Goal: Task Accomplishment & Management: Manage account settings

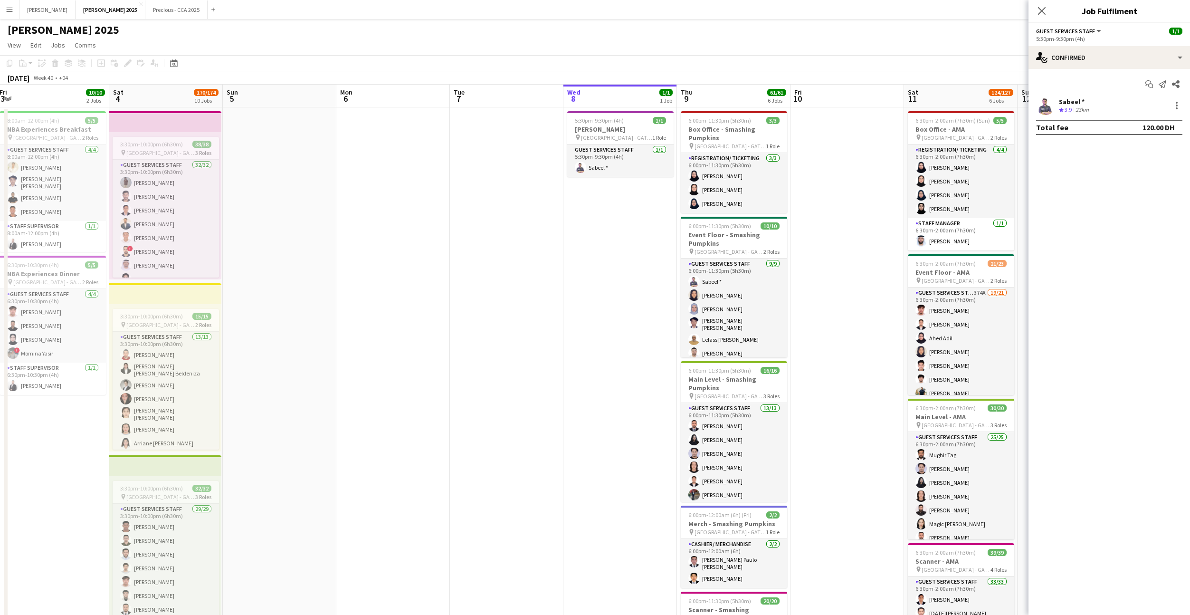
scroll to position [0, 299]
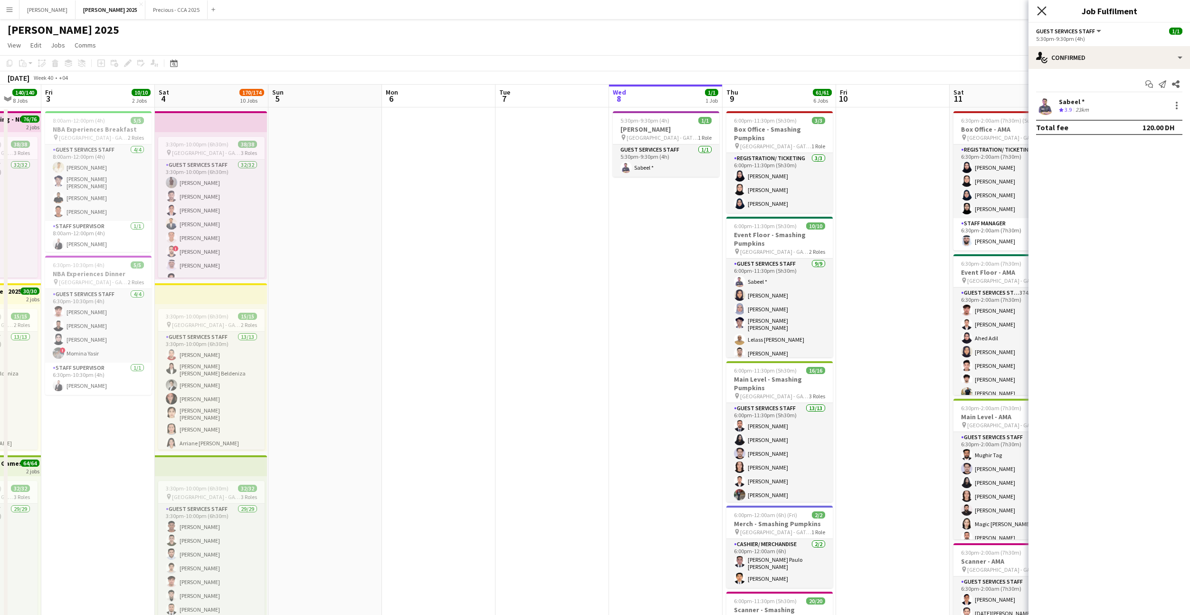
click at [1041, 10] on icon at bounding box center [1041, 10] width 9 height 9
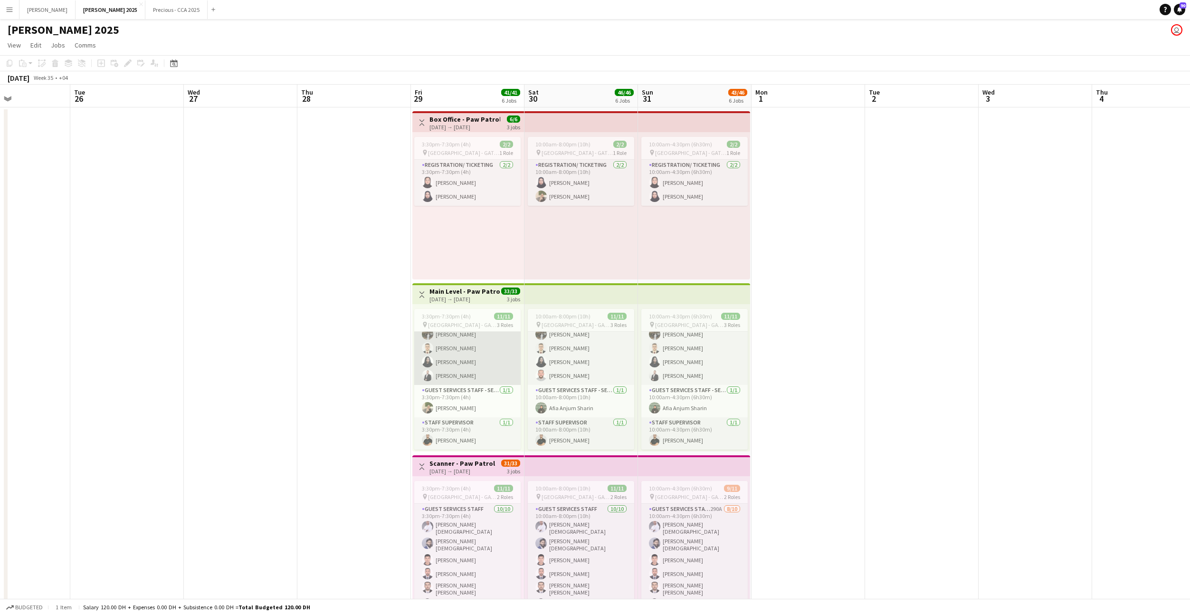
scroll to position [22, 0]
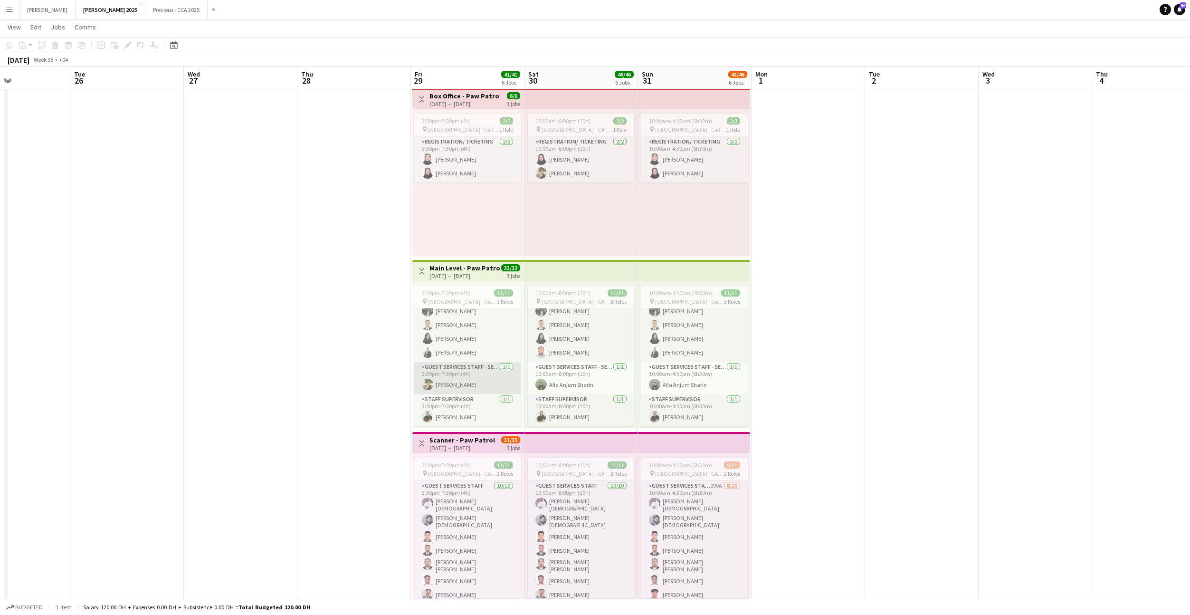
click at [462, 373] on app-card-role "Guest Services Staff - Senior 1/1 3:30pm-7:30pm (4h) Randa Soufi" at bounding box center [467, 377] width 106 height 32
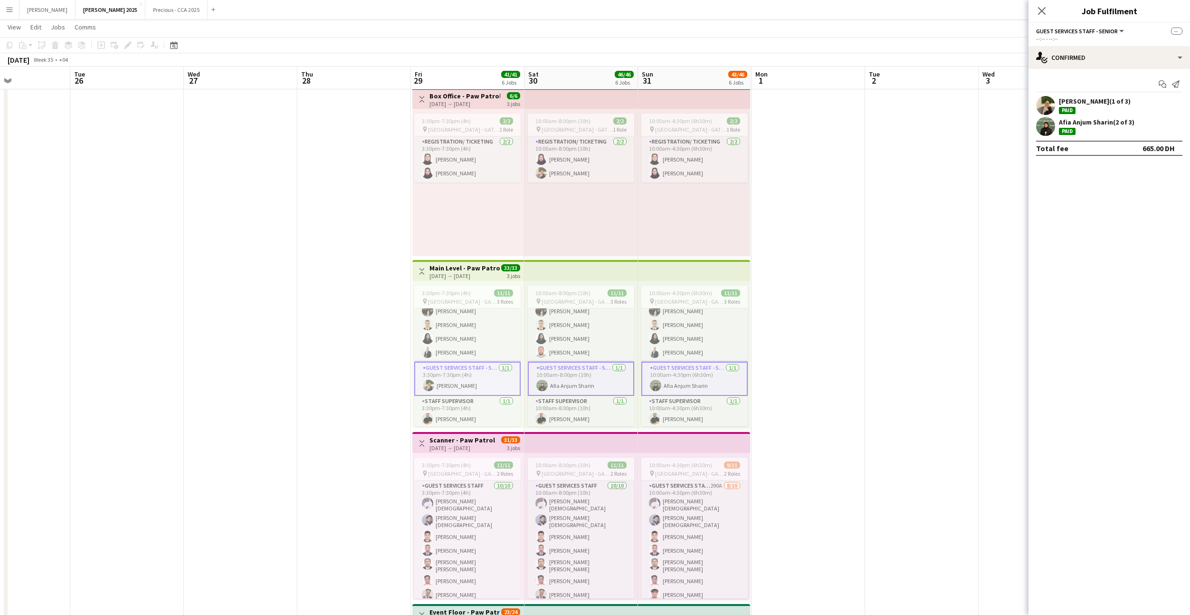
click at [1044, 104] on app-user-avatar at bounding box center [1045, 105] width 19 height 19
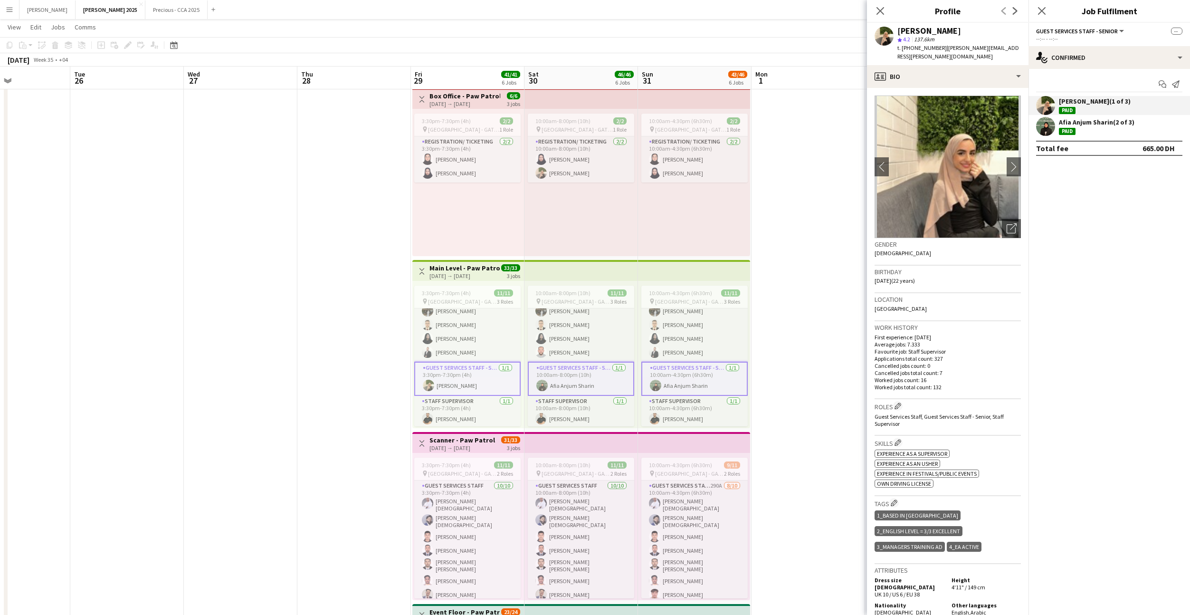
click at [485, 382] on app-card-role "Guest Services Staff - Senior 1/1 3:30pm-7:30pm (4h) Randa Soufi" at bounding box center [467, 378] width 106 height 34
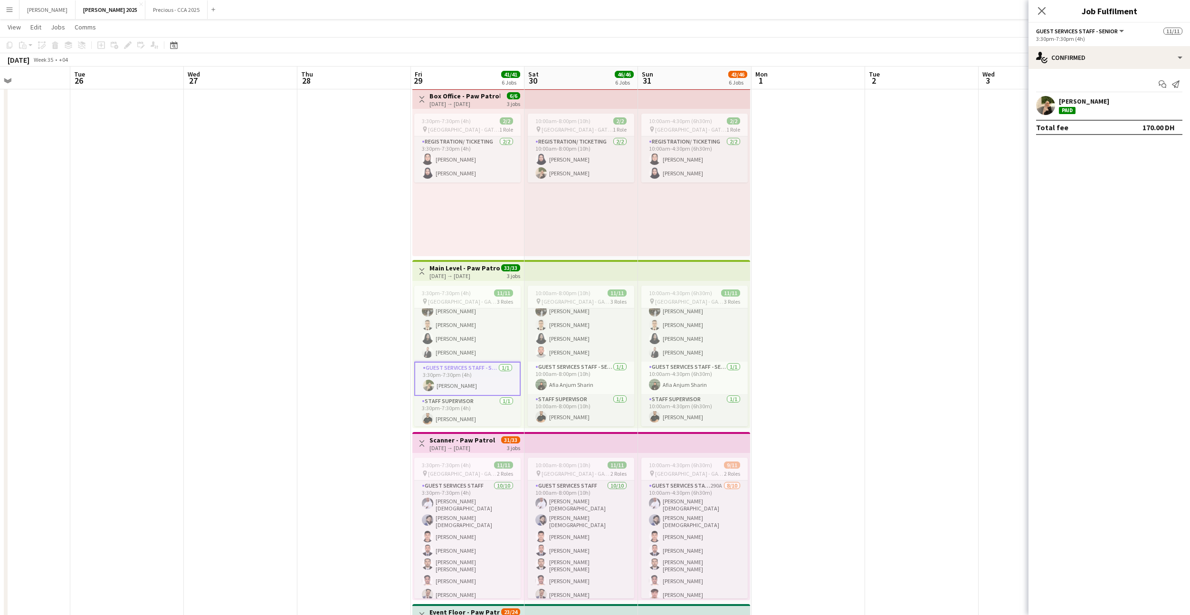
click at [1045, 102] on app-user-avatar at bounding box center [1045, 105] width 19 height 19
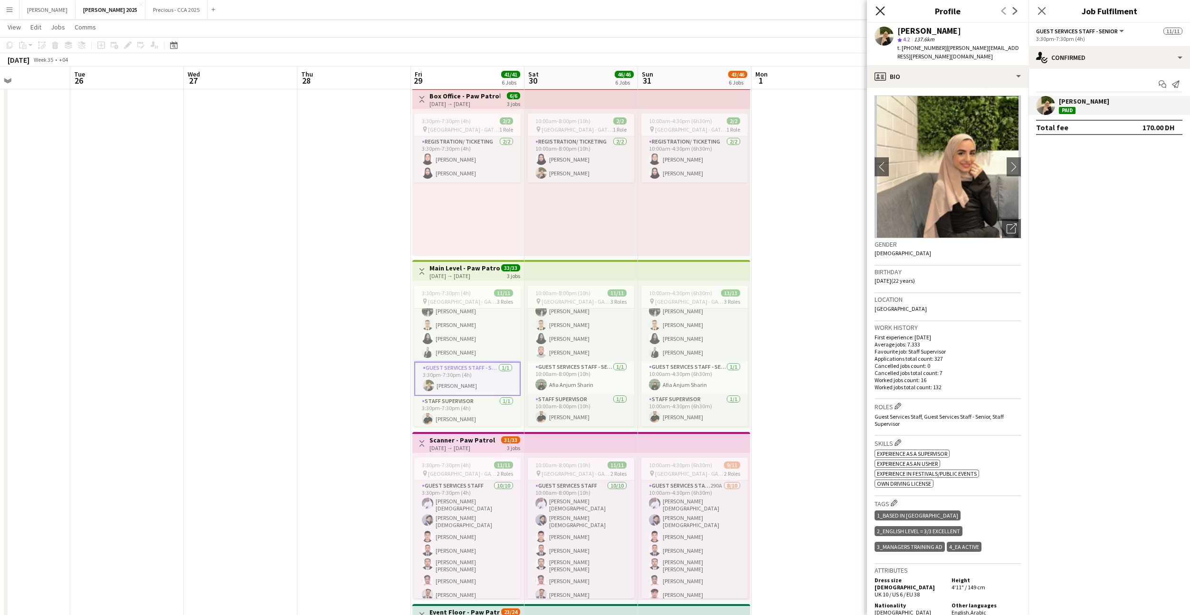
click at [882, 8] on icon "Close pop-in" at bounding box center [879, 10] width 9 height 9
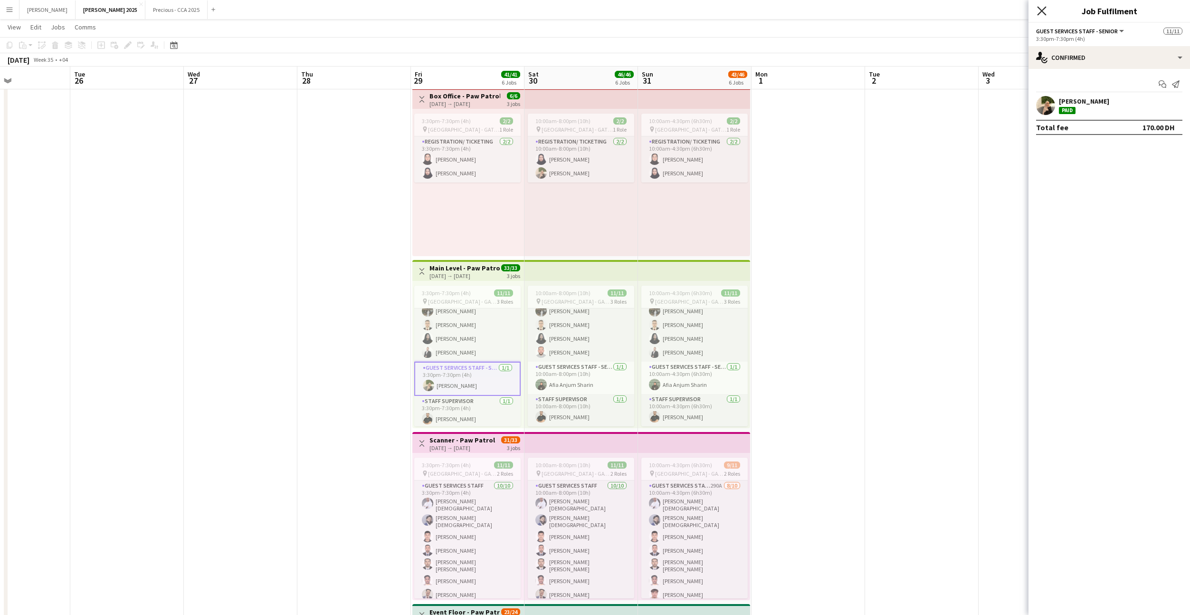
click at [1044, 9] on icon "Close pop-in" at bounding box center [1041, 10] width 9 height 9
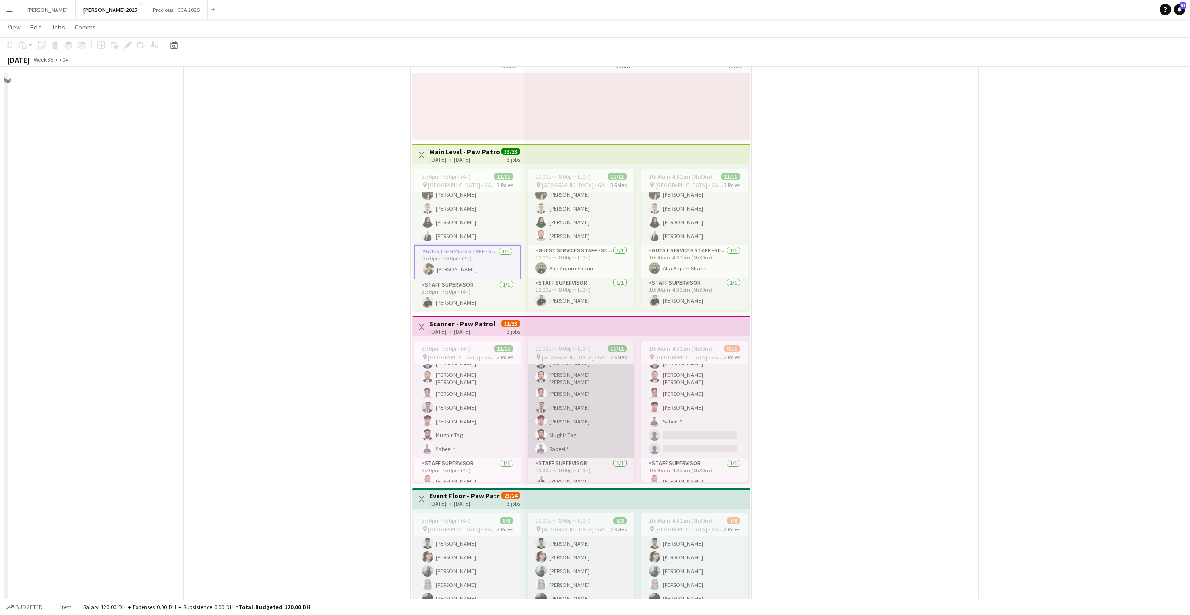
scroll to position [173, 0]
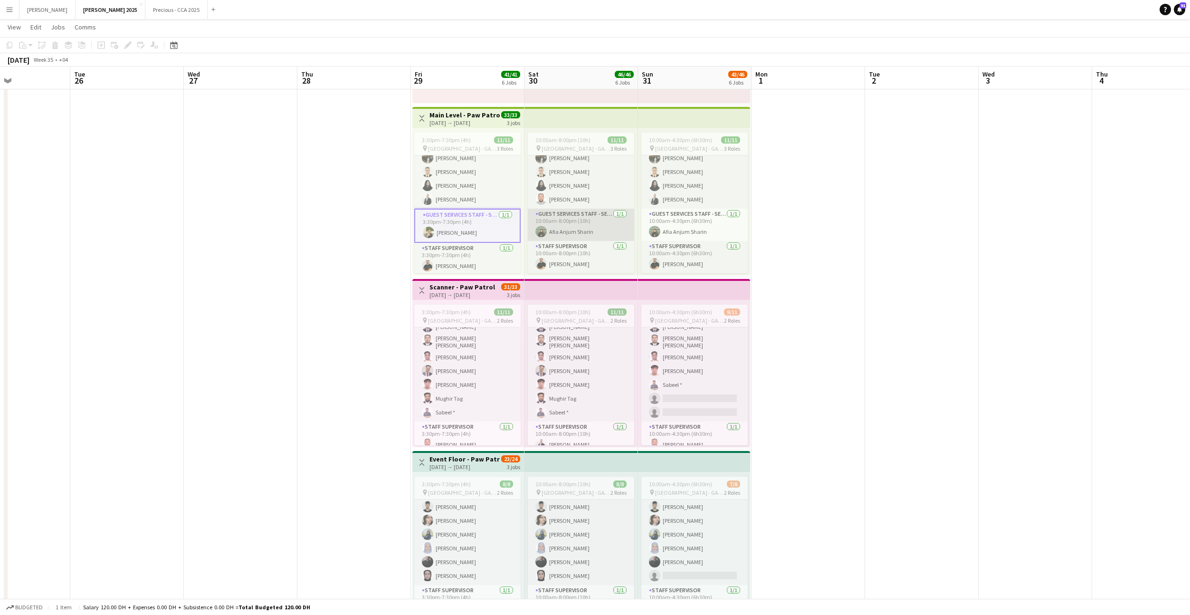
drag, startPoint x: 592, startPoint y: 228, endPoint x: 601, endPoint y: 228, distance: 9.0
click at [592, 228] on app-card-role "Guest Services Staff - Senior 1/1 10:00am-8:00pm (10h) Afia Anjum Sharin" at bounding box center [581, 225] width 106 height 32
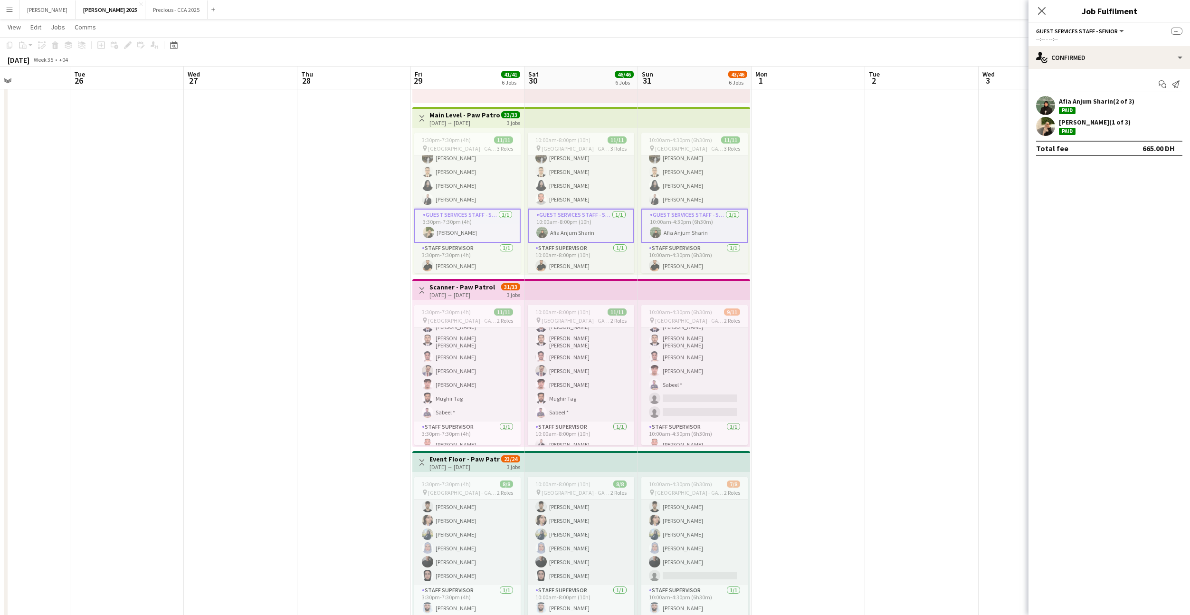
click at [1048, 108] on app-user-avatar at bounding box center [1045, 105] width 19 height 19
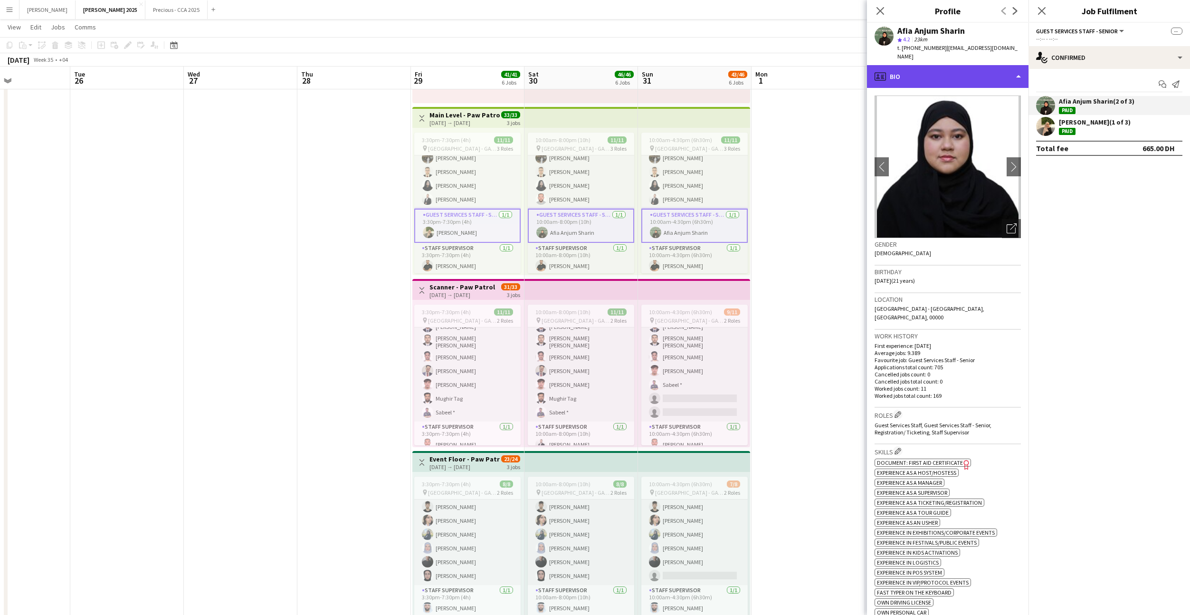
click at [929, 75] on div "profile Bio" at bounding box center [947, 76] width 161 height 23
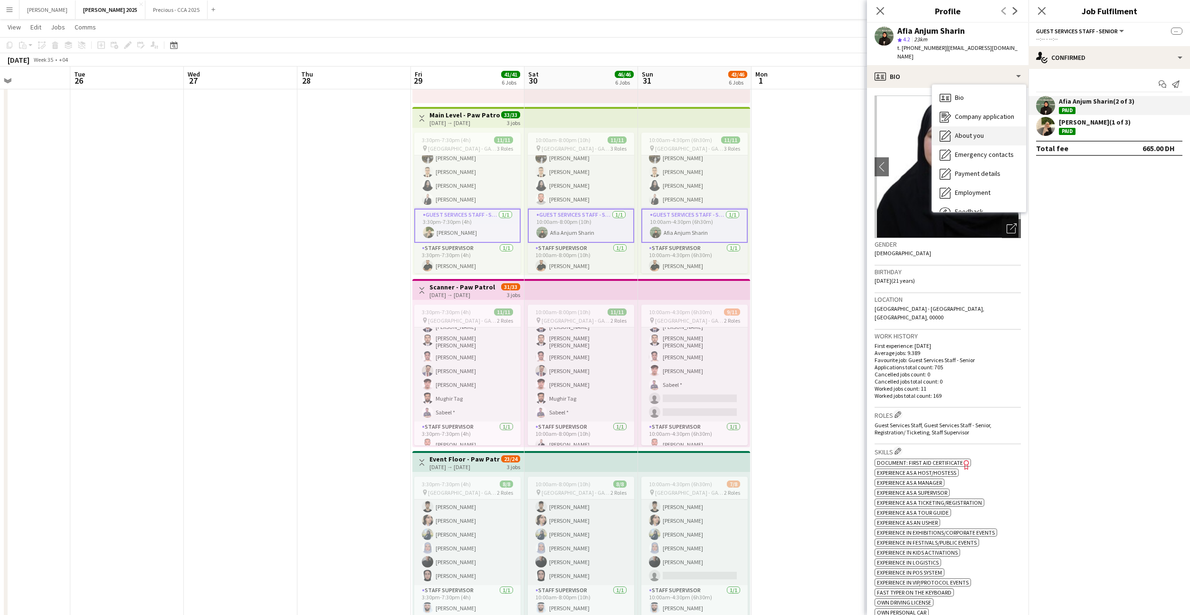
click at [972, 132] on div "About you About you" at bounding box center [979, 135] width 94 height 19
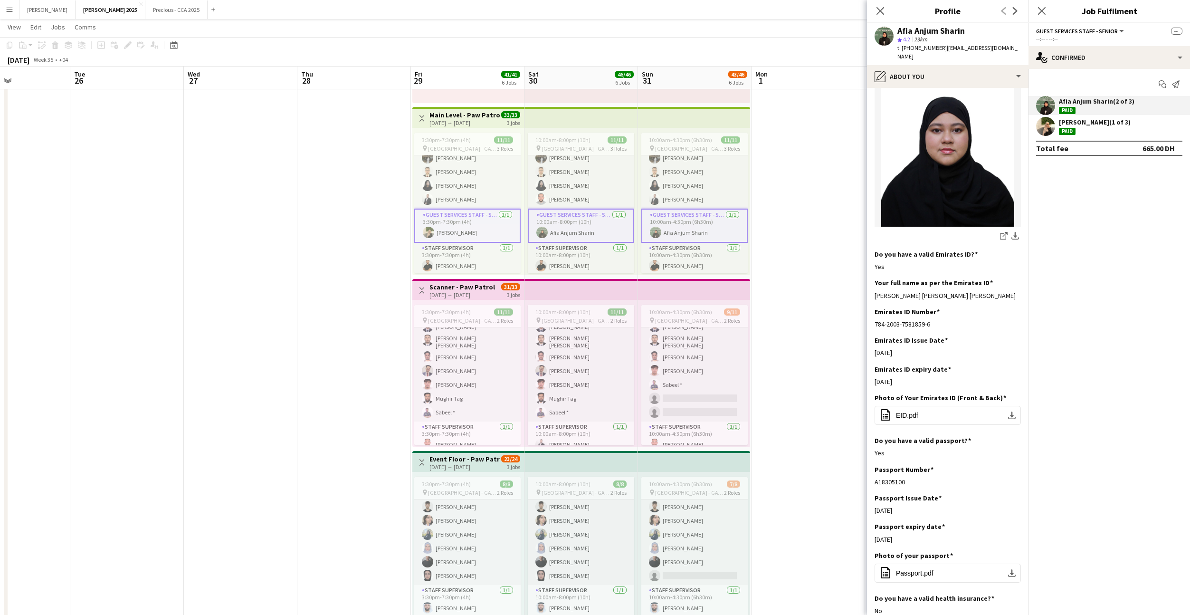
scroll to position [266, 0]
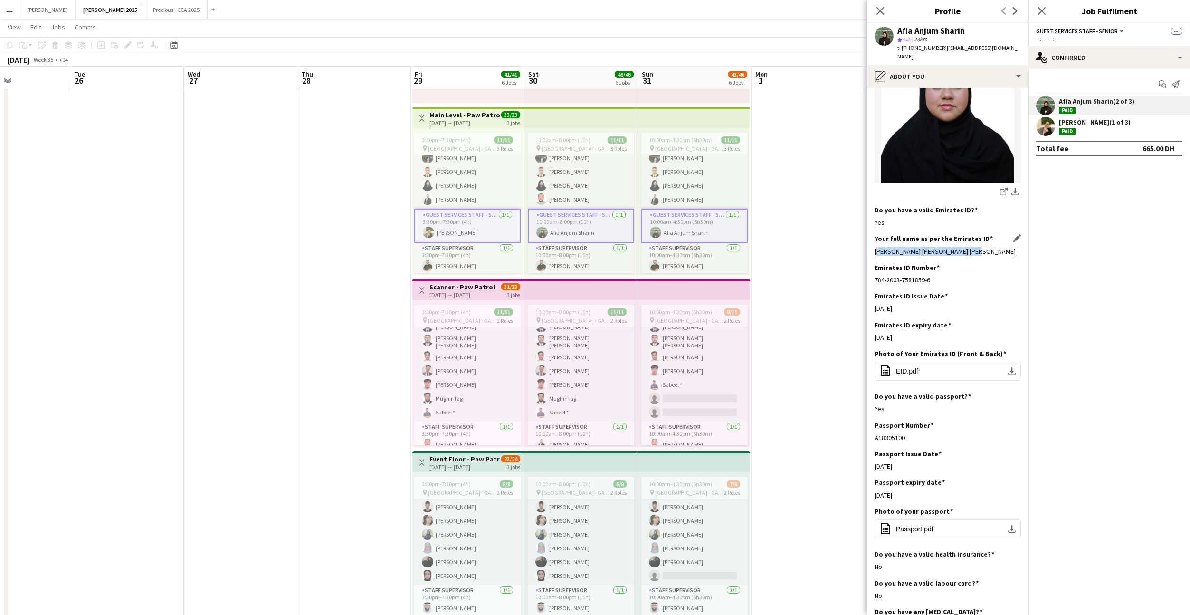
drag, startPoint x: 973, startPoint y: 242, endPoint x: 875, endPoint y: 241, distance: 97.9
click at [875, 247] on div "Afia Anjum Sharin Shahen Parves" at bounding box center [947, 251] width 146 height 9
copy div "Afia Anjum Sharin Shahen Parves"
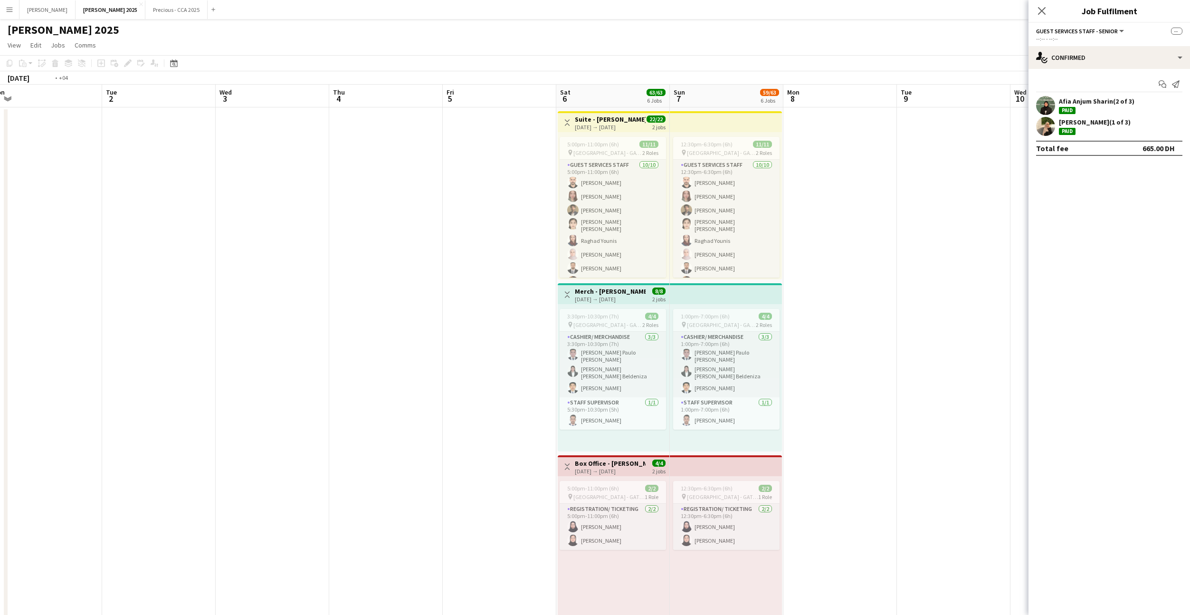
scroll to position [0, 381]
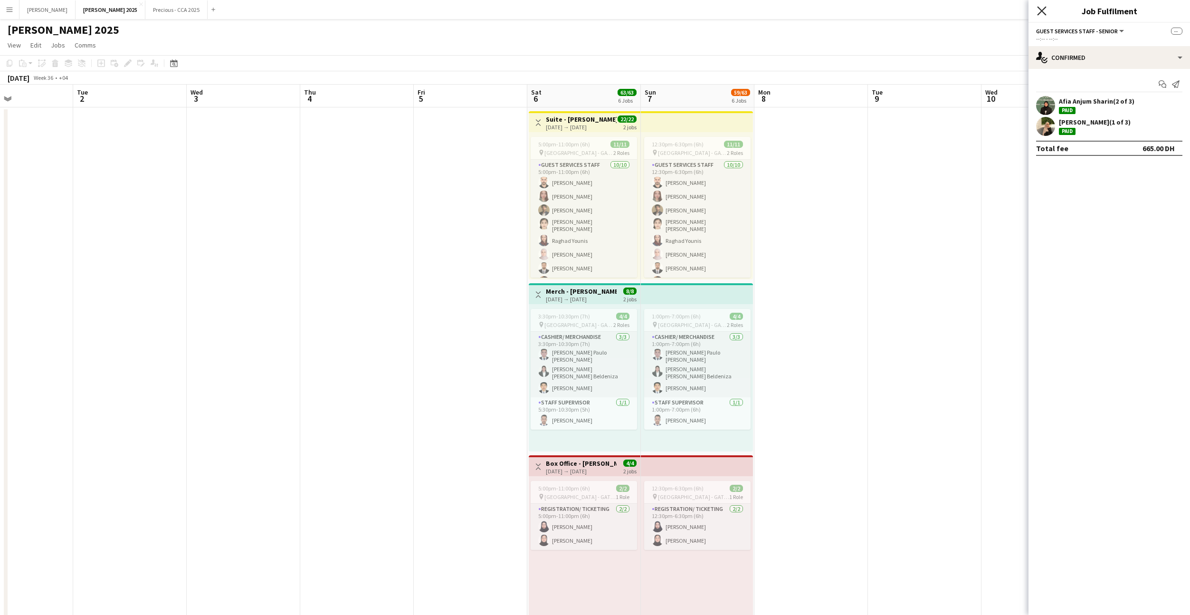
click at [1039, 11] on icon "Close pop-in" at bounding box center [1041, 10] width 9 height 9
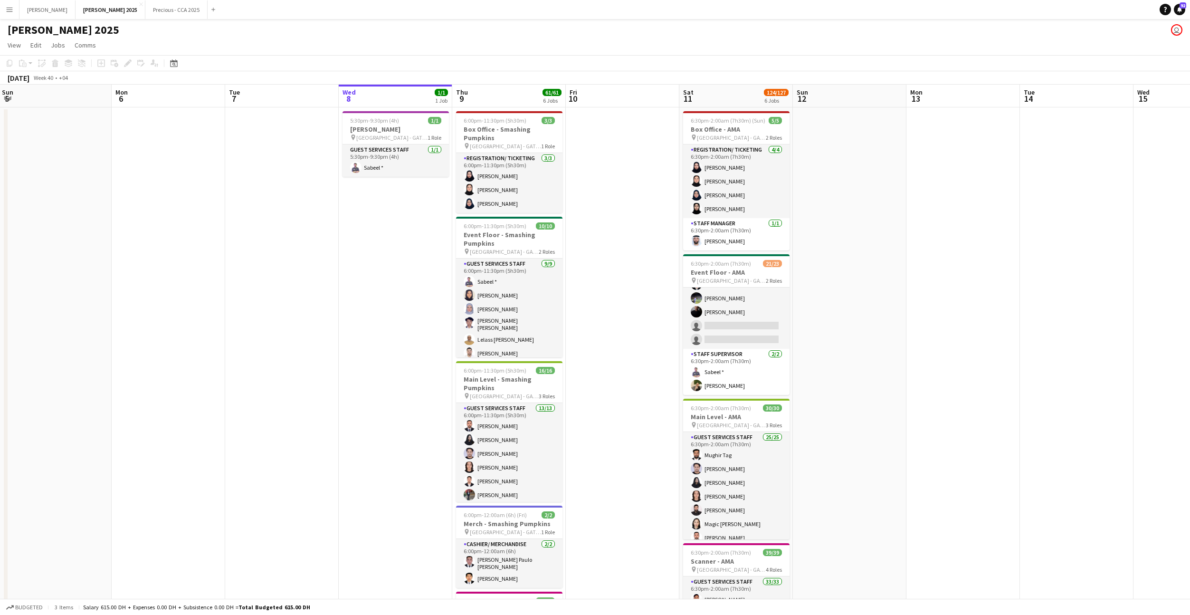
scroll to position [0, 386]
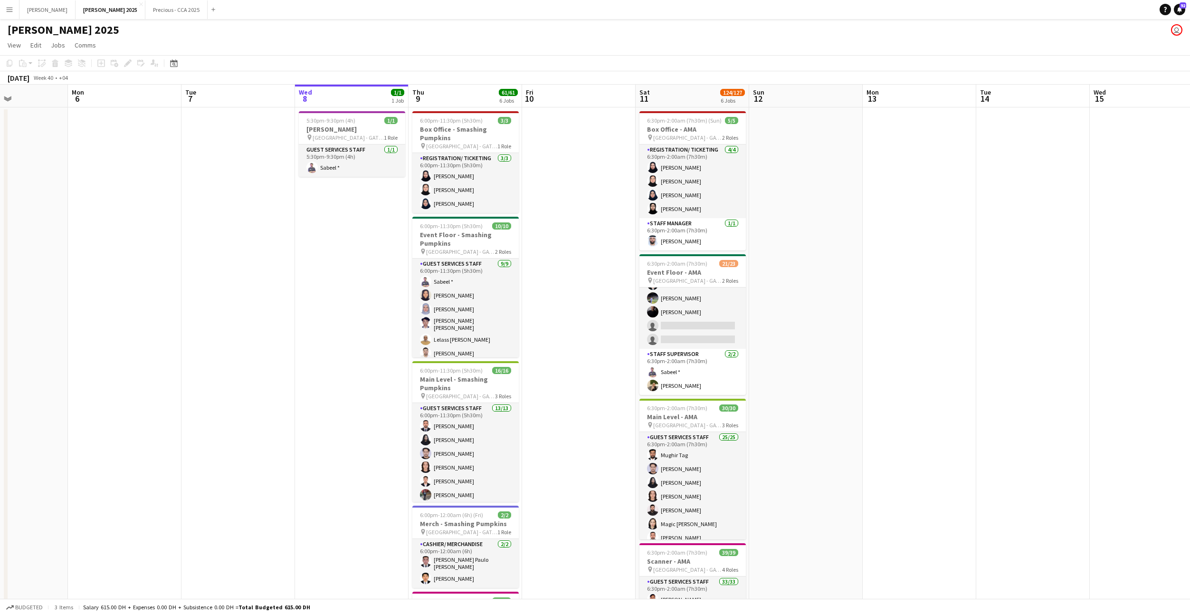
click at [708, 330] on app-card-role "Guest Services Staff 376A 19/21 6:30pm-2:00am (7h30m) Ahmed Khalil Wadee Kimeh …" at bounding box center [692, 195] width 106 height 308
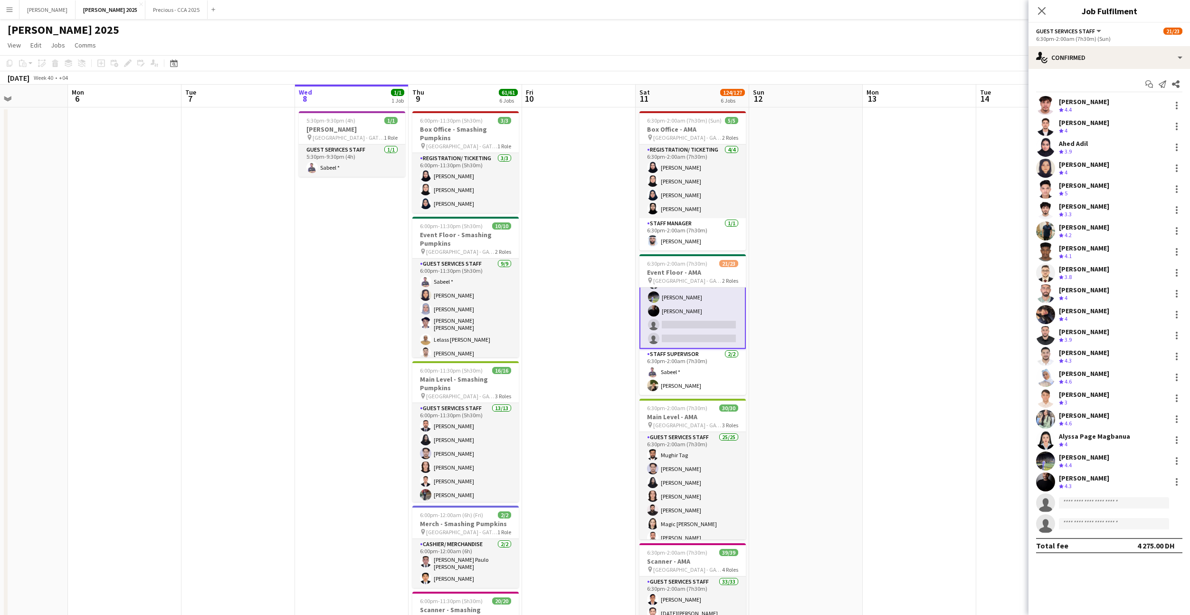
scroll to position [250, 0]
click at [1080, 502] on input at bounding box center [1114, 502] width 110 height 11
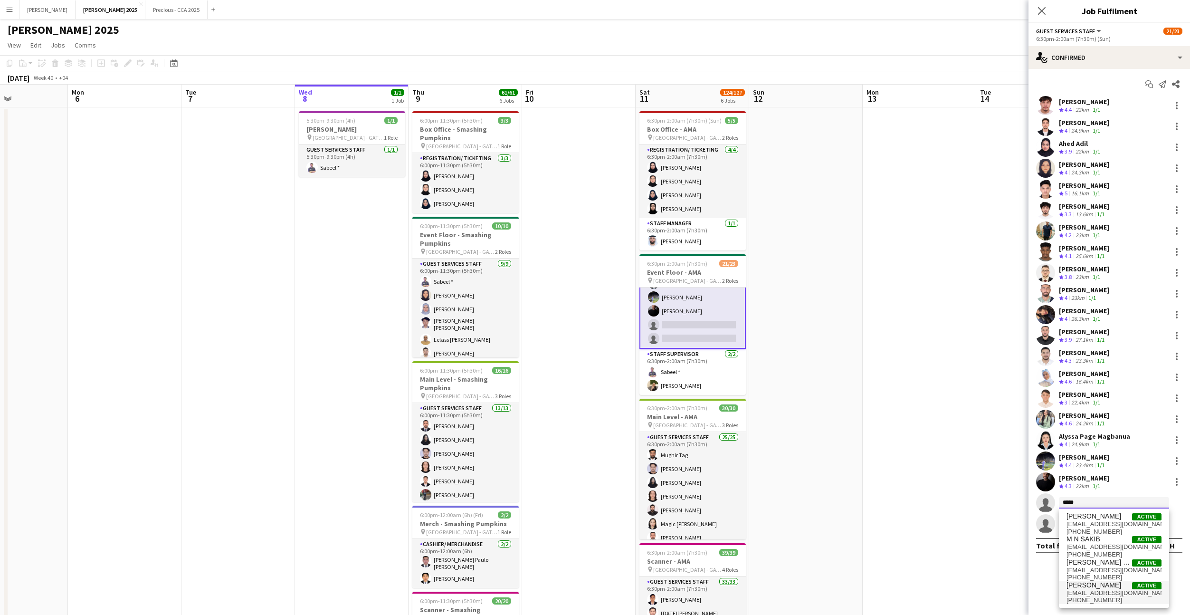
type input "*****"
click at [1093, 589] on span "sakibsayed999@gmail.com" at bounding box center [1113, 593] width 95 height 8
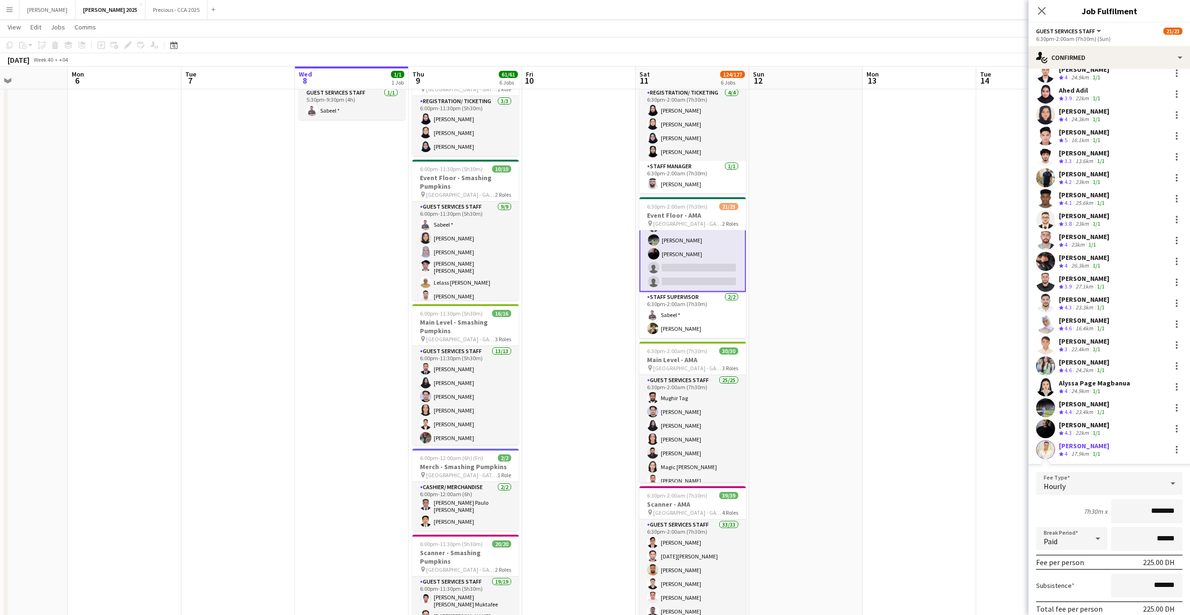
scroll to position [75, 0]
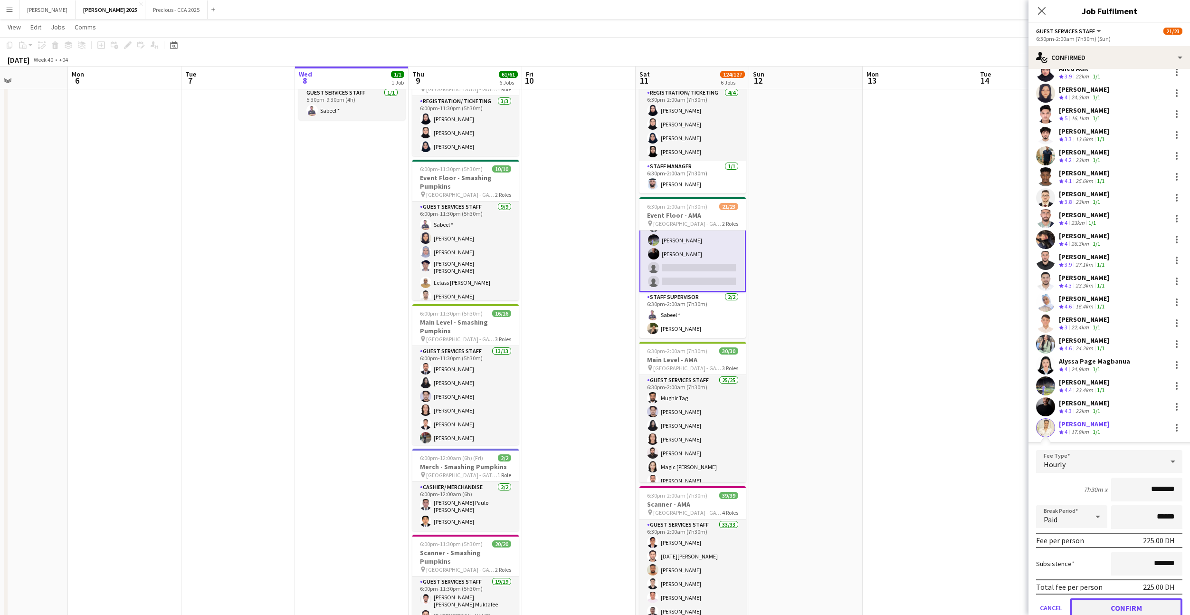
click at [1108, 606] on button "Confirm" at bounding box center [1126, 607] width 113 height 19
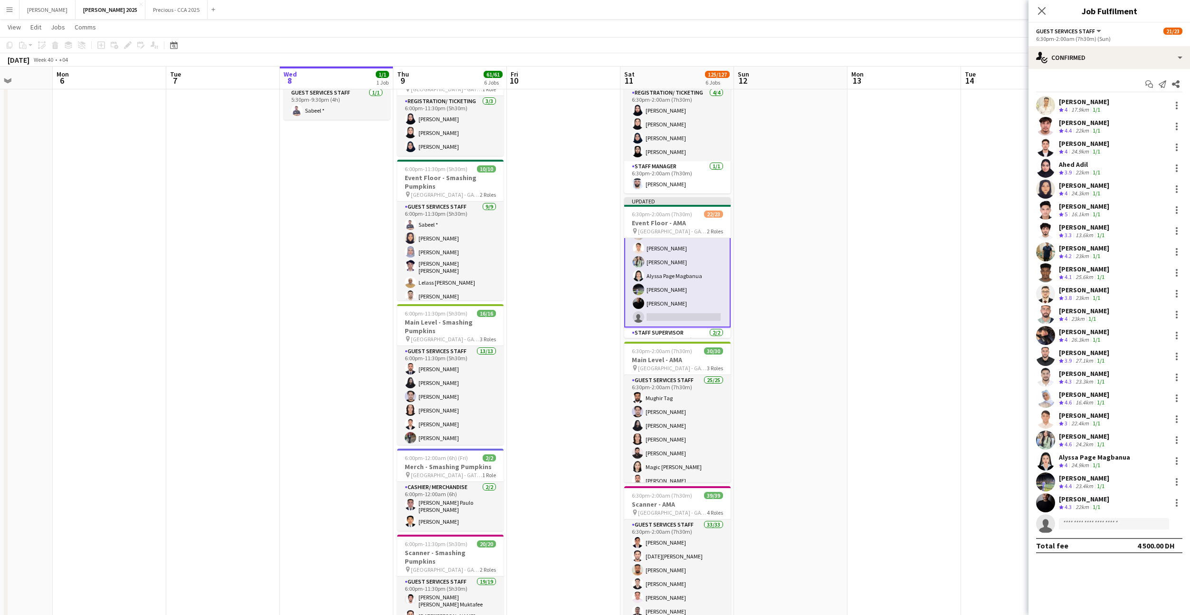
scroll to position [259, 0]
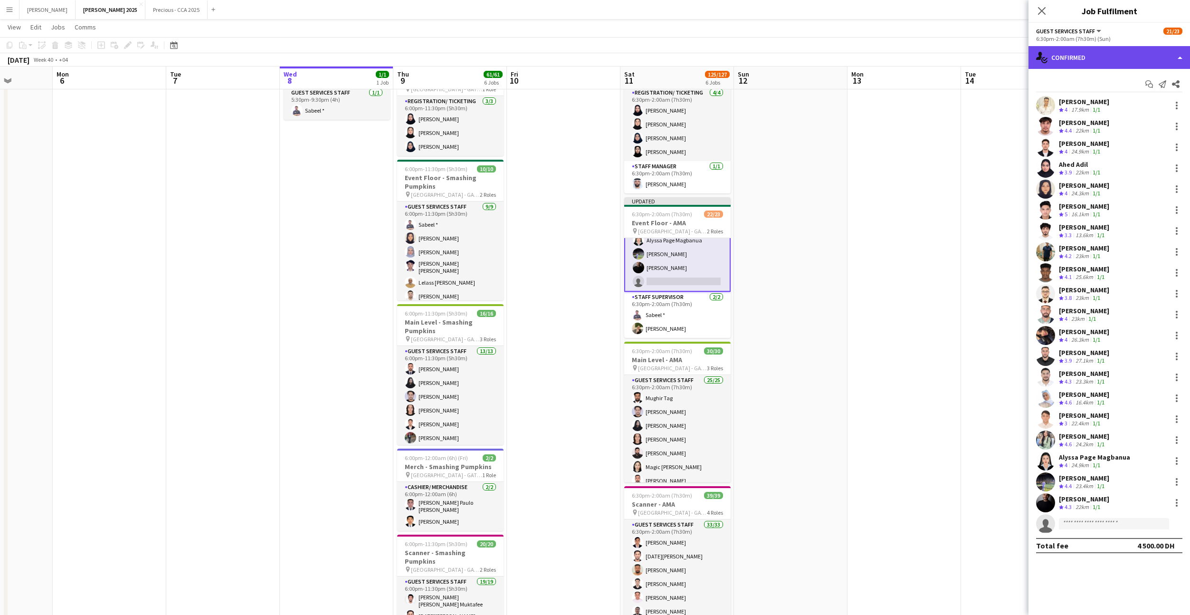
click at [1109, 59] on div "single-neutral-actions-check-2 Confirmed" at bounding box center [1108, 57] width 161 height 23
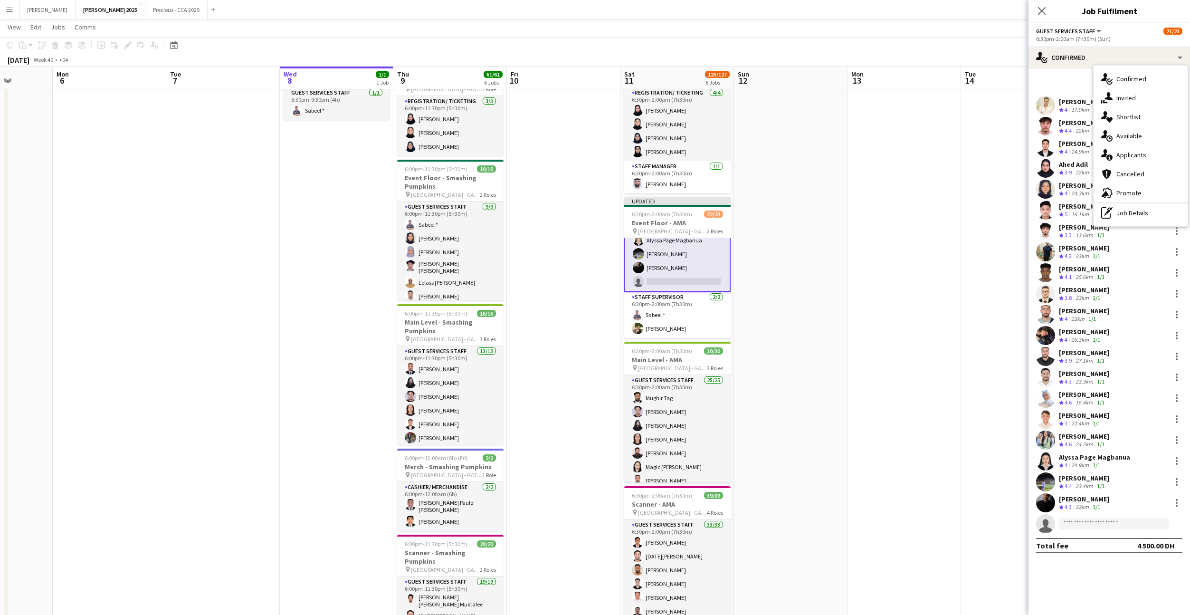
drag, startPoint x: 1132, startPoint y: 160, endPoint x: 2, endPoint y: 224, distance: 1131.8
click at [1132, 160] on div "single-neutral-actions-information Applicants" at bounding box center [1140, 154] width 94 height 19
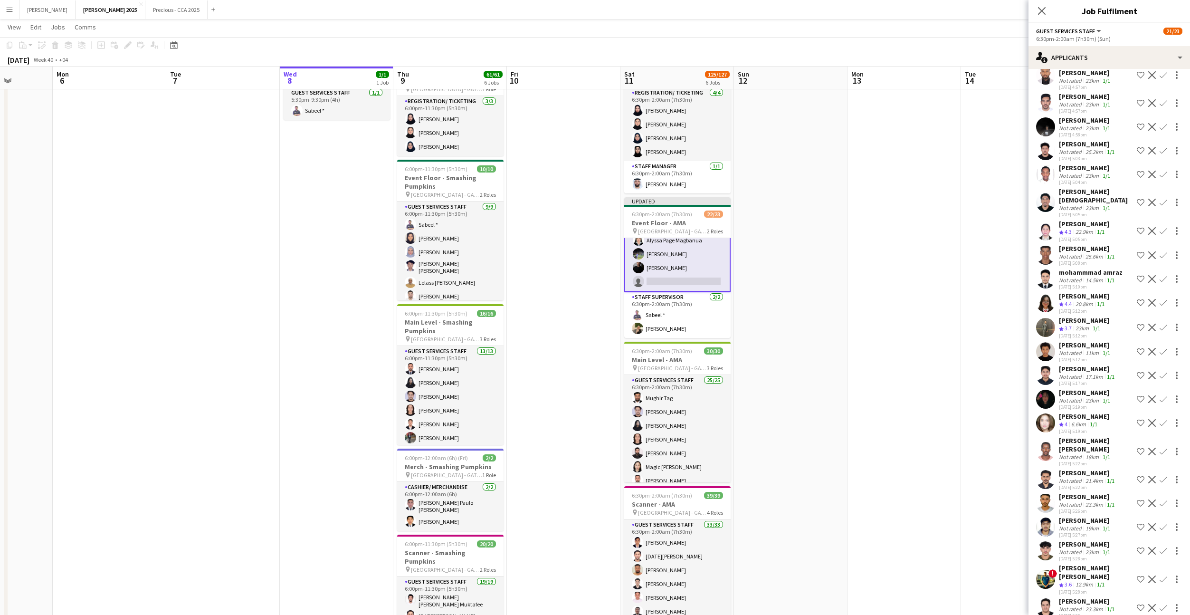
scroll to position [1596, 0]
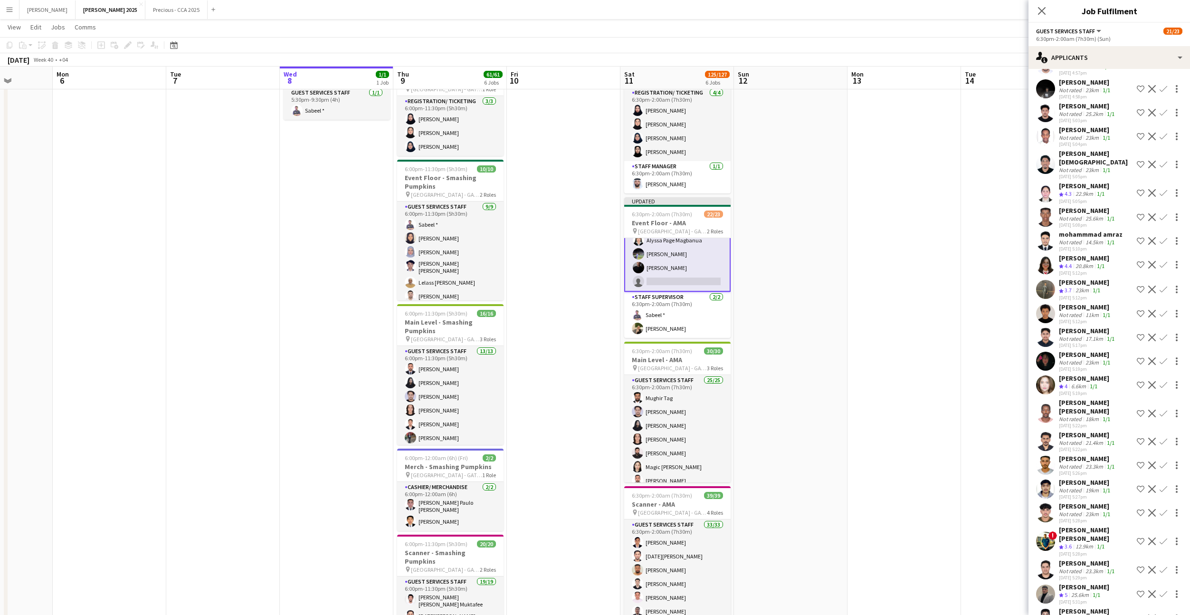
click at [1044, 351] on app-user-avatar at bounding box center [1045, 360] width 19 height 19
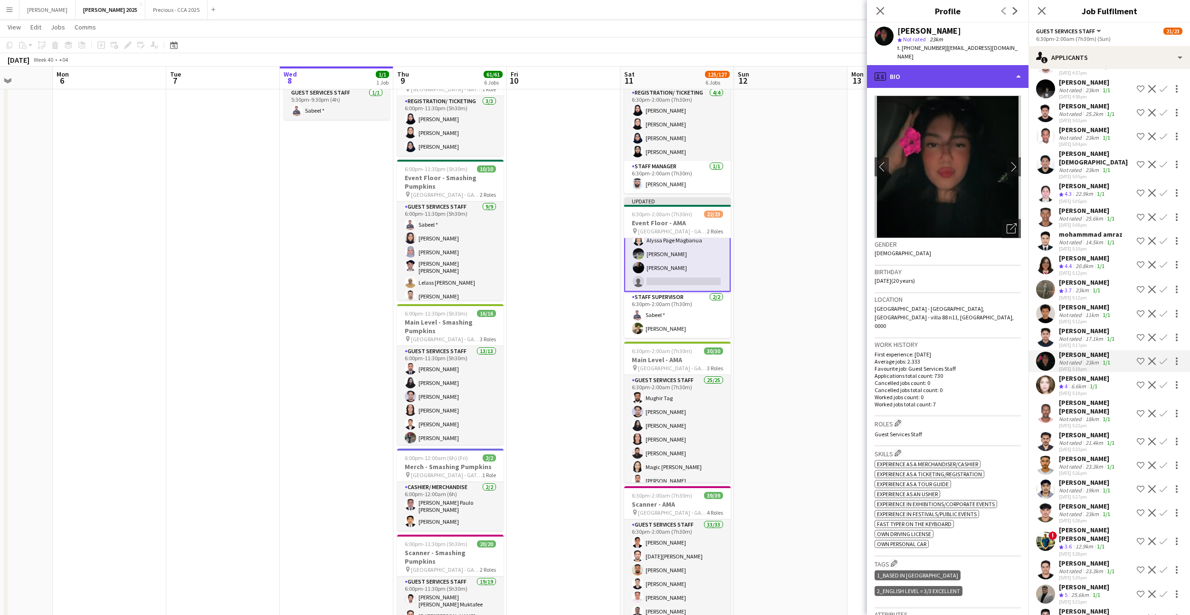
click at [976, 73] on div "profile Bio" at bounding box center [947, 76] width 161 height 23
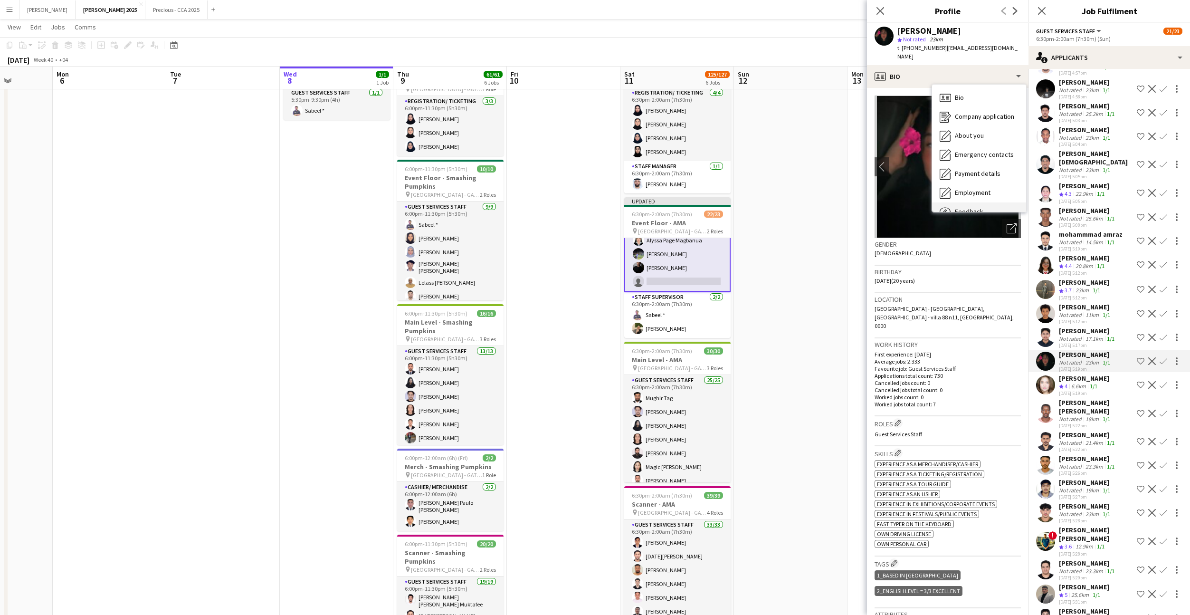
click at [979, 207] on span "Feedback" at bounding box center [969, 211] width 28 height 9
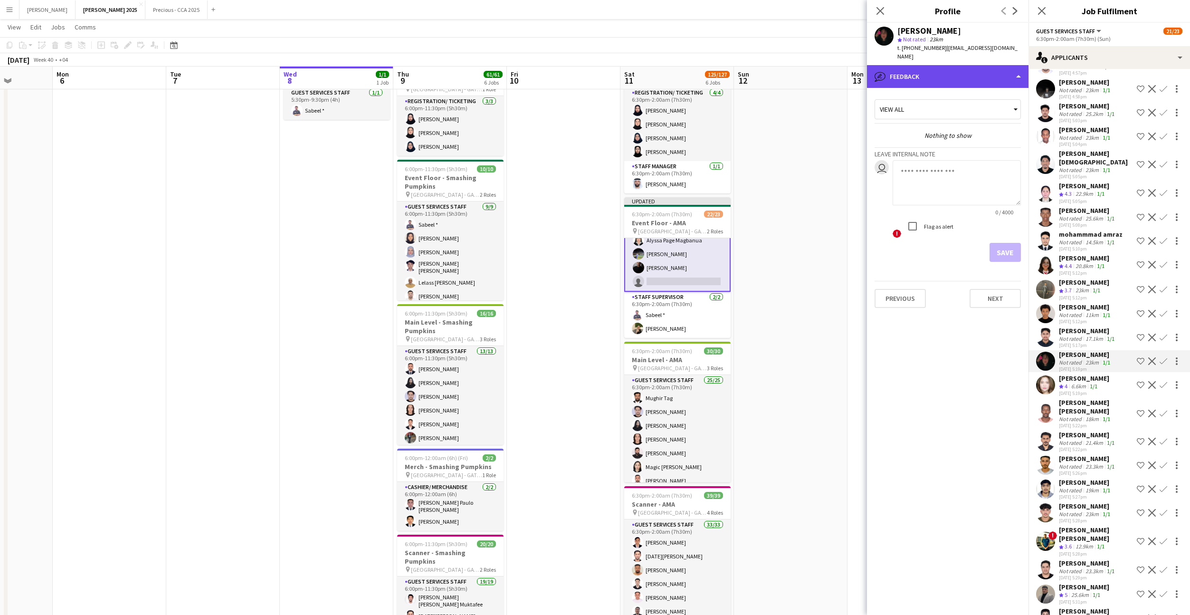
click at [962, 68] on div "bubble-pencil Feedback" at bounding box center [947, 76] width 161 height 23
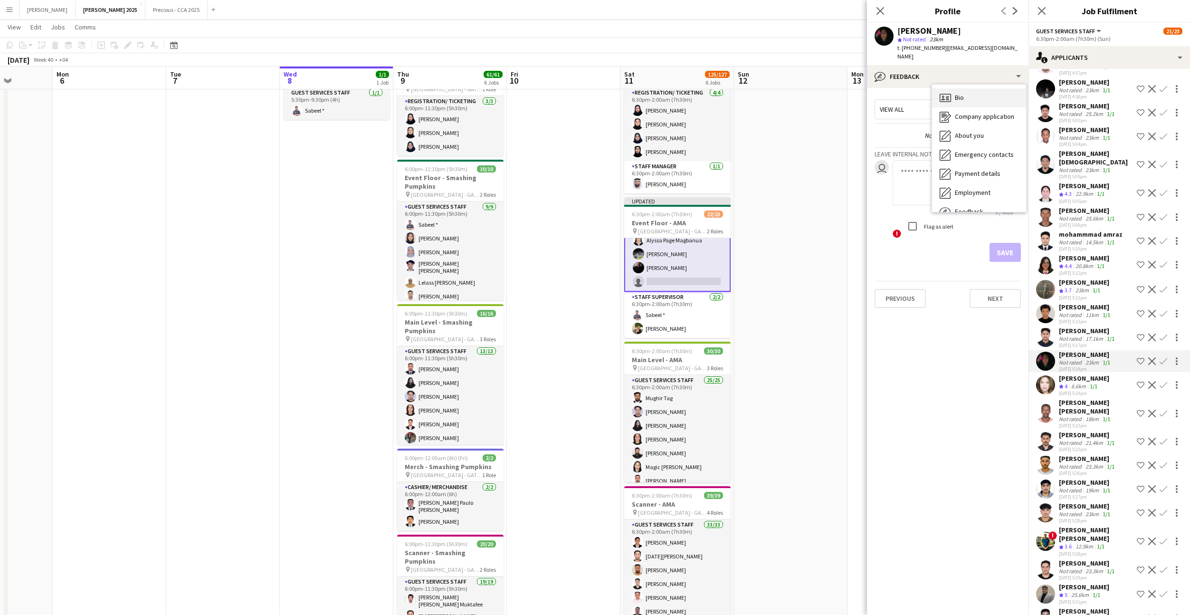
click at [971, 88] on div "Bio Bio" at bounding box center [979, 97] width 94 height 19
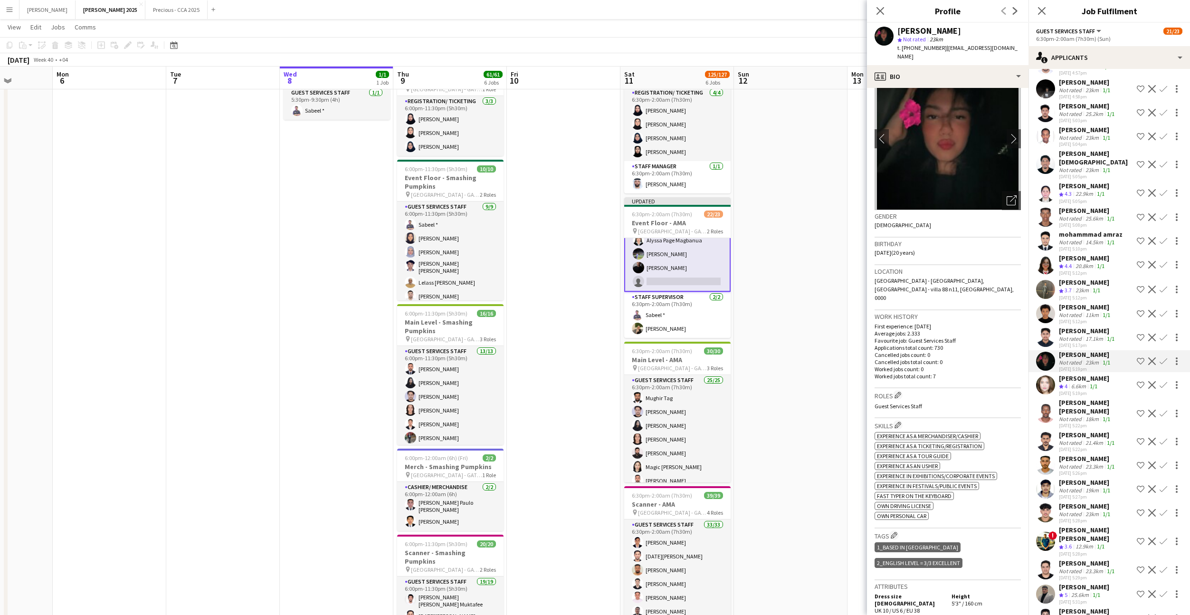
scroll to position [29, 0]
click at [1012, 194] on icon "Open photos pop-in" at bounding box center [1011, 199] width 10 height 10
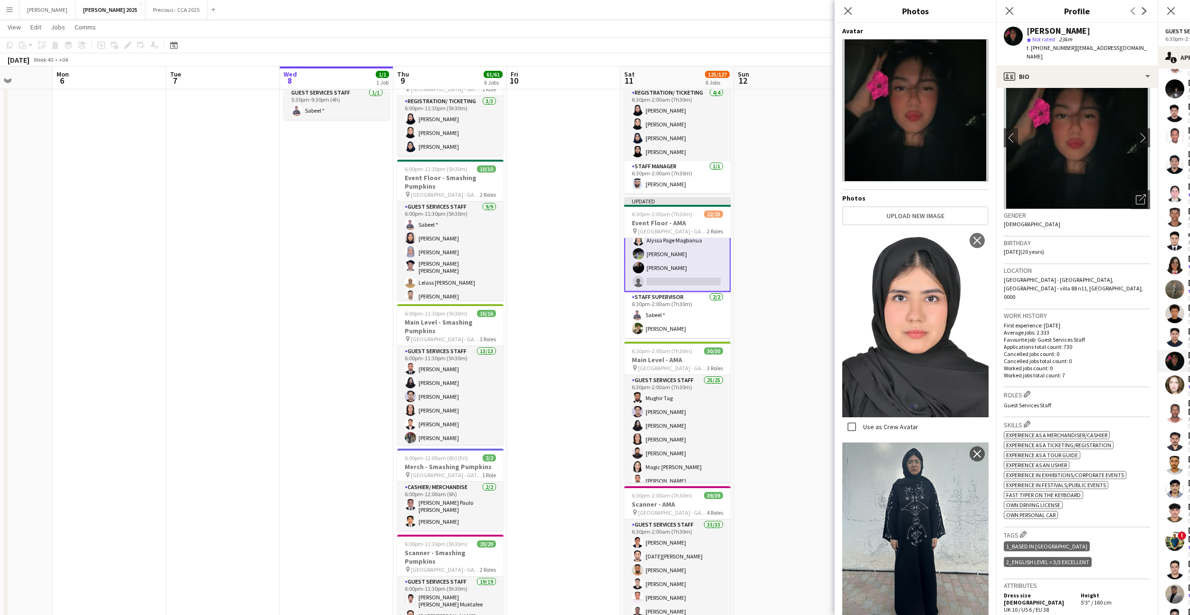
scroll to position [43, 0]
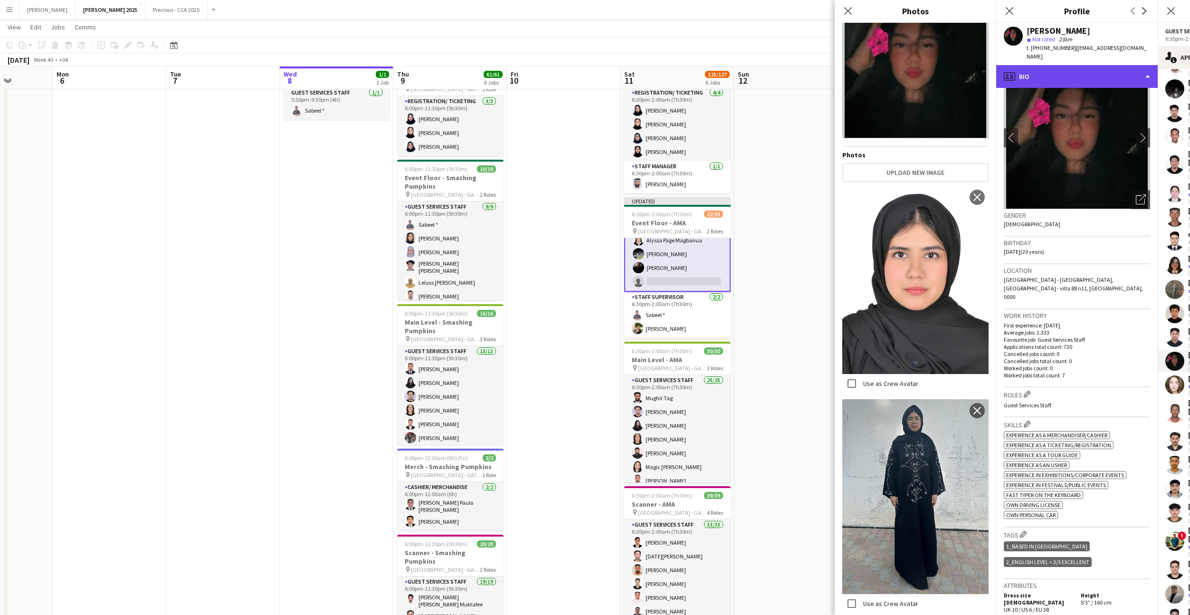
click at [1037, 65] on div "profile Bio" at bounding box center [1076, 76] width 161 height 23
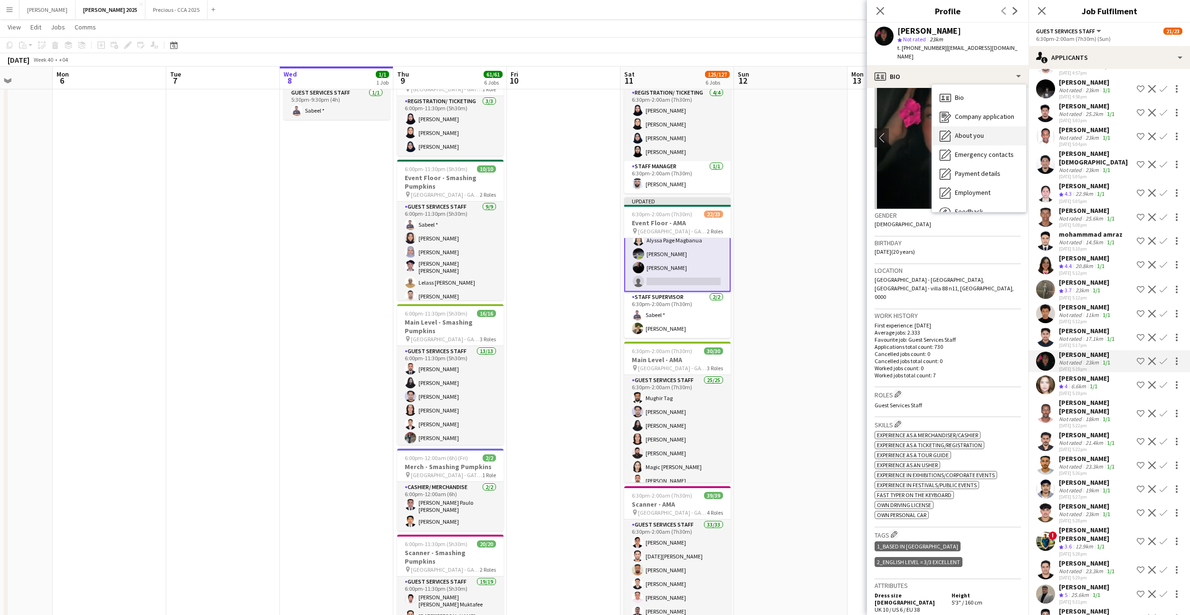
click at [984, 129] on div "About you About you" at bounding box center [979, 135] width 94 height 19
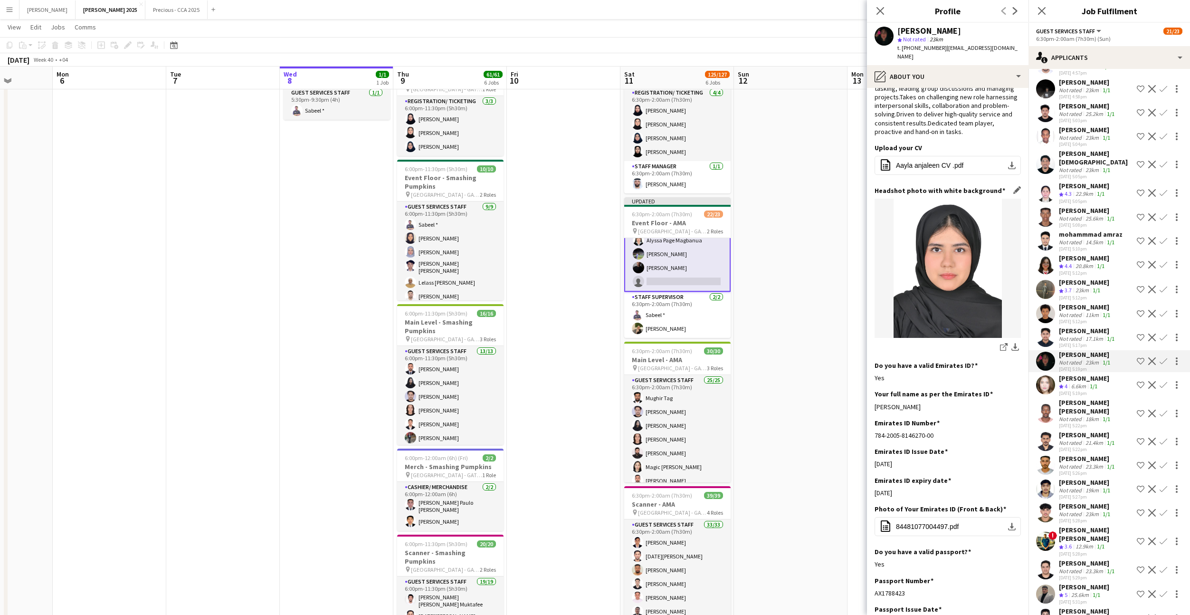
scroll to position [69, 0]
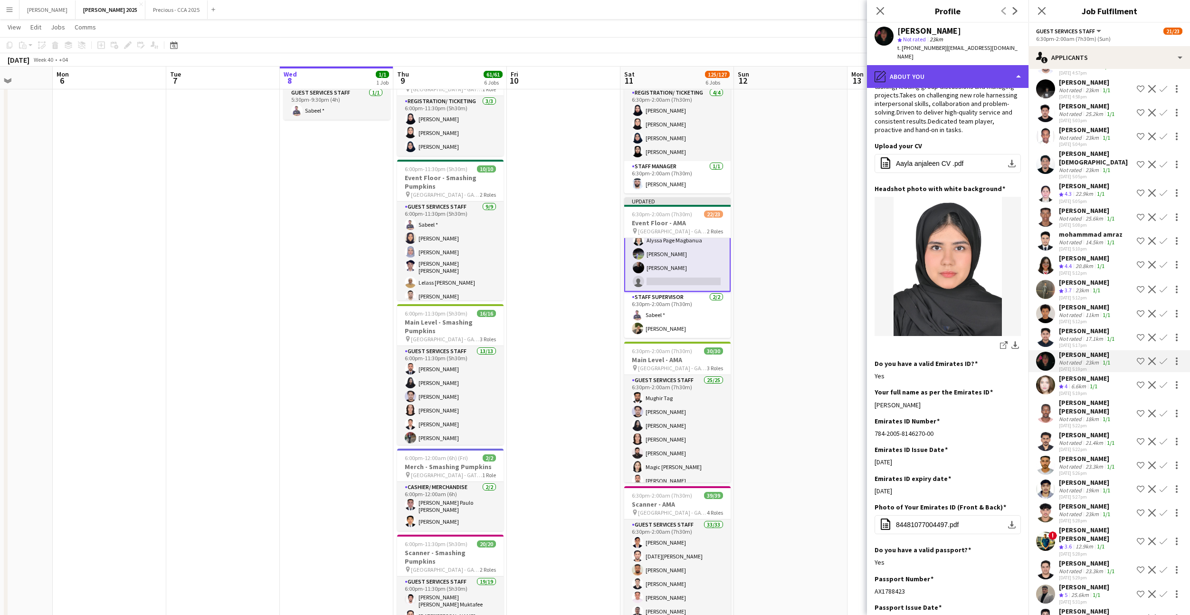
click at [951, 65] on div "pencil4 About you" at bounding box center [947, 76] width 161 height 23
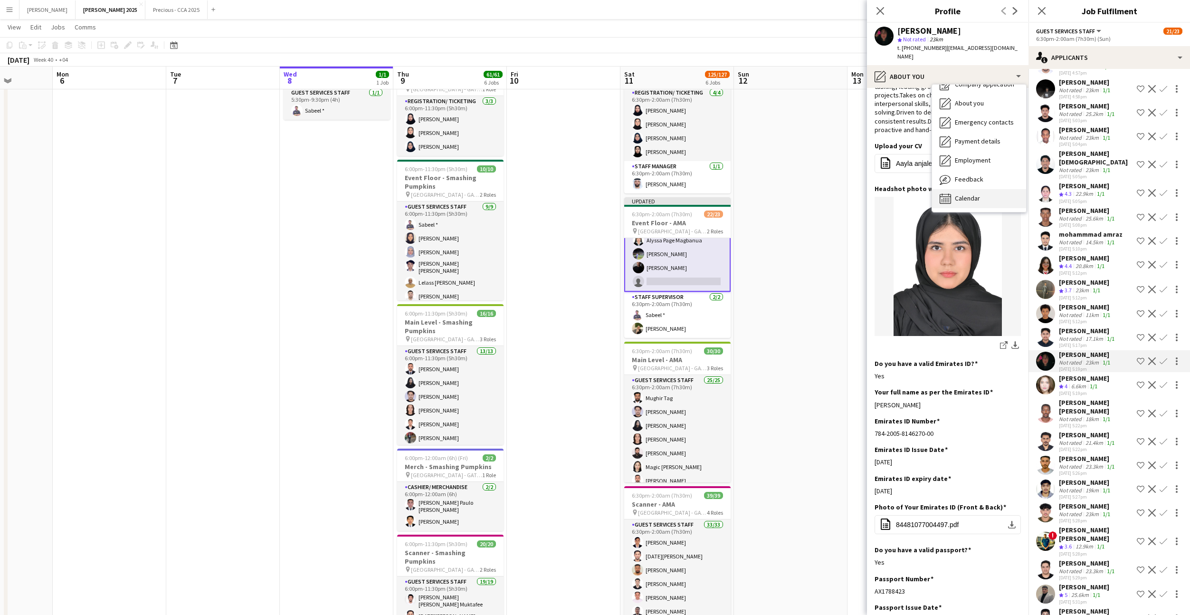
click at [976, 194] on span "Calendar" at bounding box center [967, 198] width 25 height 9
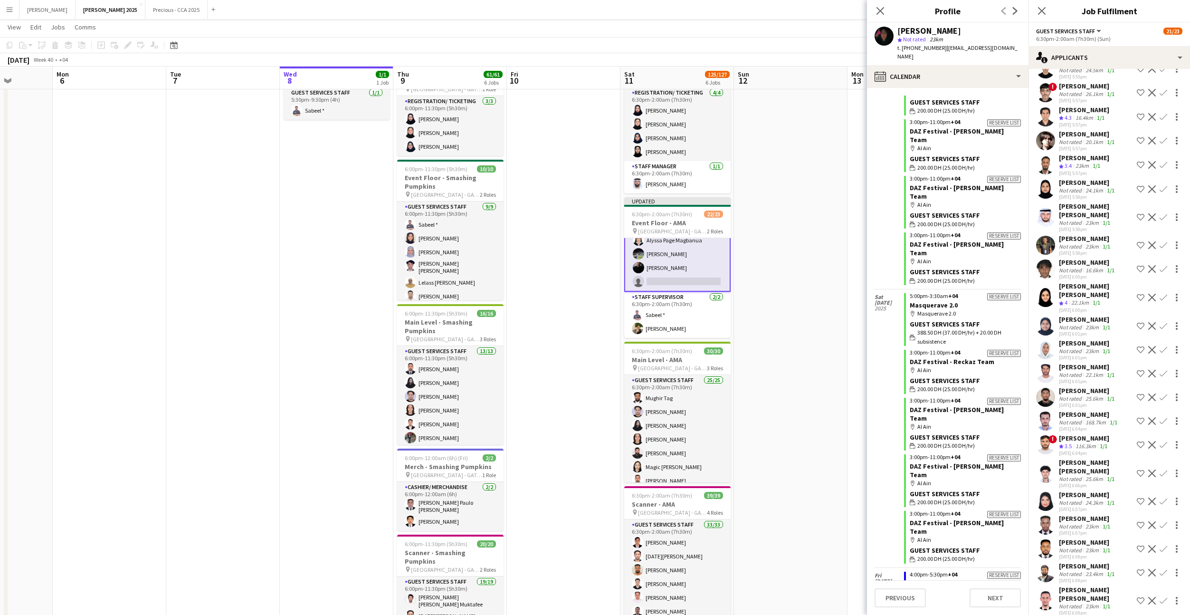
scroll to position [2682, 0]
click at [1045, 490] on app-user-avatar at bounding box center [1045, 499] width 19 height 19
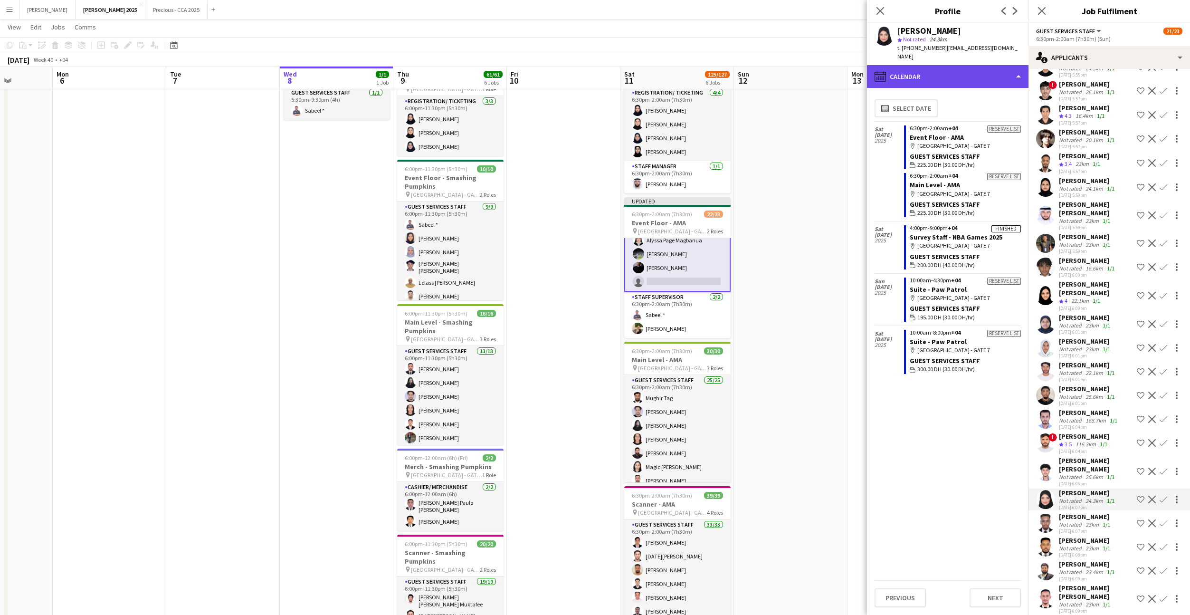
click at [972, 68] on div "calendar-full Calendar" at bounding box center [947, 76] width 161 height 23
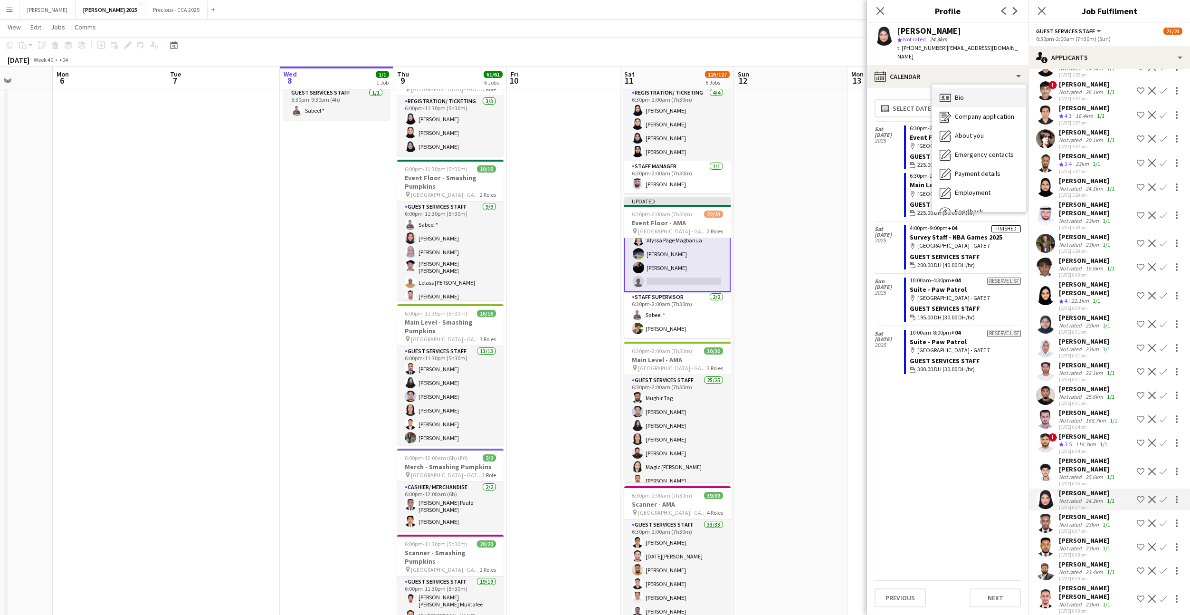
click at [975, 89] on div "Bio Bio" at bounding box center [979, 97] width 94 height 19
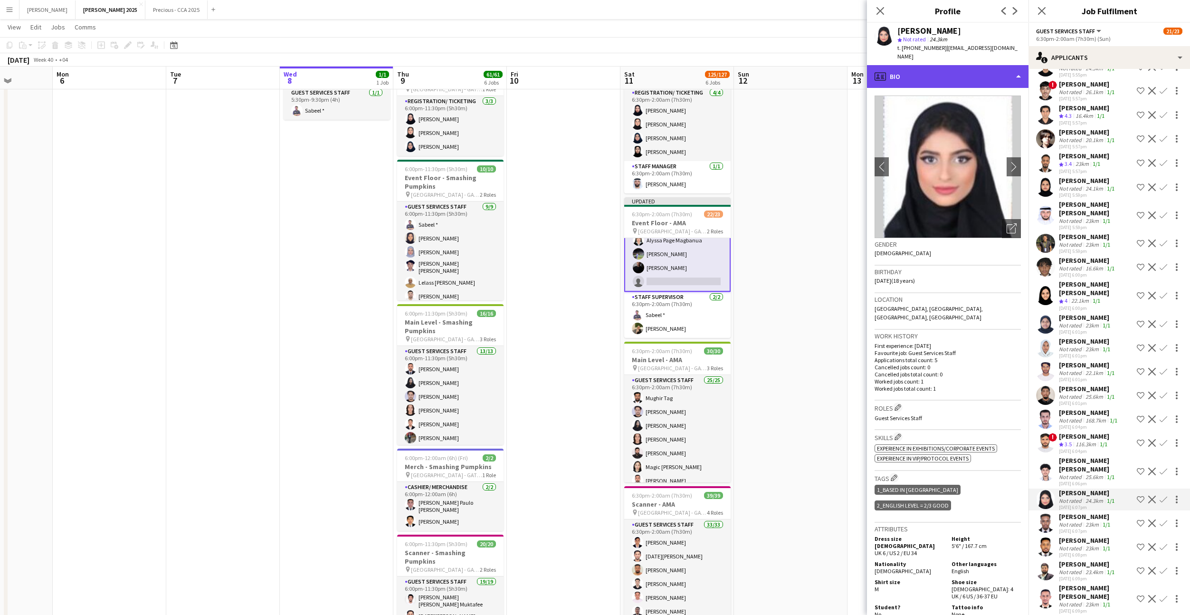
click at [963, 69] on div "profile Bio" at bounding box center [947, 76] width 161 height 23
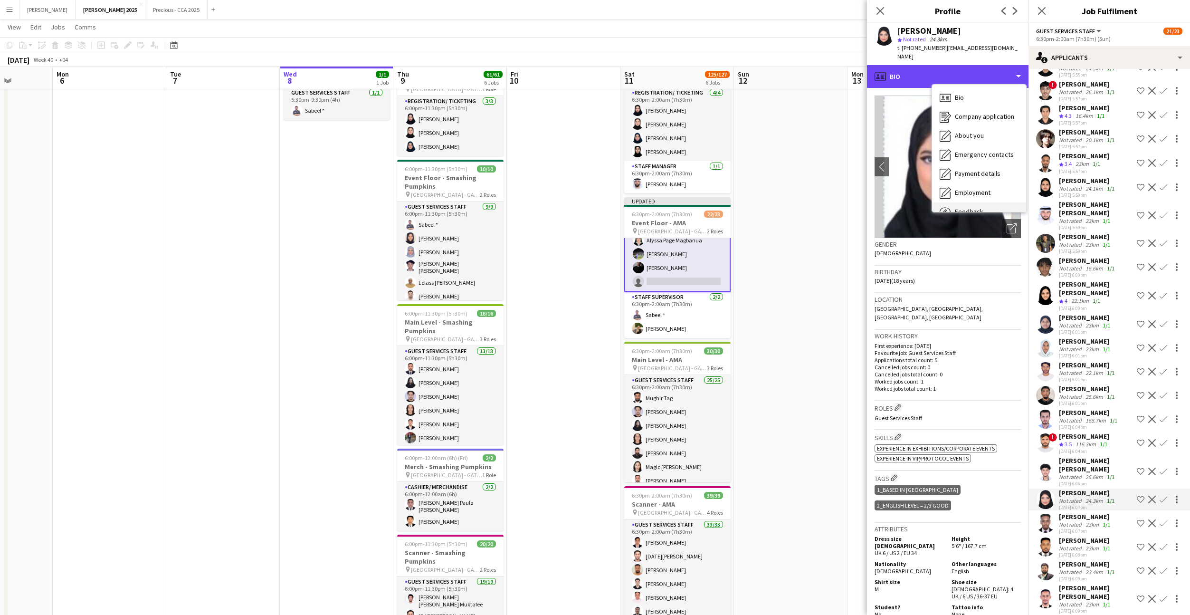
scroll to position [32, 0]
click at [971, 194] on span "Calendar" at bounding box center [967, 198] width 25 height 9
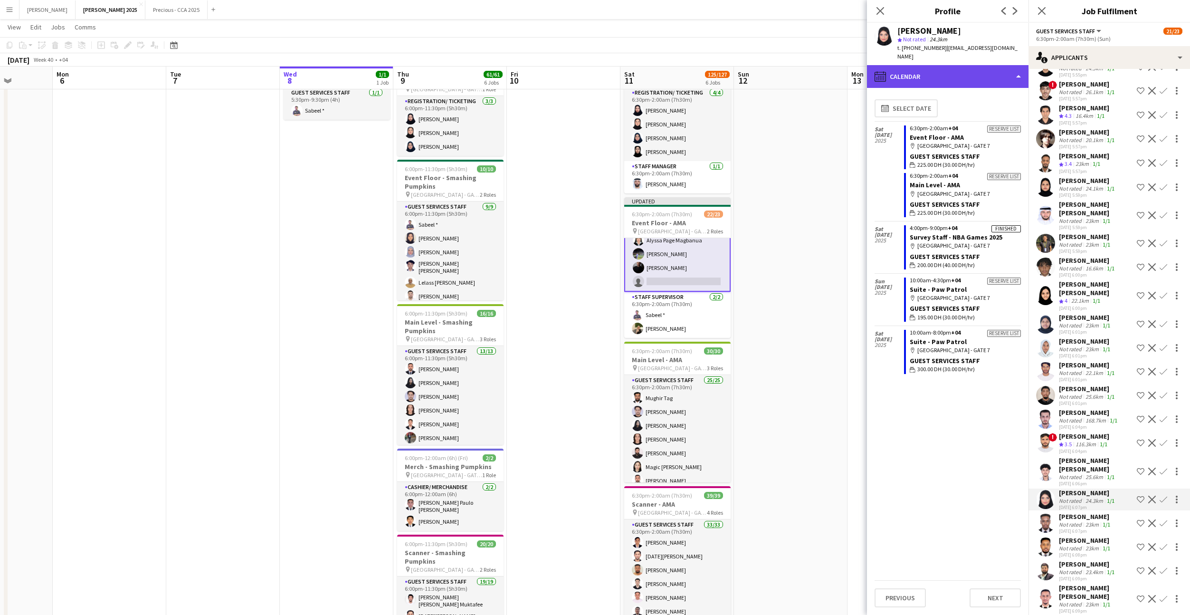
click at [959, 68] on div "calendar-full Calendar" at bounding box center [947, 76] width 161 height 23
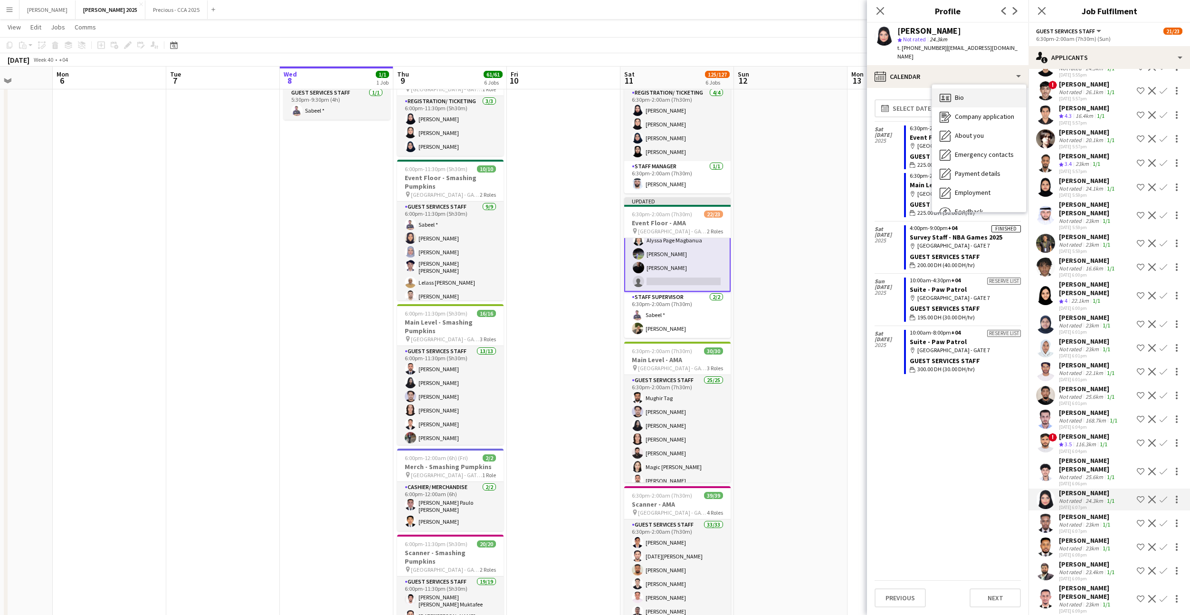
click at [964, 88] on div "Bio Bio" at bounding box center [979, 97] width 94 height 19
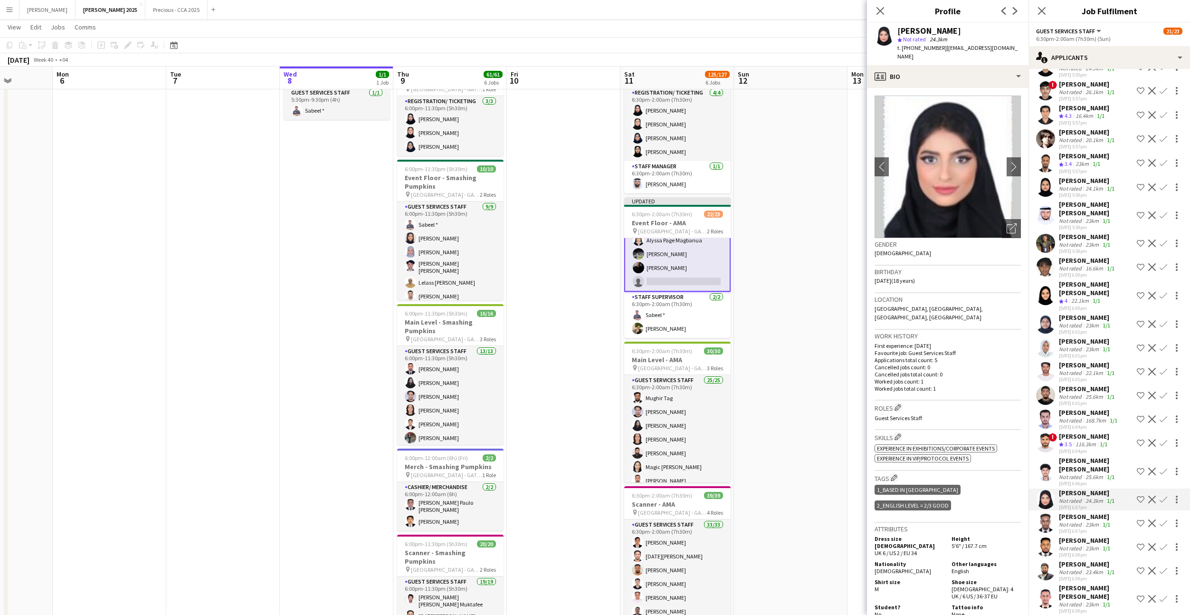
click at [1162, 495] on app-icon "Confirm" at bounding box center [1163, 499] width 8 height 8
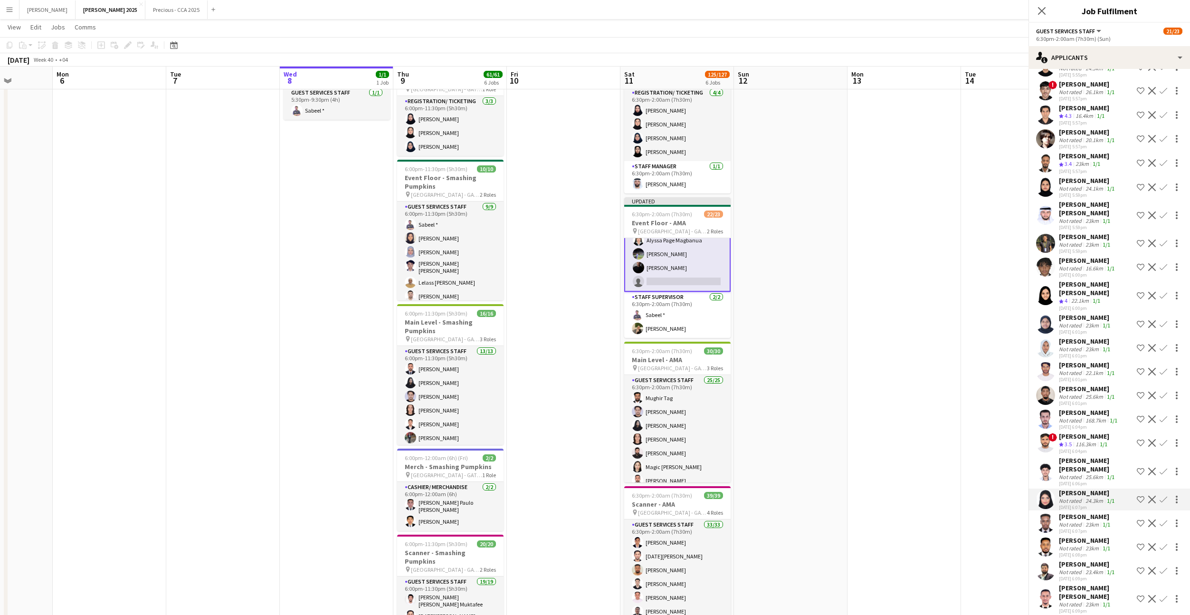
click at [1164, 495] on app-icon "Confirm" at bounding box center [1163, 499] width 8 height 8
click at [1163, 495] on app-icon "Confirm" at bounding box center [1163, 499] width 8 height 8
click at [1042, 8] on icon "Close pop-in" at bounding box center [1042, 11] width 8 height 8
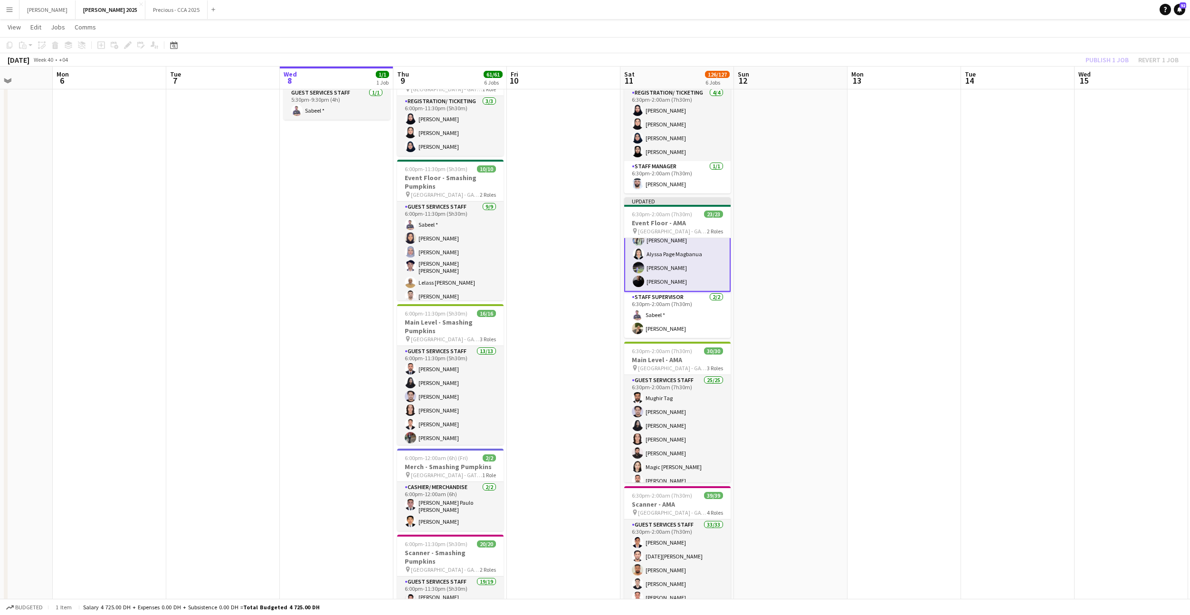
click at [1102, 57] on div "Publish 1 job Revert 1 job" at bounding box center [1132, 60] width 116 height 12
click at [1102, 57] on button "Publish 1 job" at bounding box center [1107, 60] width 51 height 12
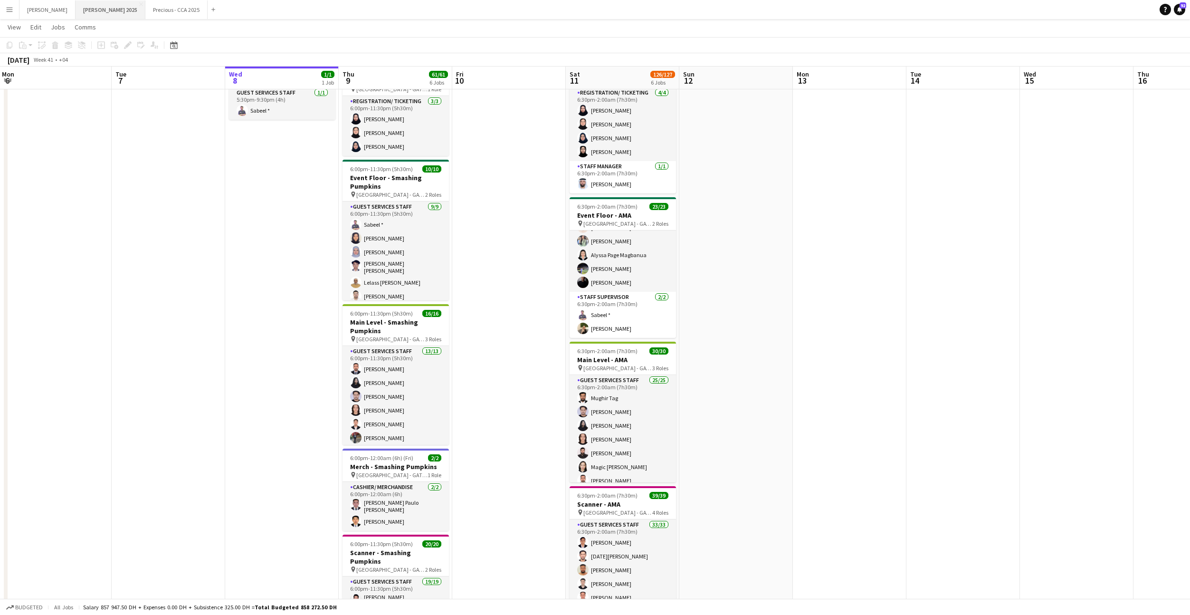
scroll to position [0, 380]
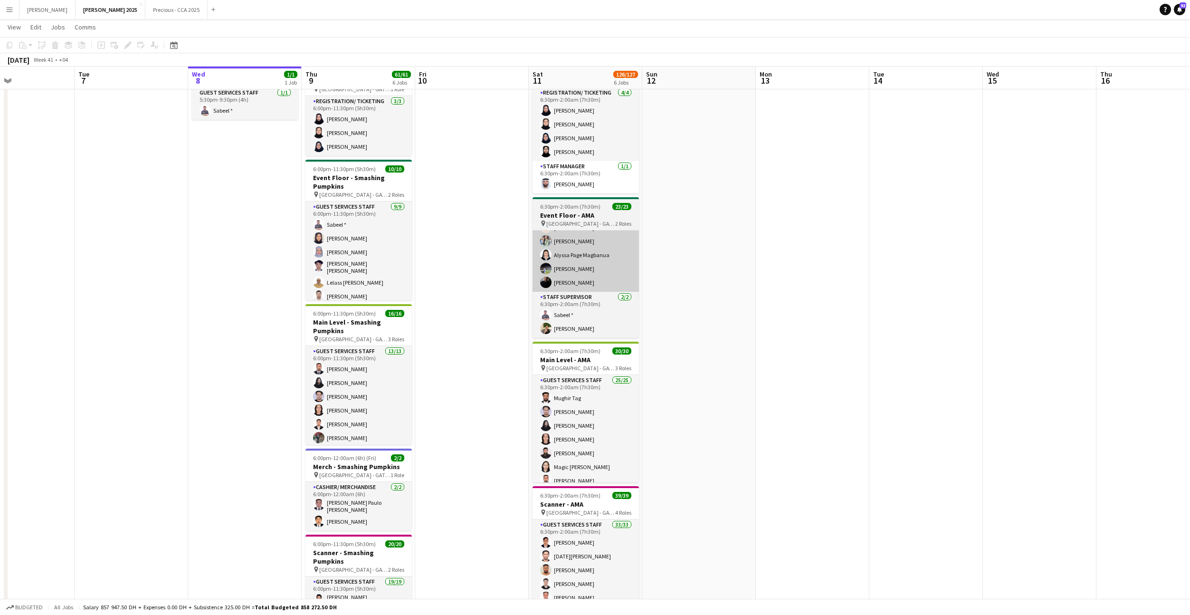
click at [569, 271] on app-card-role "Guest Services Staff 21/21 6:30pm-2:00am (7h30m) safia samy Sakib Sayed Ahmed K…" at bounding box center [585, 138] width 106 height 308
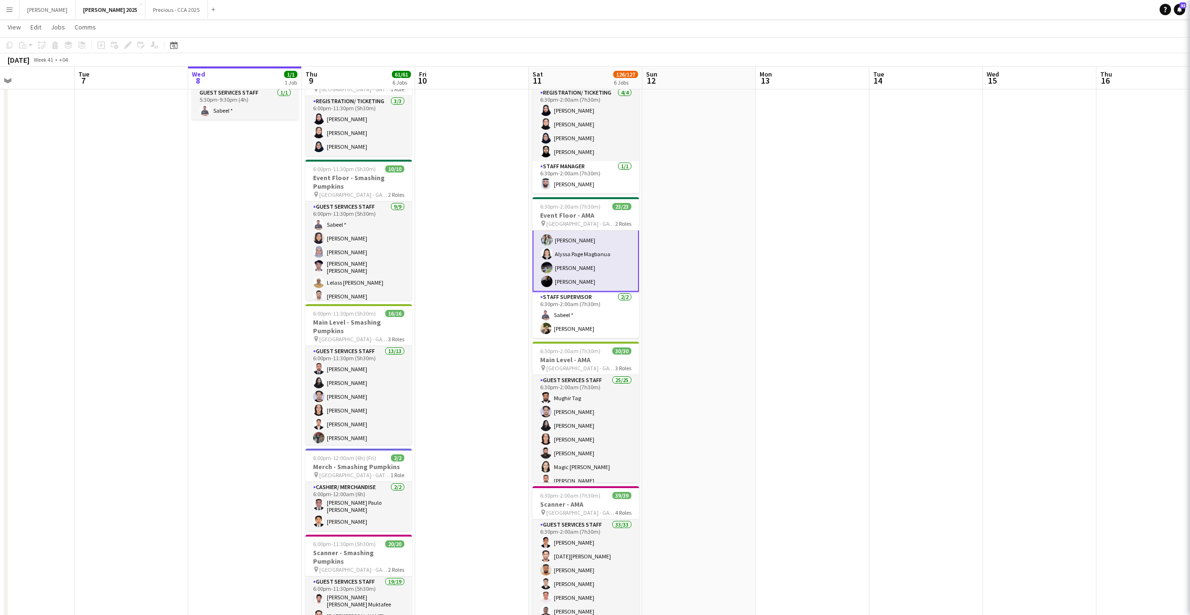
scroll to position [0, 380]
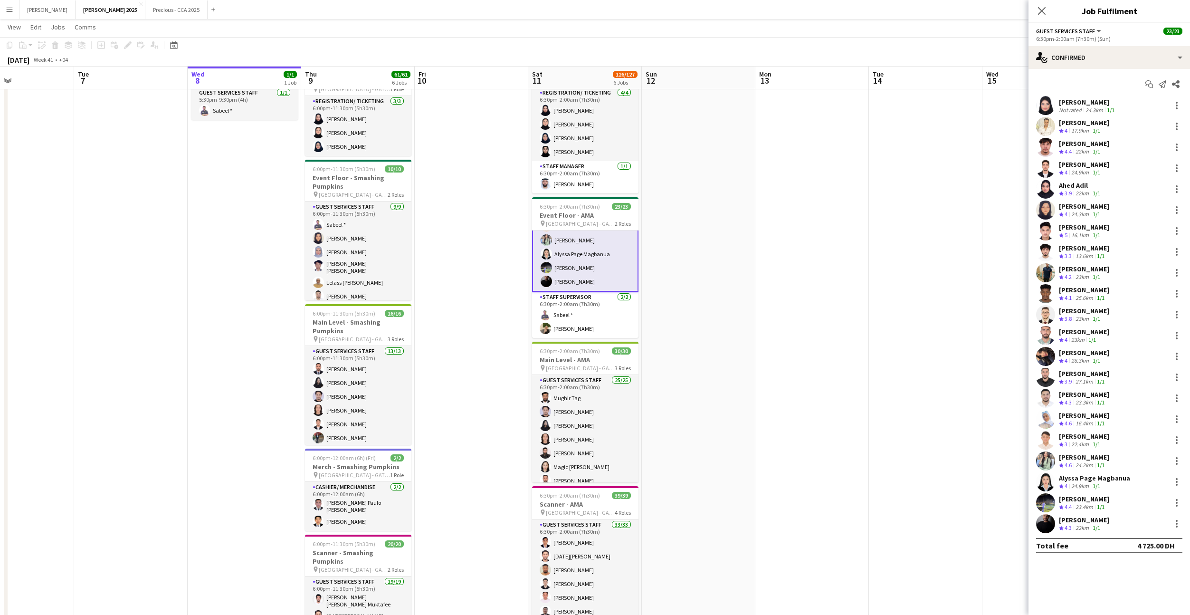
click at [1047, 105] on app-user-avatar at bounding box center [1045, 105] width 19 height 19
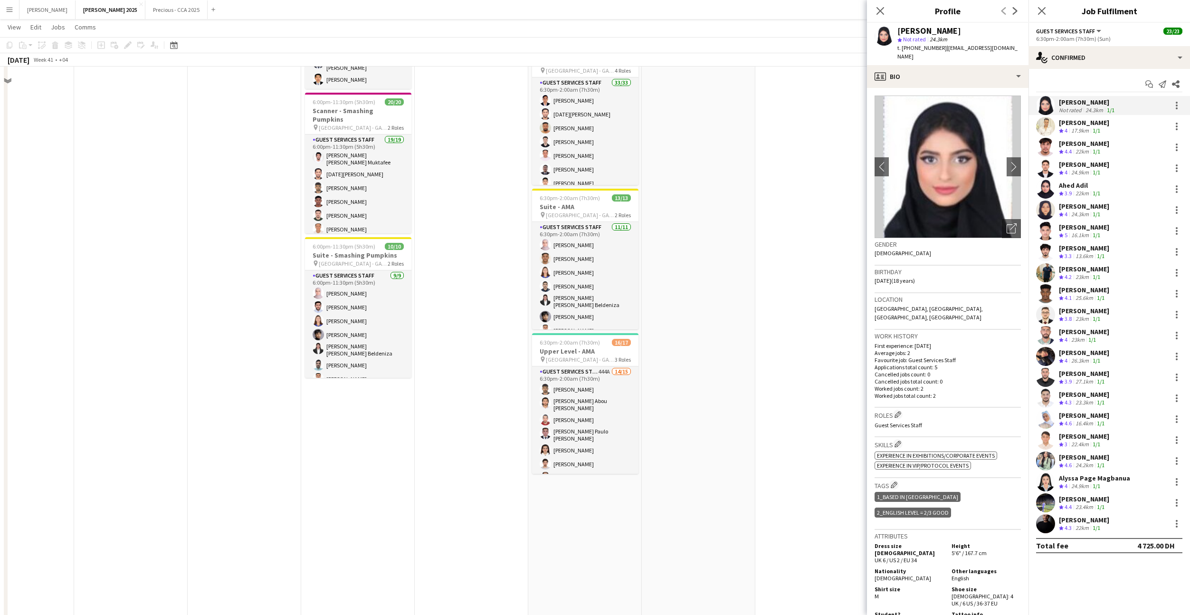
scroll to position [506, 0]
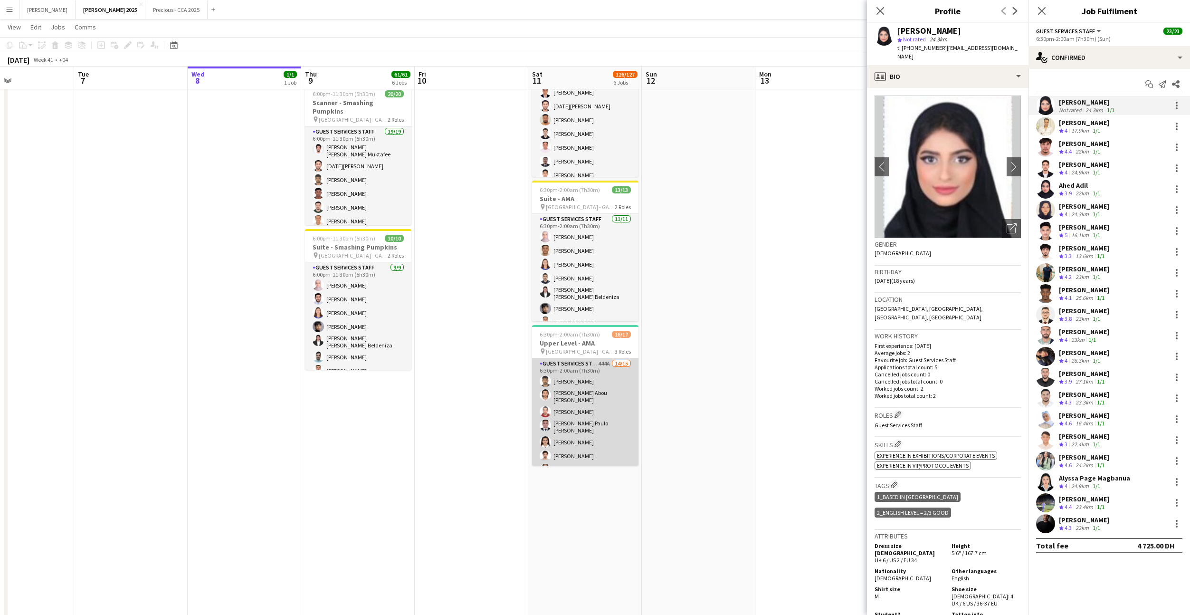
click at [591, 406] on app-card-role "Guest Services Staff 444A 14/15 6:30pm-2:00am (7h30m) ibrahim khalil Mahmoud Ab…" at bounding box center [585, 475] width 106 height 234
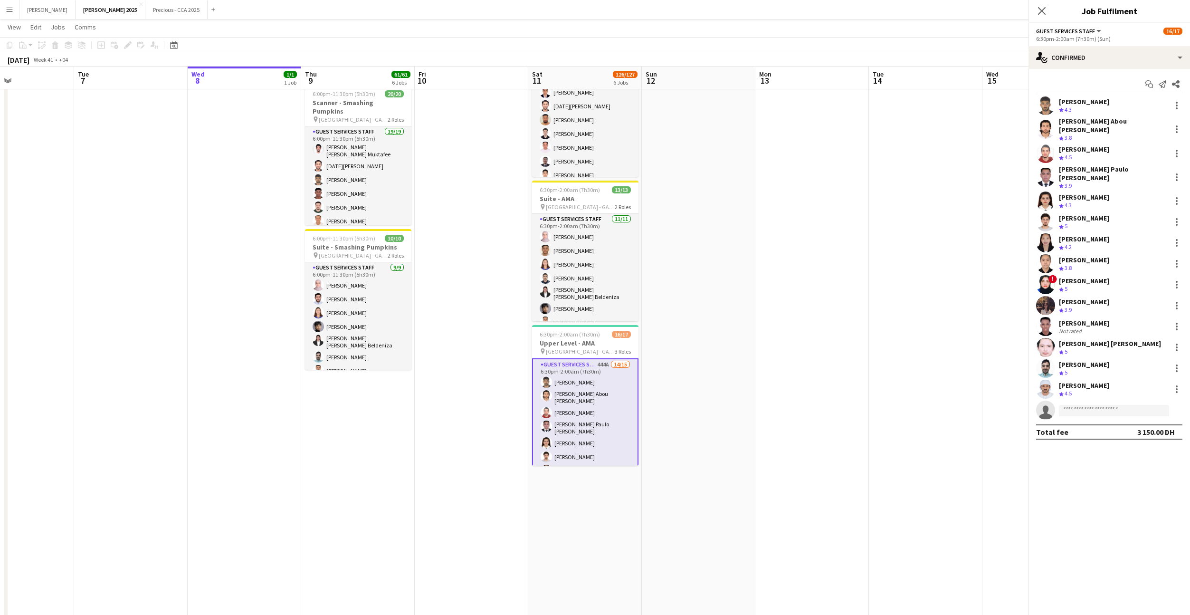
scroll to position [184, 0]
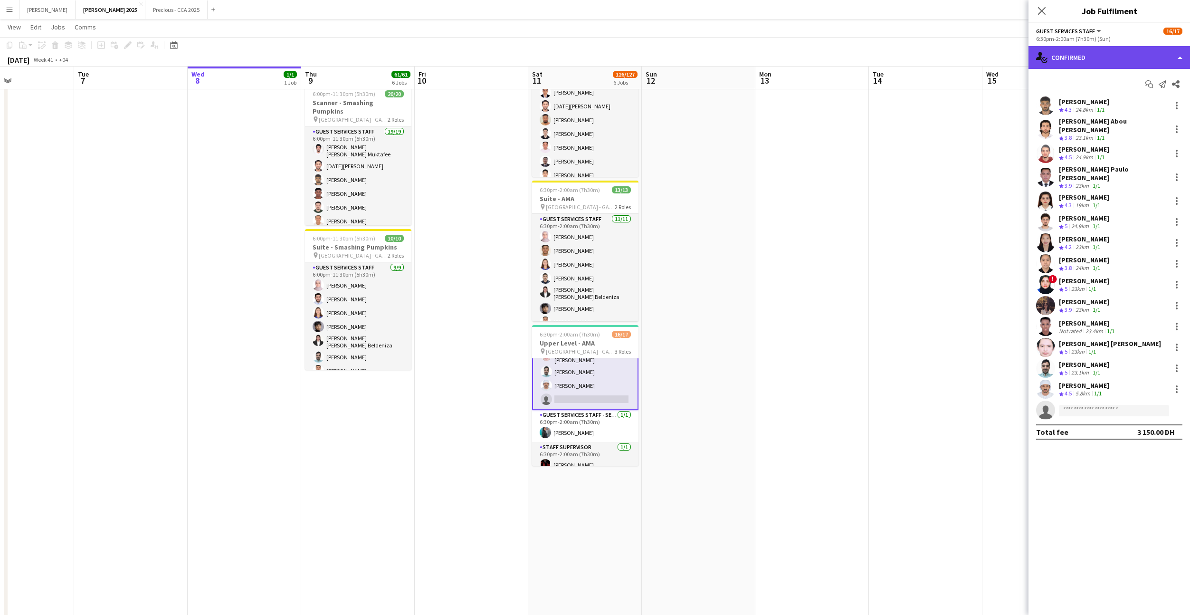
click at [1101, 48] on div "single-neutral-actions-check-2 Confirmed" at bounding box center [1108, 57] width 161 height 23
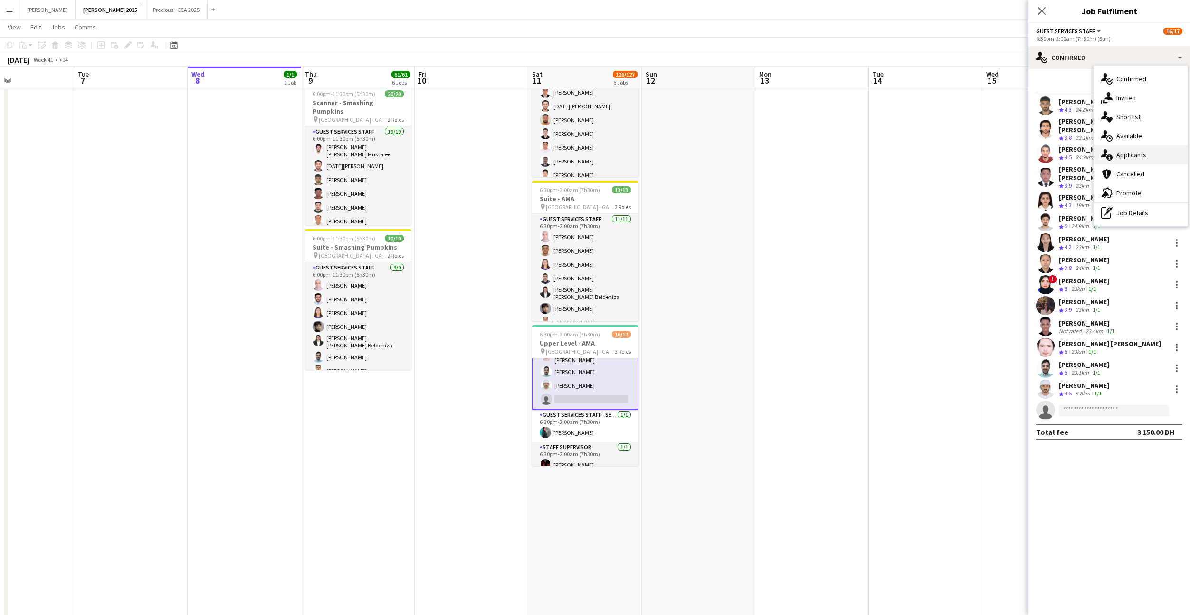
click at [1131, 155] on span "Applicants" at bounding box center [1131, 155] width 30 height 9
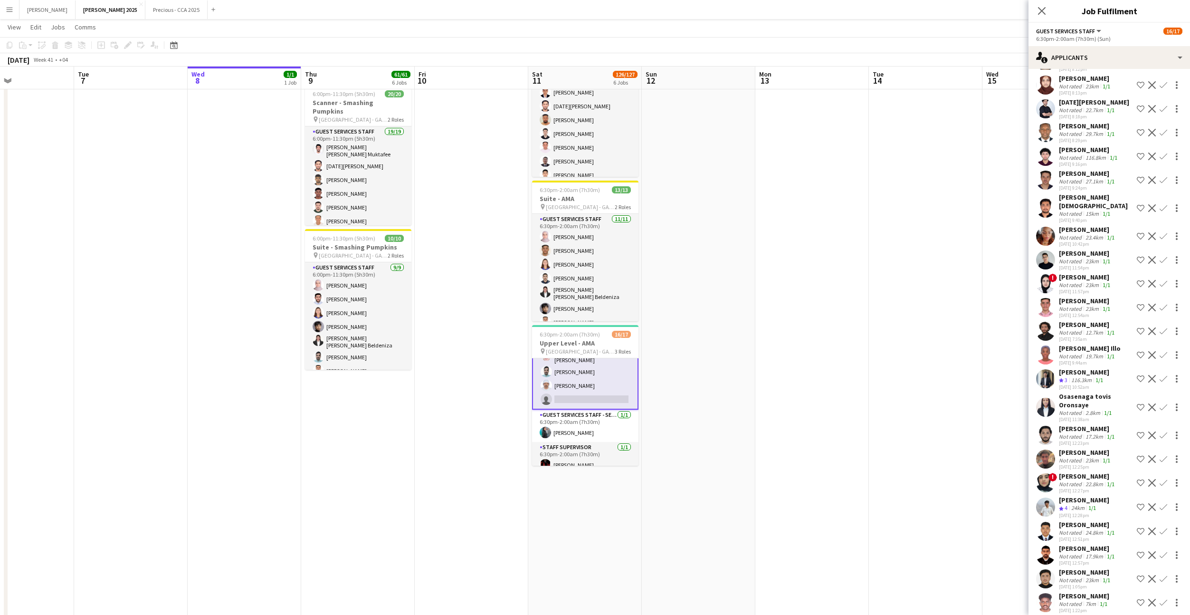
scroll to position [8637, 0]
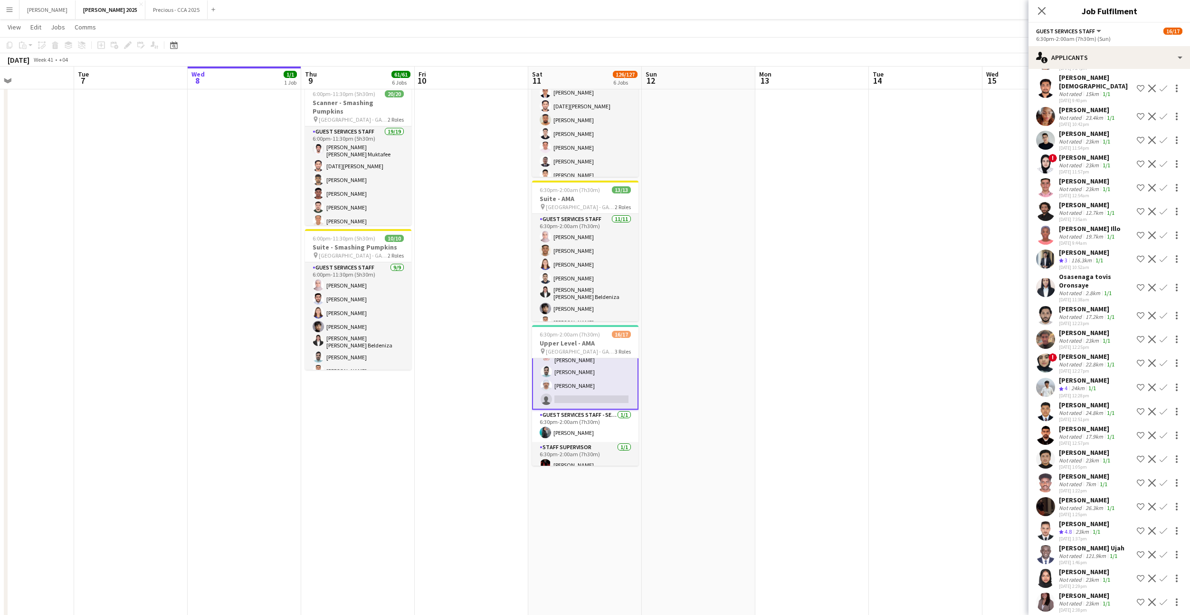
click at [1041, 521] on app-user-avatar at bounding box center [1045, 530] width 19 height 19
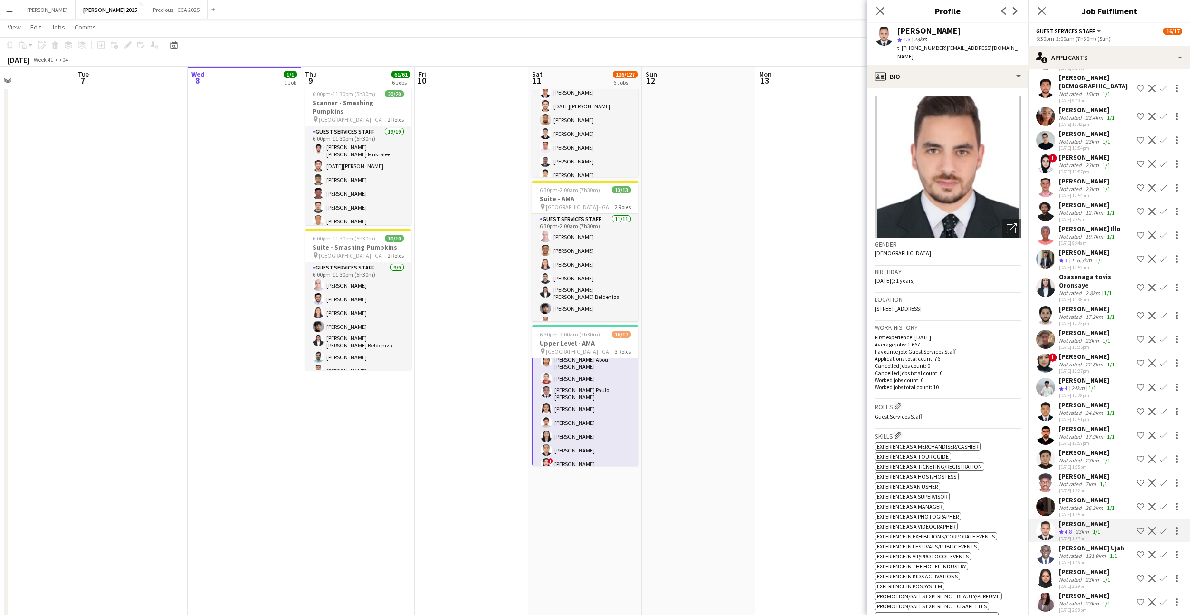
scroll to position [32, 0]
click at [1167, 527] on app-icon "Confirm" at bounding box center [1163, 531] width 8 height 8
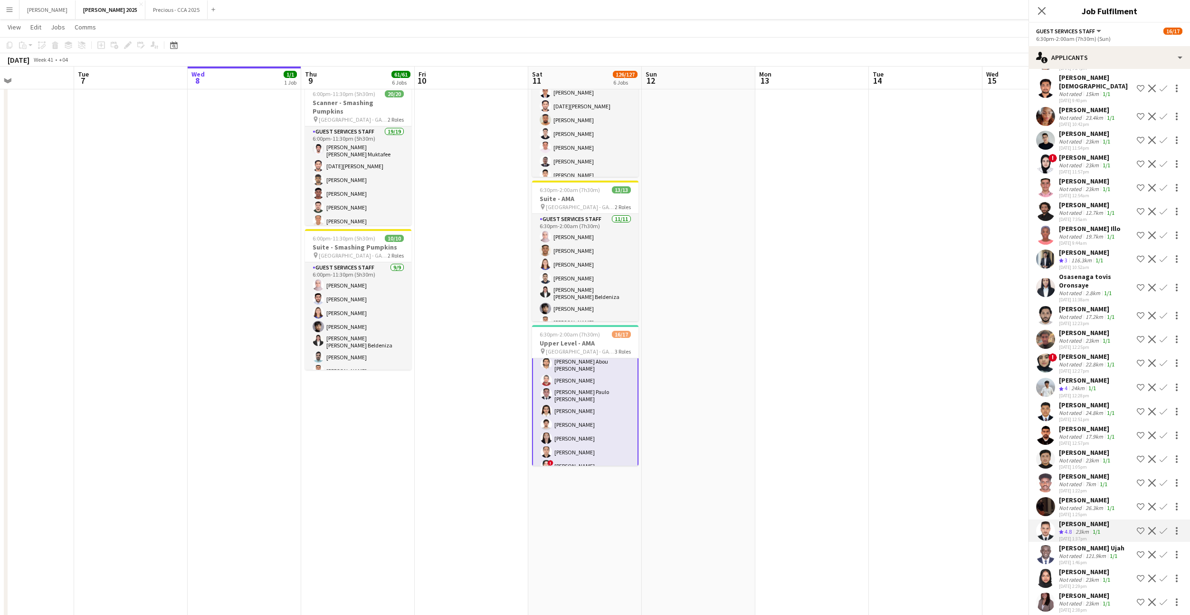
click at [1162, 527] on app-icon "Confirm" at bounding box center [1163, 531] width 8 height 8
click at [1164, 527] on app-icon "Confirm" at bounding box center [1163, 531] width 8 height 8
click at [1165, 527] on app-icon "Confirm" at bounding box center [1163, 531] width 8 height 8
click at [1163, 527] on app-icon "Confirm" at bounding box center [1163, 531] width 8 height 8
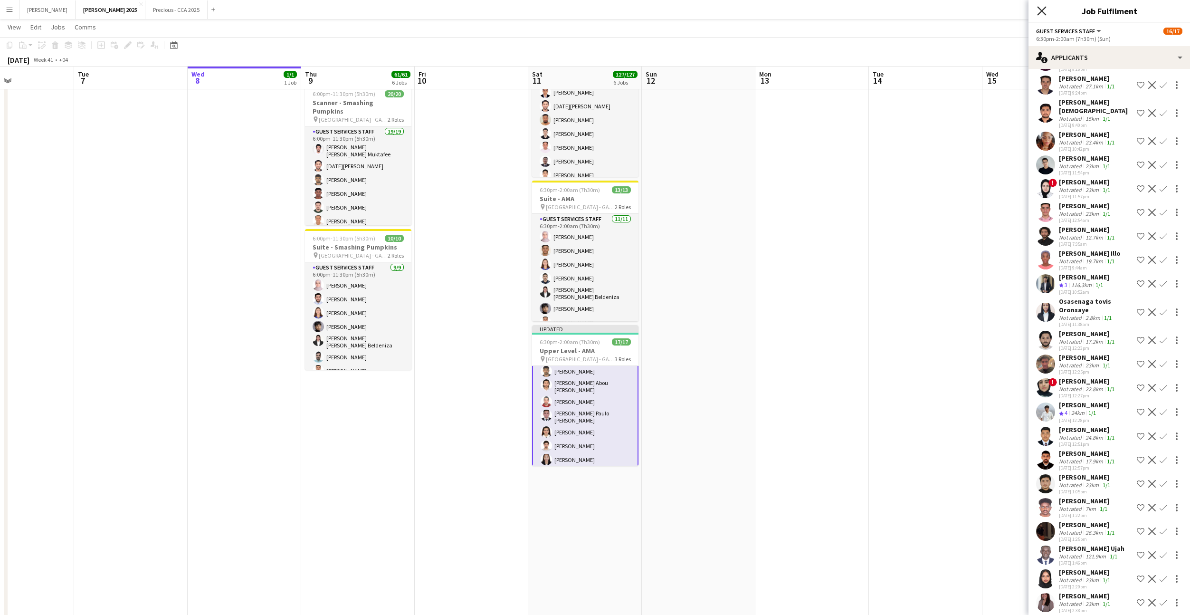
click at [1043, 11] on icon "Close pop-in" at bounding box center [1041, 10] width 9 height 9
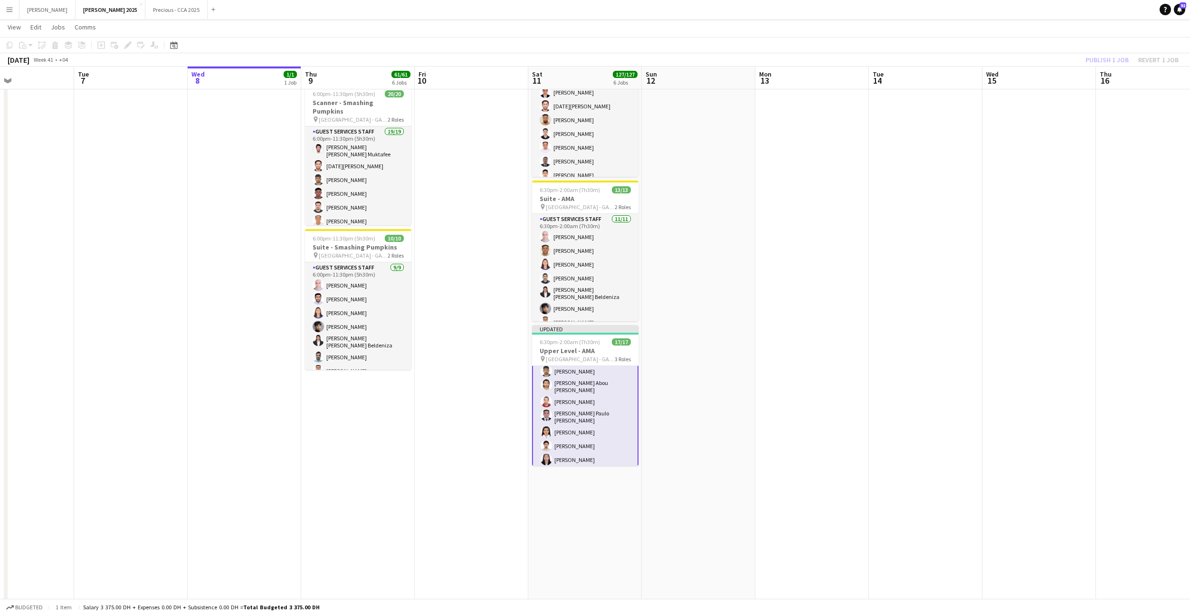
click at [1101, 54] on div "Publish 1 job Revert 1 job" at bounding box center [1132, 60] width 116 height 12
click at [1101, 54] on button "Publish 1 job" at bounding box center [1107, 60] width 51 height 12
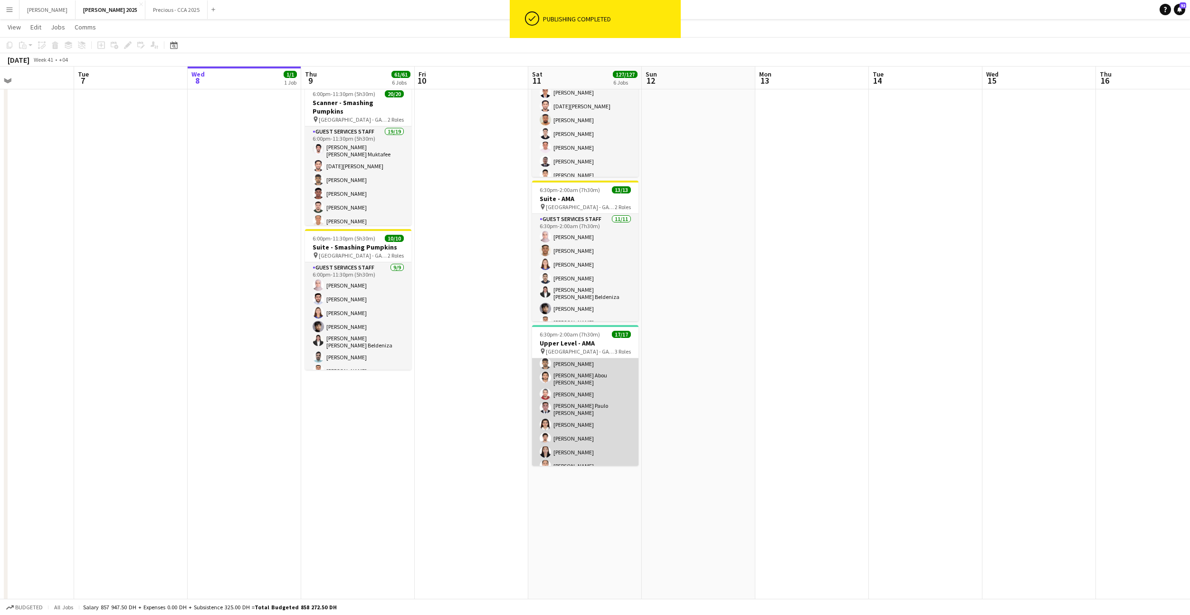
click at [618, 413] on app-card-role "Guest Services Staff 15/15 6:30pm-2:00am (7h30m) abdullah Abuawad ibrahim khali…" at bounding box center [585, 444] width 106 height 234
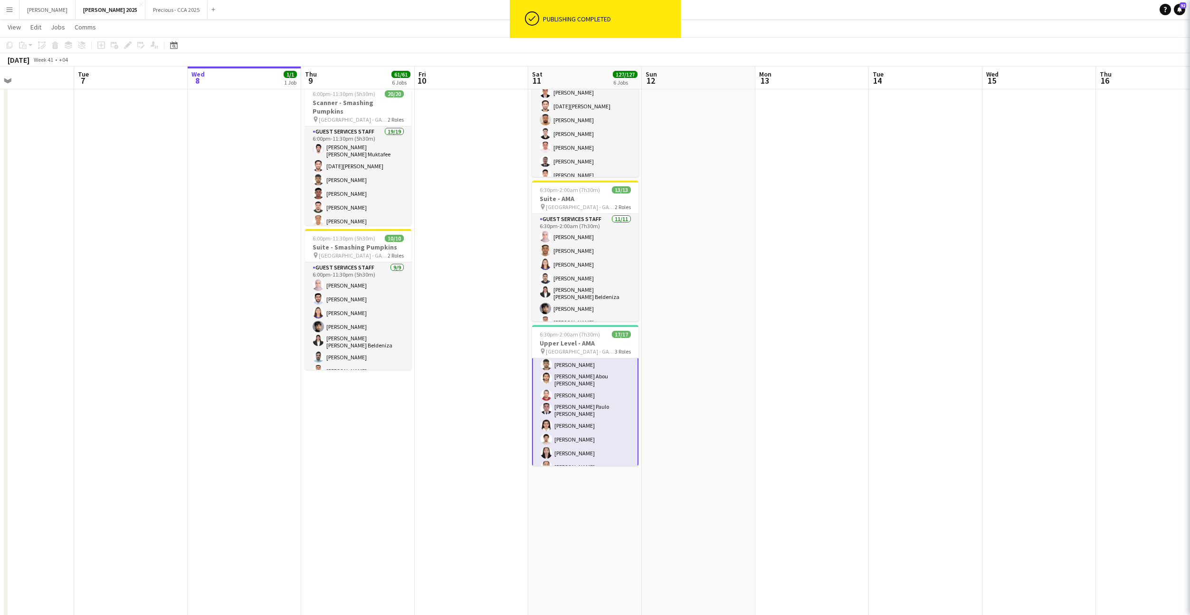
scroll to position [32, 0]
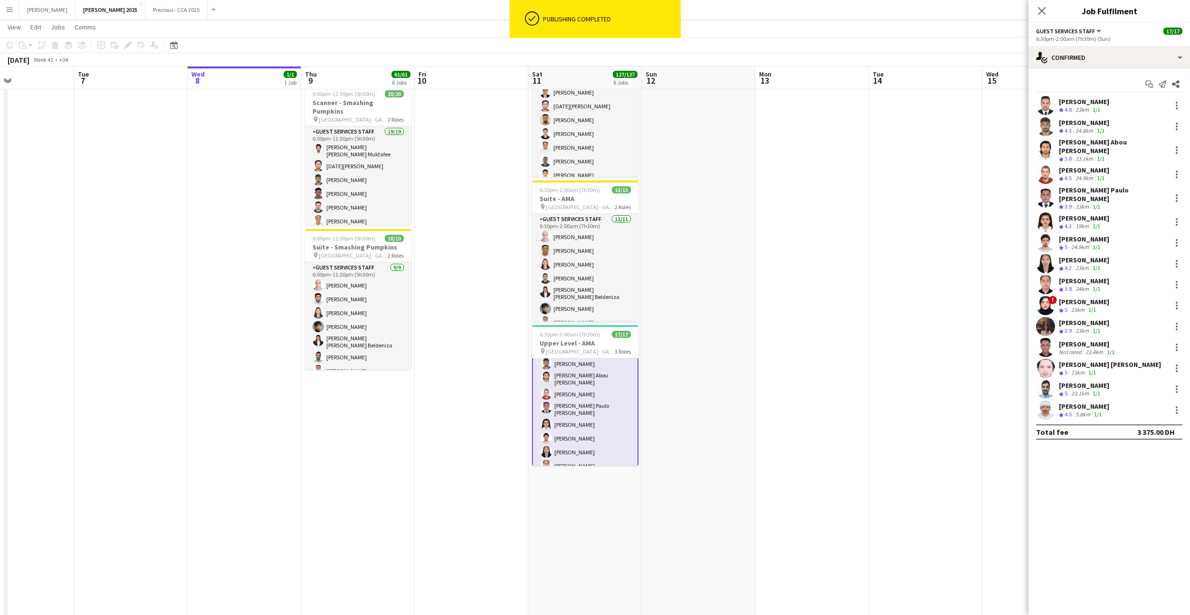
click at [1044, 106] on app-user-avatar at bounding box center [1045, 105] width 19 height 19
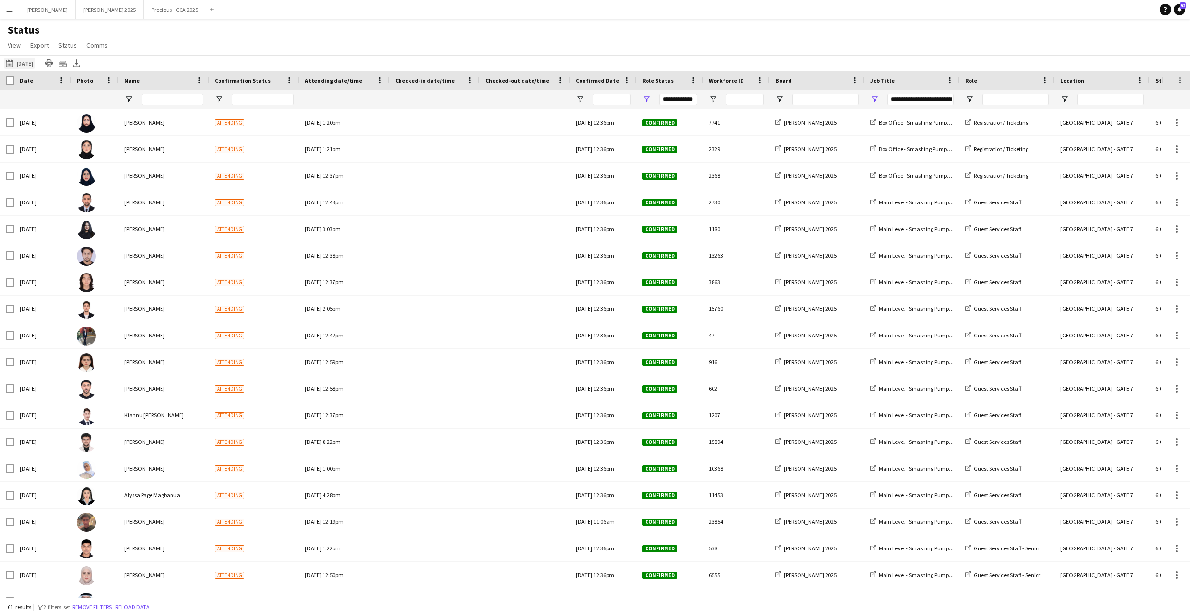
click at [35, 61] on button "Tomorrow Tomorrow" at bounding box center [19, 62] width 31 height 11
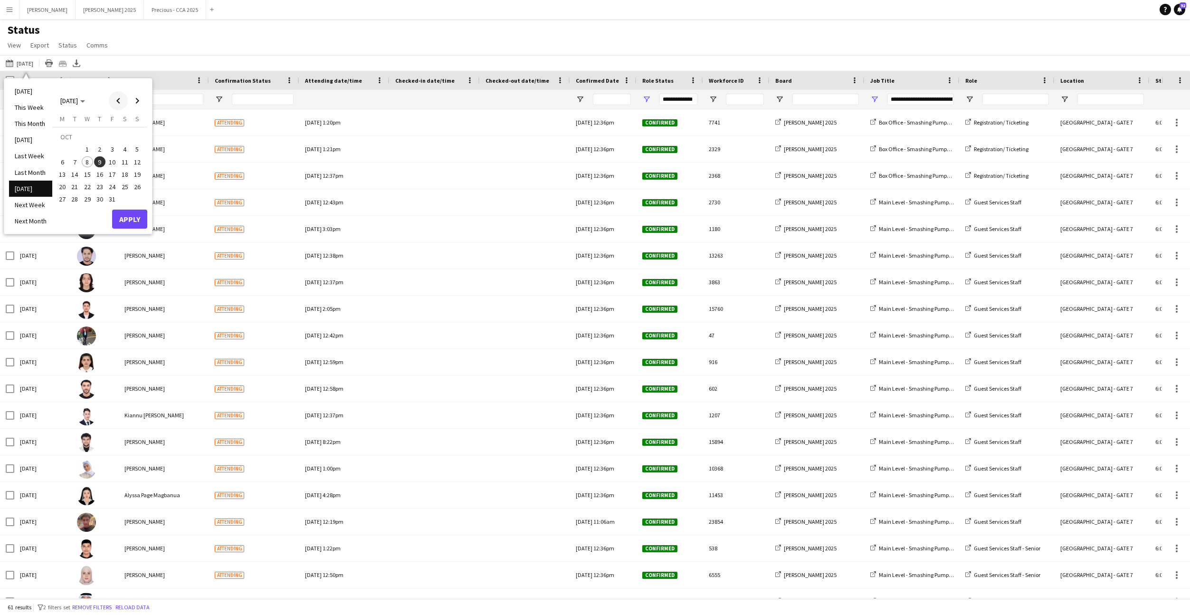
click at [117, 97] on span "Previous month" at bounding box center [118, 100] width 19 height 19
click at [134, 103] on span "Next month" at bounding box center [137, 100] width 19 height 19
click at [110, 191] on span "29" at bounding box center [111, 188] width 11 height 11
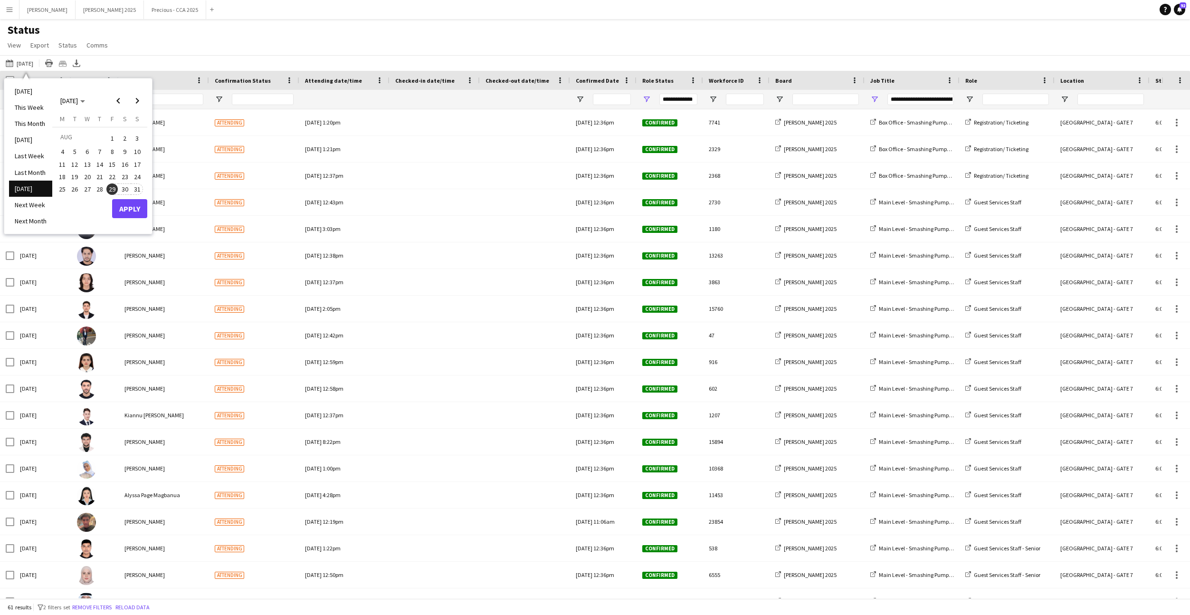
click at [133, 191] on span "31" at bounding box center [137, 188] width 11 height 11
click at [132, 210] on button "Apply" at bounding box center [129, 208] width 35 height 19
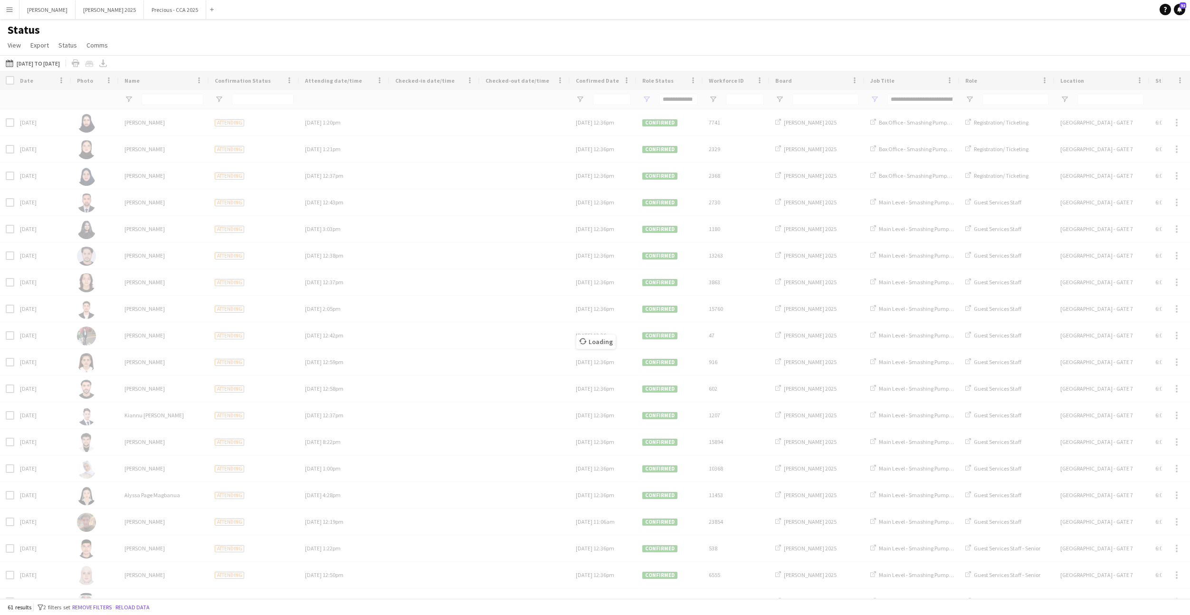
type input "***"
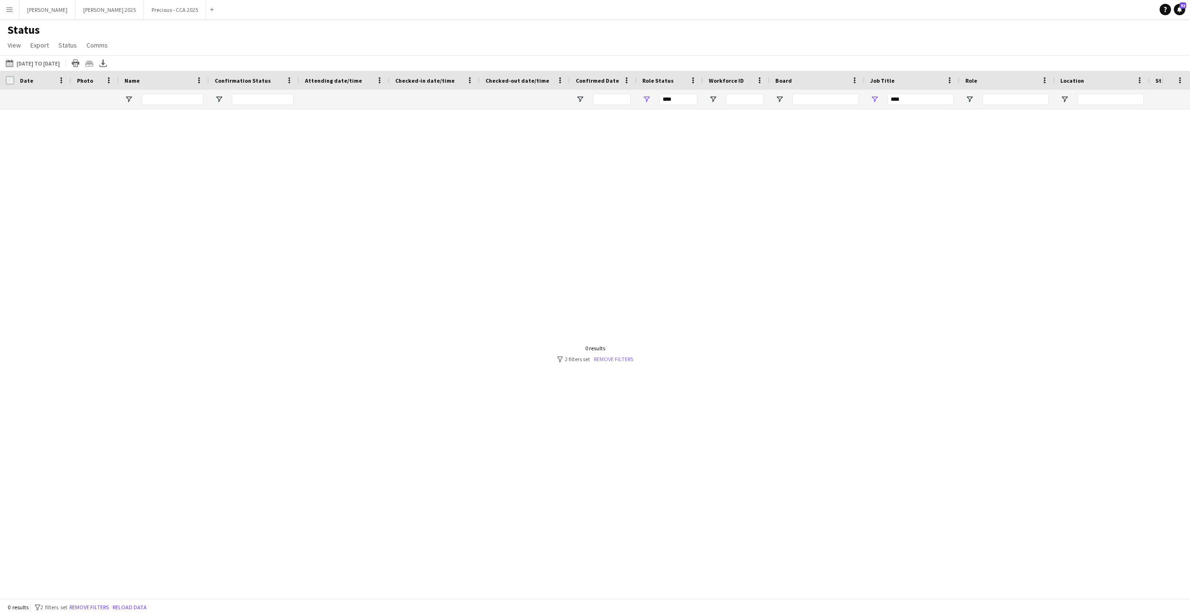
click at [616, 358] on link "Remove filters" at bounding box center [613, 358] width 39 height 7
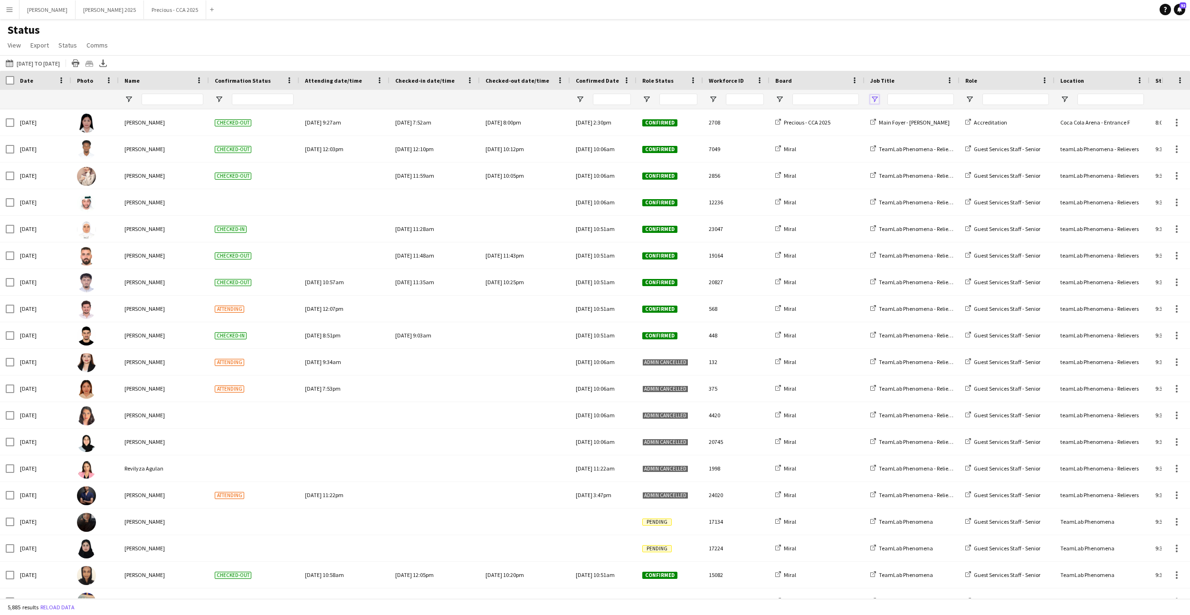
click at [873, 99] on span "Open Filter Menu" at bounding box center [874, 99] width 9 height 9
type input "***"
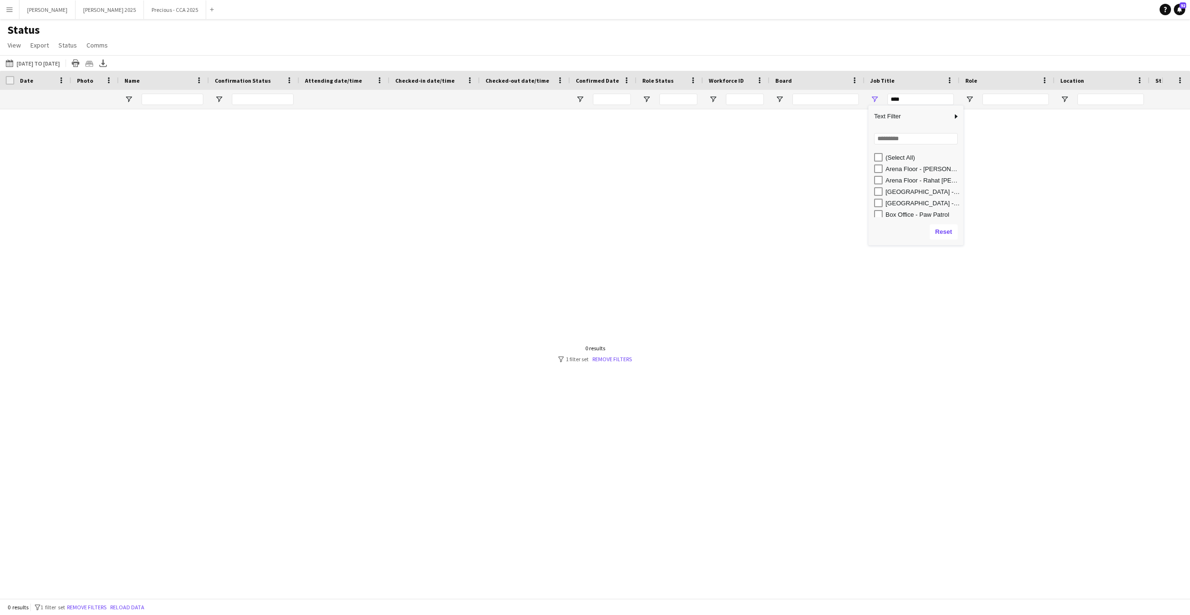
click at [886, 149] on div "Loading... No matches. (Select All) Arena Floor - Macy Gray Arena Floor - Rahat…" at bounding box center [915, 172] width 95 height 91
click at [885, 140] on input "Search filter values" at bounding box center [916, 138] width 84 height 11
type input "***"
type input "**********"
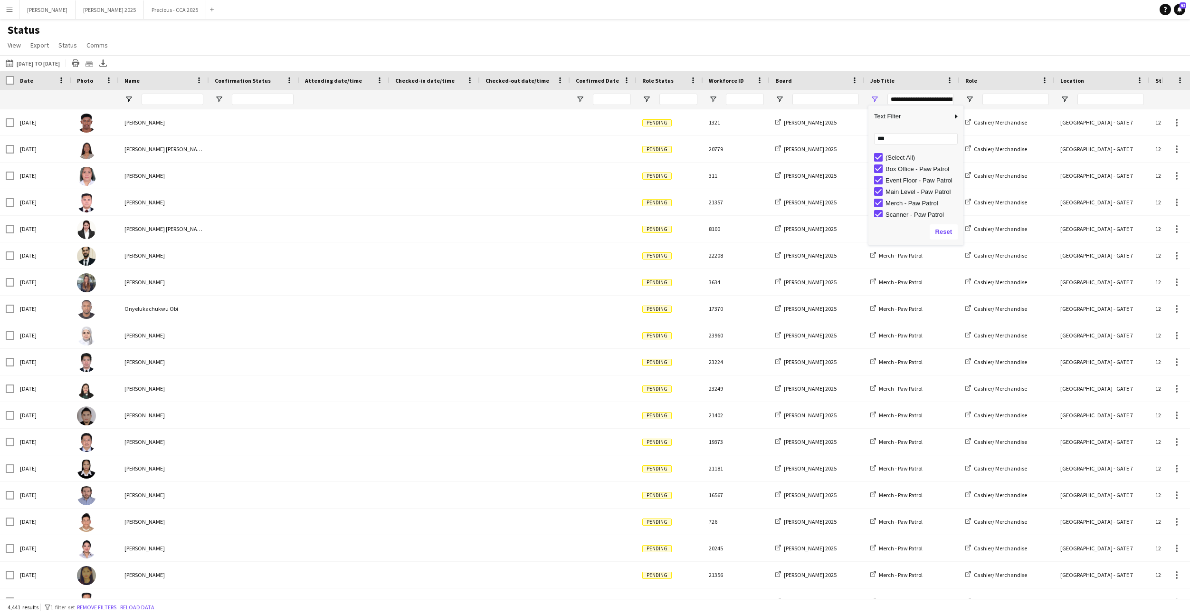
click at [685, 55] on div "Status View Views Default view Attendance Report / F1 Attendance Sheet F1 Group…" at bounding box center [595, 39] width 1190 height 32
click at [644, 98] on span "Open Filter Menu" at bounding box center [646, 99] width 9 height 9
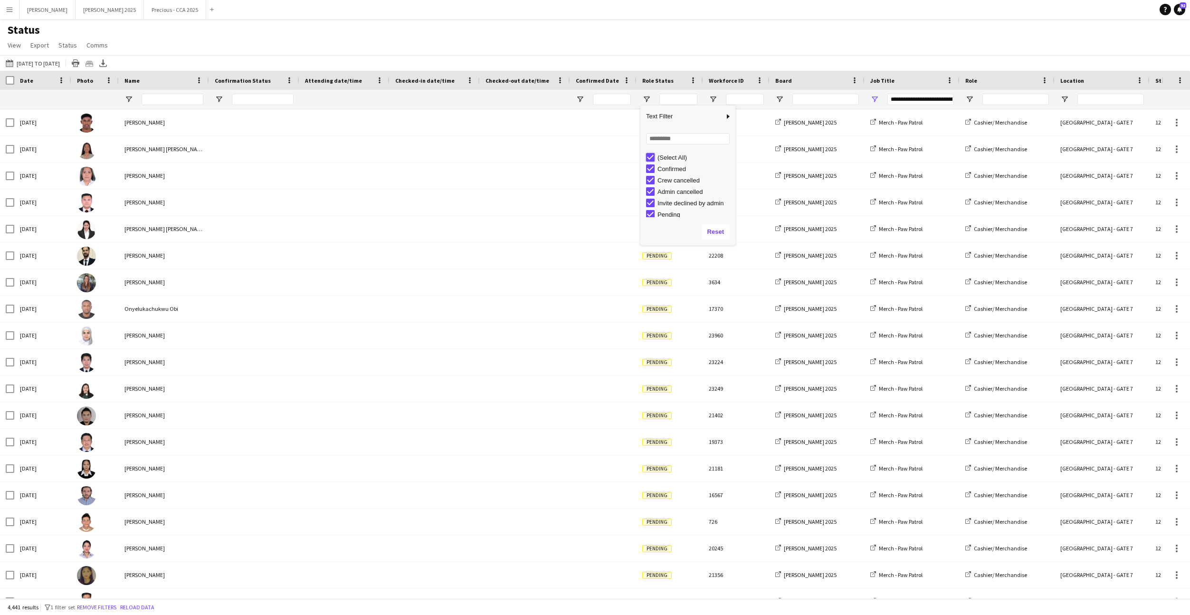
type input "***"
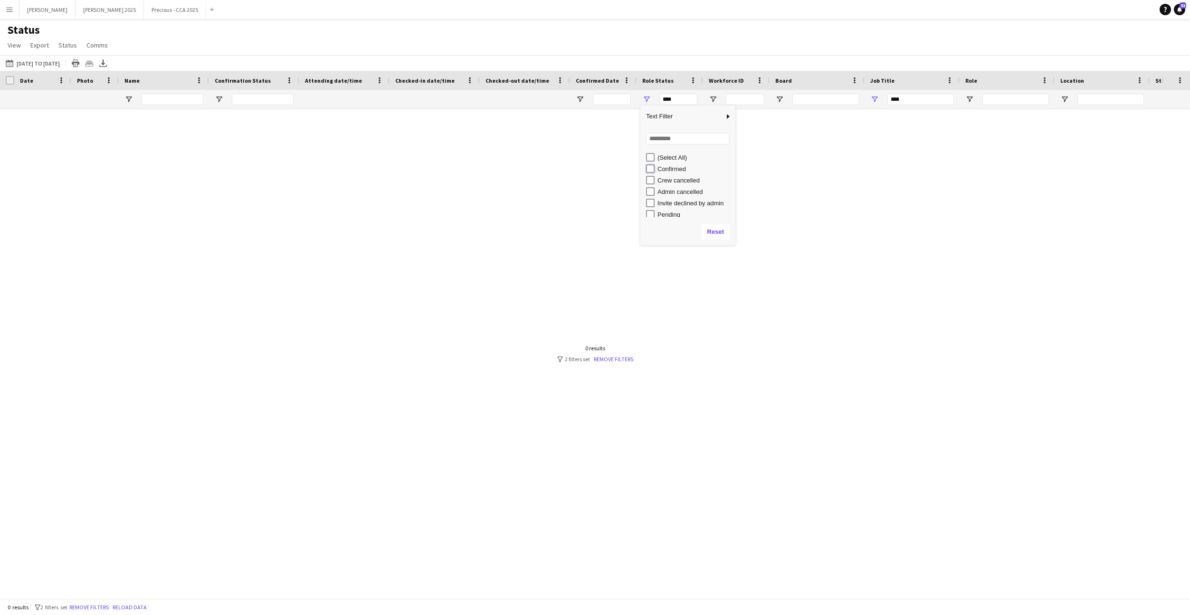
type input "**********"
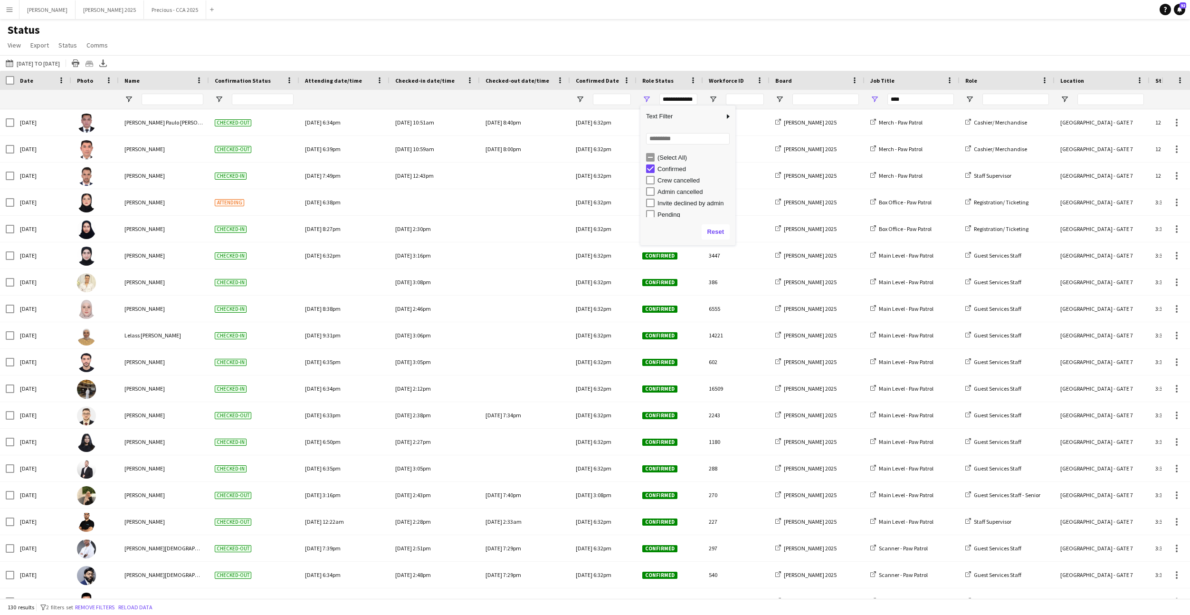
type input "**********"
click at [608, 33] on div "Status View Views Default view Attendance Report / F1 Attendance Sheet F1 Group…" at bounding box center [595, 39] width 1190 height 32
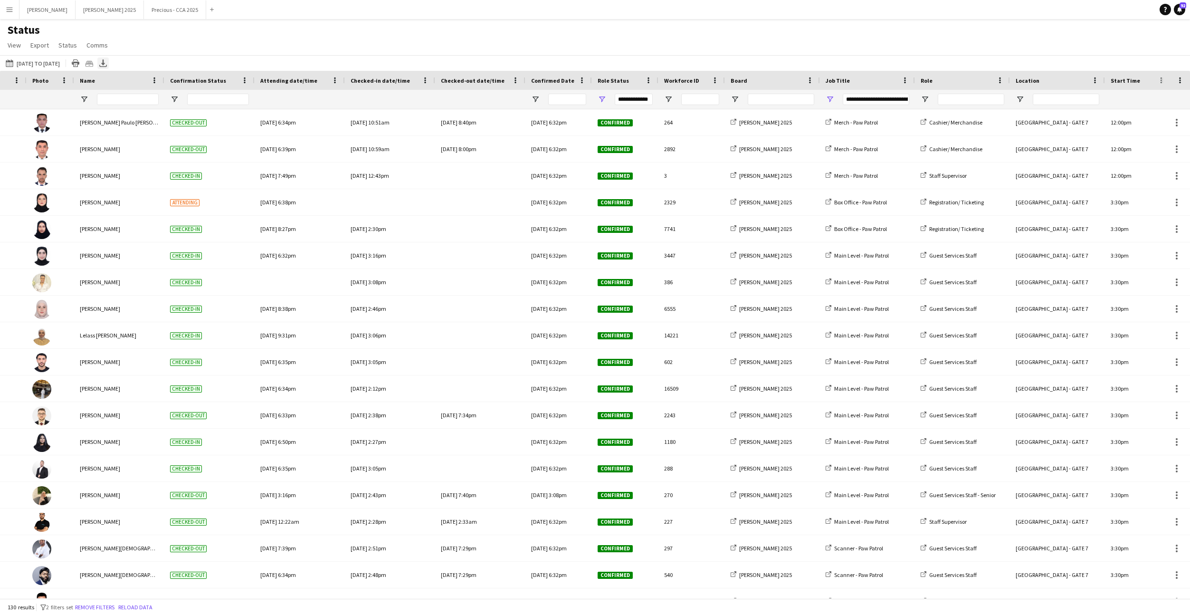
click at [105, 60] on icon at bounding box center [103, 62] width 4 height 6
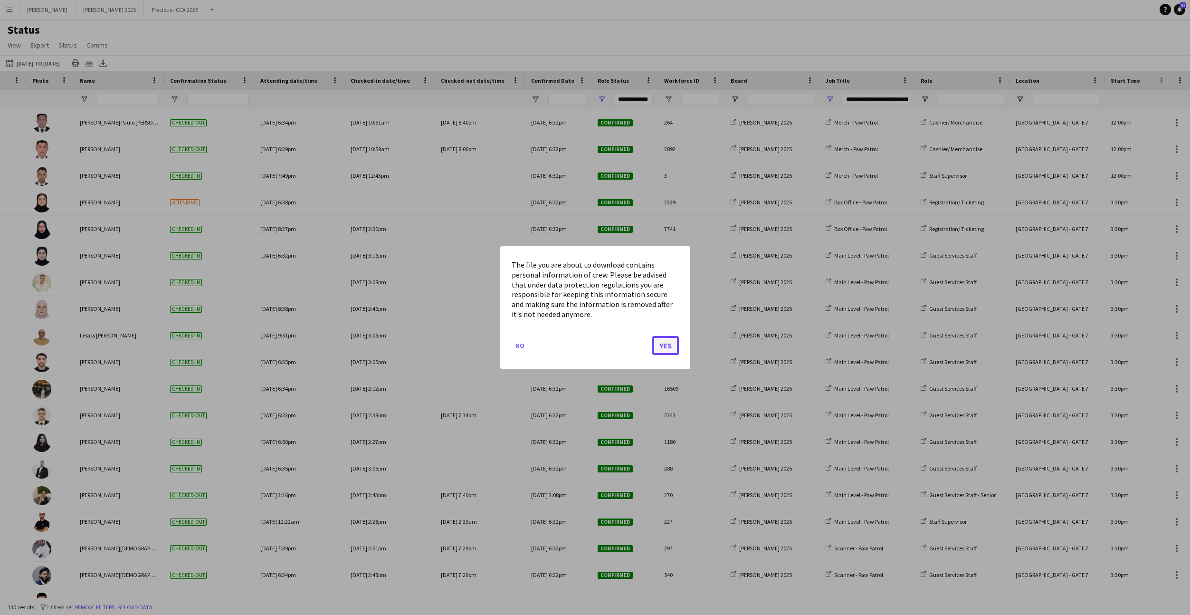
click at [657, 343] on button "Yes" at bounding box center [665, 344] width 27 height 19
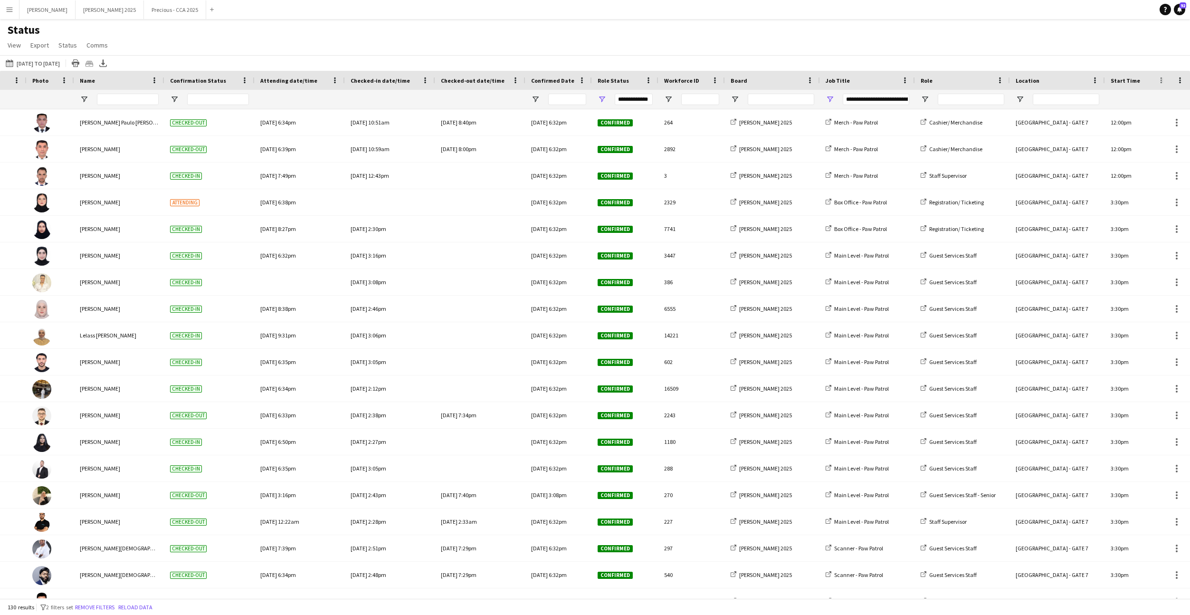
click at [11, 10] on app-icon "Menu" at bounding box center [10, 10] width 8 height 8
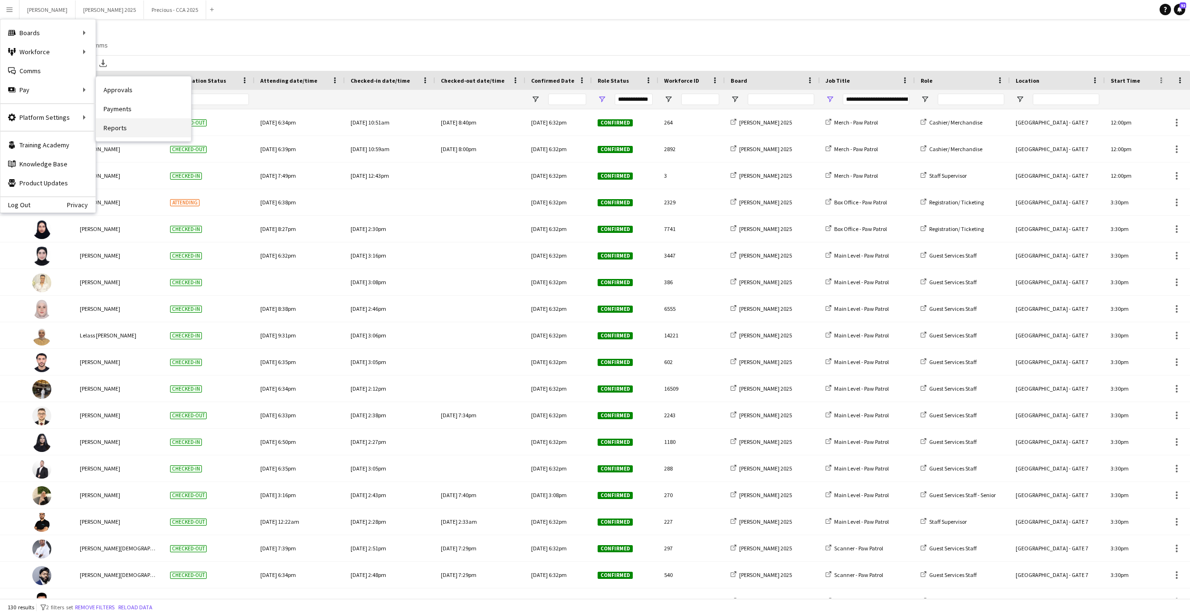
click at [121, 129] on link "Reports" at bounding box center [143, 127] width 95 height 19
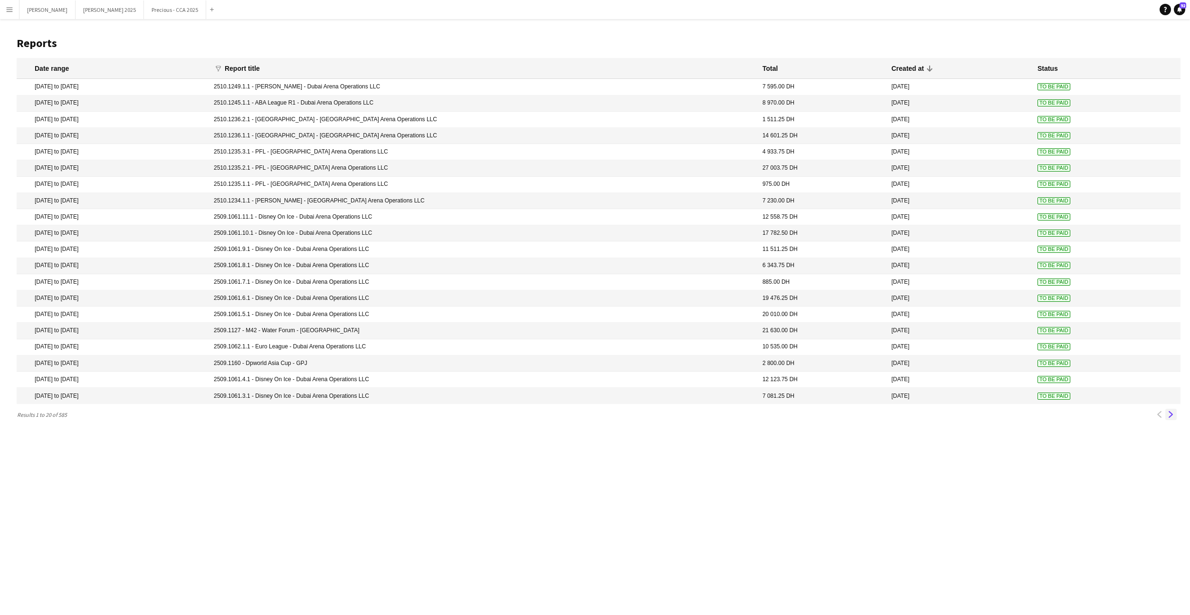
click at [1170, 416] on app-icon "Next" at bounding box center [1171, 414] width 7 height 7
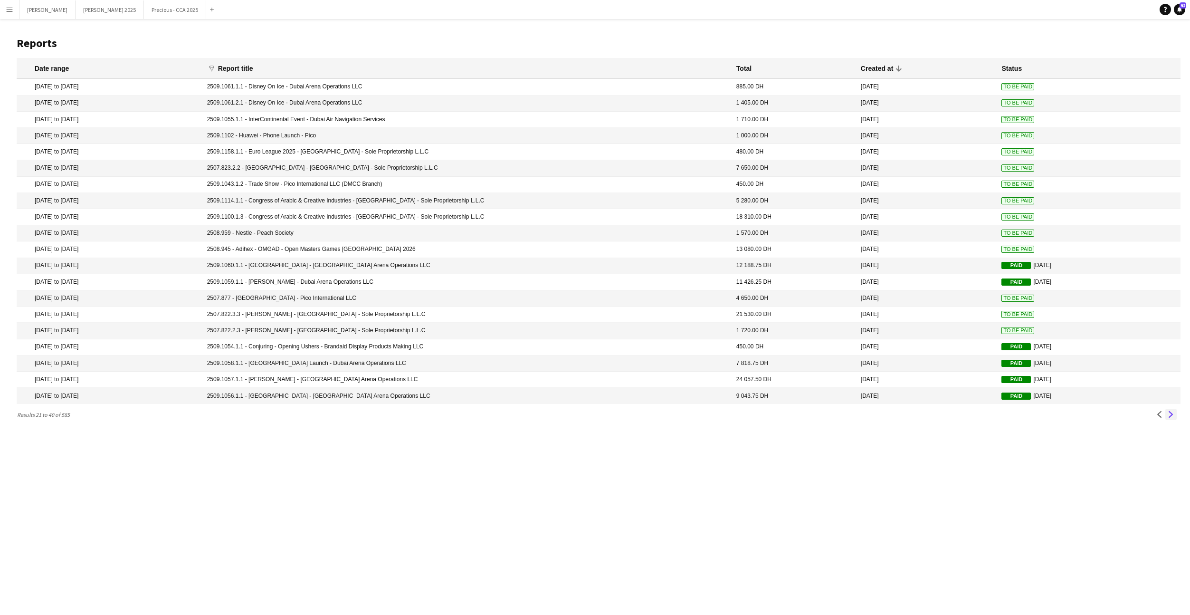
click at [1171, 416] on app-icon "Next" at bounding box center [1171, 414] width 7 height 7
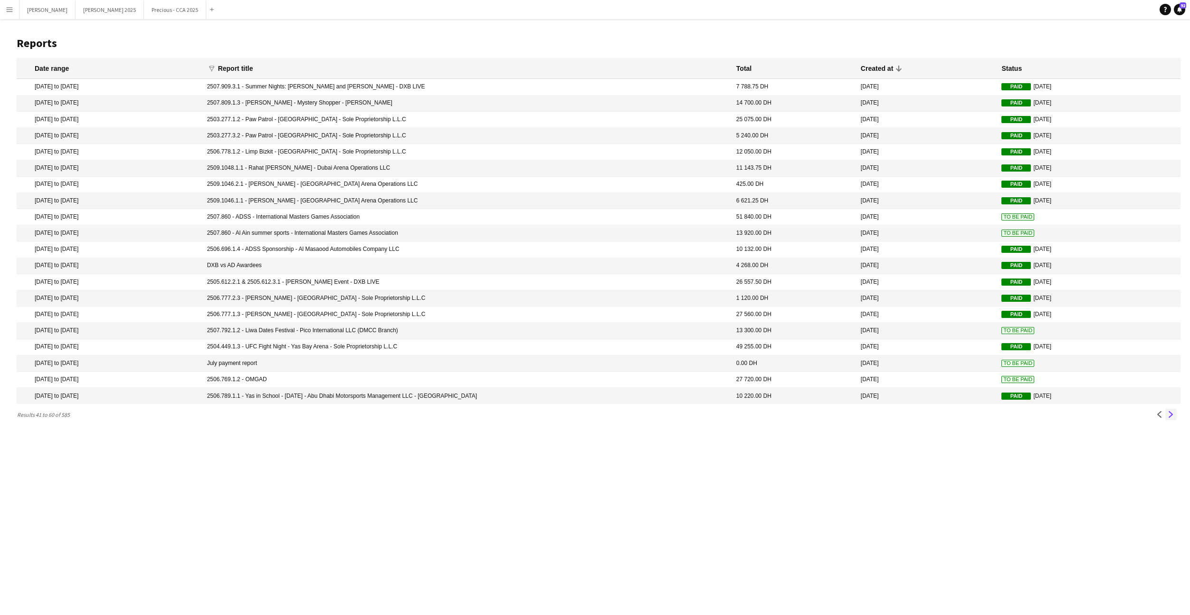
click at [1170, 414] on app-icon "Next" at bounding box center [1171, 414] width 7 height 7
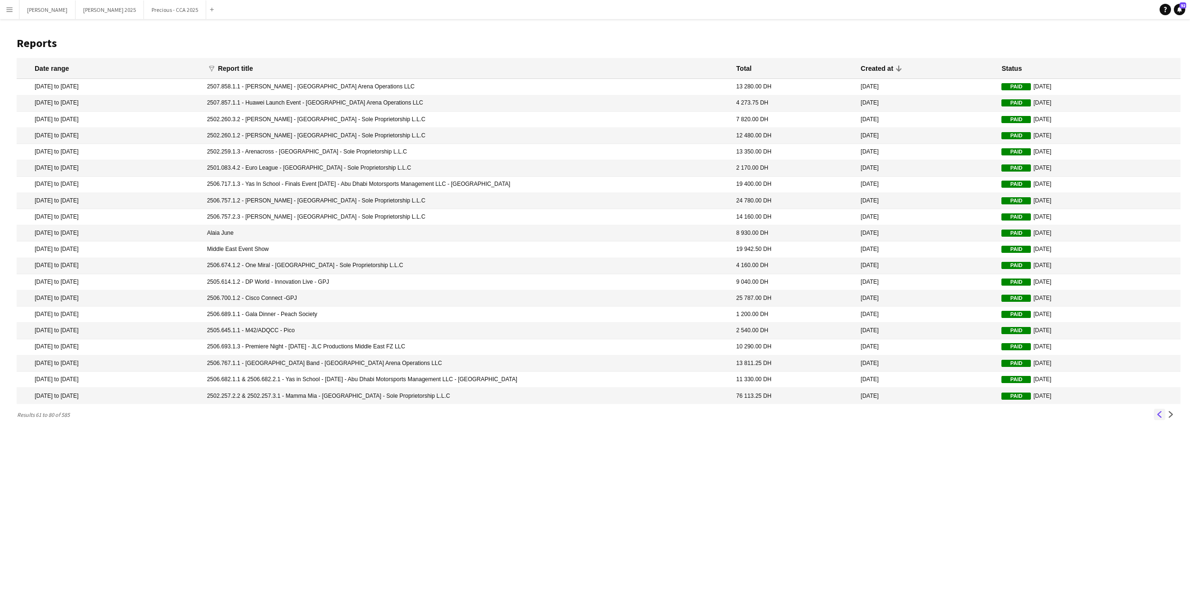
click at [1160, 417] on app-icon "Previous" at bounding box center [1159, 414] width 7 height 7
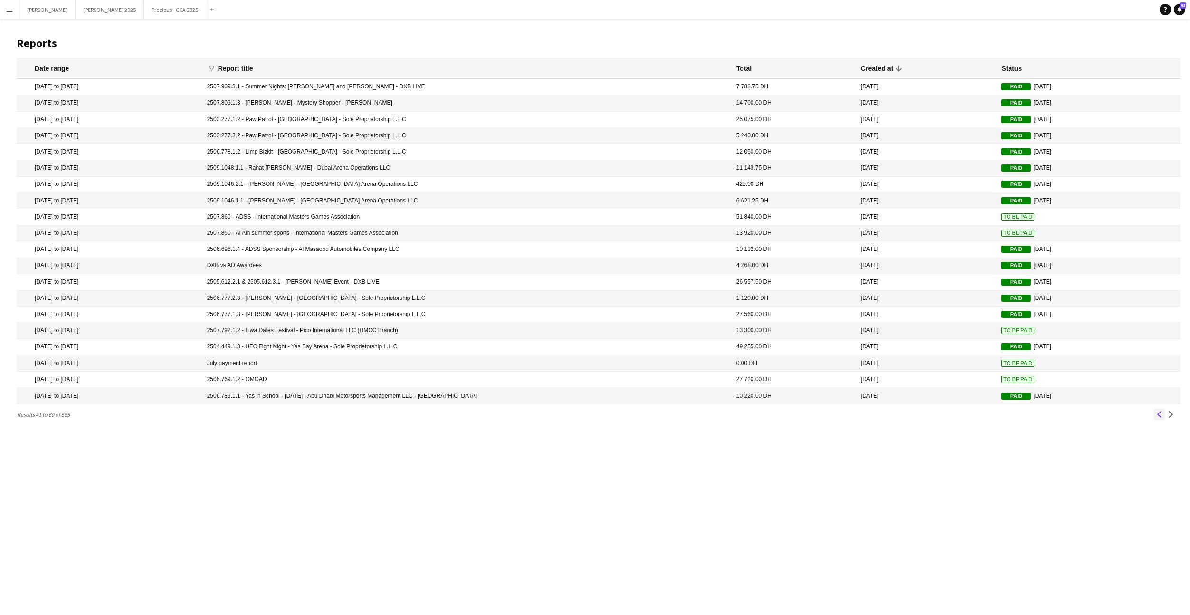
click at [1159, 415] on app-icon "Previous" at bounding box center [1159, 414] width 7 height 7
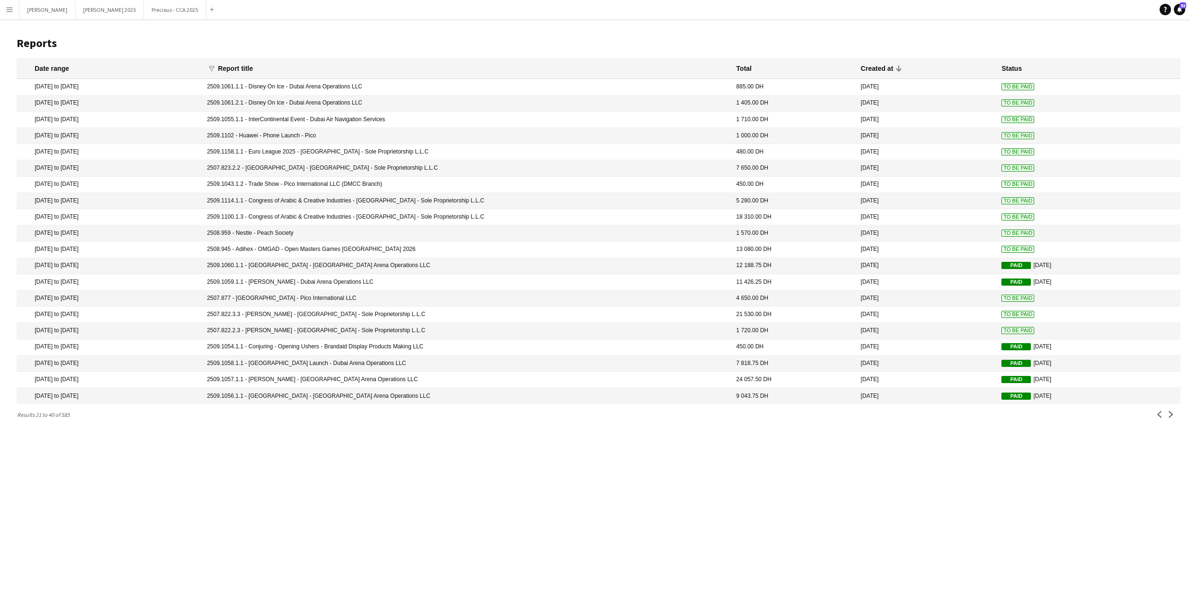
click at [459, 121] on mat-cell "2509.1055.1.1 - InterContinental Event - Dubai Air Navigation Services" at bounding box center [466, 120] width 529 height 16
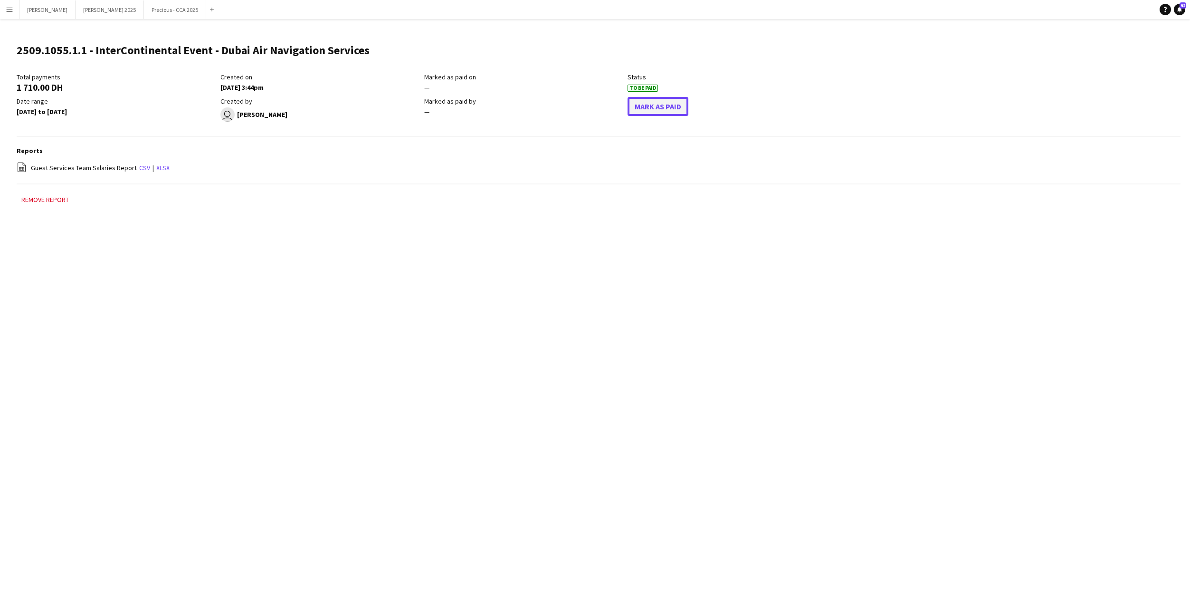
click at [665, 104] on button "Mark As Paid" at bounding box center [657, 106] width 61 height 19
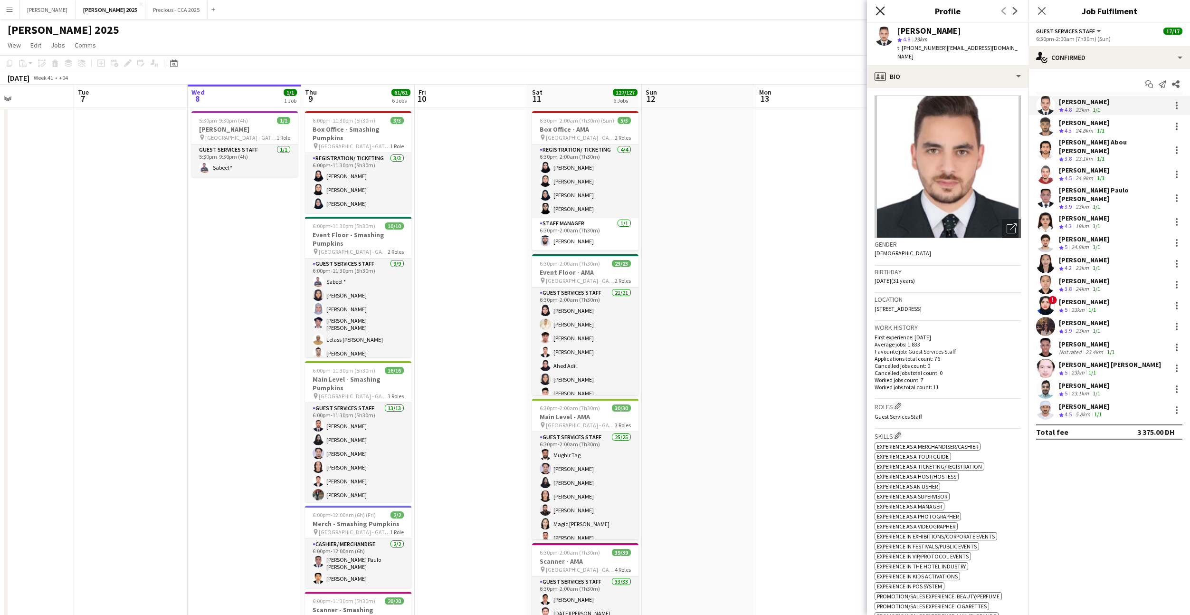
click at [882, 12] on icon "Close pop-in" at bounding box center [879, 10] width 9 height 9
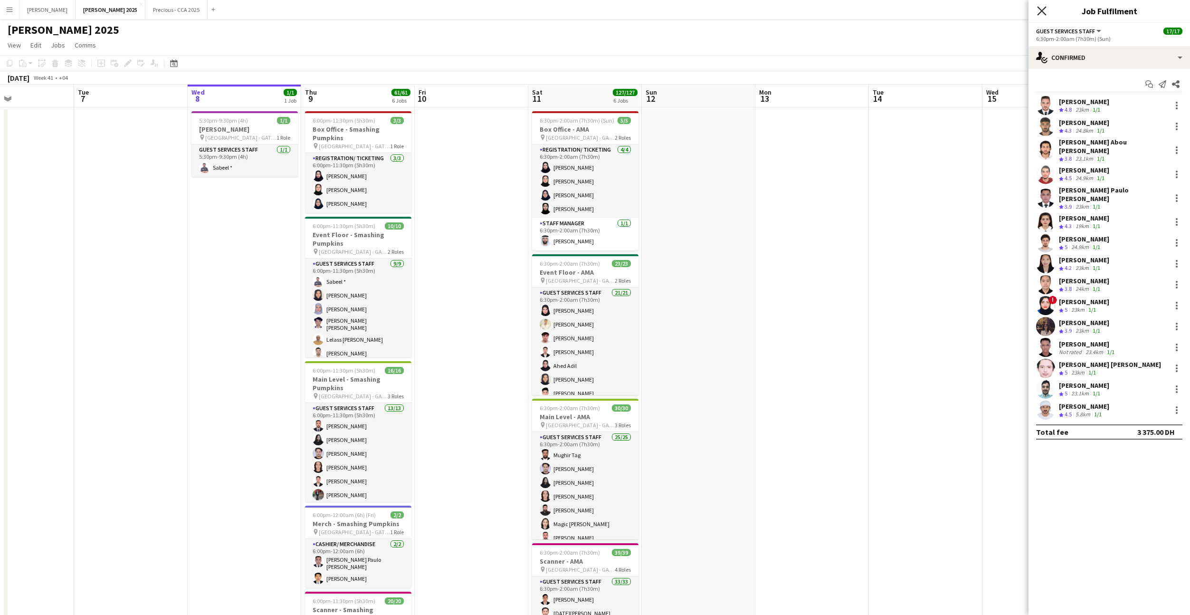
click at [1043, 10] on icon "Close pop-in" at bounding box center [1041, 10] width 9 height 9
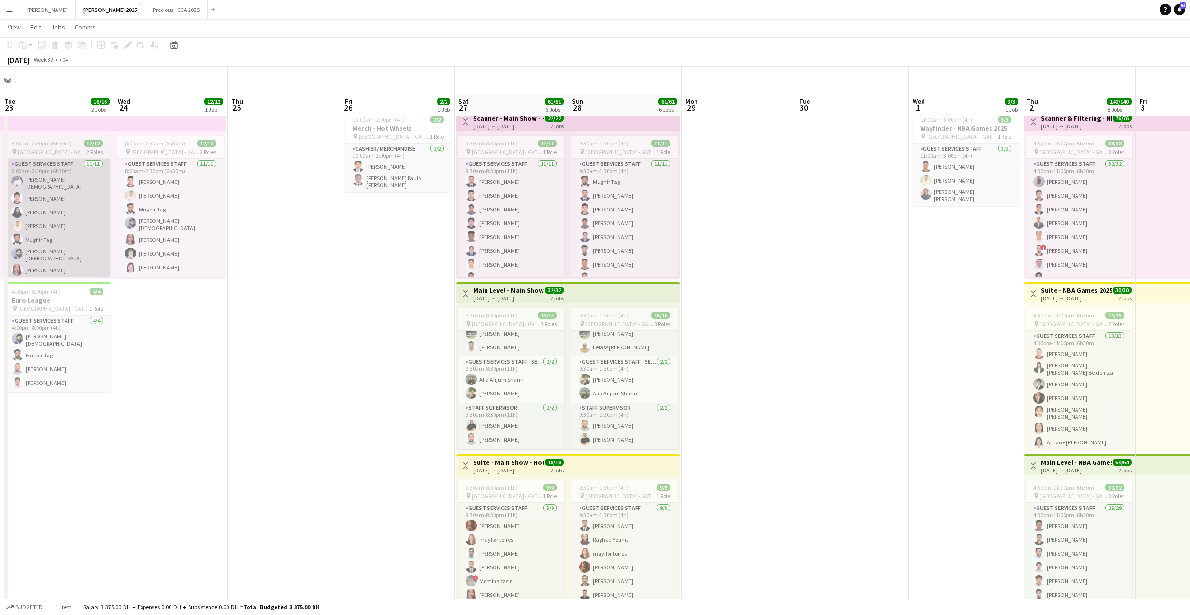
scroll to position [42, 0]
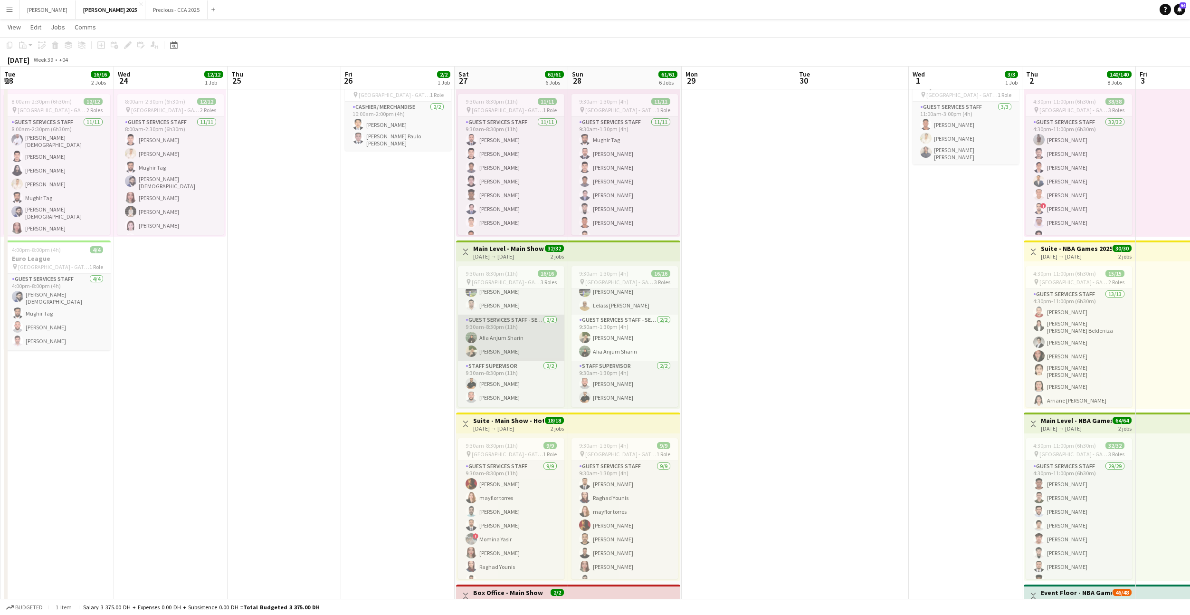
click at [526, 345] on app-card-role "Guest Services Staff - Senior [DATE] 9:30am-8:30pm (11h) [PERSON_NAME] [PERSON_…" at bounding box center [511, 337] width 106 height 46
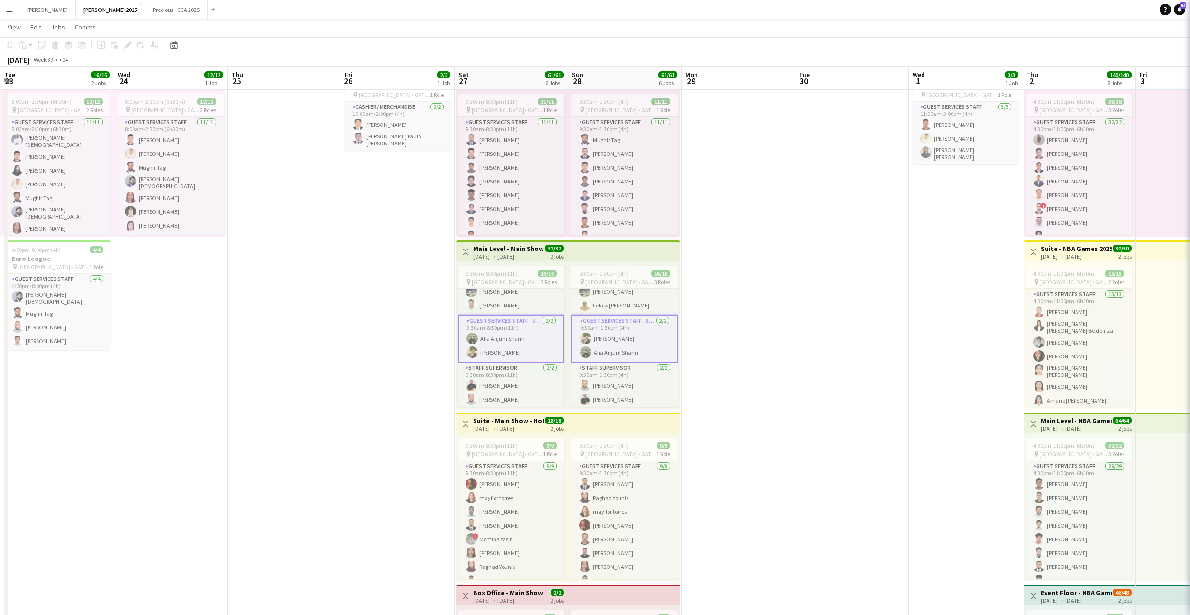
scroll to position [0, 227]
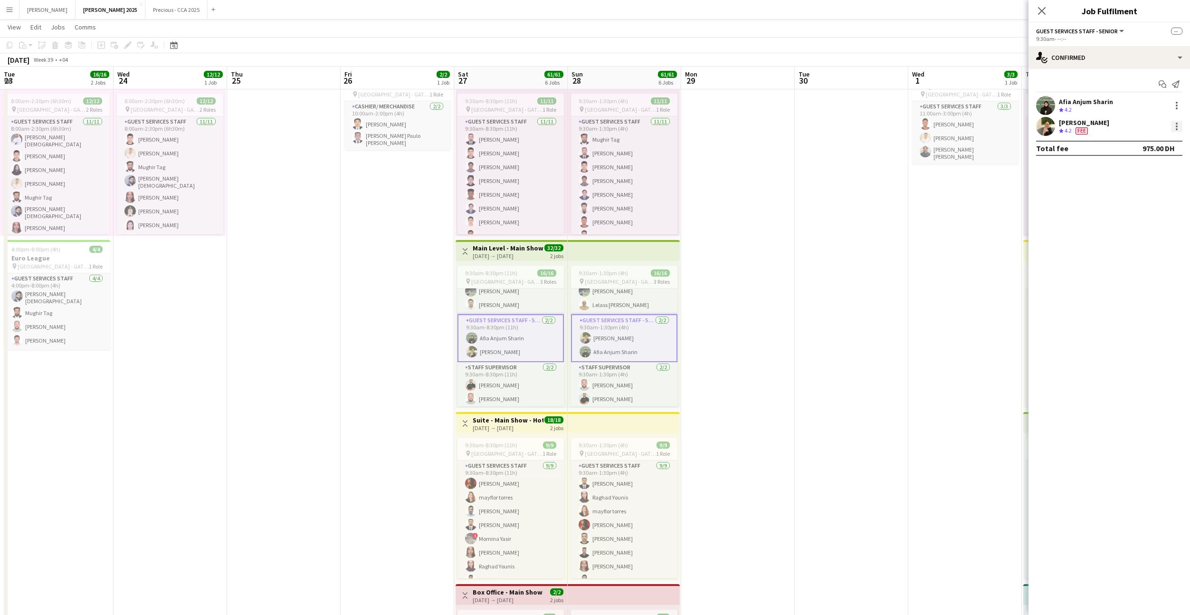
click at [1176, 125] on div at bounding box center [1176, 126] width 11 height 11
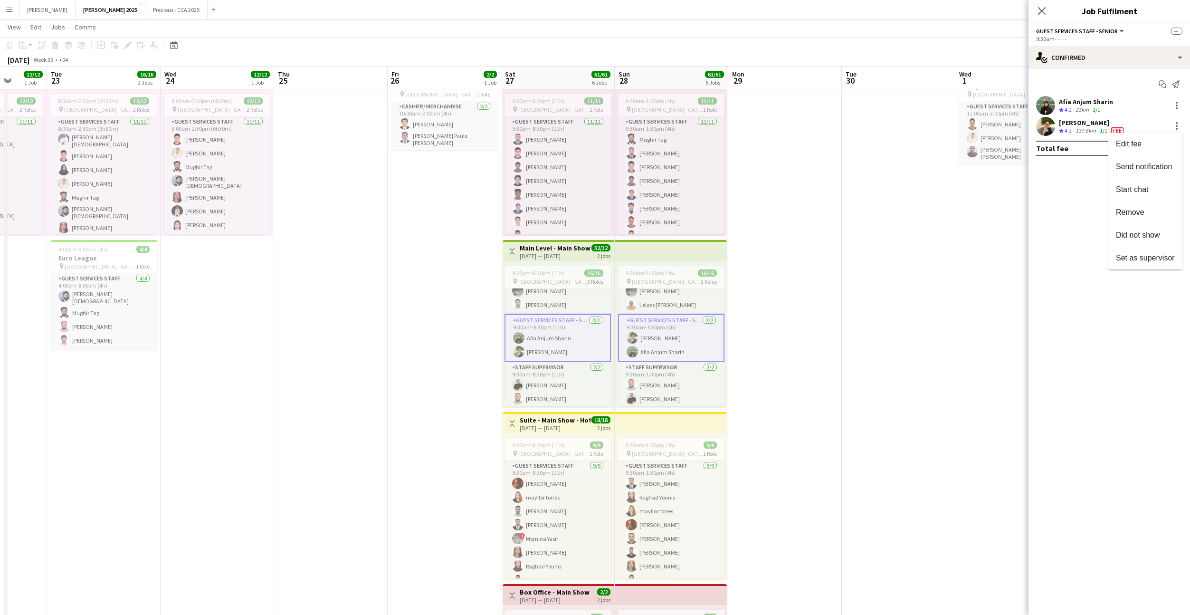
scroll to position [0, 294]
click at [1138, 139] on button "Edit fee" at bounding box center [1145, 144] width 74 height 23
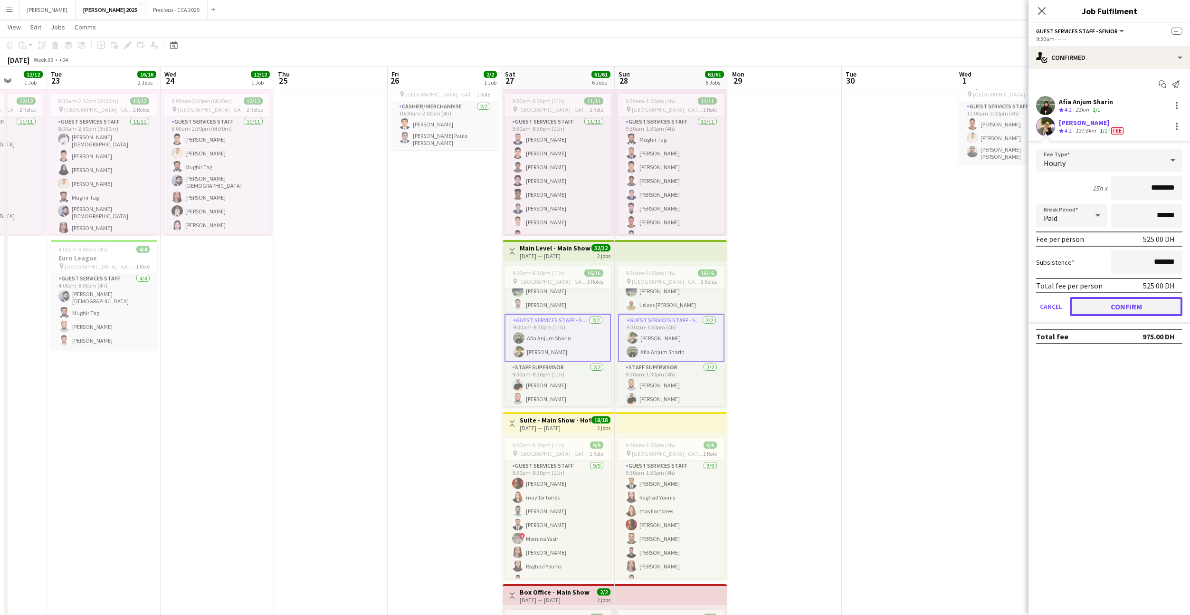
click at [1096, 304] on button "Confirm" at bounding box center [1126, 306] width 113 height 19
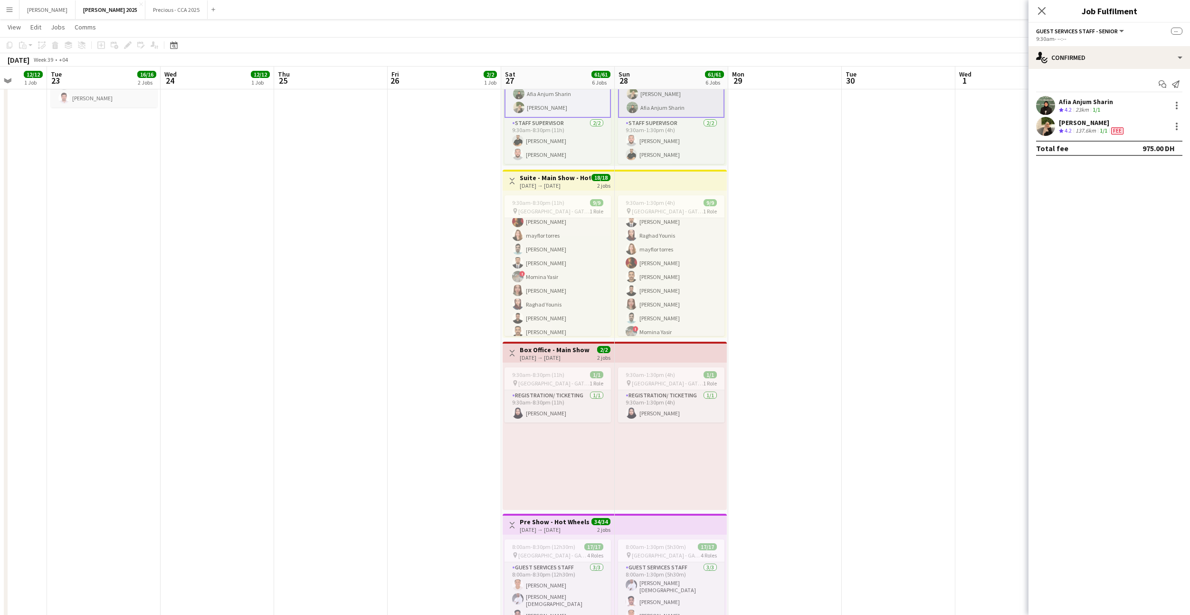
scroll to position [0, 0]
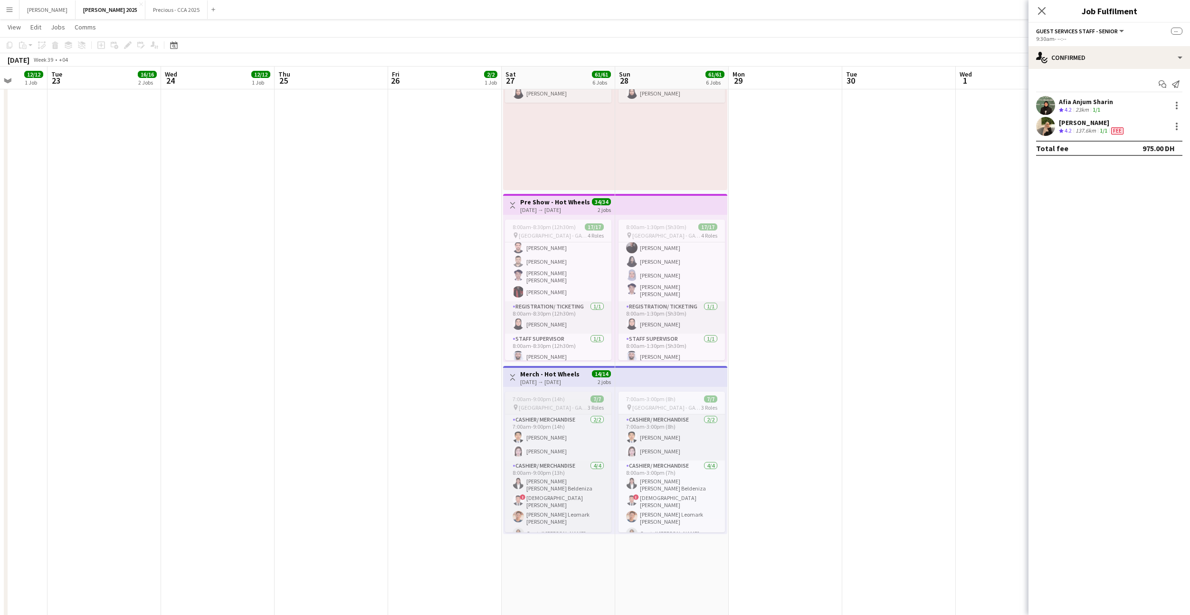
click at [551, 400] on span "7:00am-9:00pm (14h)" at bounding box center [539, 398] width 52 height 7
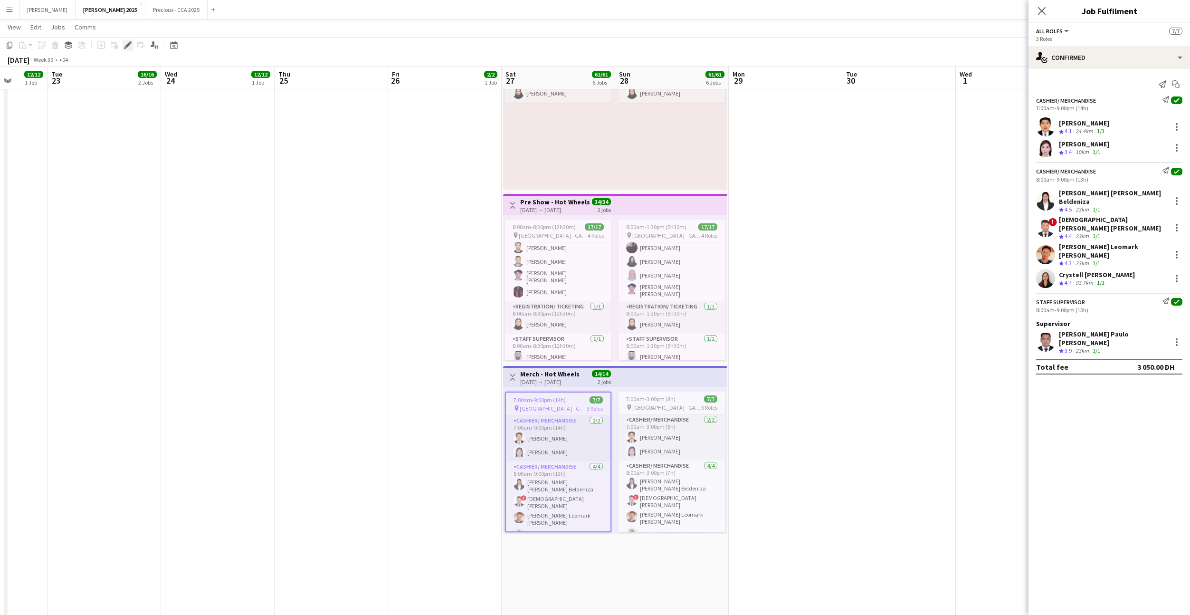
click at [128, 43] on icon at bounding box center [127, 45] width 5 height 5
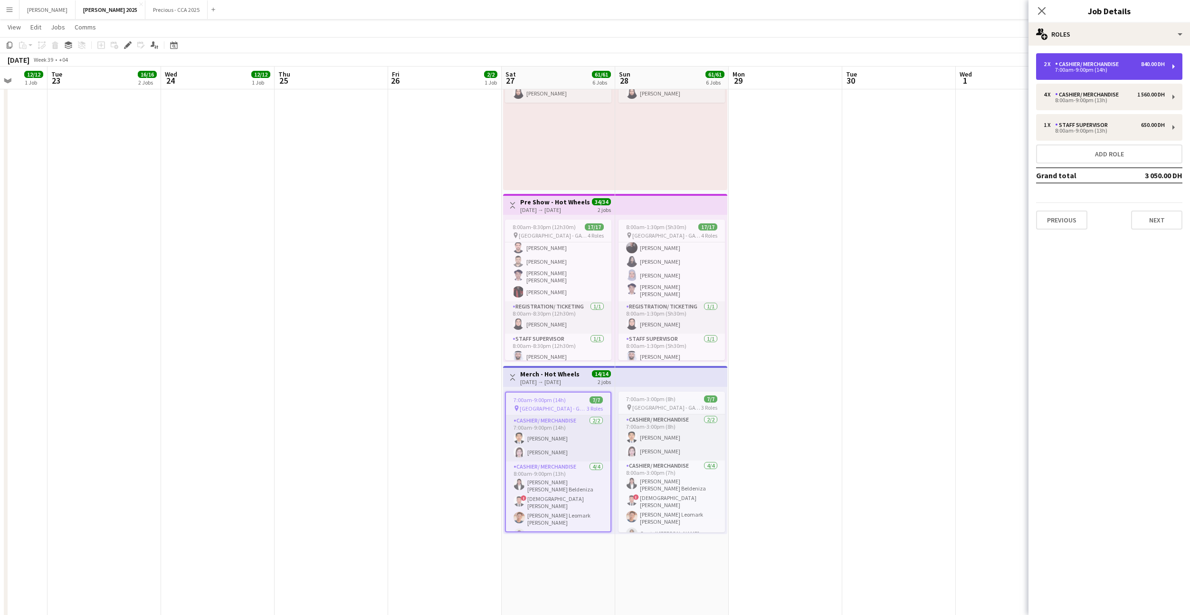
click at [1105, 77] on div "2 x Cashier/ Merchandise 840.00 DH 7:00am-9:00pm (14h)" at bounding box center [1109, 66] width 146 height 27
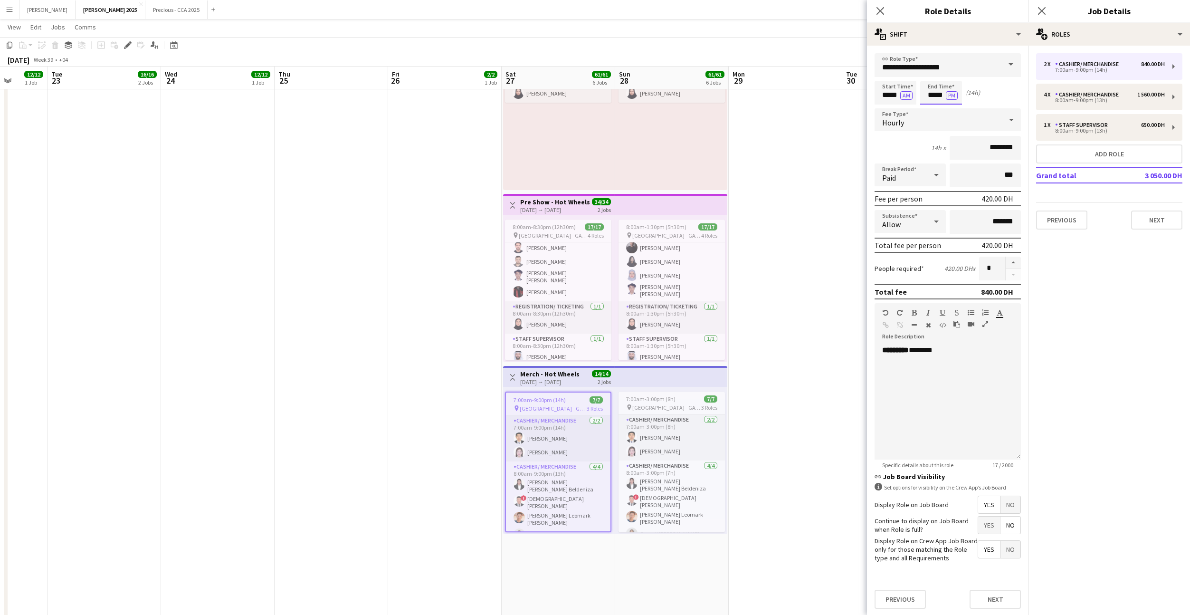
click at [939, 97] on body "Menu Boards Boards Boards All jobs Status Workforce Workforce My Workforce Recr…" at bounding box center [595, 299] width 1190 height 1806
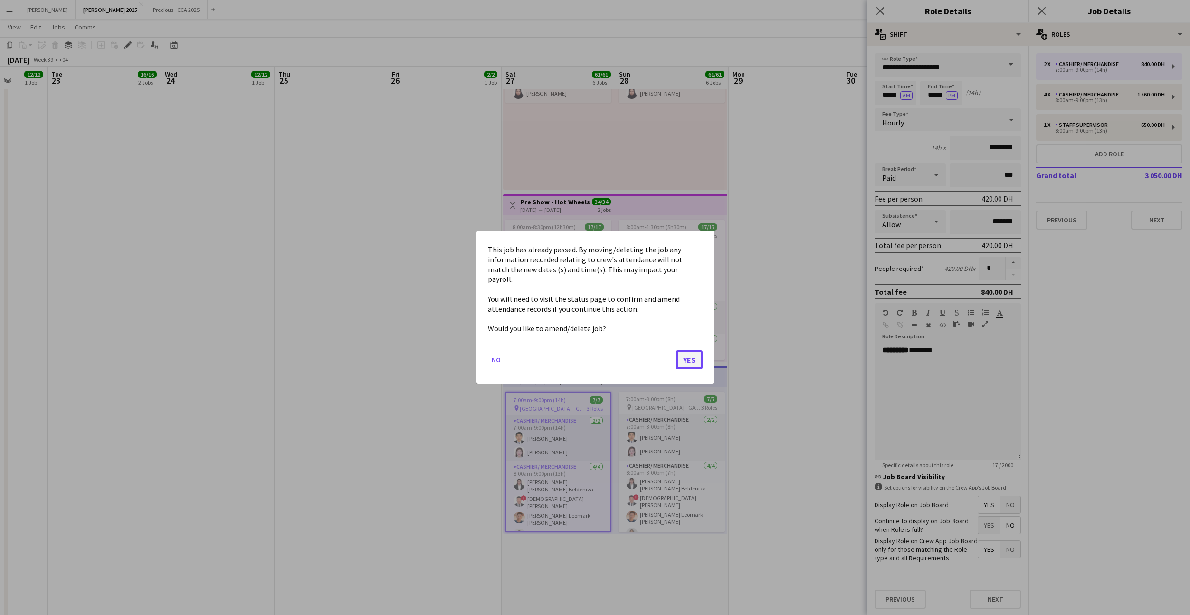
click at [685, 352] on button "Yes" at bounding box center [689, 360] width 27 height 19
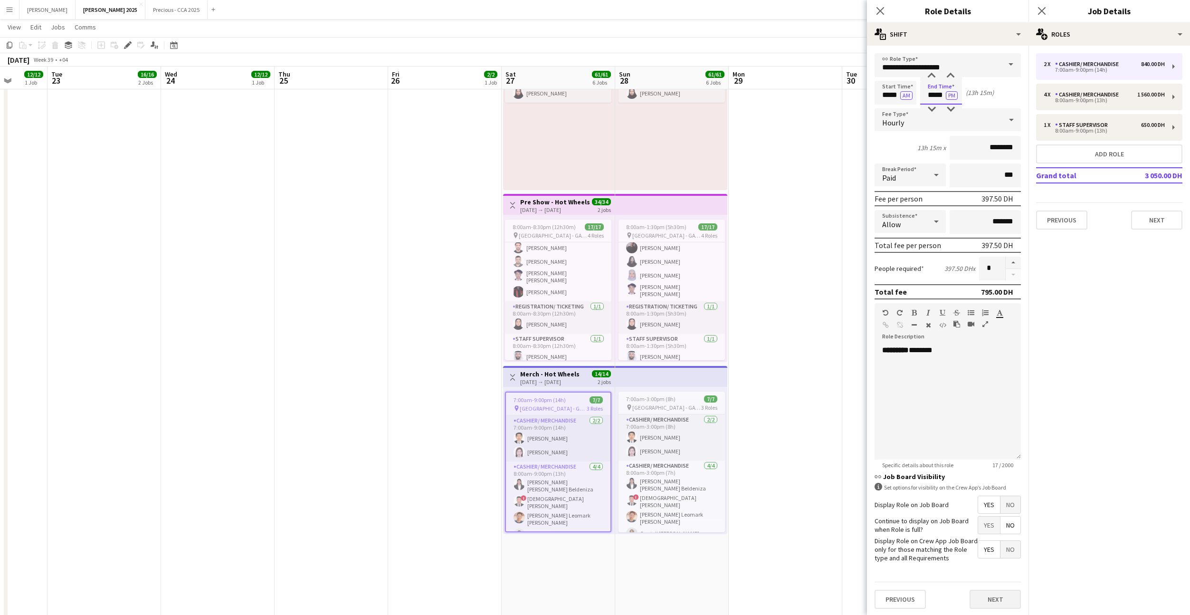
type input "*****"
click at [995, 595] on button "Next" at bounding box center [994, 598] width 51 height 19
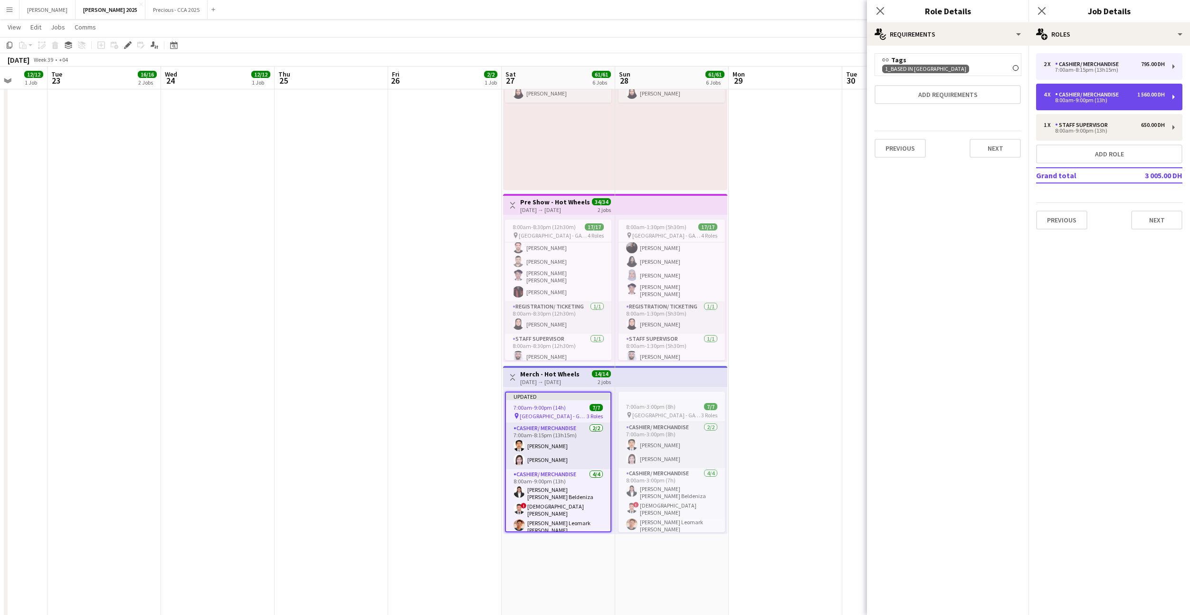
click at [1089, 100] on div "8:00am-9:00pm (13h)" at bounding box center [1104, 100] width 121 height 5
type input "*****"
type input "*"
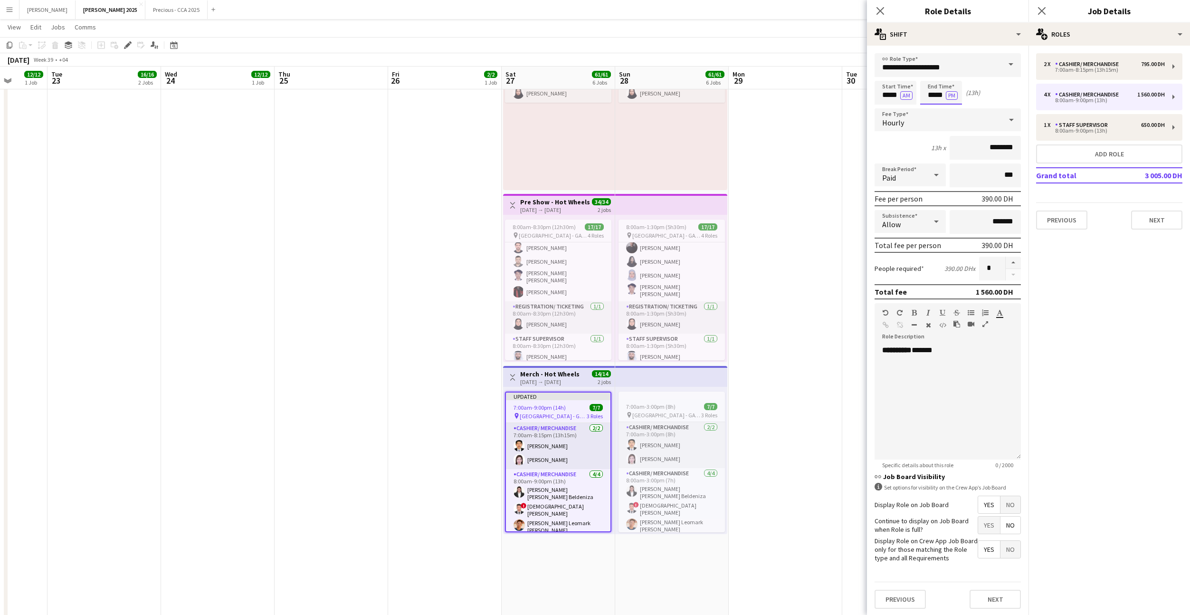
click at [934, 93] on input "*****" at bounding box center [941, 93] width 42 height 24
type input "*****"
click at [996, 600] on button "Next" at bounding box center [994, 598] width 51 height 19
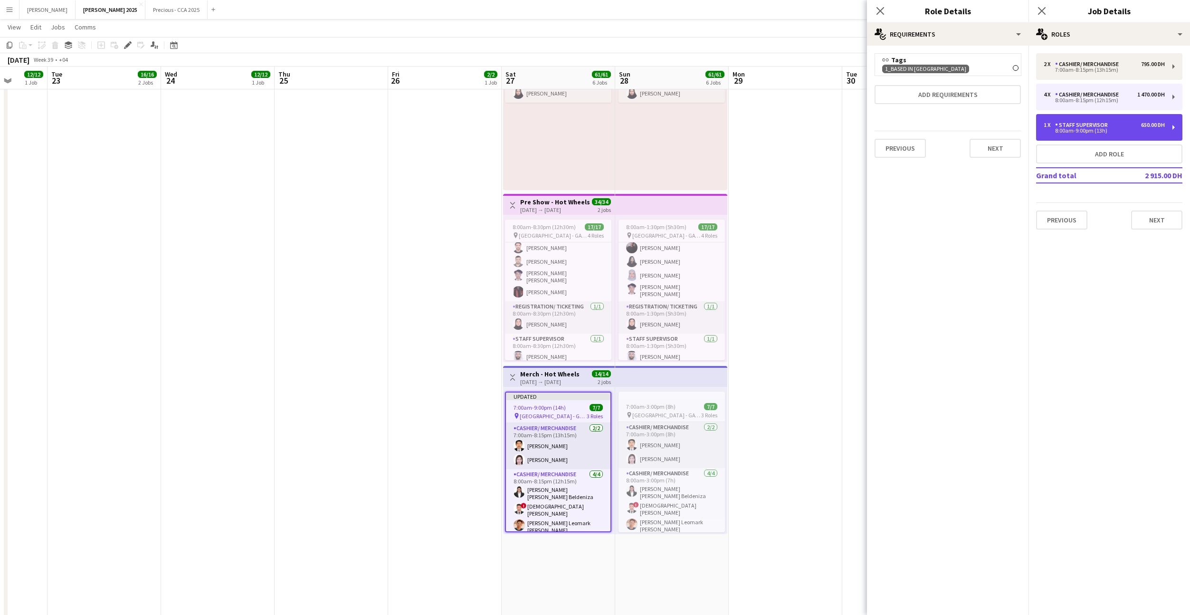
click at [1055, 127] on div "Staff Supervisor" at bounding box center [1083, 125] width 57 height 7
type input "**********"
type input "*****"
type input "********"
type input "*"
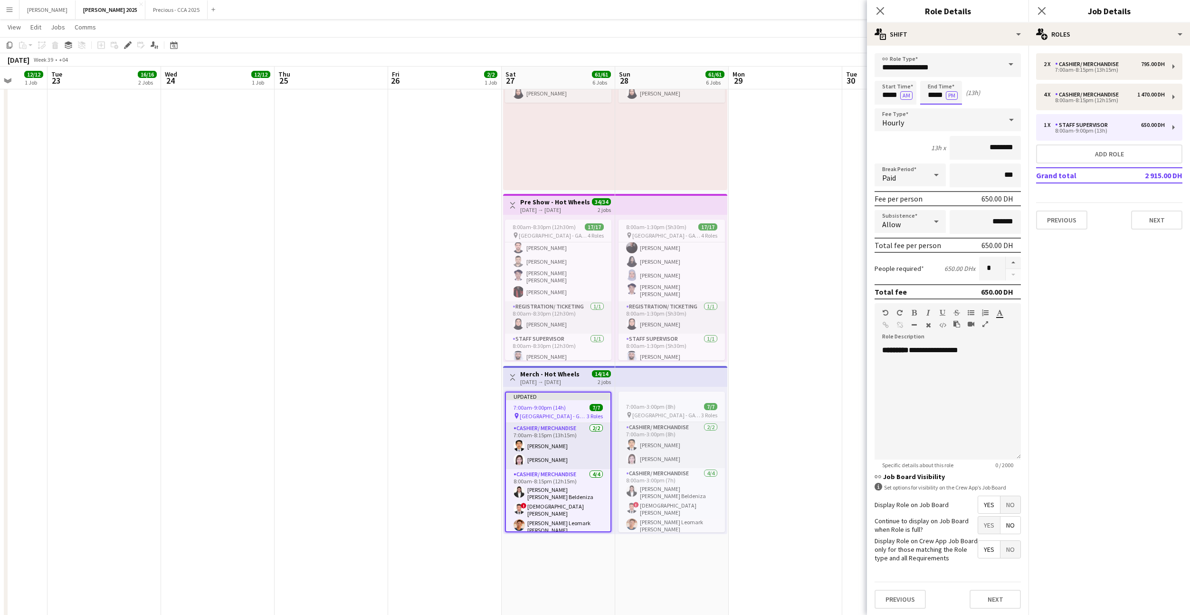
click at [935, 96] on input "*****" at bounding box center [941, 93] width 42 height 24
type input "*****"
click at [996, 598] on button "Next" at bounding box center [994, 598] width 51 height 19
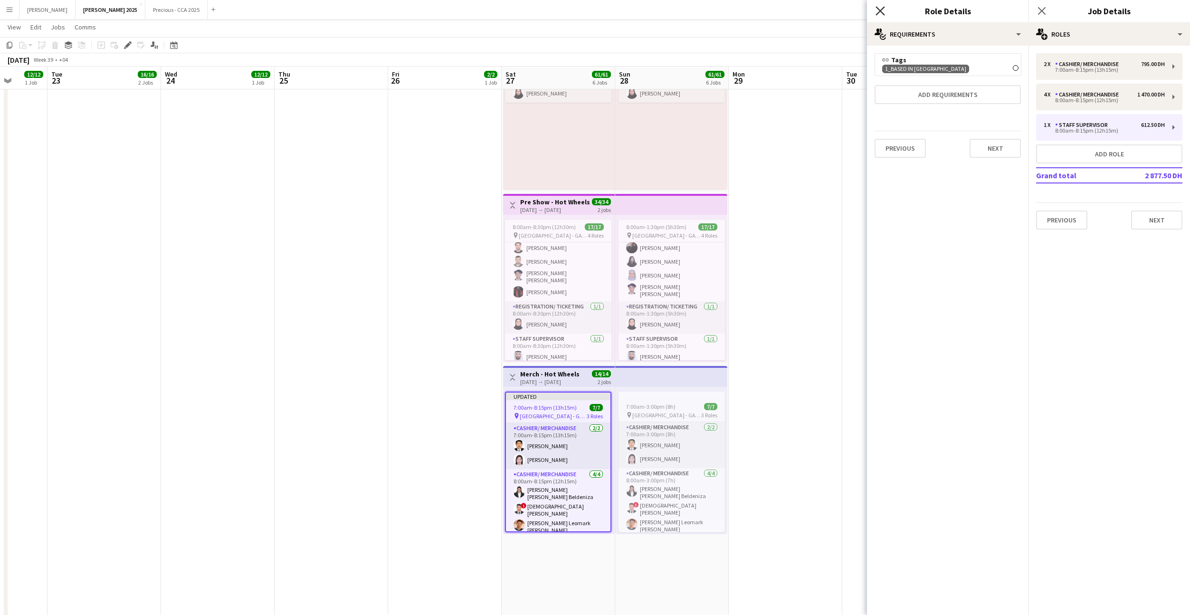
click at [880, 9] on icon at bounding box center [879, 10] width 9 height 9
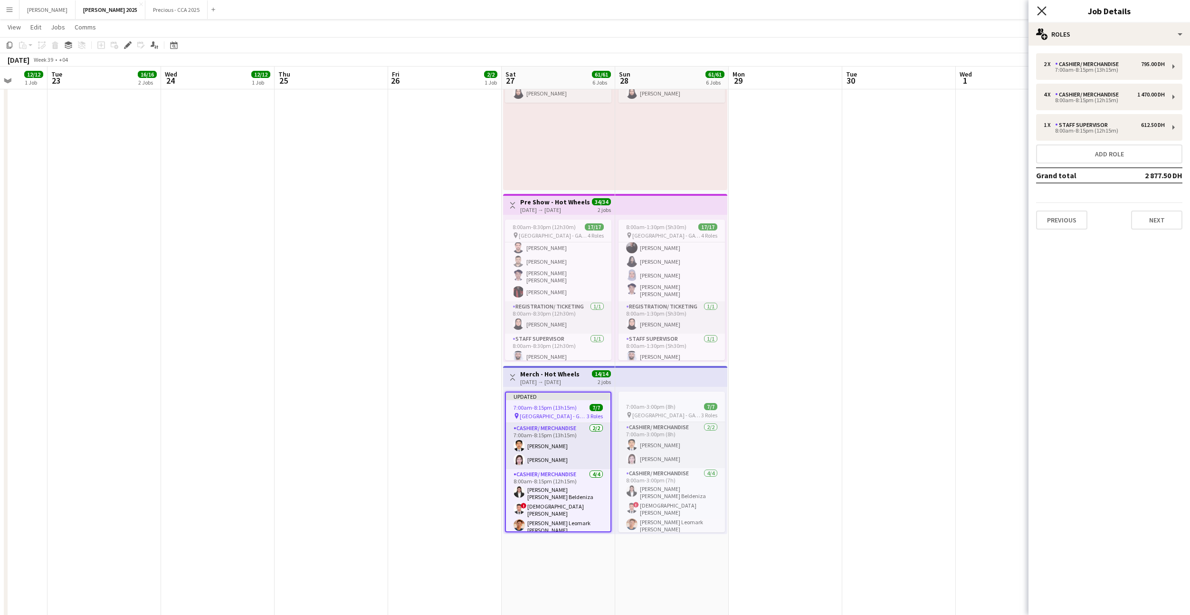
click at [1044, 7] on icon "Close pop-in" at bounding box center [1041, 10] width 9 height 9
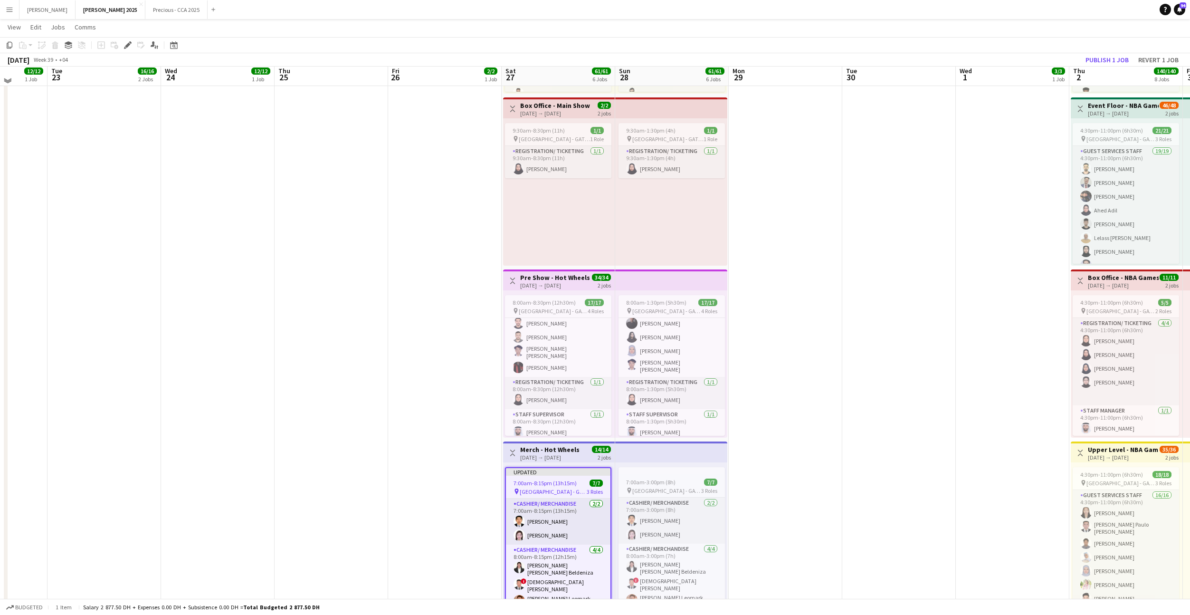
scroll to position [525, 0]
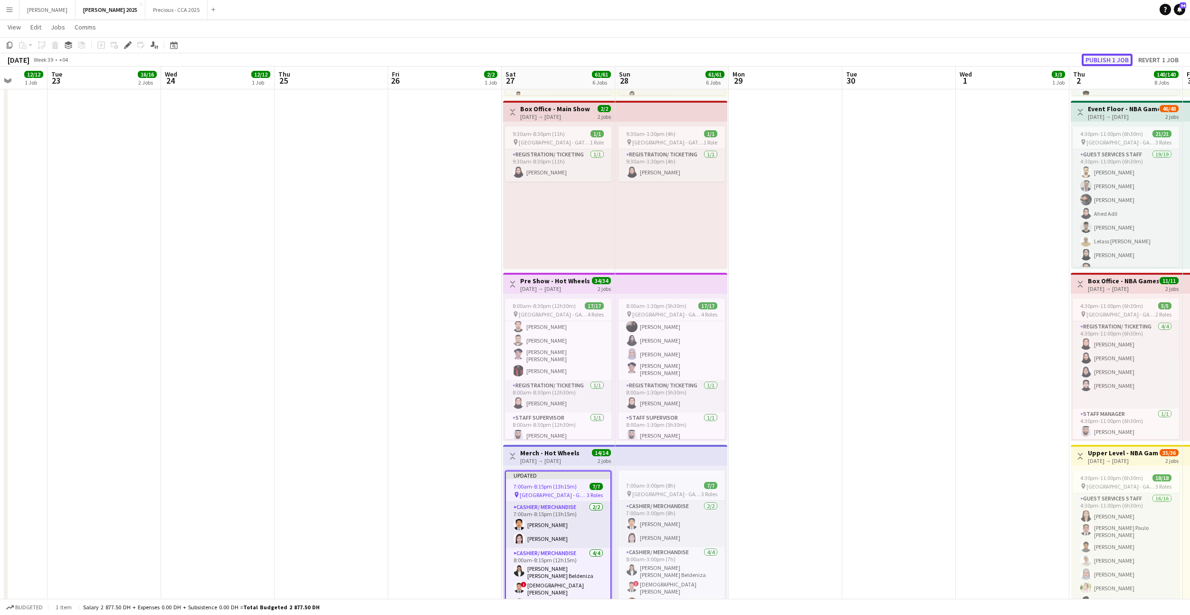
click at [1107, 57] on button "Publish 1 job" at bounding box center [1107, 60] width 51 height 12
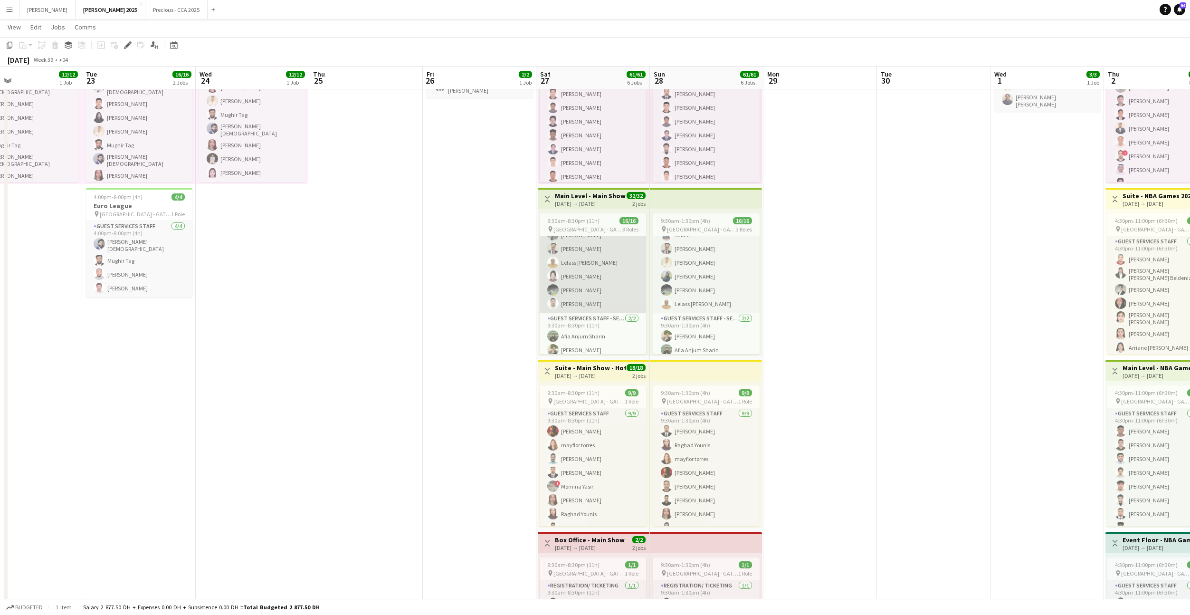
scroll to position [158, 0]
click at [594, 294] on app-card-role "Guest Services Staff - Senior [DATE] 9:30am-8:30pm (11h) [PERSON_NAME] [PERSON_…" at bounding box center [593, 285] width 106 height 46
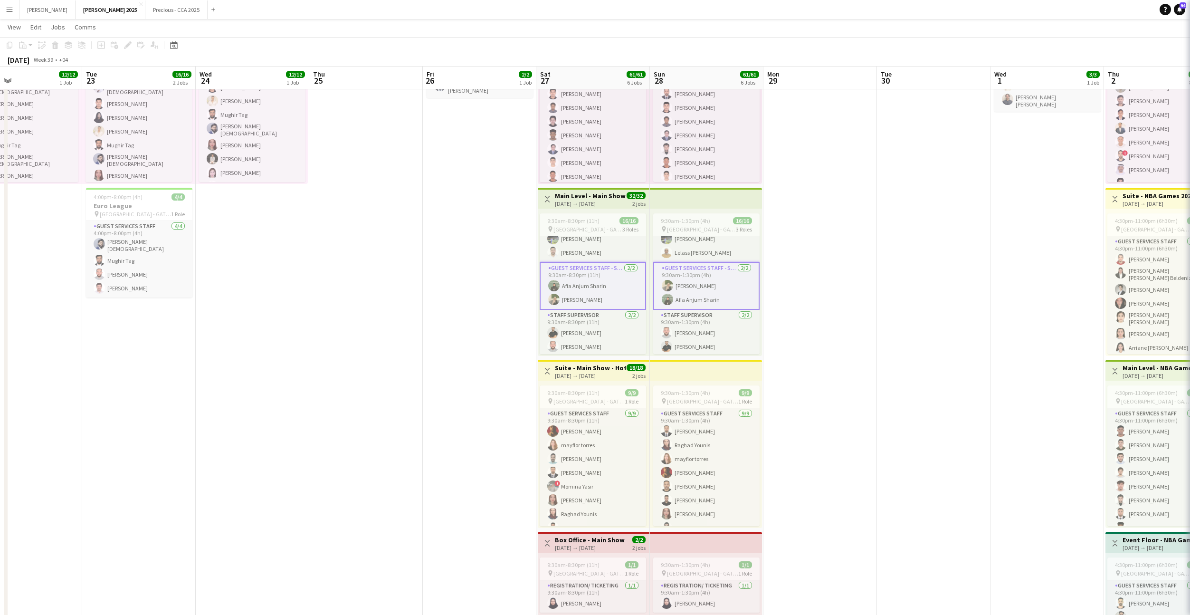
click at [601, 293] on app-card-role "Guest Services Staff - Senior [DATE] 9:30am-8:30pm (11h) [PERSON_NAME] [PERSON_…" at bounding box center [593, 286] width 106 height 48
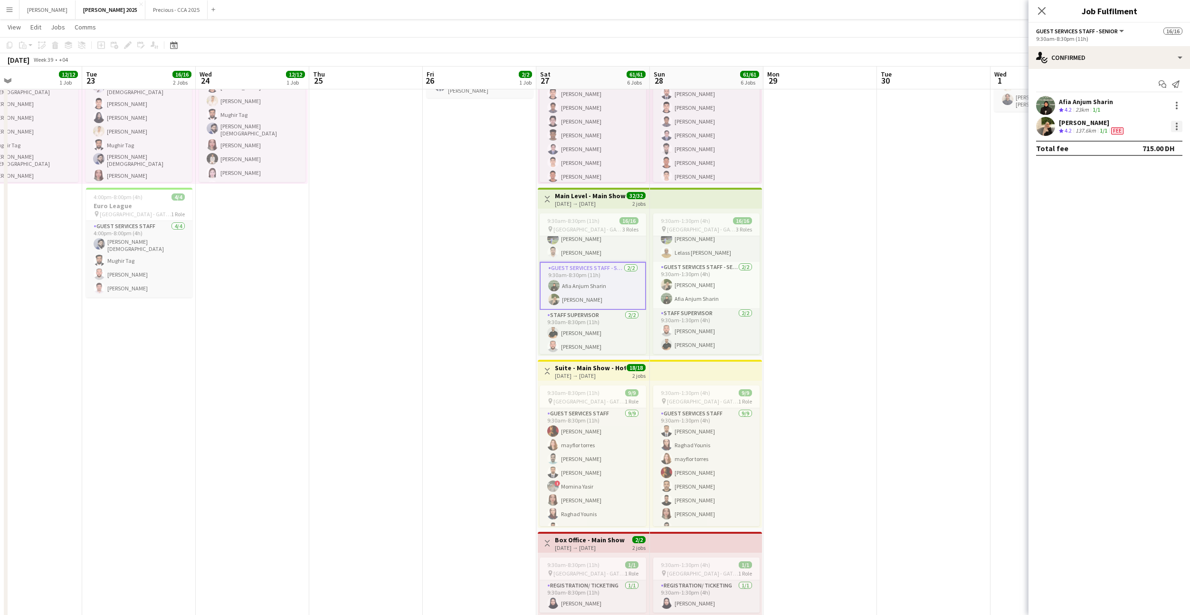
click at [1179, 125] on div at bounding box center [1176, 126] width 11 height 11
click at [1164, 137] on button "Edit fee" at bounding box center [1145, 144] width 74 height 23
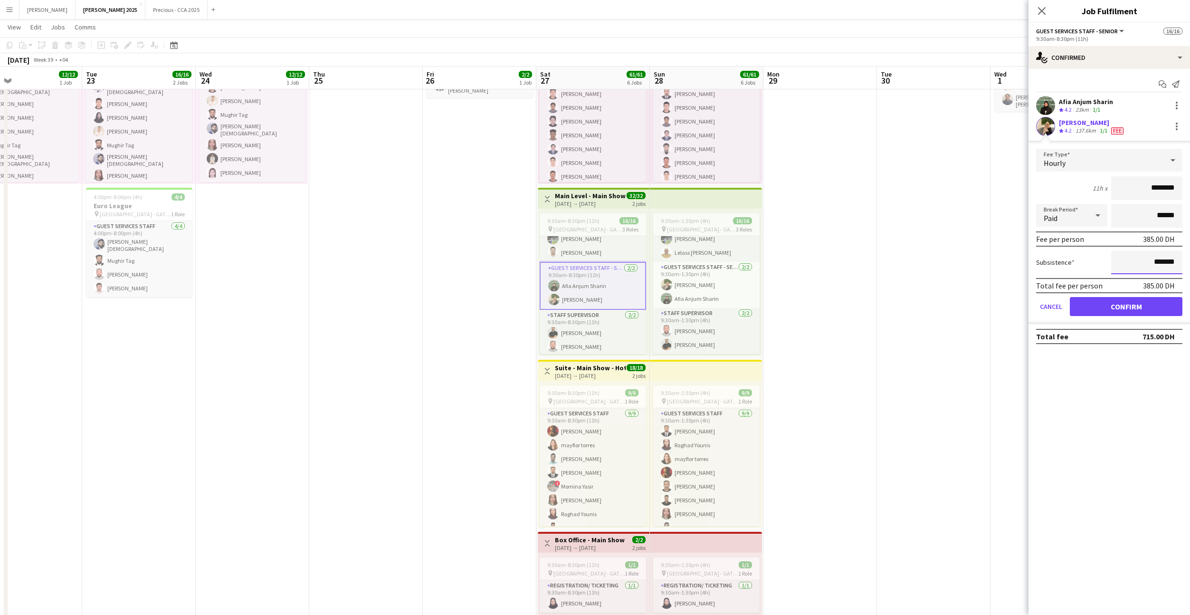
click at [1139, 258] on input "*******" at bounding box center [1146, 262] width 71 height 24
type input "********"
click at [1128, 312] on button "Confirm" at bounding box center [1126, 306] width 113 height 19
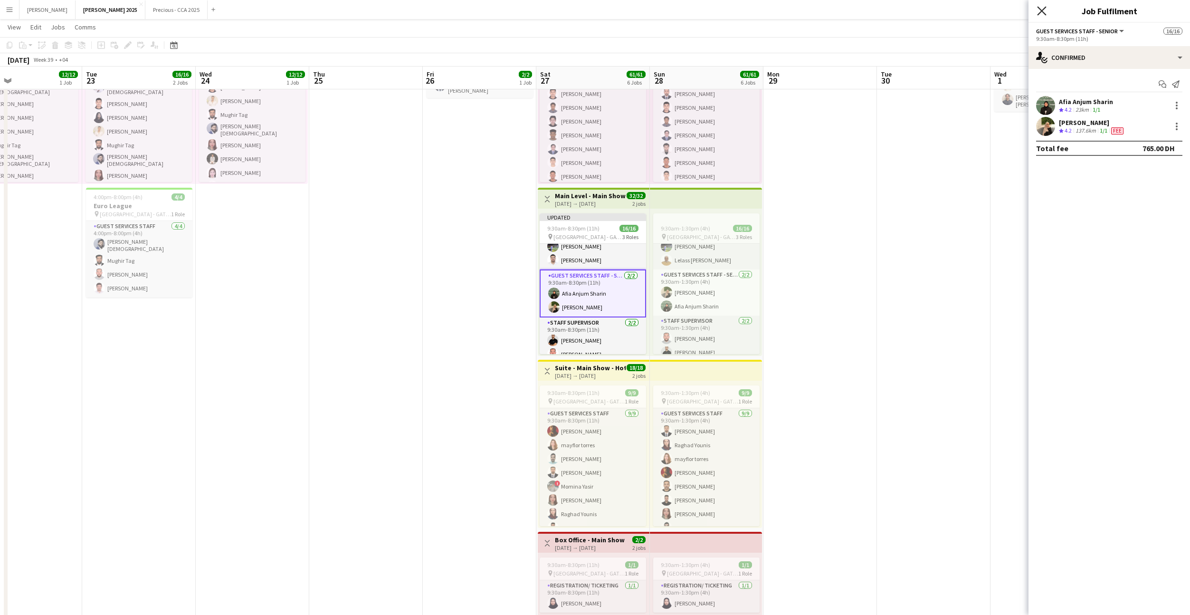
click at [1044, 8] on icon at bounding box center [1041, 10] width 9 height 9
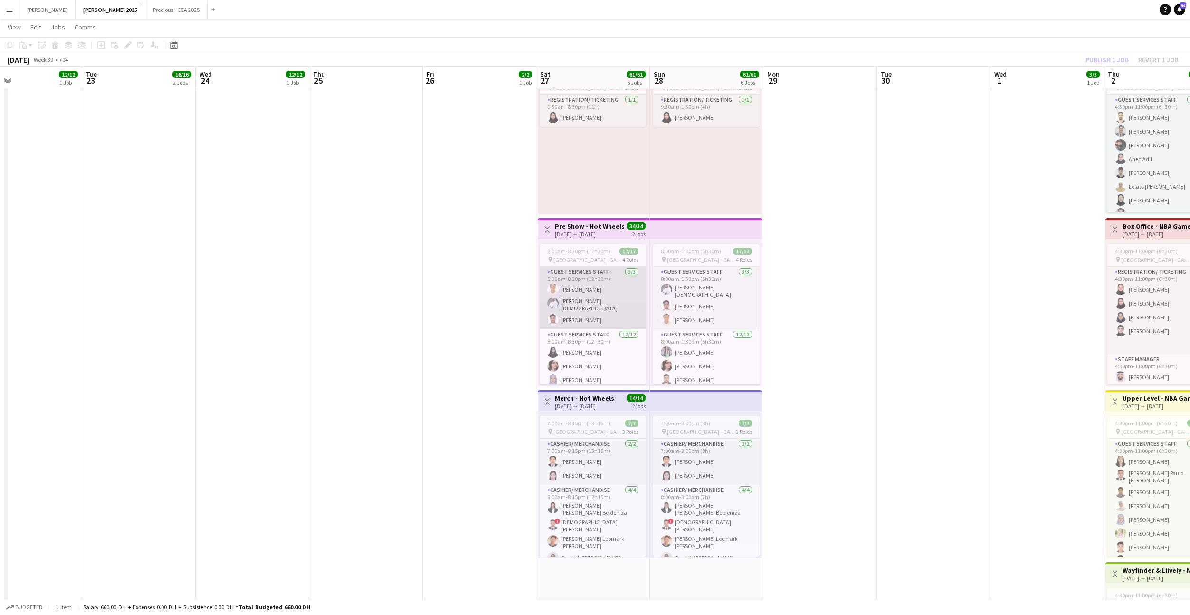
scroll to position [10, 0]
click at [588, 251] on span "8:00am-8:30pm (12h30m)" at bounding box center [578, 250] width 63 height 7
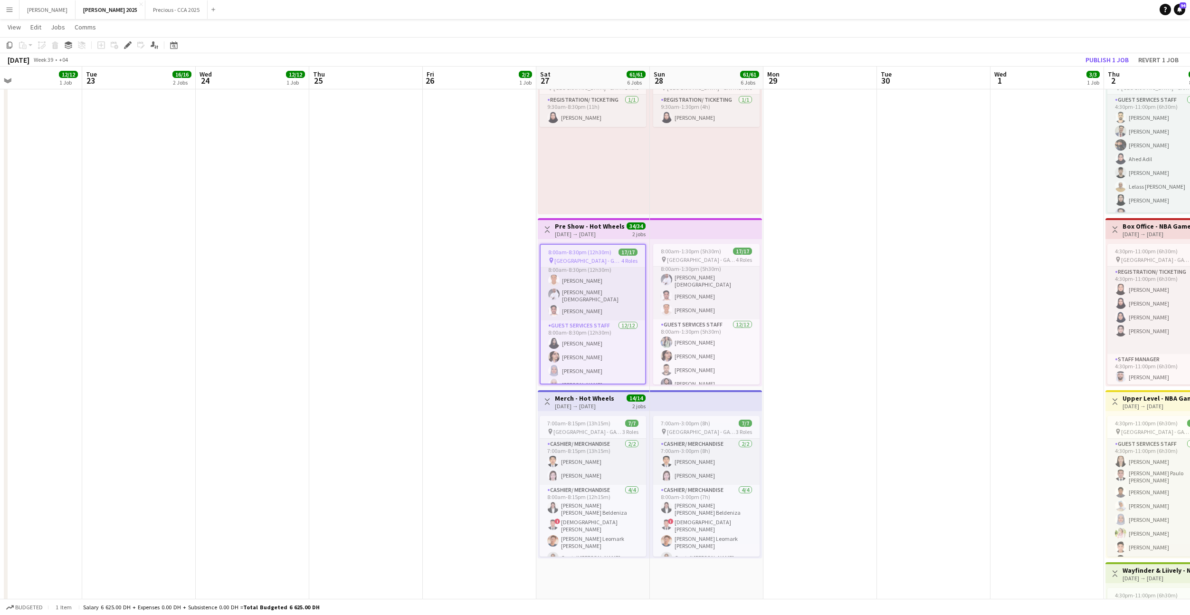
click at [588, 251] on span "8:00am-8:30pm (12h30m)" at bounding box center [579, 251] width 63 height 7
click at [588, 251] on span "8:00am-8:30pm (12h30m)" at bounding box center [578, 250] width 63 height 7
click at [126, 47] on icon at bounding box center [127, 45] width 5 height 5
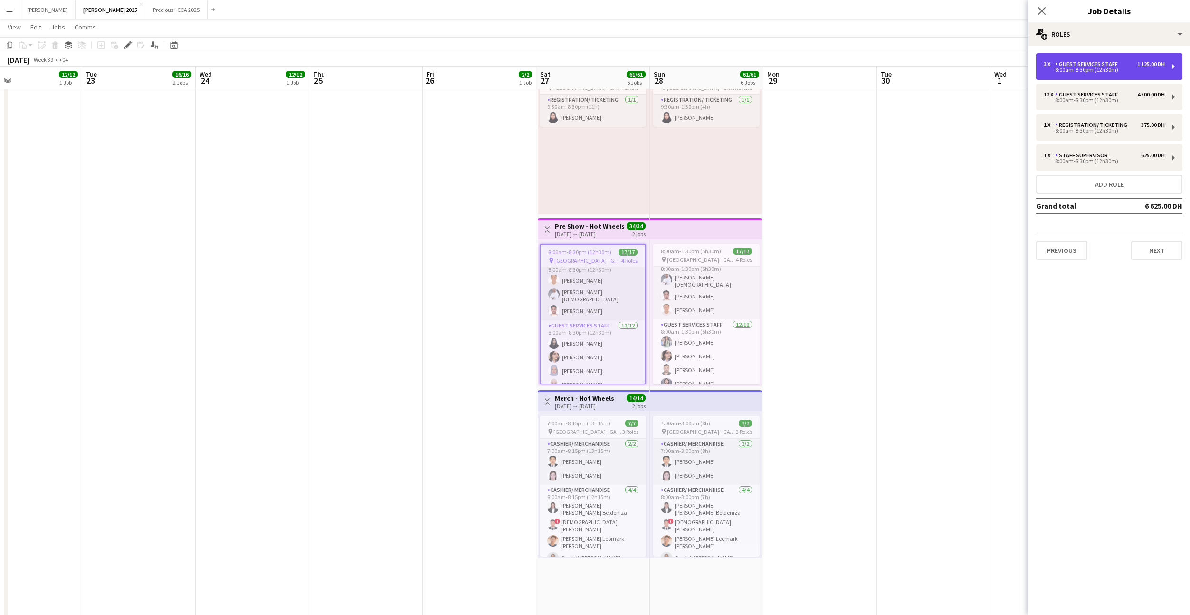
click at [1110, 70] on div "8:00am-8:30pm (12h30m)" at bounding box center [1104, 69] width 121 height 5
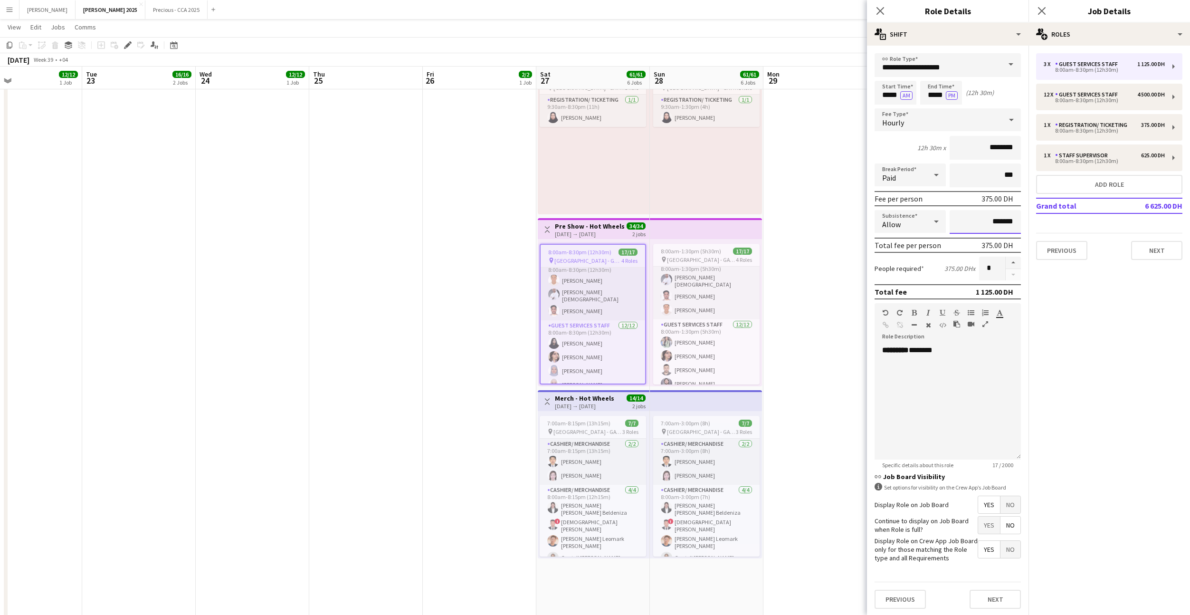
click at [975, 223] on input "*******" at bounding box center [984, 222] width 71 height 24
click at [997, 598] on button "Next" at bounding box center [994, 598] width 51 height 19
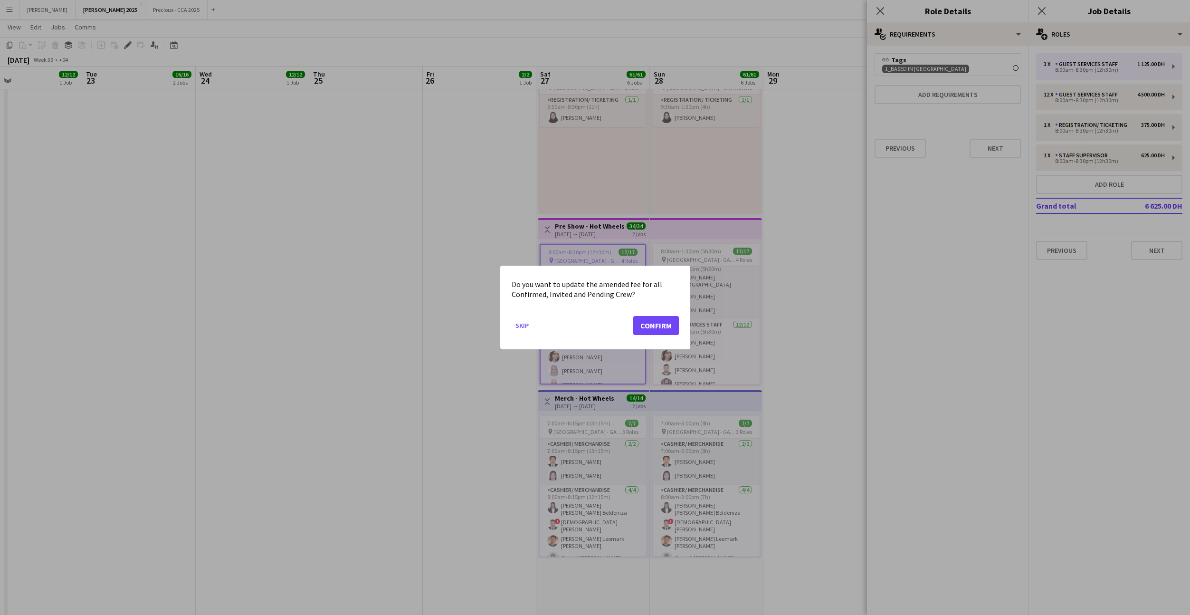
scroll to position [0, 0]
click at [657, 330] on button "Confirm" at bounding box center [656, 325] width 46 height 19
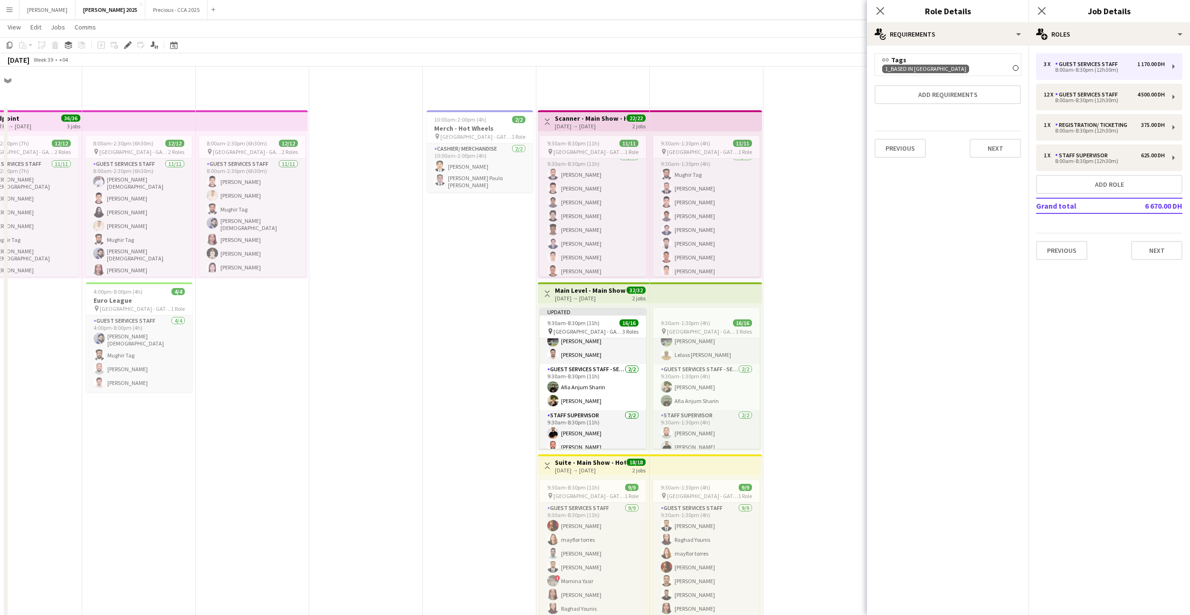
scroll to position [580, 0]
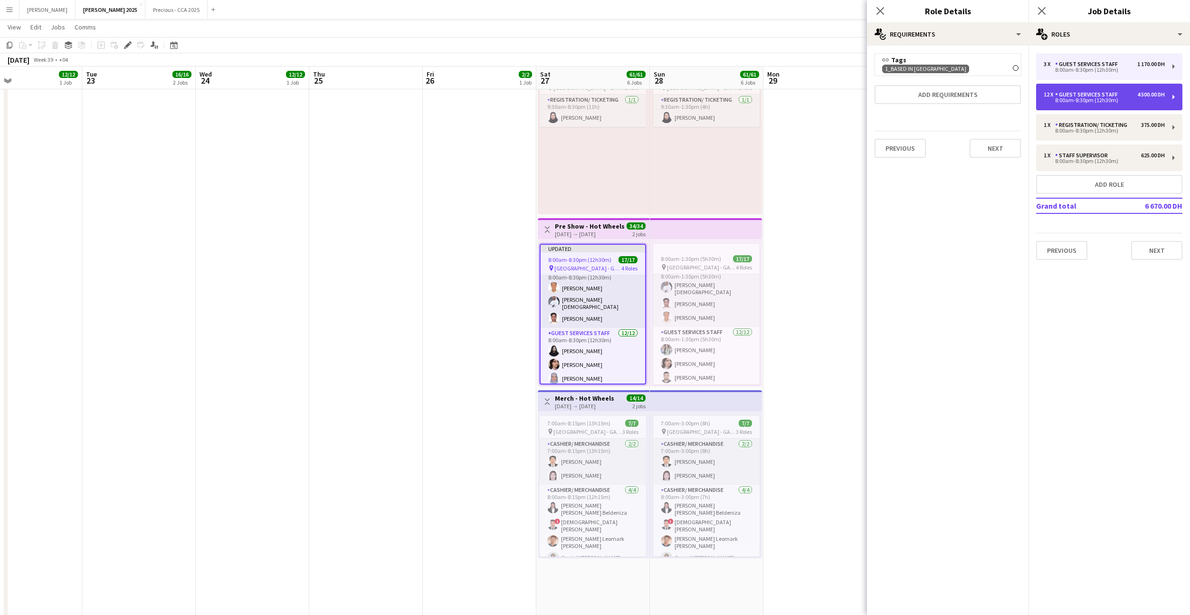
click at [1092, 94] on div "Guest Services Staff" at bounding box center [1088, 94] width 66 height 7
type input "*******"
type input "**"
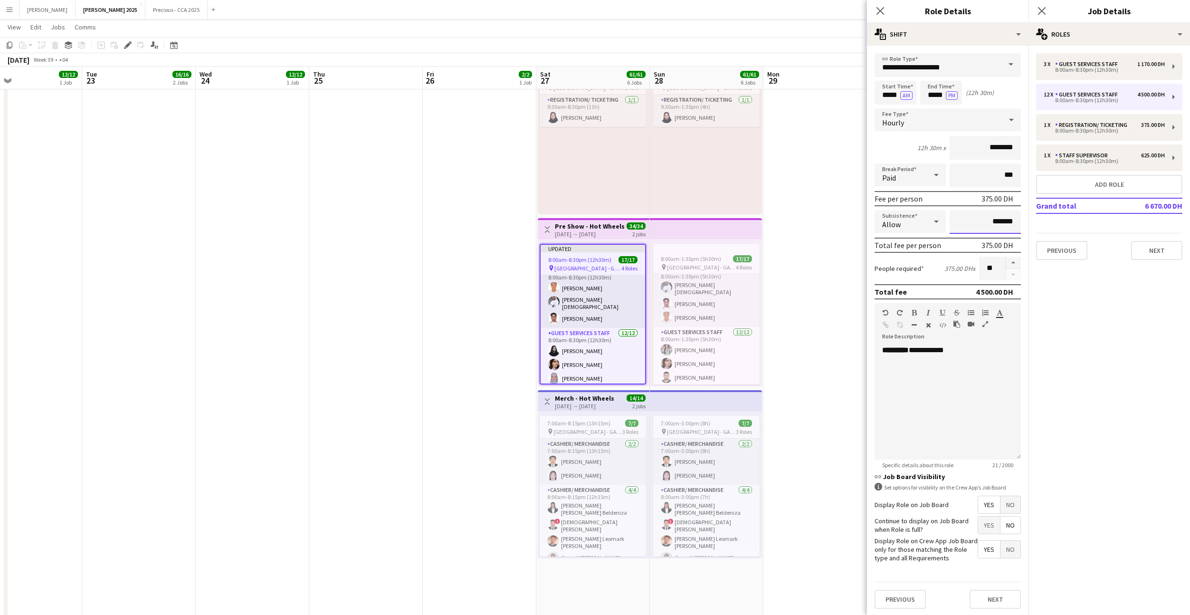
click at [981, 222] on input "*******" at bounding box center [984, 222] width 71 height 24
click at [1004, 600] on button "Next" at bounding box center [994, 598] width 51 height 19
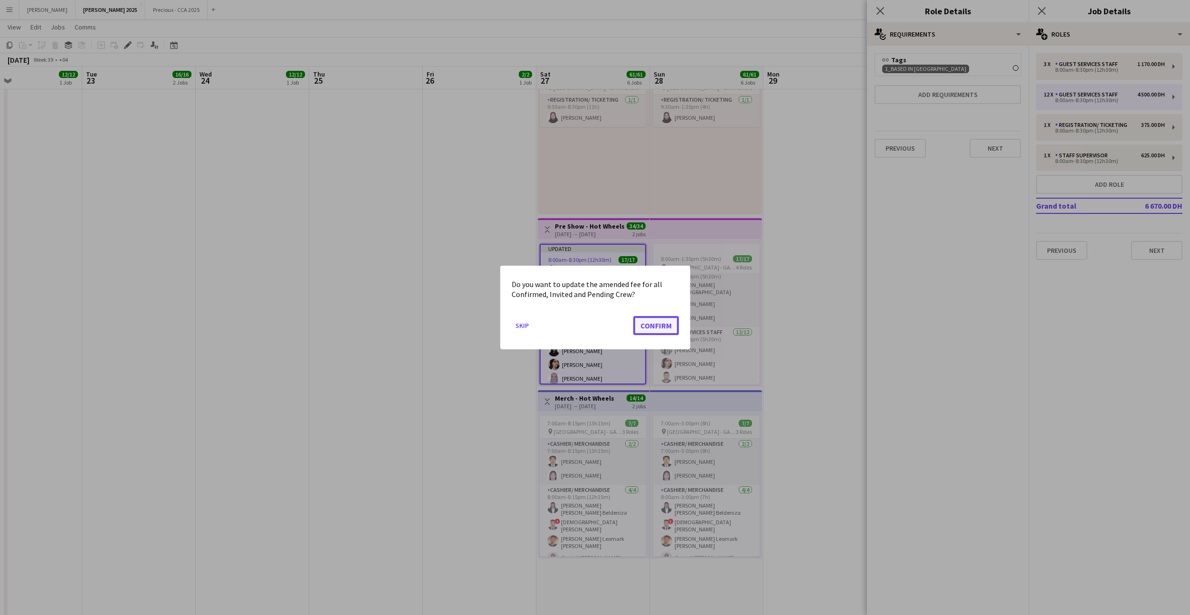
click at [655, 326] on button "Confirm" at bounding box center [656, 325] width 46 height 19
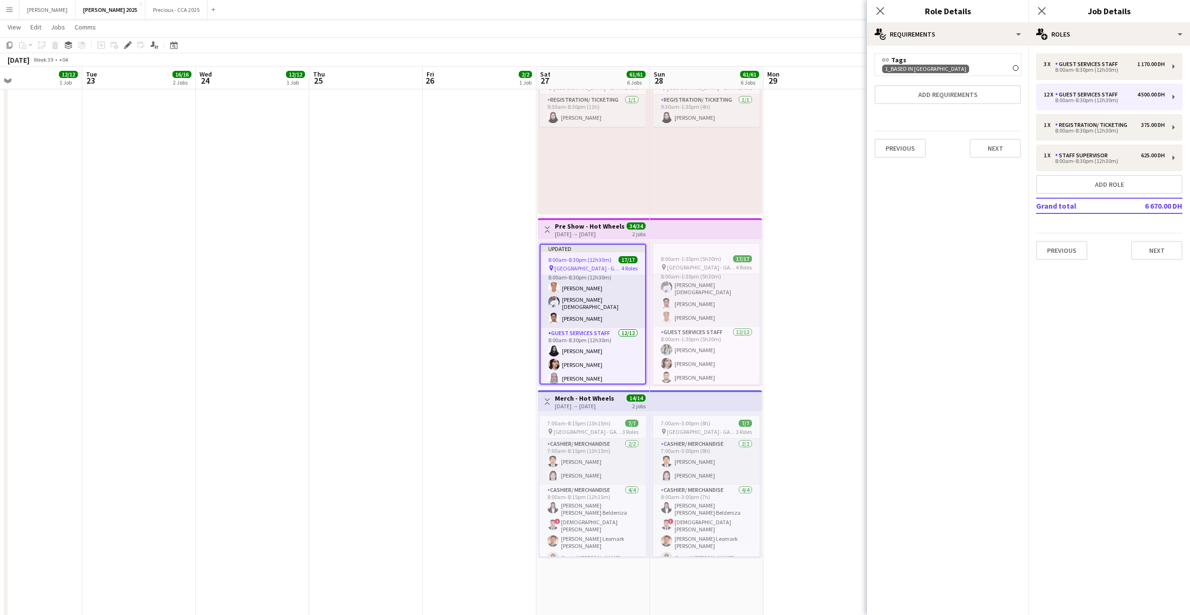
type input "********"
click at [1095, 129] on div "8:00am-8:30pm (12h30m)" at bounding box center [1104, 130] width 121 height 5
type input "**********"
type input "*******"
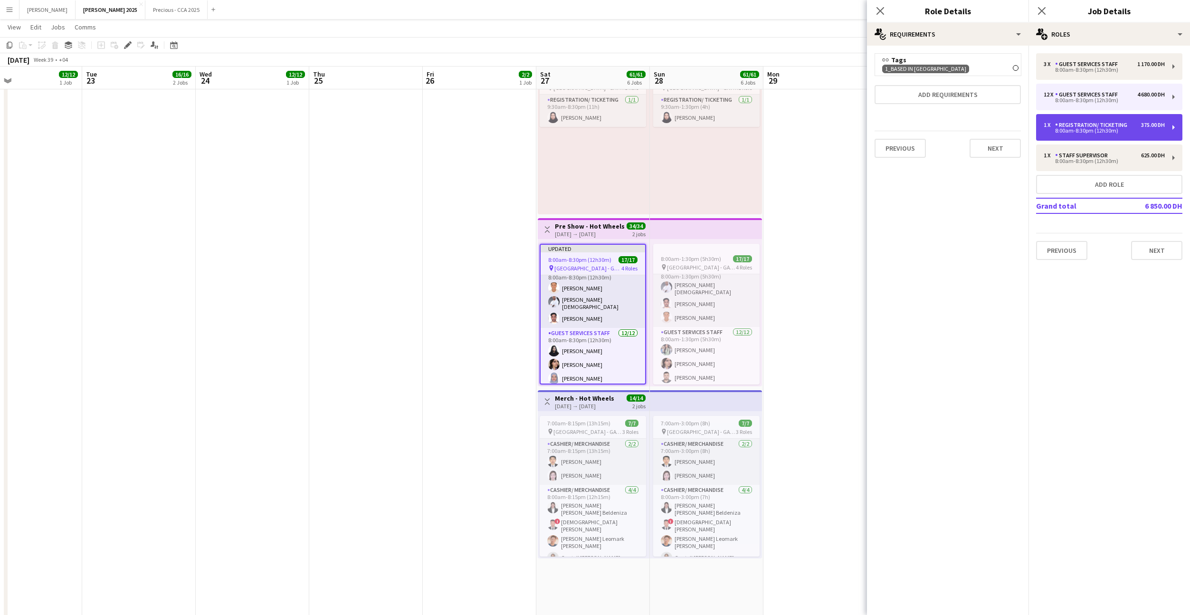
type input "*"
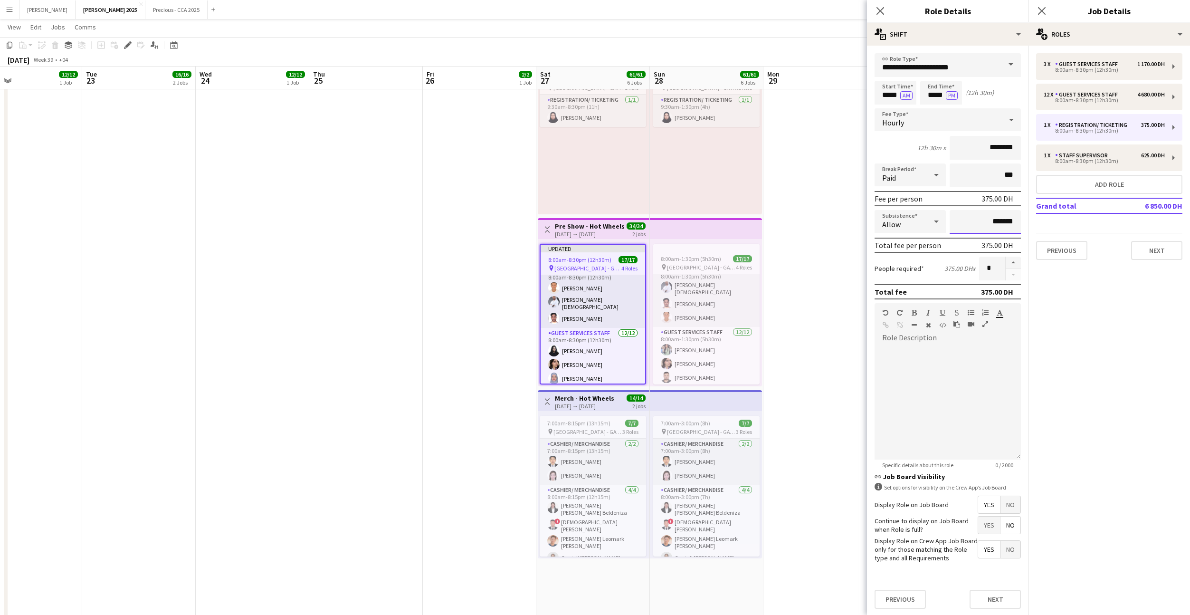
click at [983, 222] on input "*******" at bounding box center [984, 222] width 71 height 24
click at [995, 601] on button "Next" at bounding box center [994, 598] width 51 height 19
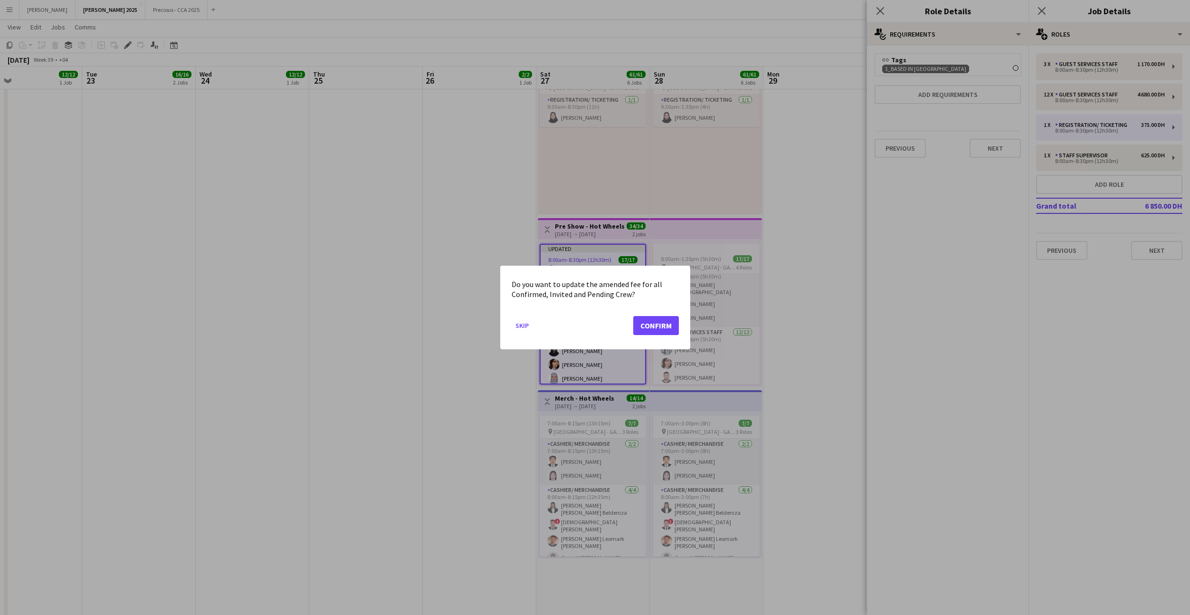
scroll to position [0, 0]
click at [651, 325] on button "Confirm" at bounding box center [656, 325] width 46 height 19
type input "********"
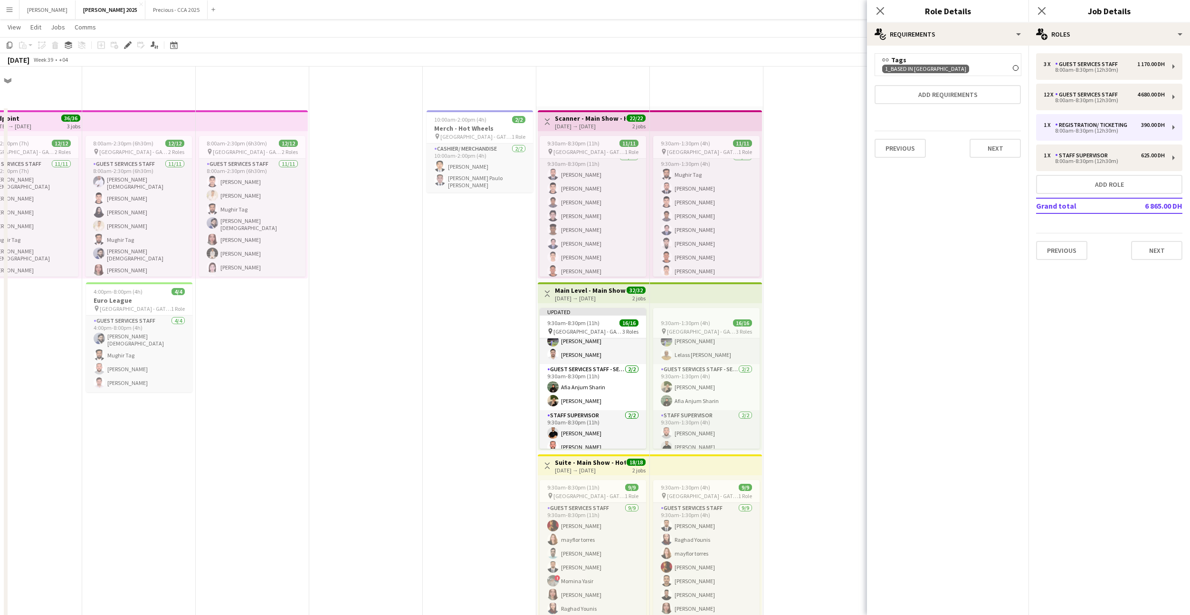
scroll to position [580, 0]
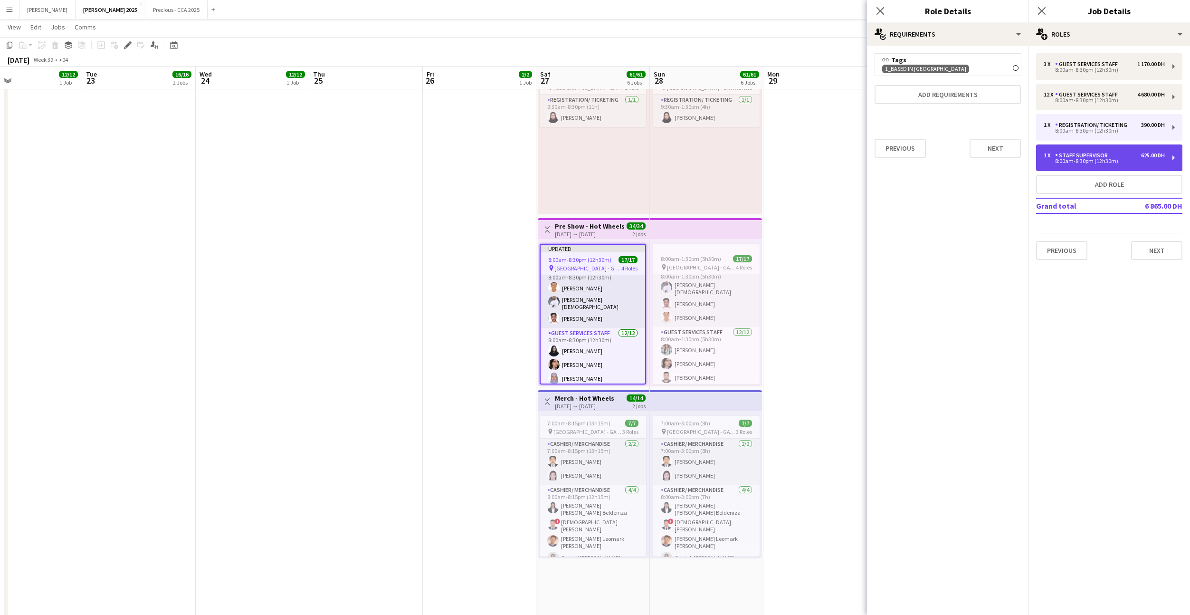
click at [1073, 154] on div "Staff Supervisor" at bounding box center [1083, 155] width 57 height 7
type input "**********"
type input "********"
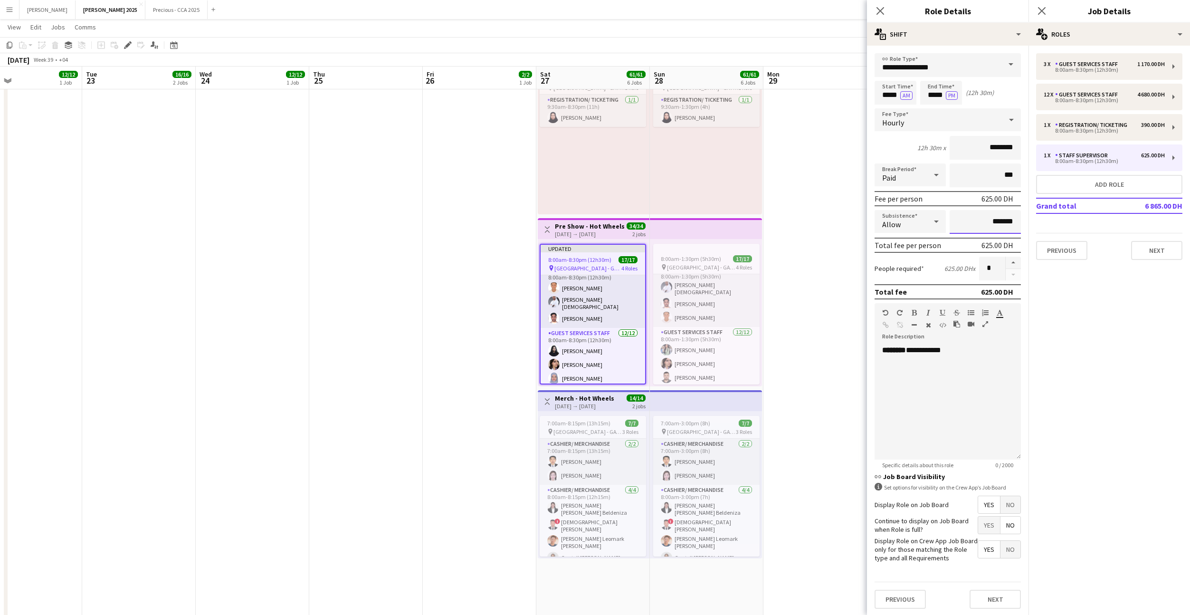
click at [981, 221] on input "*******" at bounding box center [984, 222] width 71 height 24
type input "*****"
click at [1005, 602] on button "Next" at bounding box center [994, 598] width 51 height 19
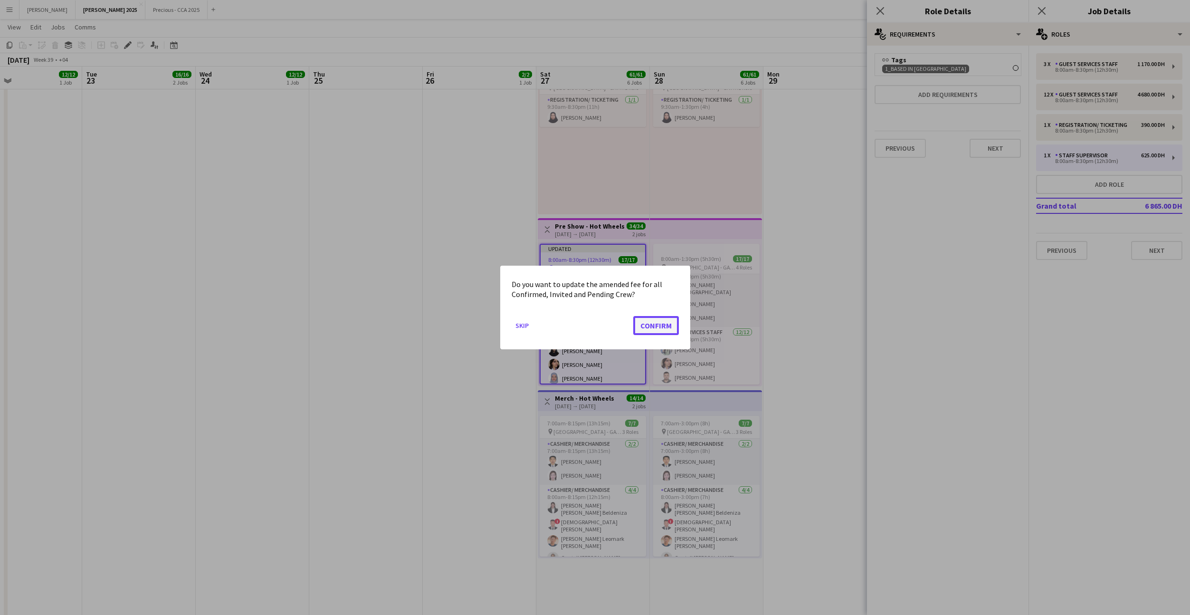
click at [653, 325] on button "Confirm" at bounding box center [656, 325] width 46 height 19
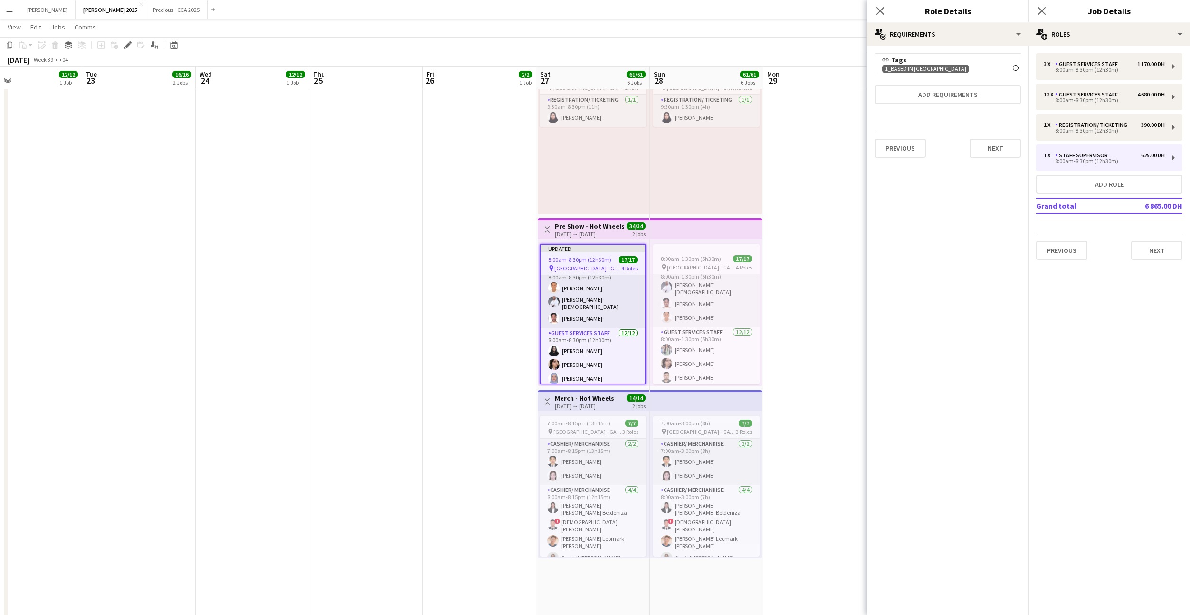
scroll to position [580, 0]
click at [879, 11] on icon at bounding box center [879, 10] width 9 height 9
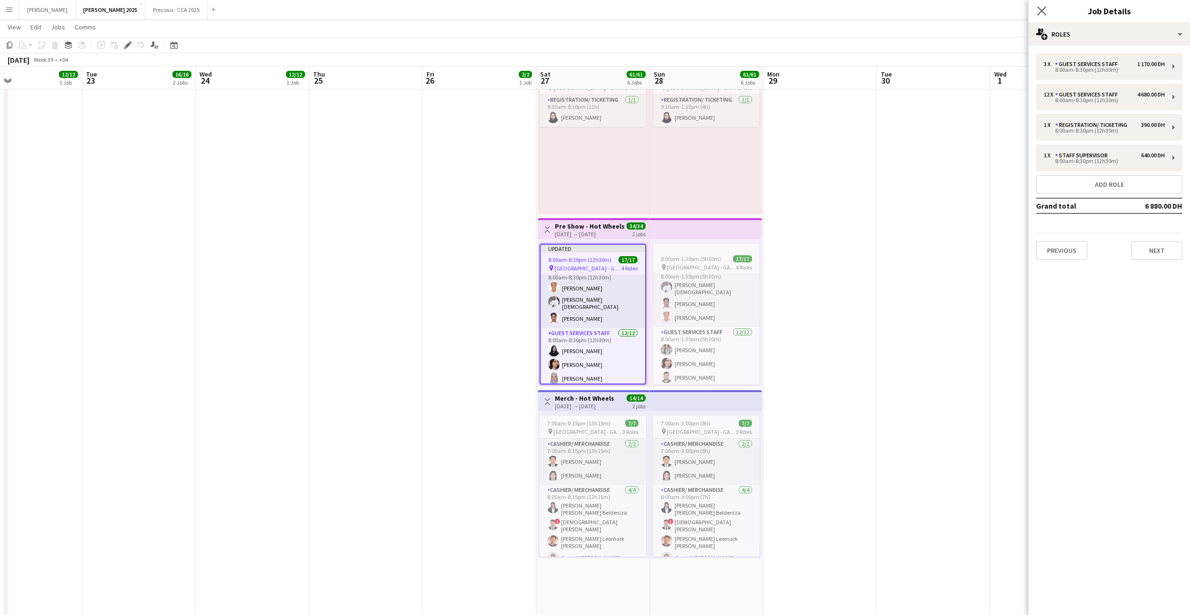
click at [1047, 11] on app-icon "Close pop-in" at bounding box center [1042, 11] width 14 height 14
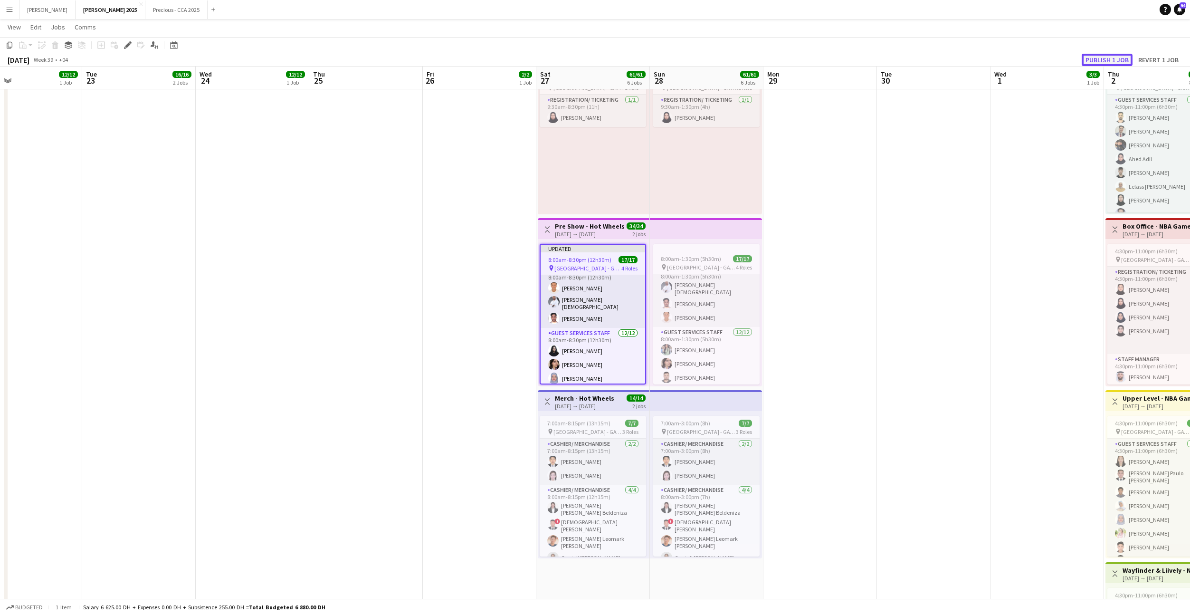
click at [1106, 58] on button "Publish 1 job" at bounding box center [1107, 60] width 51 height 12
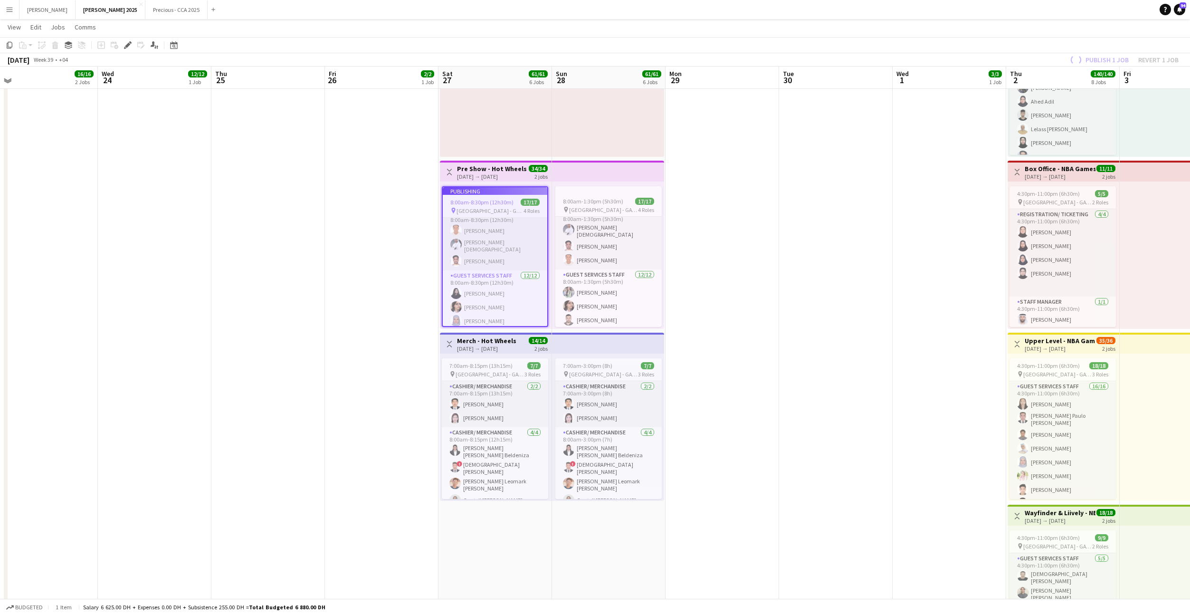
scroll to position [637, 0]
click at [1118, 58] on button "Publish 1 job" at bounding box center [1107, 60] width 51 height 12
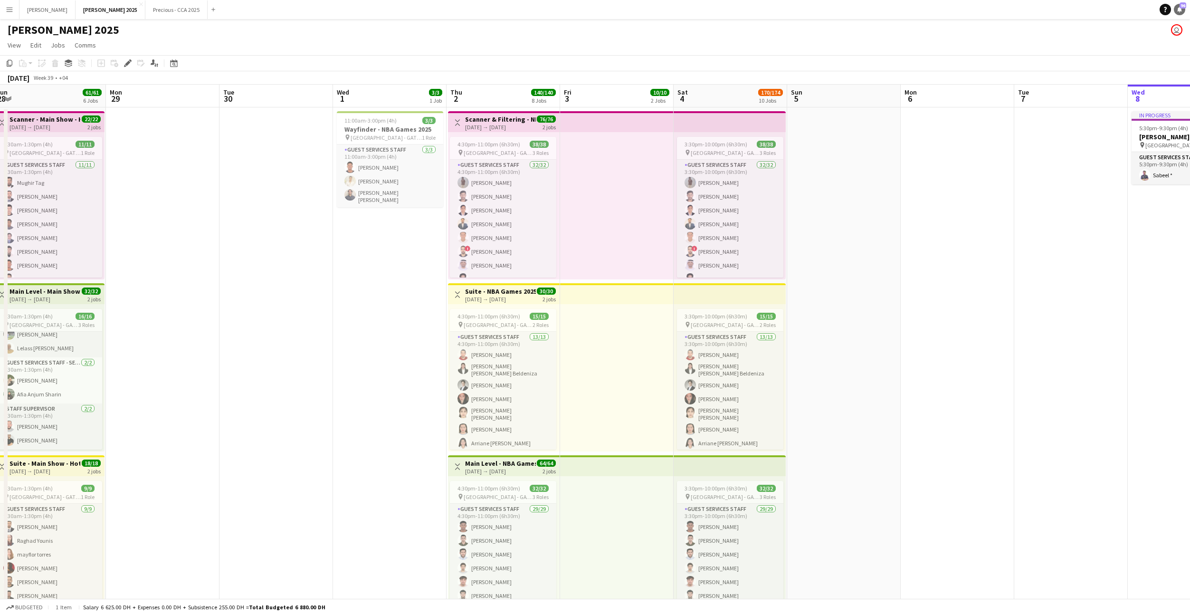
scroll to position [0, 352]
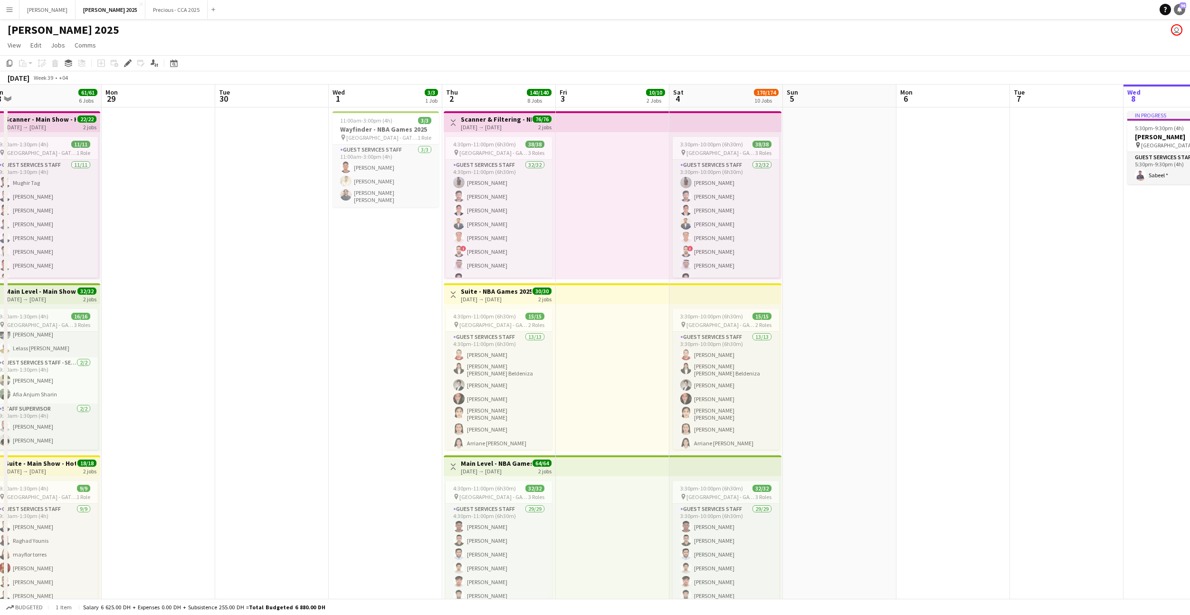
click at [1180, 7] on span "96" at bounding box center [1182, 5] width 7 height 6
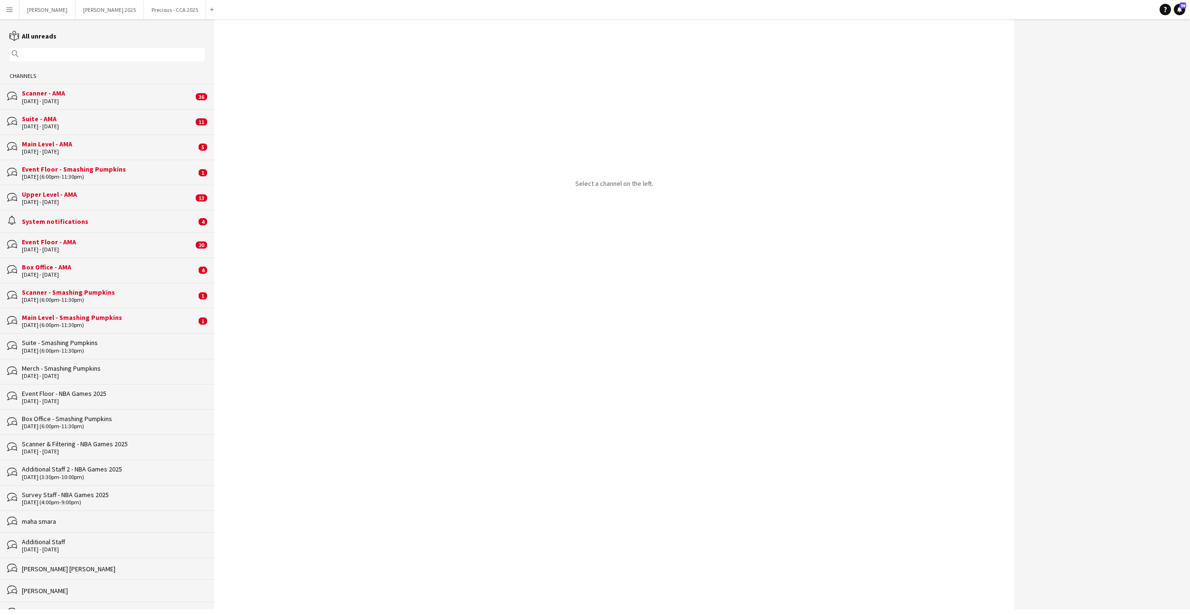
click at [107, 319] on div "Main Level - Smashing Pumpkins" at bounding box center [109, 317] width 174 height 9
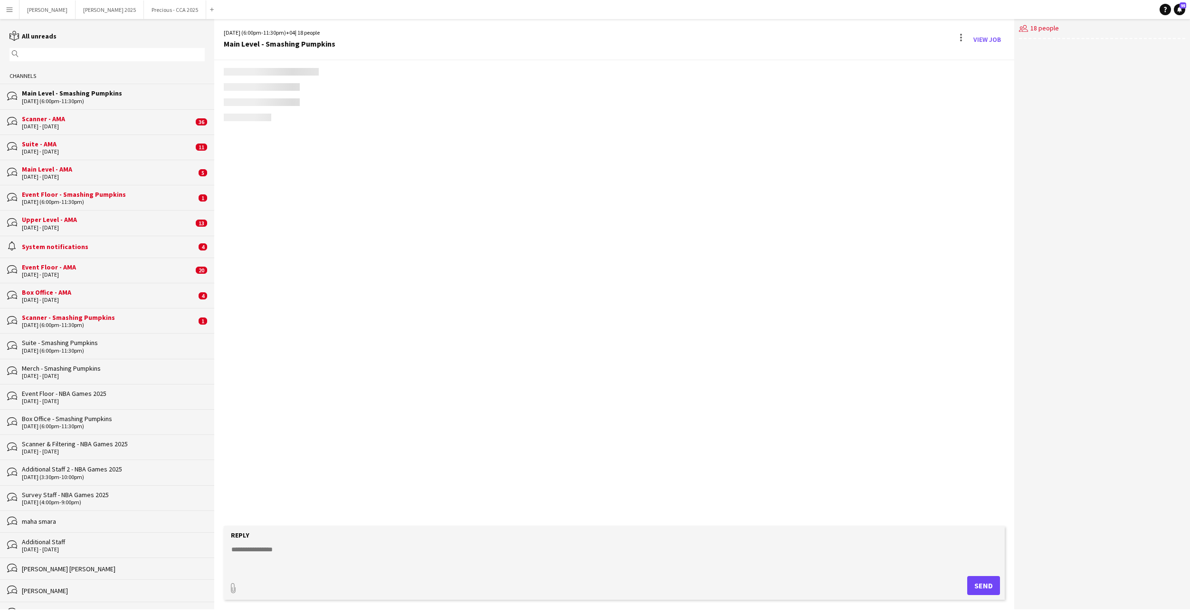
scroll to position [535, 0]
click at [98, 301] on div "[DATE] - [DATE]" at bounding box center [109, 299] width 174 height 7
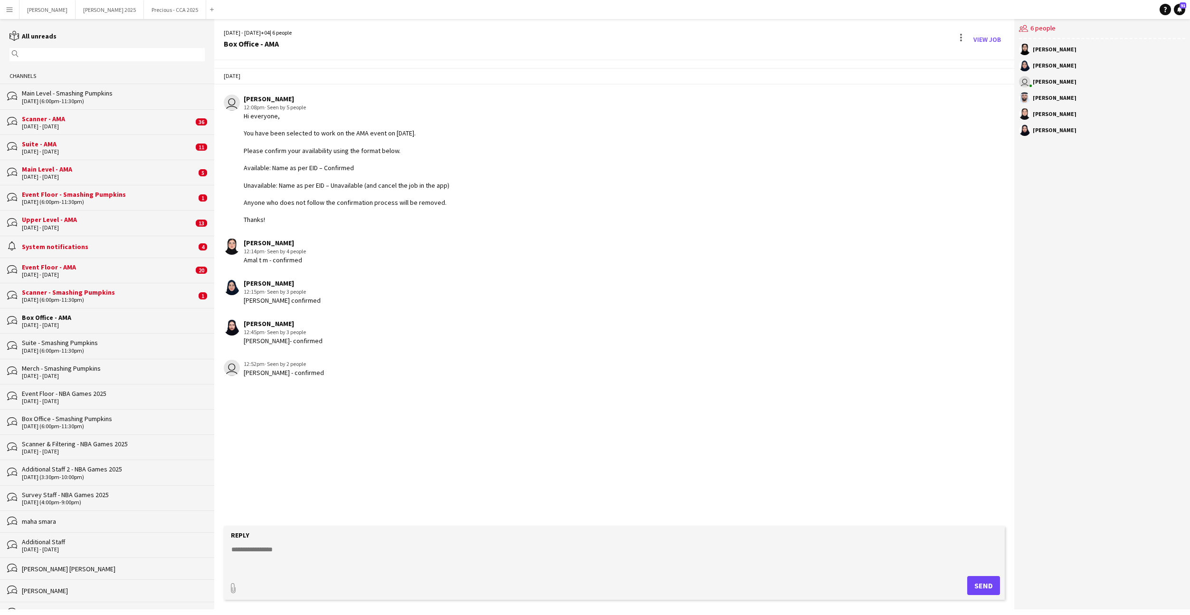
click at [92, 299] on div "[DATE] (6:00pm-11:30pm)" at bounding box center [109, 299] width 174 height 7
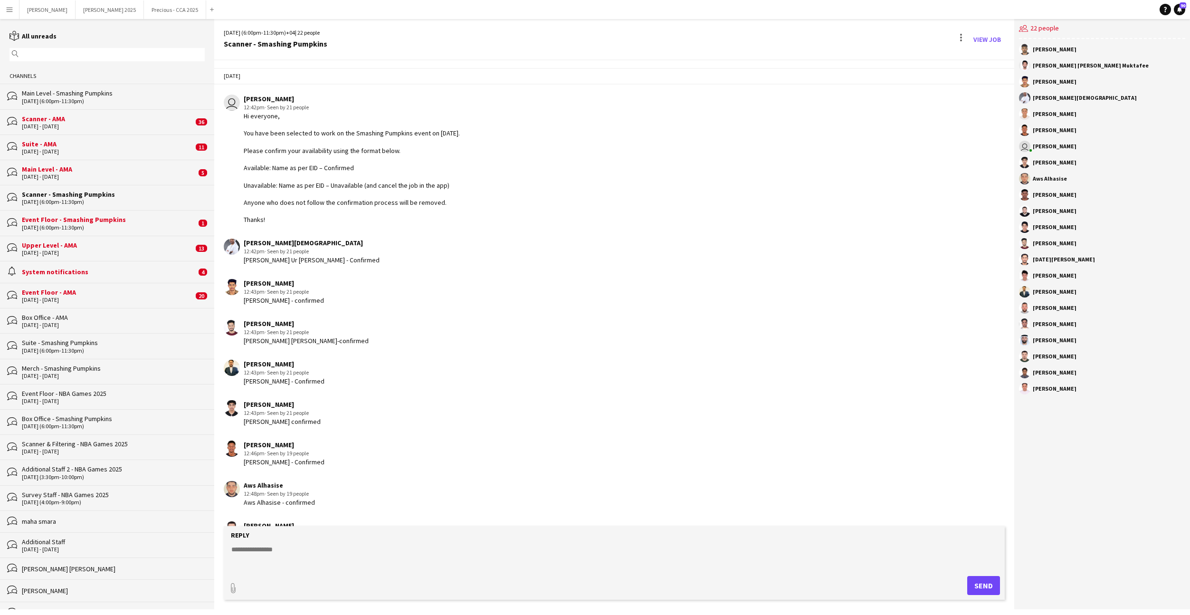
click at [86, 277] on div "alarm System notifications 4" at bounding box center [107, 272] width 214 height 22
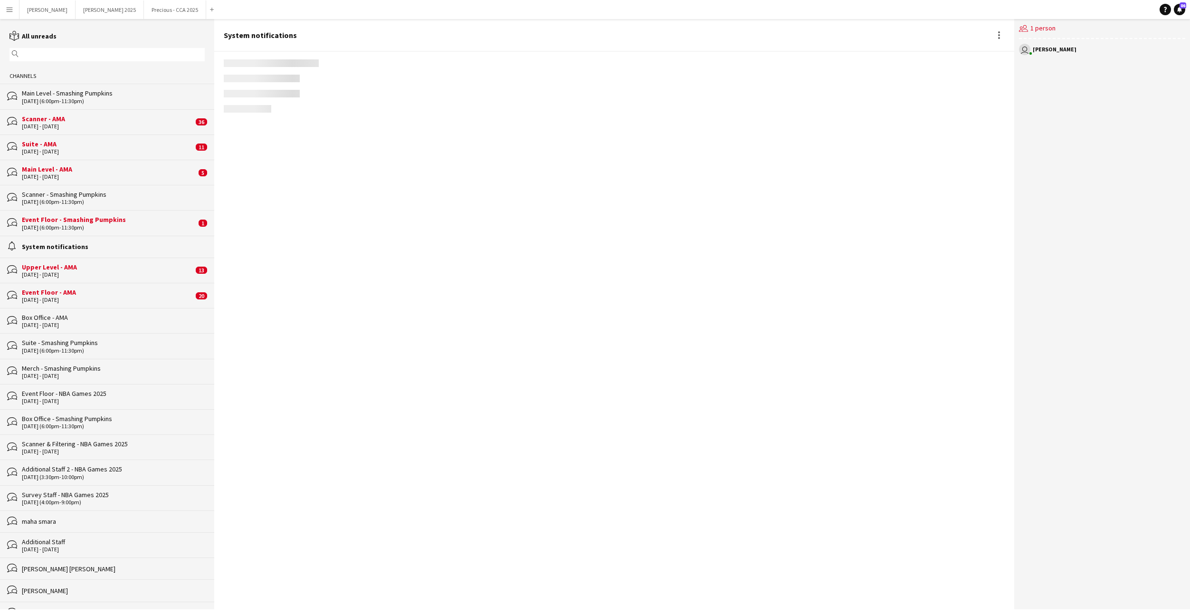
click at [85, 287] on div "bubbles Event Floor - AMA [DATE] - [DATE] 20" at bounding box center [107, 295] width 214 height 25
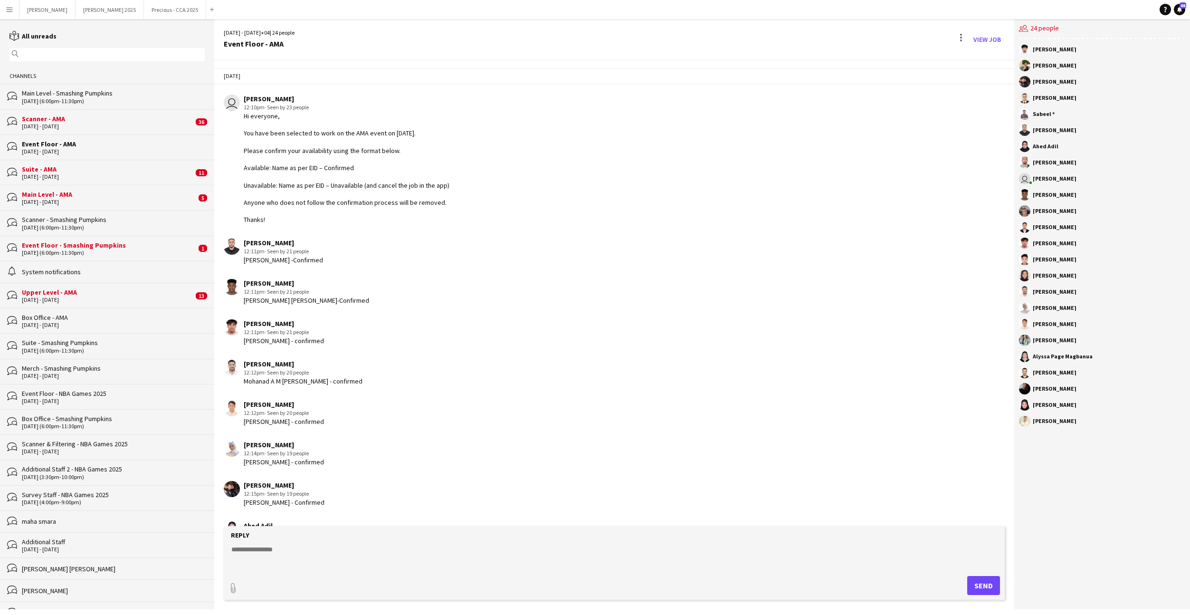
scroll to position [517, 0]
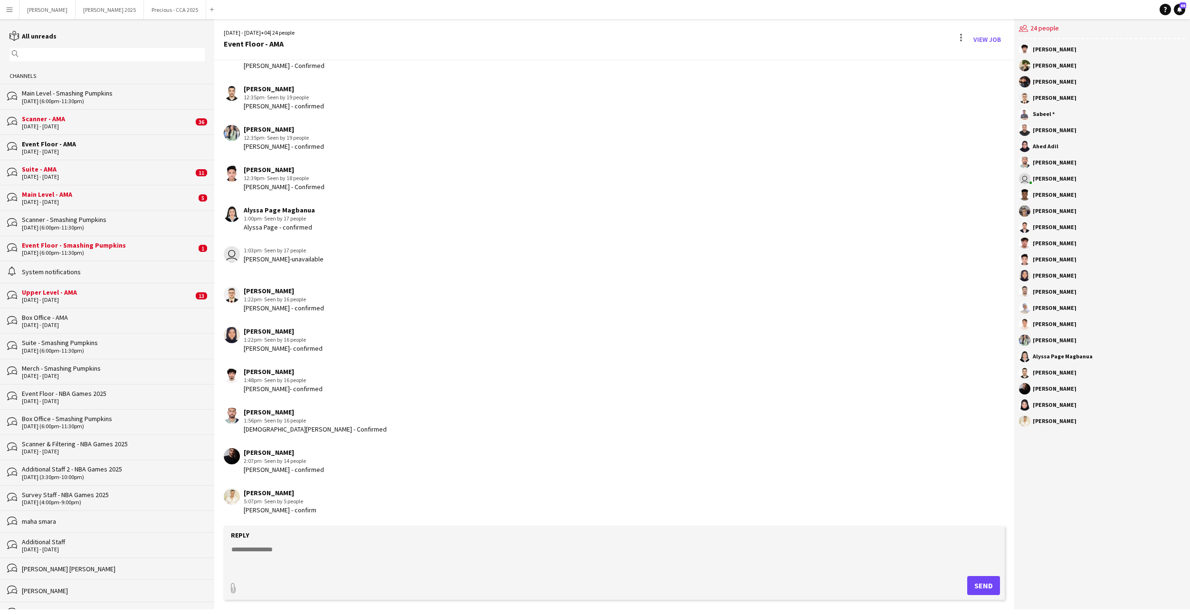
click at [79, 288] on div "Upper Level - AMA" at bounding box center [107, 292] width 171 height 9
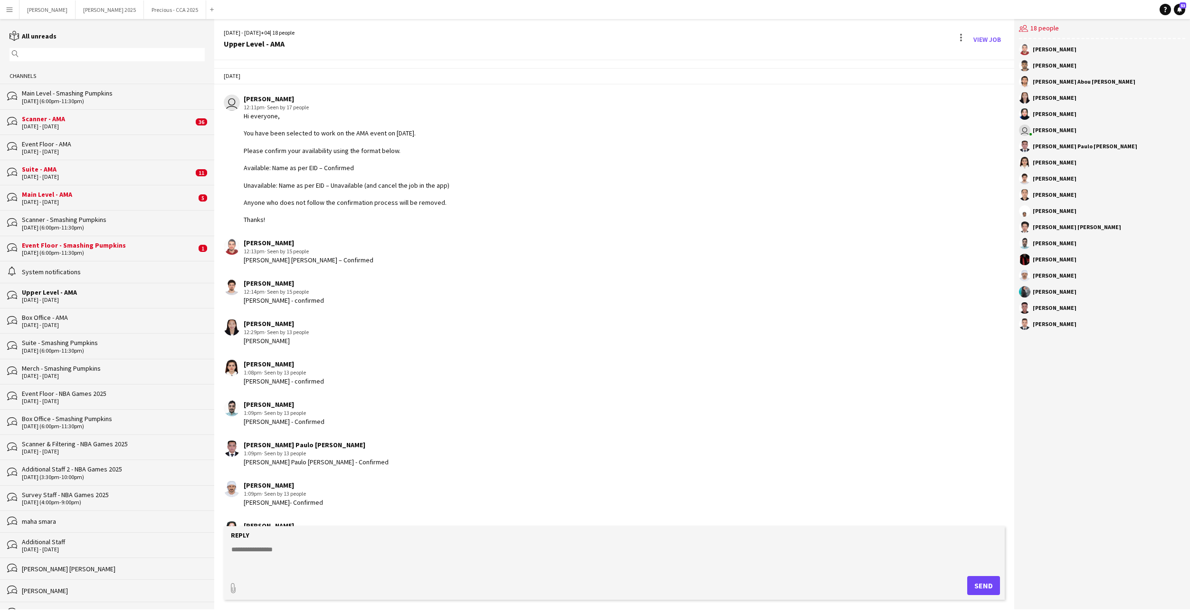
scroll to position [235, 0]
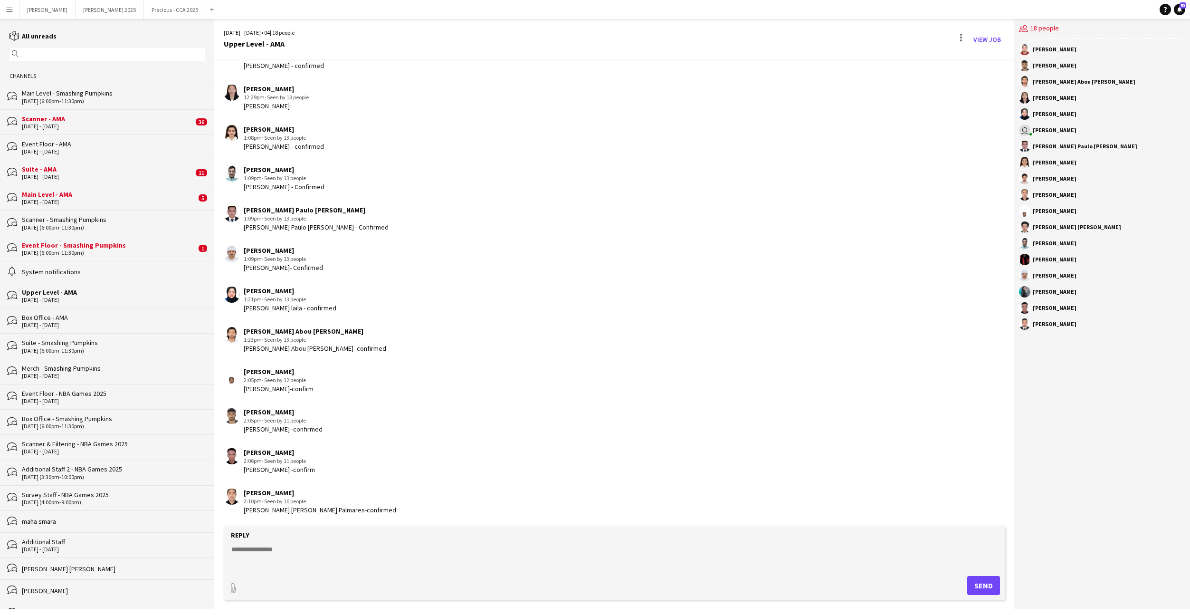
click at [80, 253] on div "[DATE] (6:00pm-11:30pm)" at bounding box center [109, 252] width 174 height 7
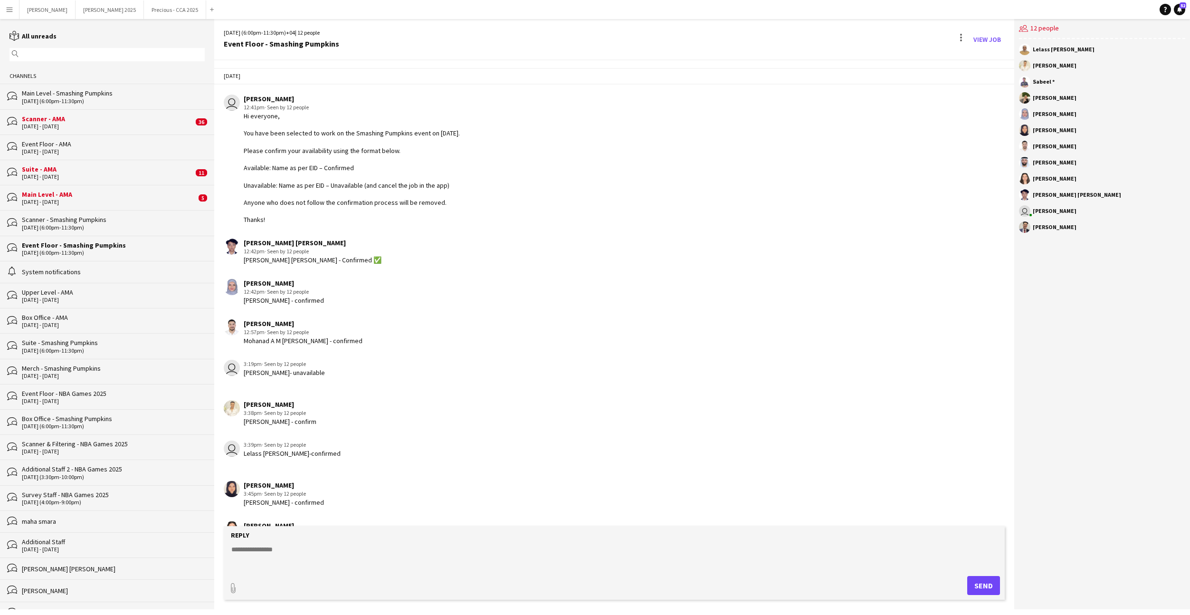
scroll to position [189, 0]
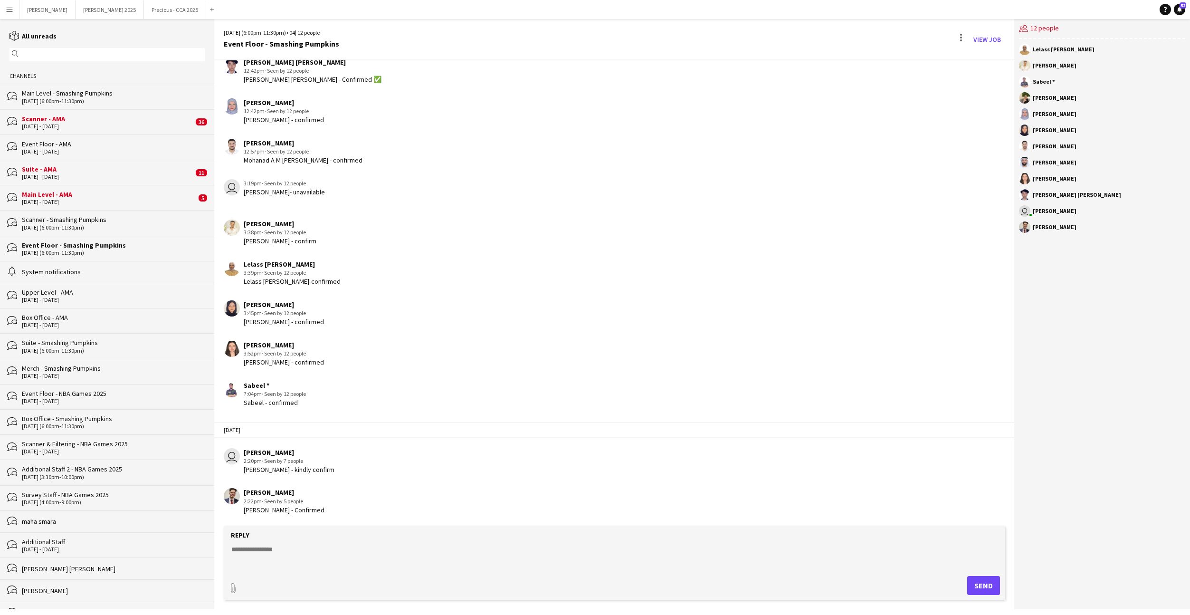
click at [87, 217] on div "Scanner - Smashing Pumpkins" at bounding box center [113, 219] width 183 height 9
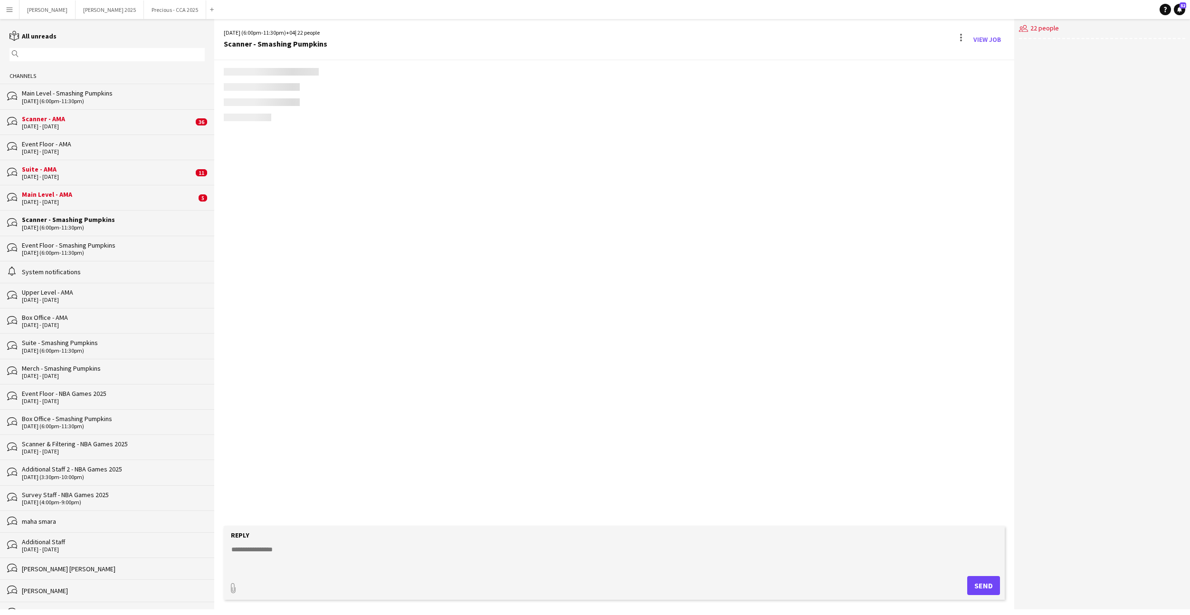
click at [79, 198] on div "Main Level - AMA" at bounding box center [109, 194] width 174 height 9
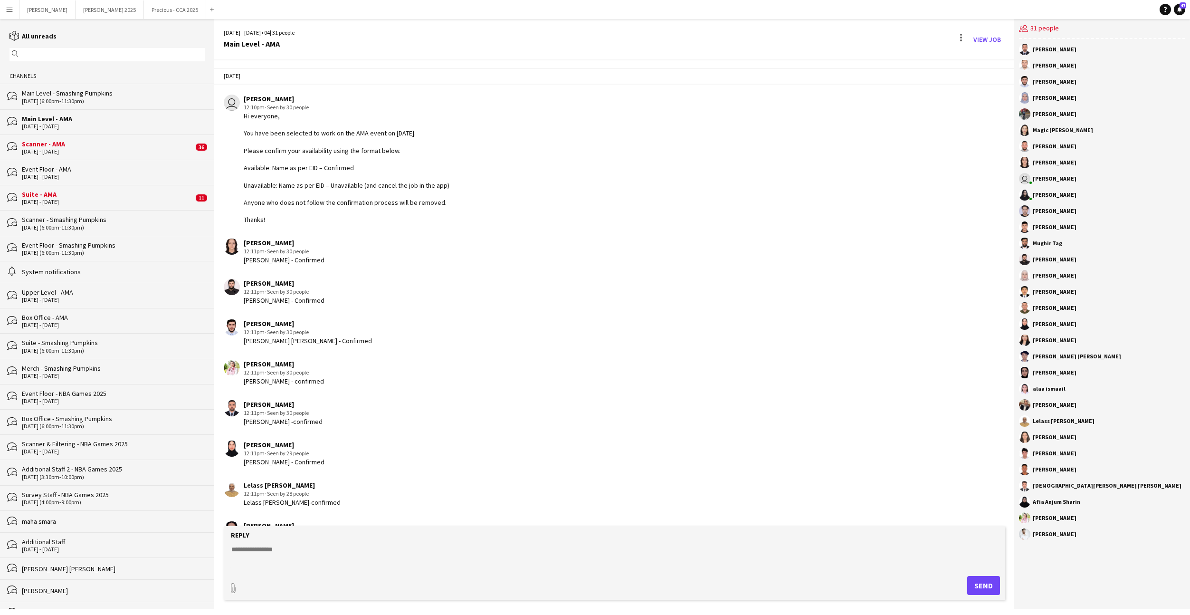
scroll to position [840, 0]
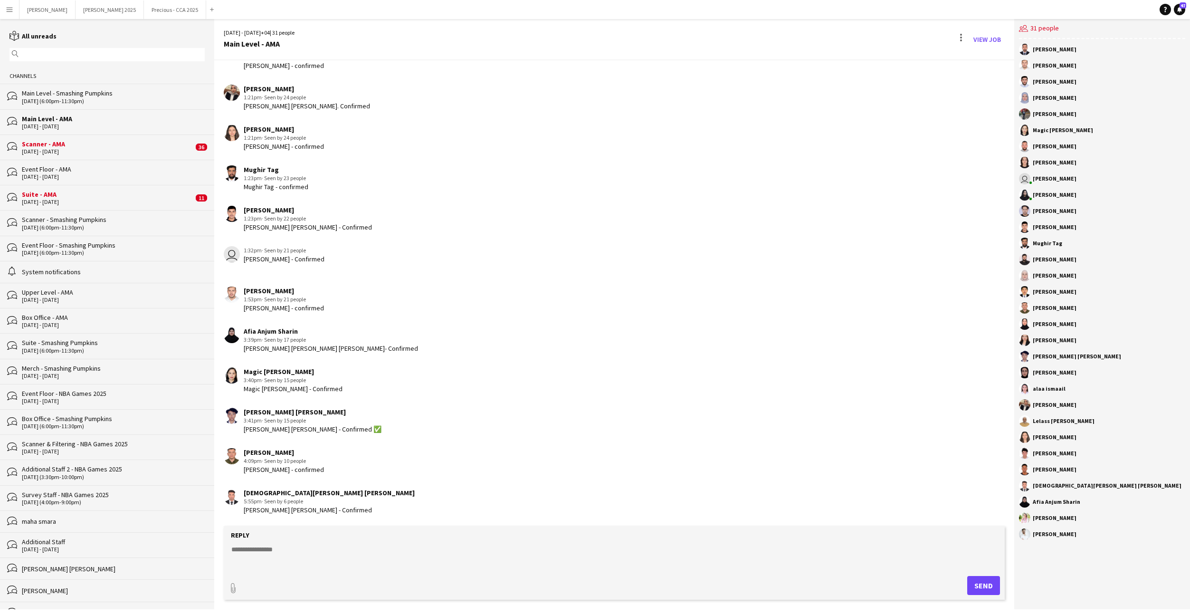
click at [74, 188] on div "bubbles Suite - AMA [DATE] - [DATE] 11" at bounding box center [107, 197] width 214 height 25
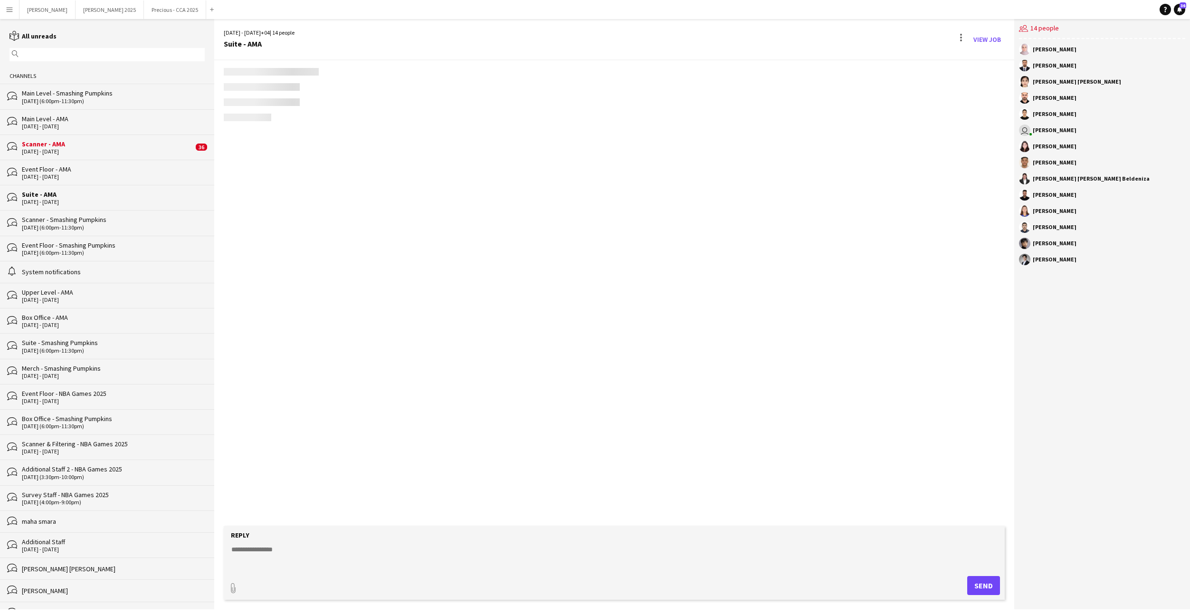
click at [70, 152] on div "[DATE] - [DATE]" at bounding box center [107, 151] width 171 height 7
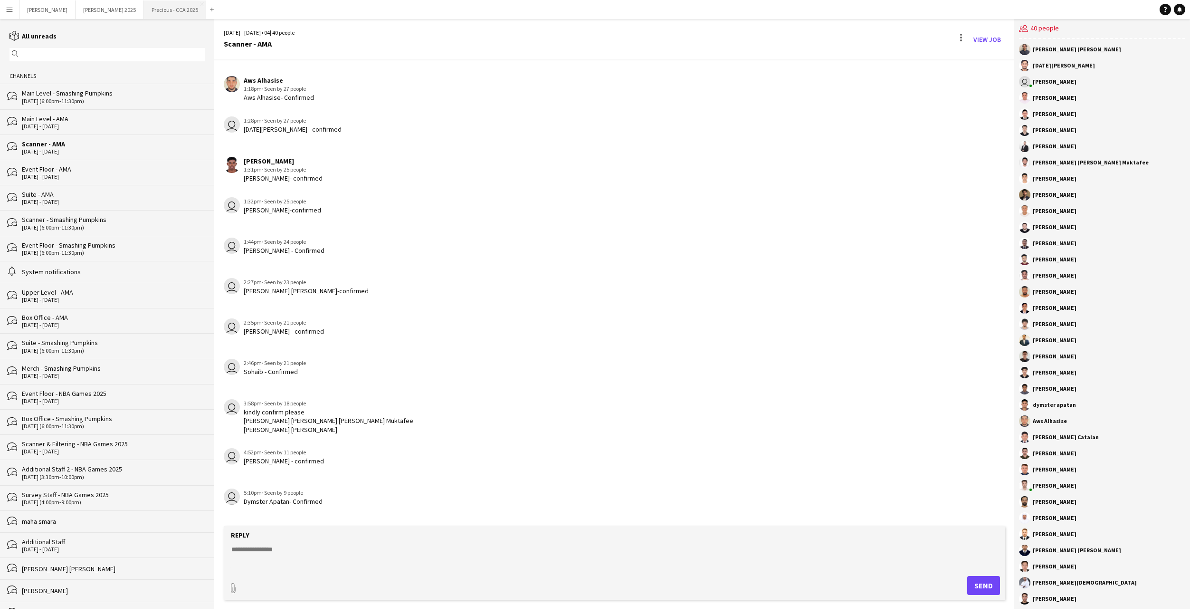
scroll to position [803, 0]
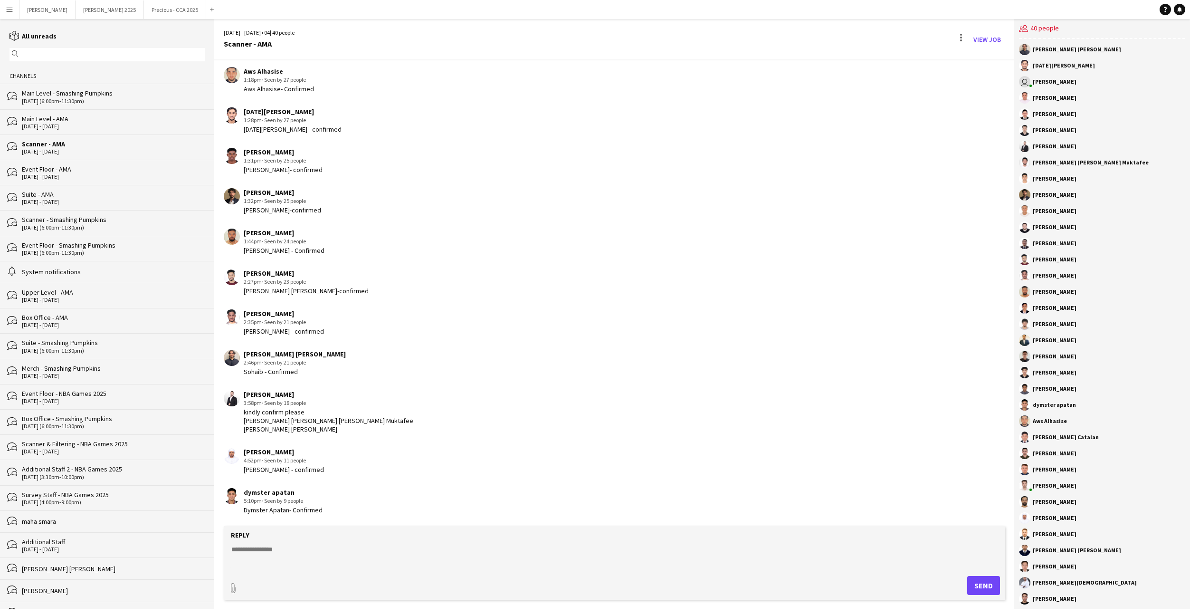
click at [53, 265] on div "alarm System notifications" at bounding box center [107, 272] width 214 height 22
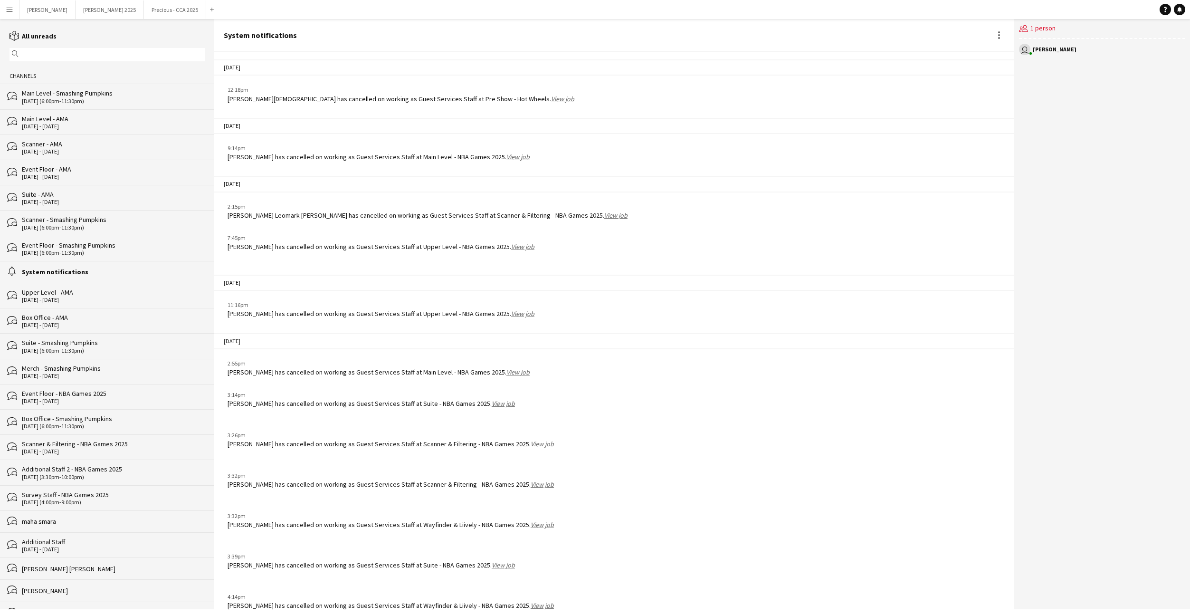
scroll to position [837, 0]
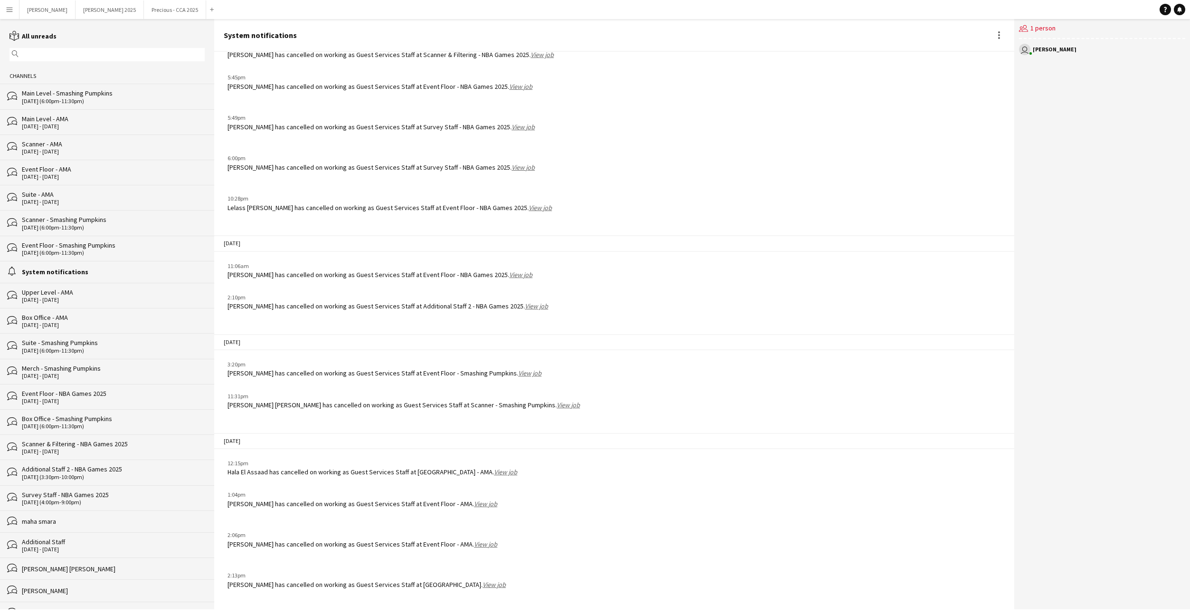
click at [59, 294] on div "Upper Level - AMA" at bounding box center [113, 292] width 183 height 9
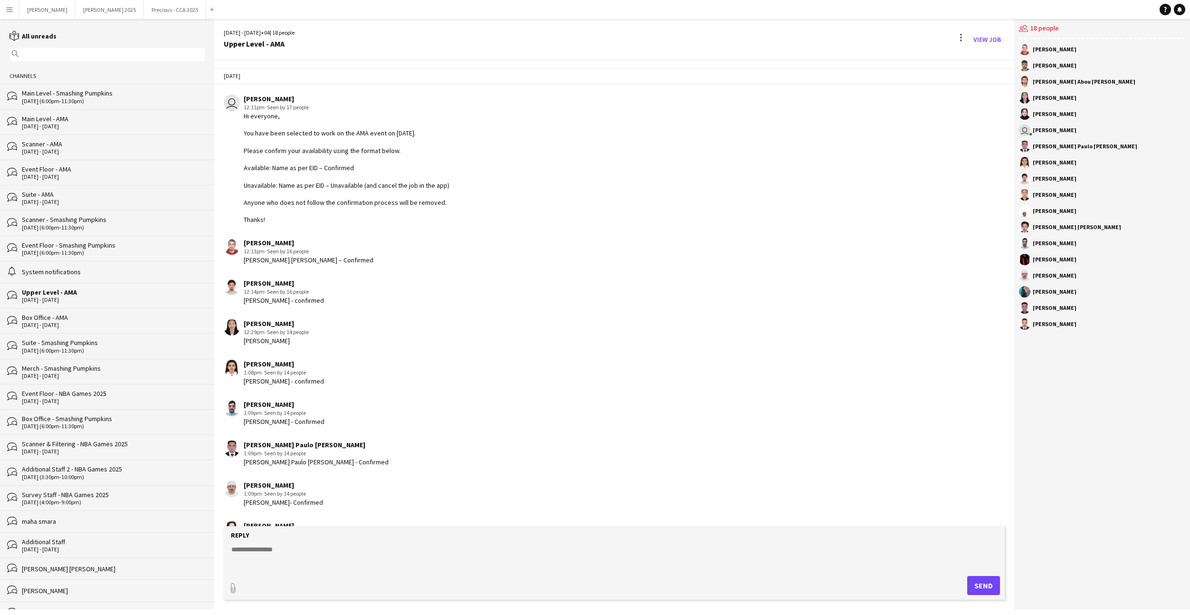
scroll to position [235, 0]
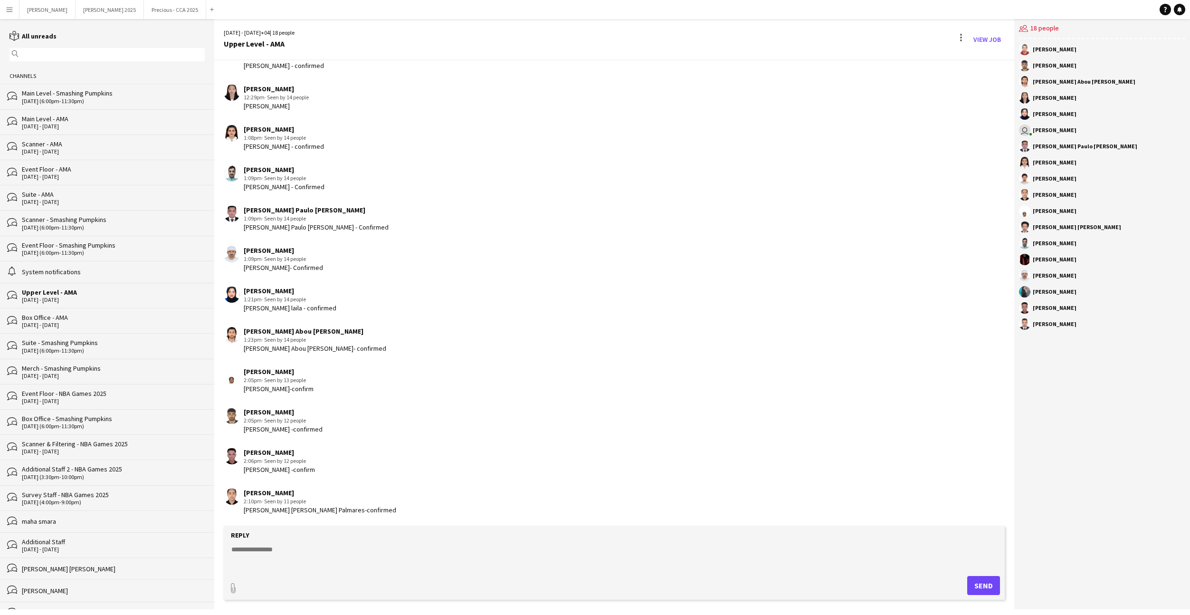
click at [61, 344] on div "Suite - Smashing Pumpkins" at bounding box center [113, 342] width 183 height 9
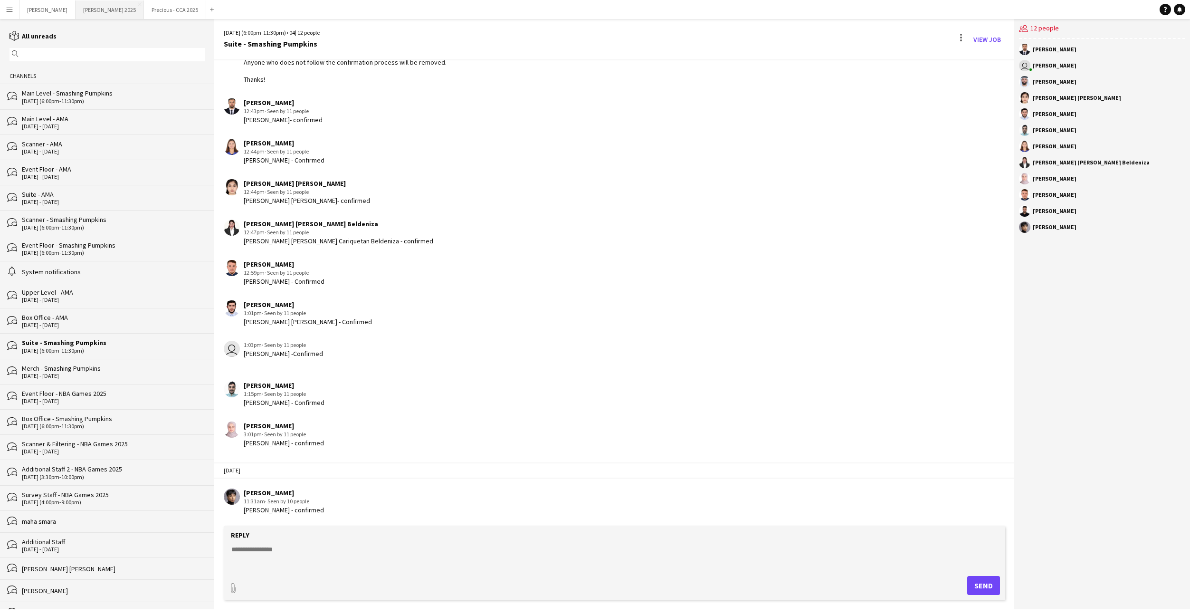
click at [84, 13] on button "[PERSON_NAME] 2025 Close" at bounding box center [110, 9] width 68 height 19
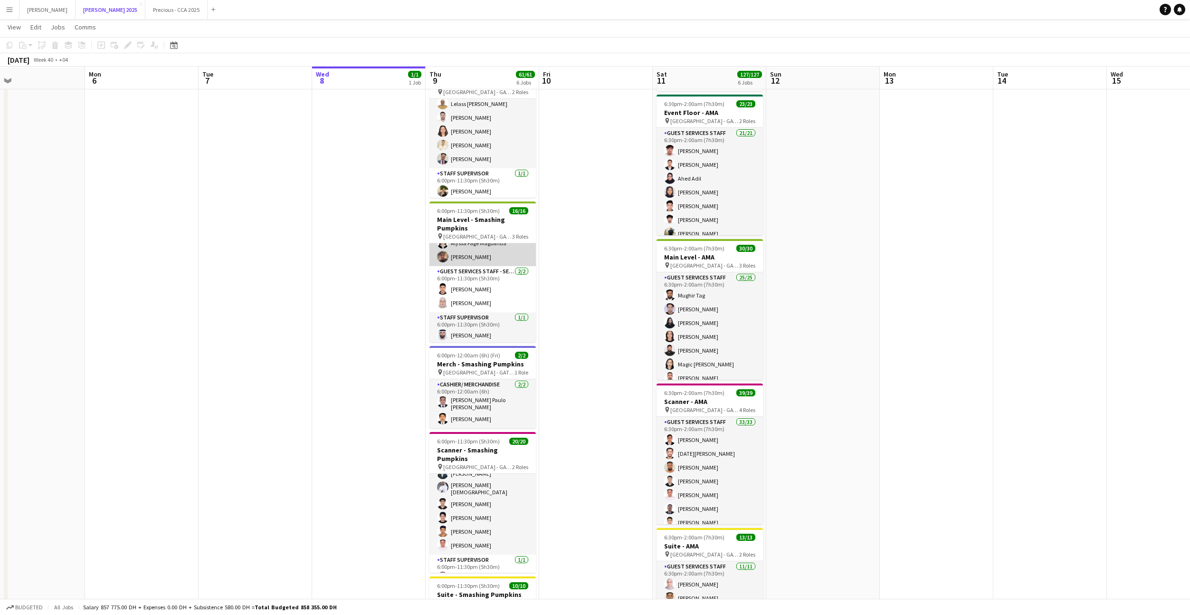
scroll to position [177, 0]
click at [491, 333] on app-card-role "Staff Supervisor [DATE] 6:00pm-11:30pm (5h30m) [PERSON_NAME]" at bounding box center [482, 326] width 106 height 32
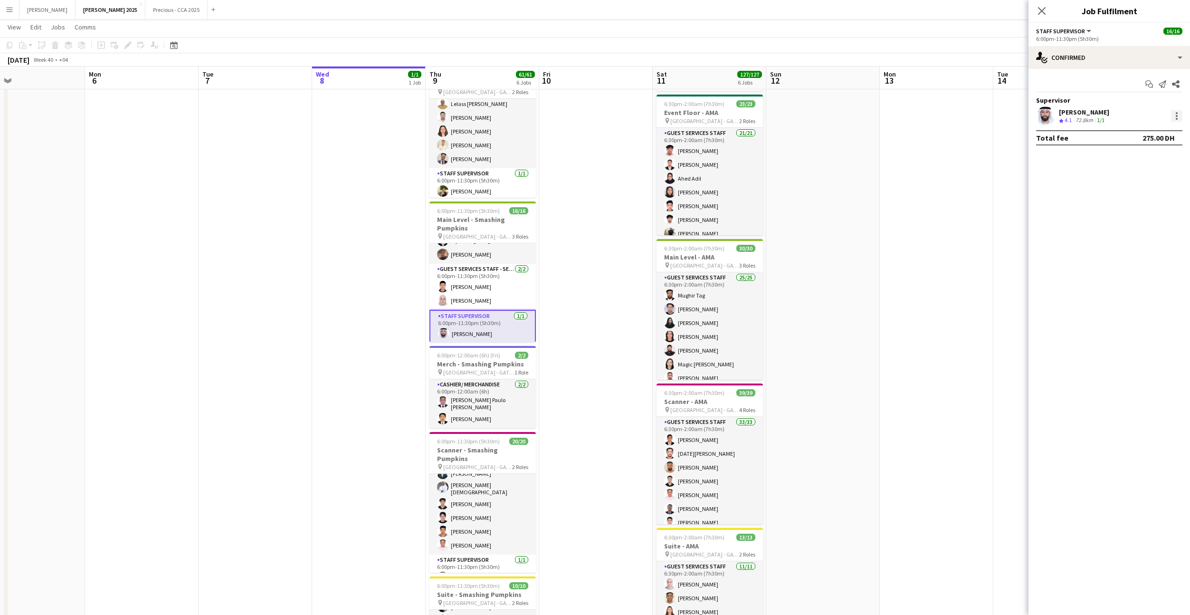
click at [1177, 114] on div at bounding box center [1176, 115] width 11 height 11
click at [1082, 268] on span "Edit Supervisor visibility Control which Roles are visible to Supervisor across…" at bounding box center [1116, 272] width 118 height 26
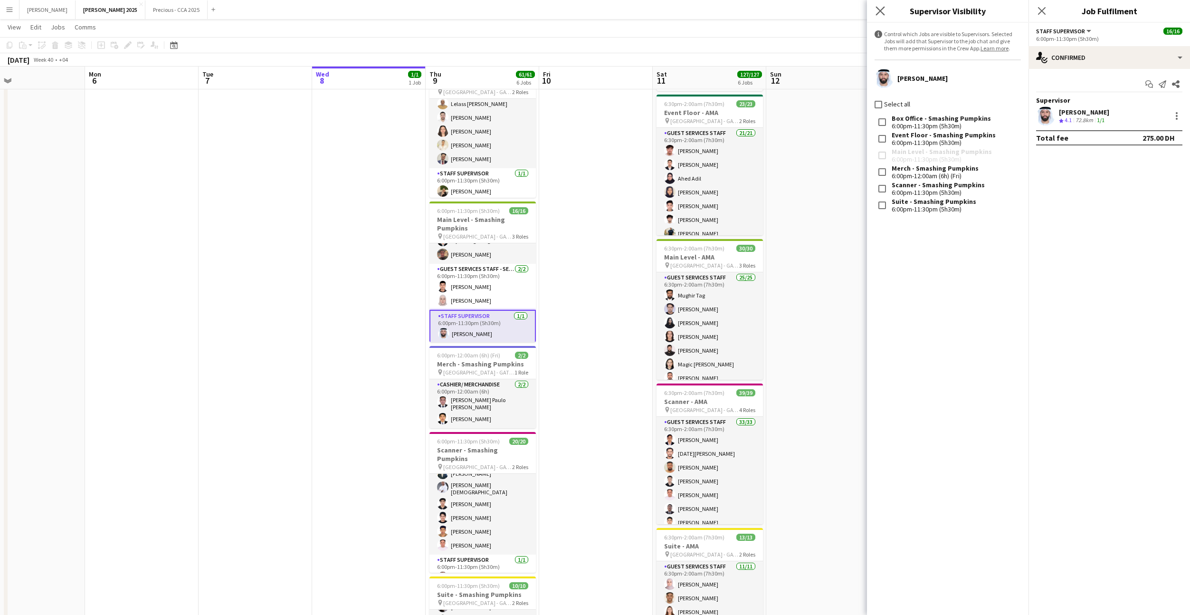
click at [880, 15] on app-icon "Close pop-in" at bounding box center [880, 11] width 14 height 14
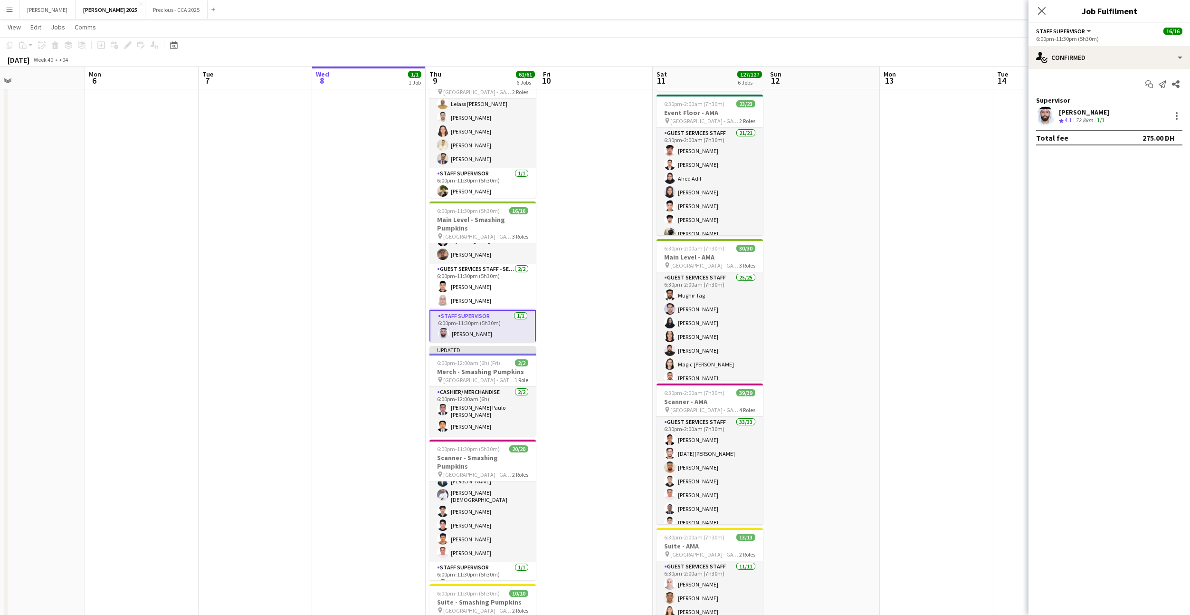
click at [1042, 17] on div "Close pop-in" at bounding box center [1041, 11] width 27 height 22
click at [1041, 12] on icon "Close pop-in" at bounding box center [1041, 10] width 9 height 9
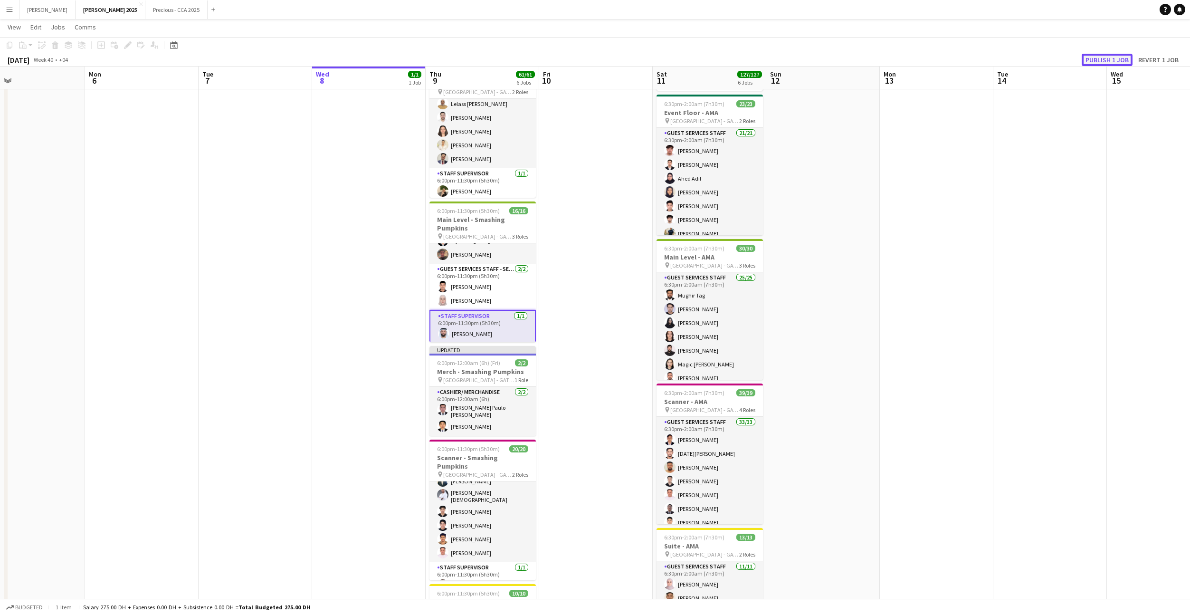
click at [1104, 57] on button "Publish 1 job" at bounding box center [1107, 60] width 51 height 12
click at [1104, 57] on div "Publish 1 job Revert 1 job" at bounding box center [1122, 60] width 133 height 12
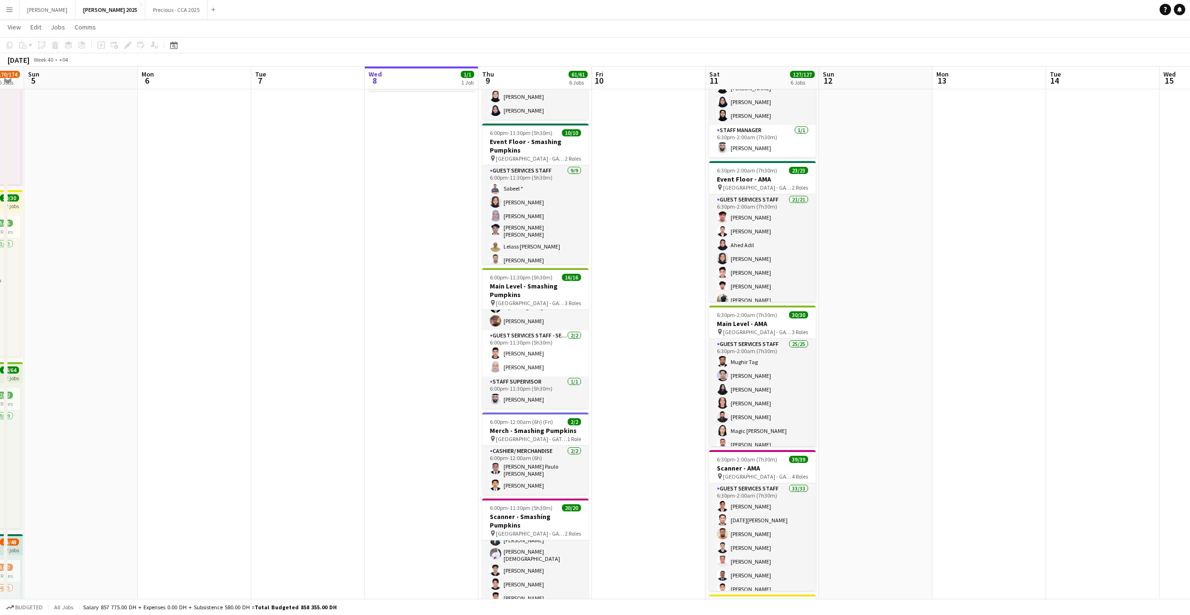
scroll to position [0, 0]
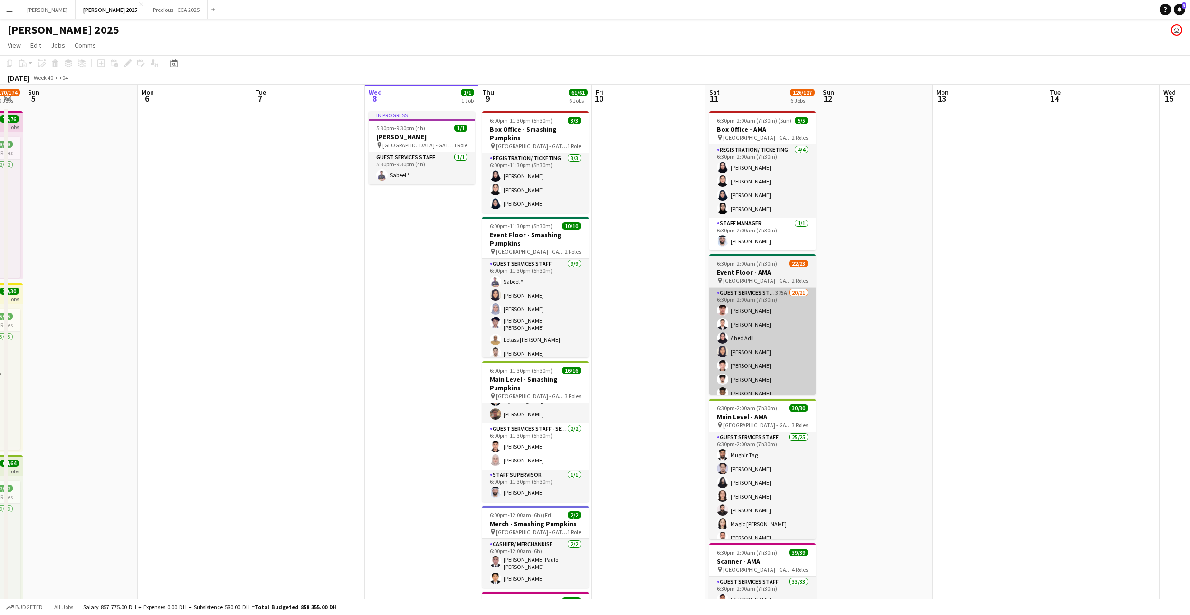
click at [758, 350] on app-card-role "Guest Services Staff 375A 20/21 6:30pm-2:00am (7h30m) [PERSON_NAME] Wadee Kimeh…" at bounding box center [762, 441] width 106 height 308
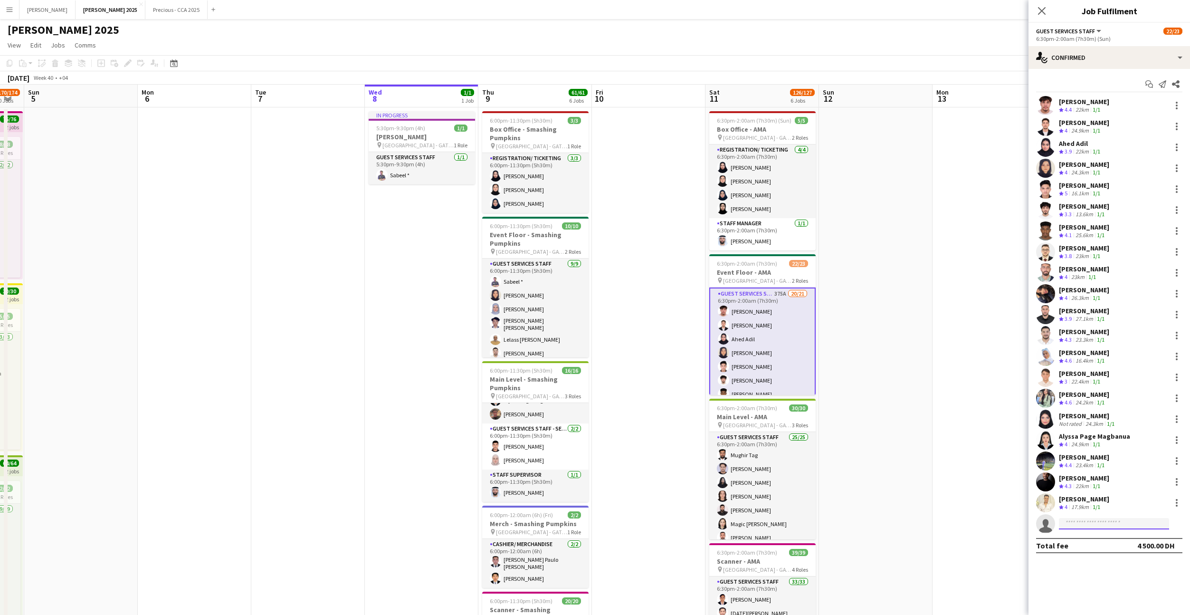
click at [1073, 523] on input at bounding box center [1114, 523] width 110 height 11
type input "**********"
click at [1100, 543] on span "[EMAIL_ADDRESS][DOMAIN_NAME]" at bounding box center [1113, 545] width 95 height 8
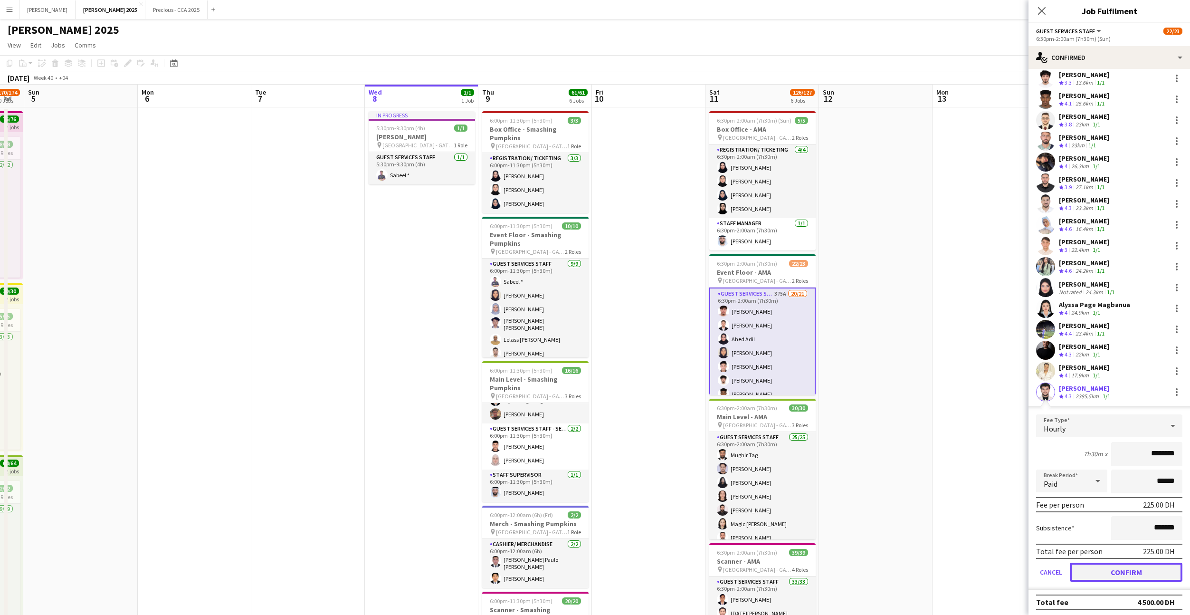
click at [1091, 576] on button "Confirm" at bounding box center [1126, 571] width 113 height 19
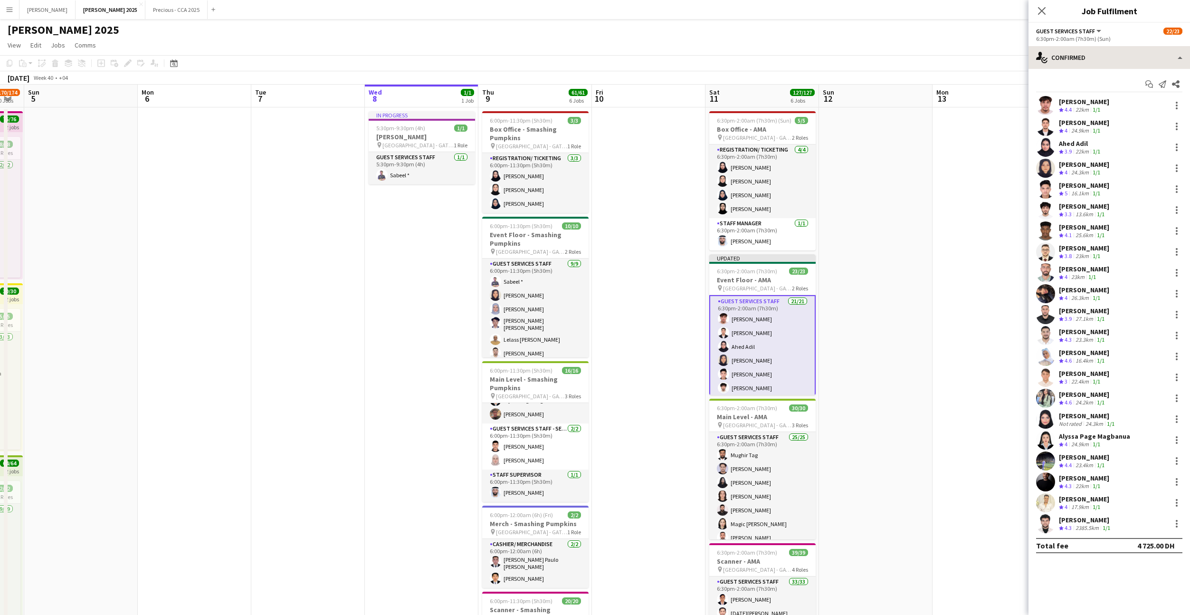
scroll to position [0, 0]
click at [1043, 6] on app-icon "Close pop-in" at bounding box center [1041, 10] width 11 height 11
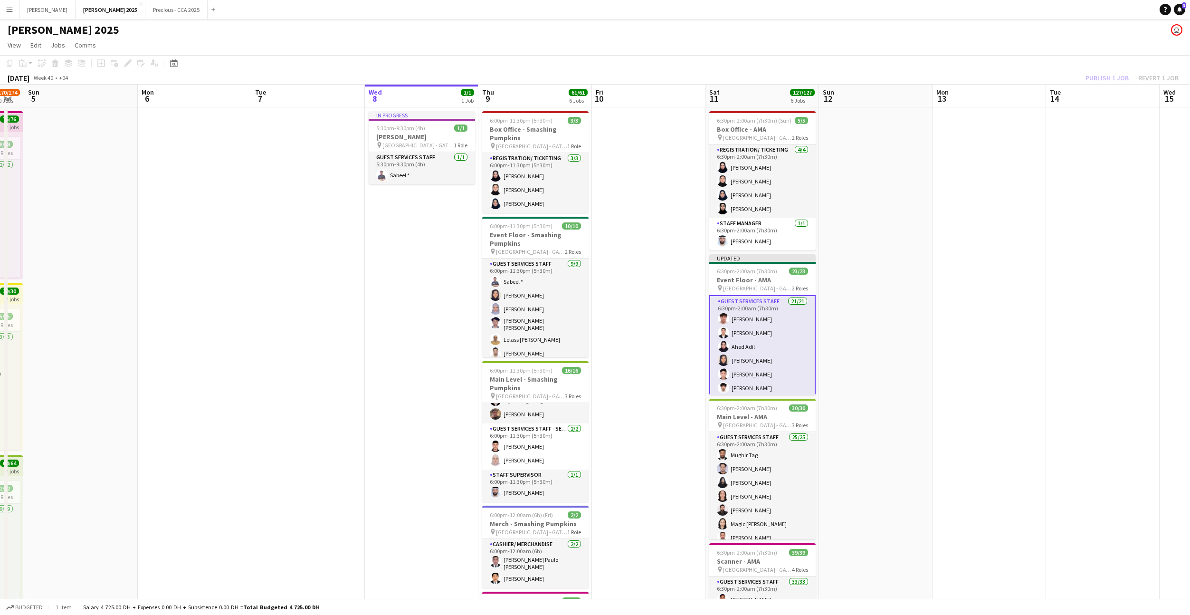
click at [1112, 74] on div "Publish 1 job Revert 1 job" at bounding box center [1132, 78] width 116 height 12
click at [1112, 74] on button "Publish 1 job" at bounding box center [1107, 78] width 51 height 12
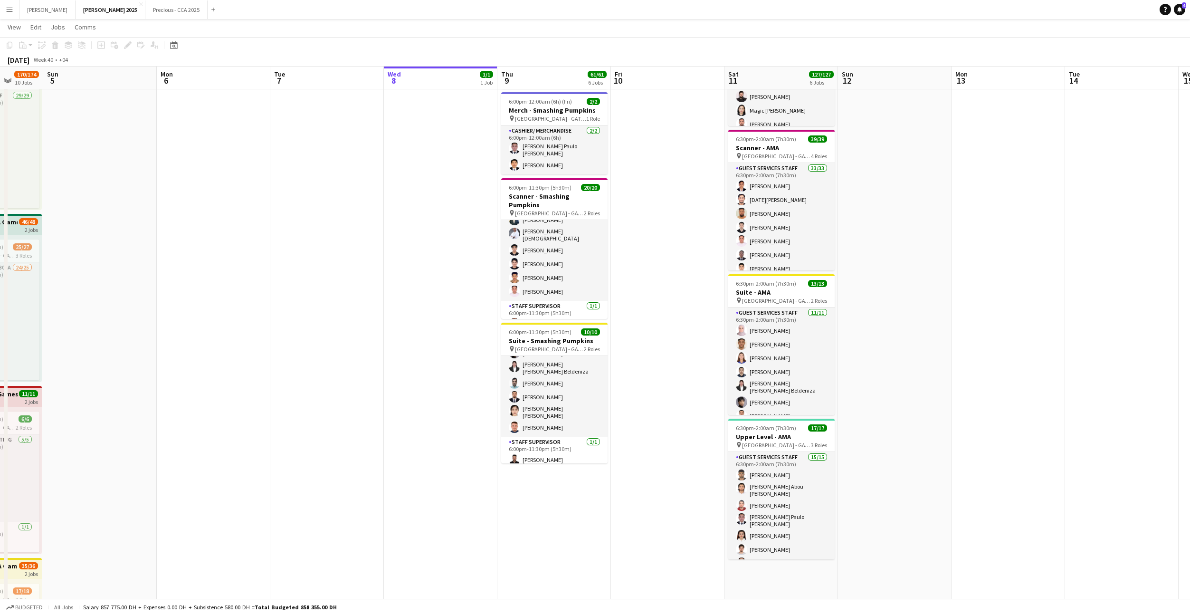
scroll to position [0, 288]
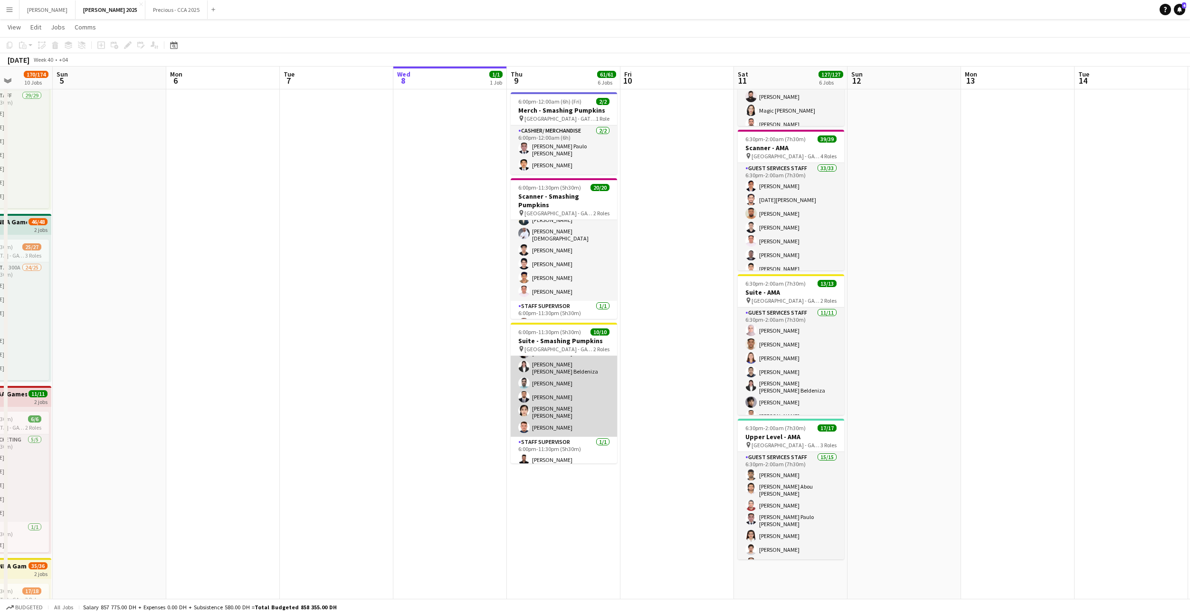
click at [569, 385] on app-card-role "Guest Services Staff [DATE] 6:00pm-11:30pm (5h30m) [PERSON_NAME] [PERSON_NAME] …" at bounding box center [564, 362] width 106 height 148
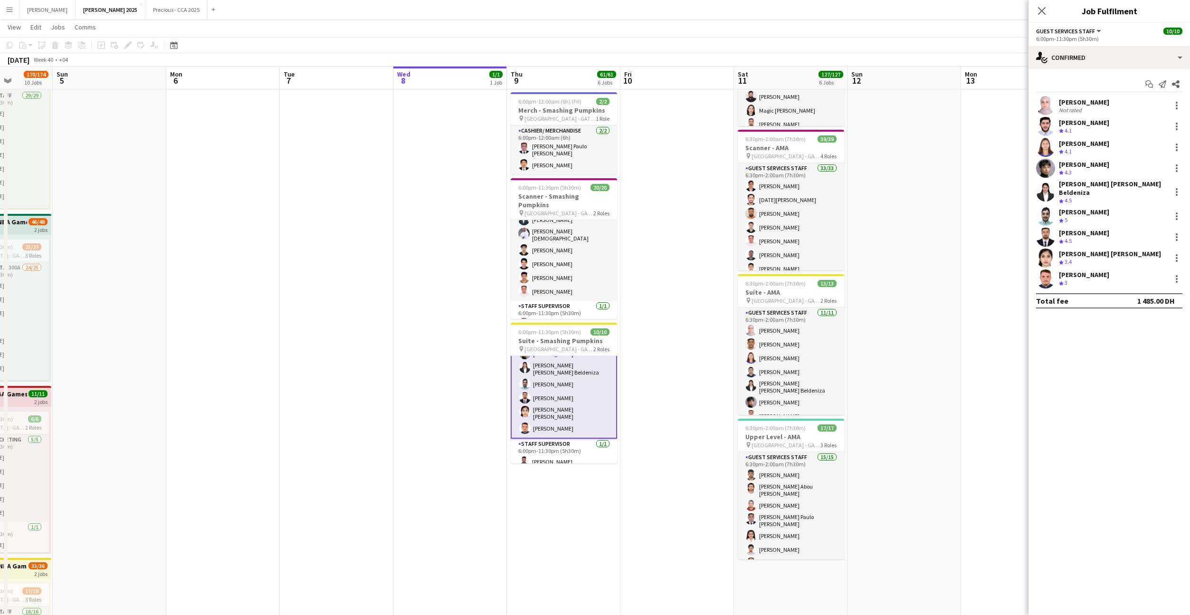
click at [1043, 231] on app-user-avatar at bounding box center [1045, 237] width 19 height 19
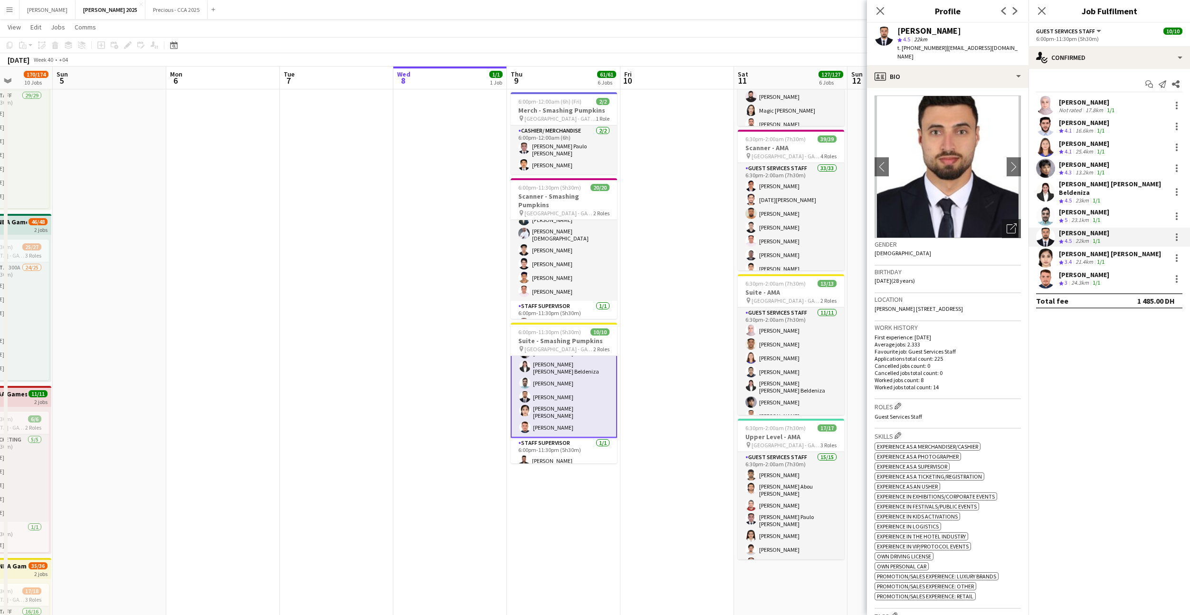
drag, startPoint x: 988, startPoint y: 28, endPoint x: 901, endPoint y: 29, distance: 87.4
click at [901, 29] on div "[PERSON_NAME]" at bounding box center [958, 31] width 123 height 9
drag, startPoint x: 940, startPoint y: 45, endPoint x: 902, endPoint y: 47, distance: 38.1
click at [902, 47] on div "t. [PHONE_NUMBER] | [EMAIL_ADDRESS][DOMAIN_NAME]" at bounding box center [958, 52] width 123 height 17
copy span "[PHONE_NUMBER]"
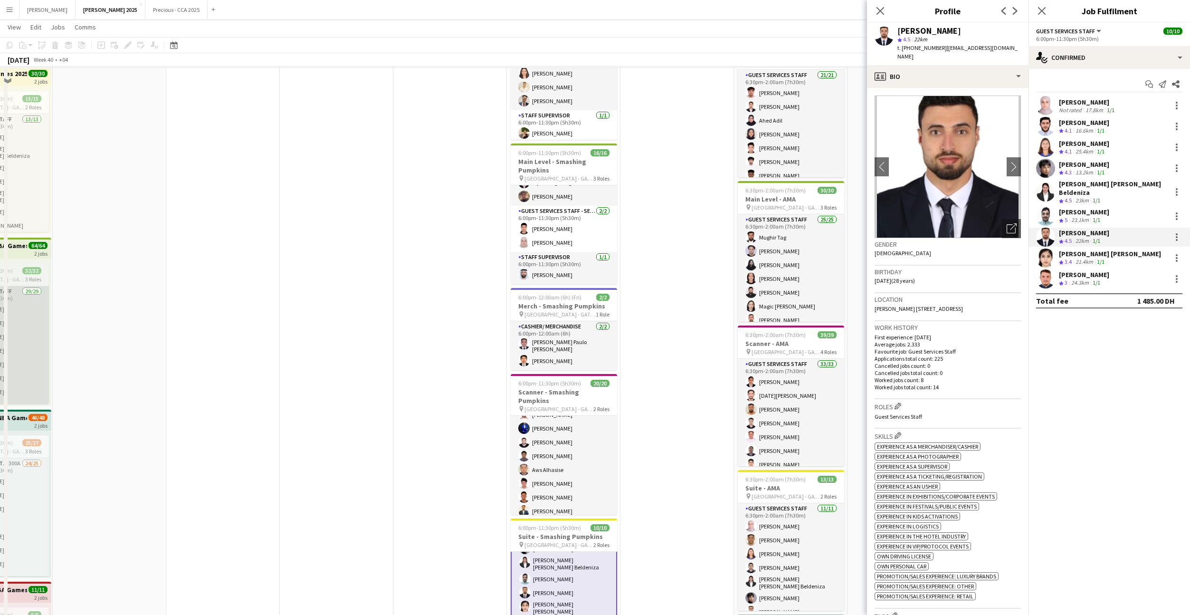
scroll to position [232, 0]
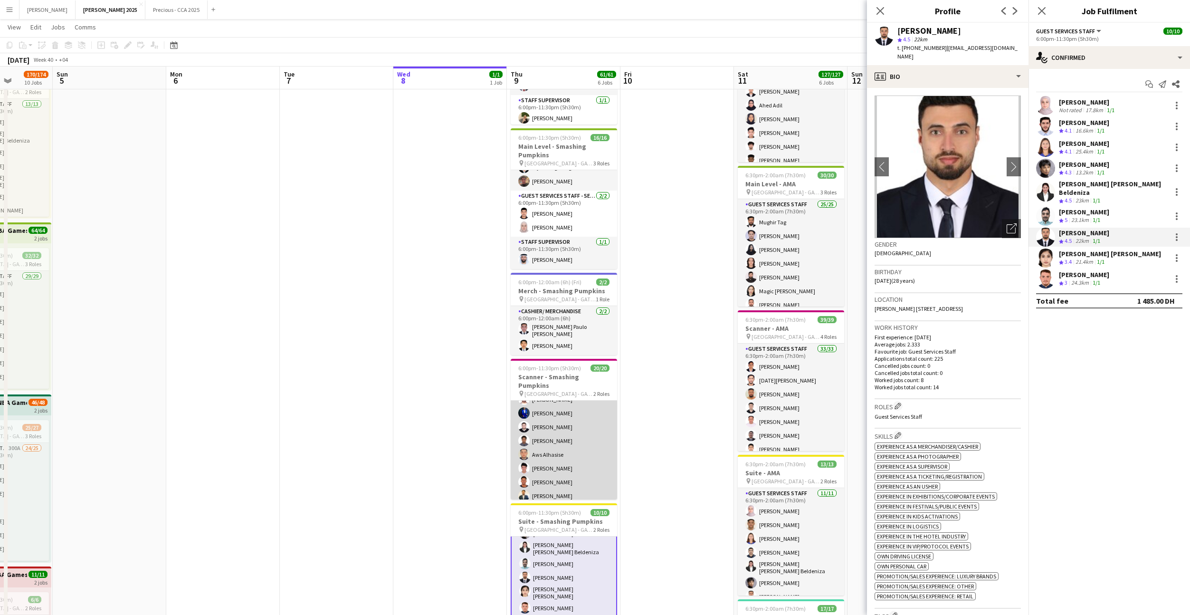
click at [580, 430] on app-card-role "Guest Services Staff 19/19 6:00pm-11:30pm (5h30m) [PERSON_NAME] [PERSON_NAME] […" at bounding box center [564, 434] width 106 height 286
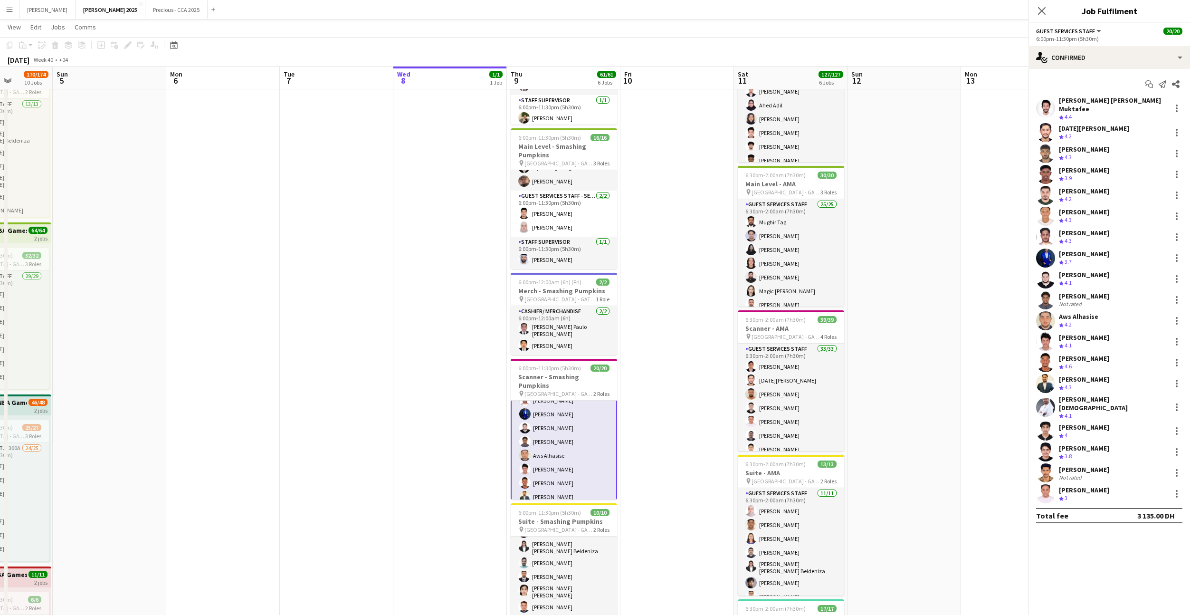
scroll to position [111, 0]
click at [1048, 463] on app-user-avatar at bounding box center [1045, 472] width 19 height 19
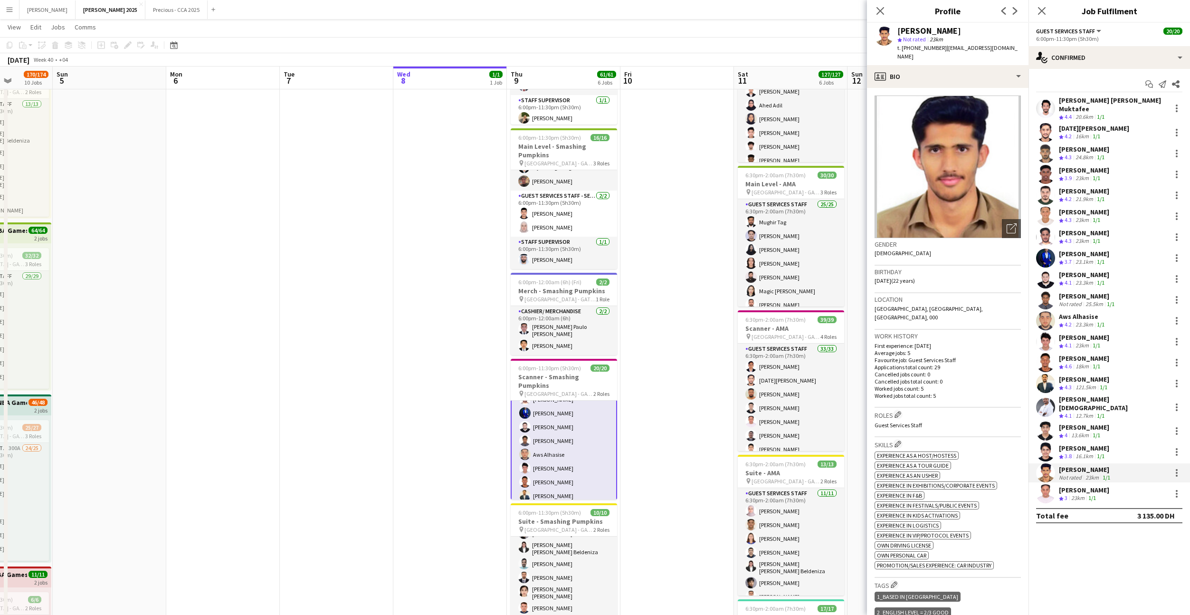
drag, startPoint x: 939, startPoint y: 48, endPoint x: 901, endPoint y: 47, distance: 38.0
click at [900, 47] on span "t. [PHONE_NUMBER]" at bounding box center [921, 47] width 49 height 7
copy span "[PHONE_NUMBER]"
click at [956, 65] on div "profile Bio" at bounding box center [947, 76] width 161 height 23
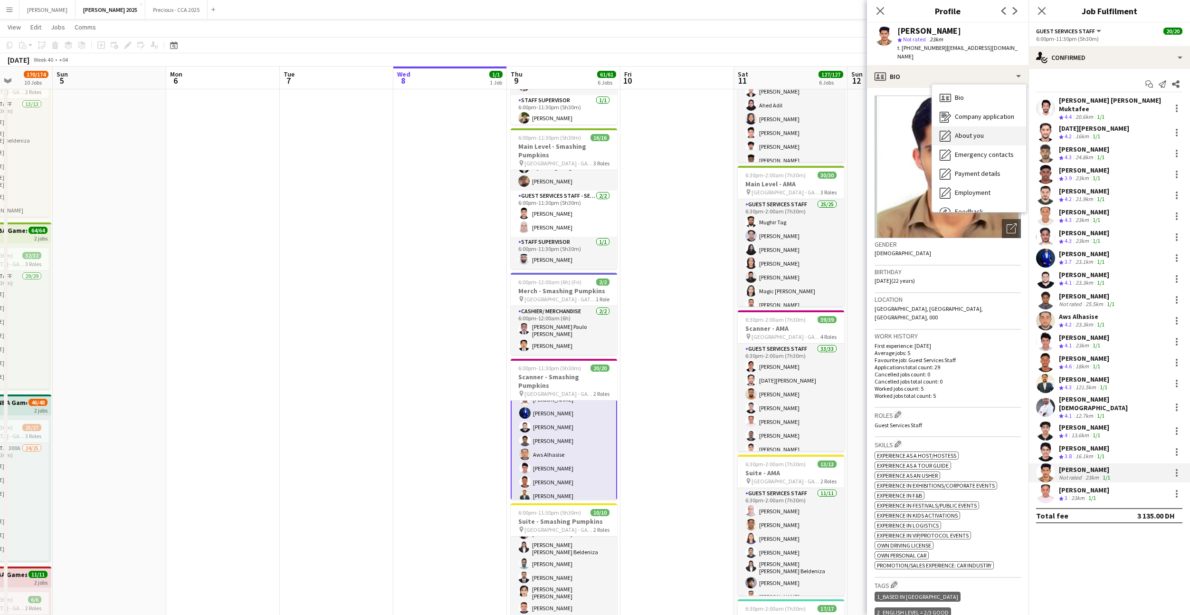
click at [968, 132] on div "About you About you" at bounding box center [979, 135] width 94 height 19
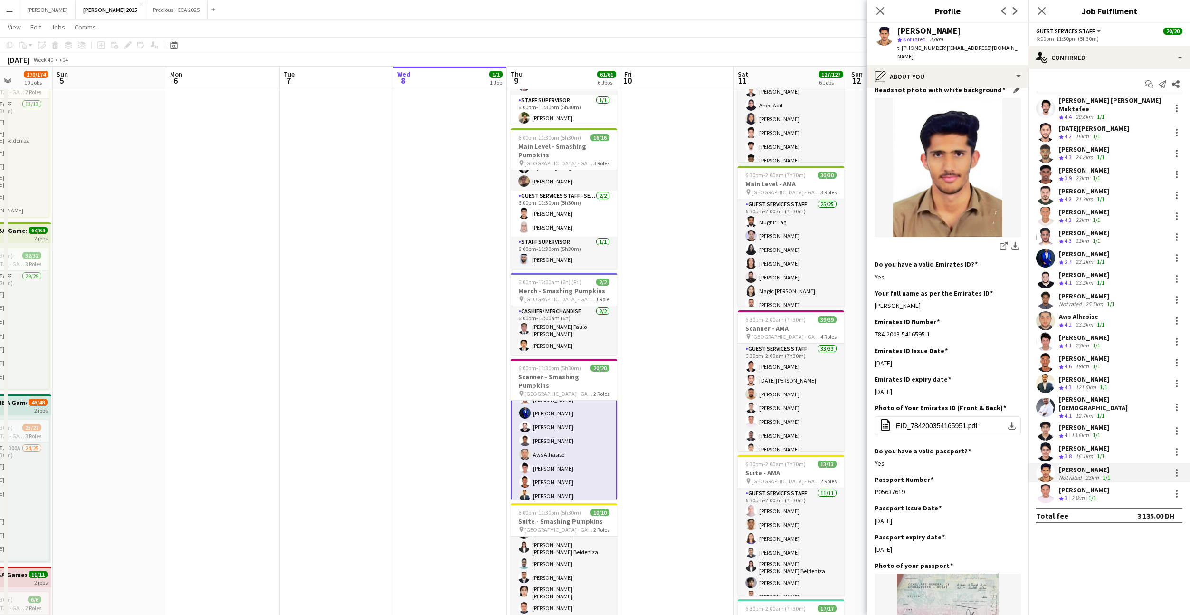
scroll to position [179, 0]
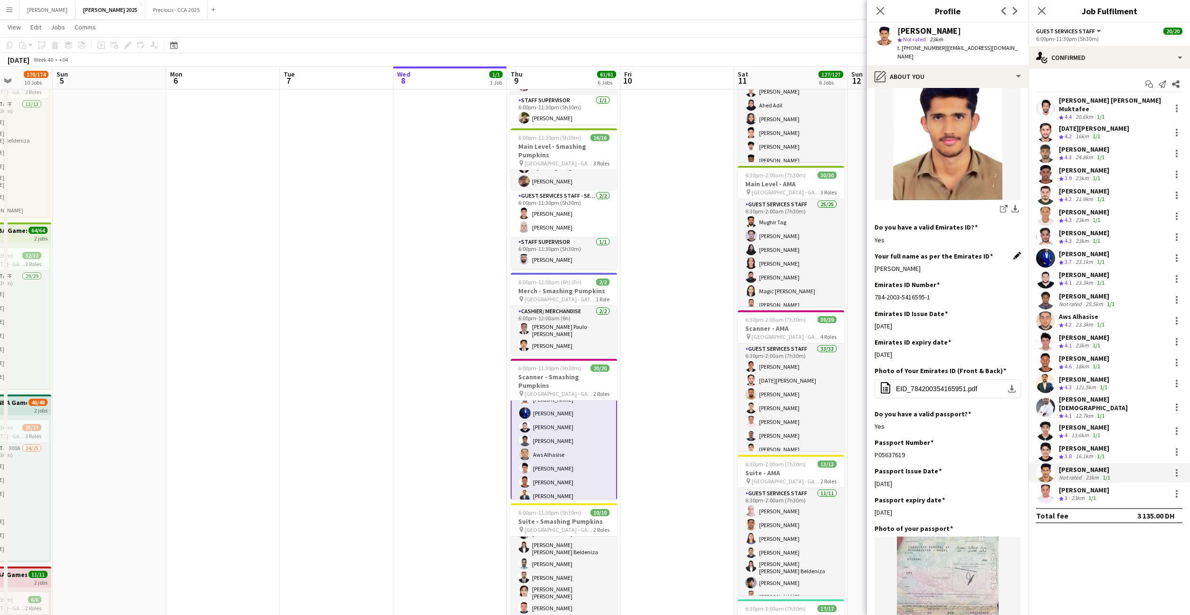
click at [1017, 252] on app-icon "Edit this field" at bounding box center [1017, 256] width 8 height 8
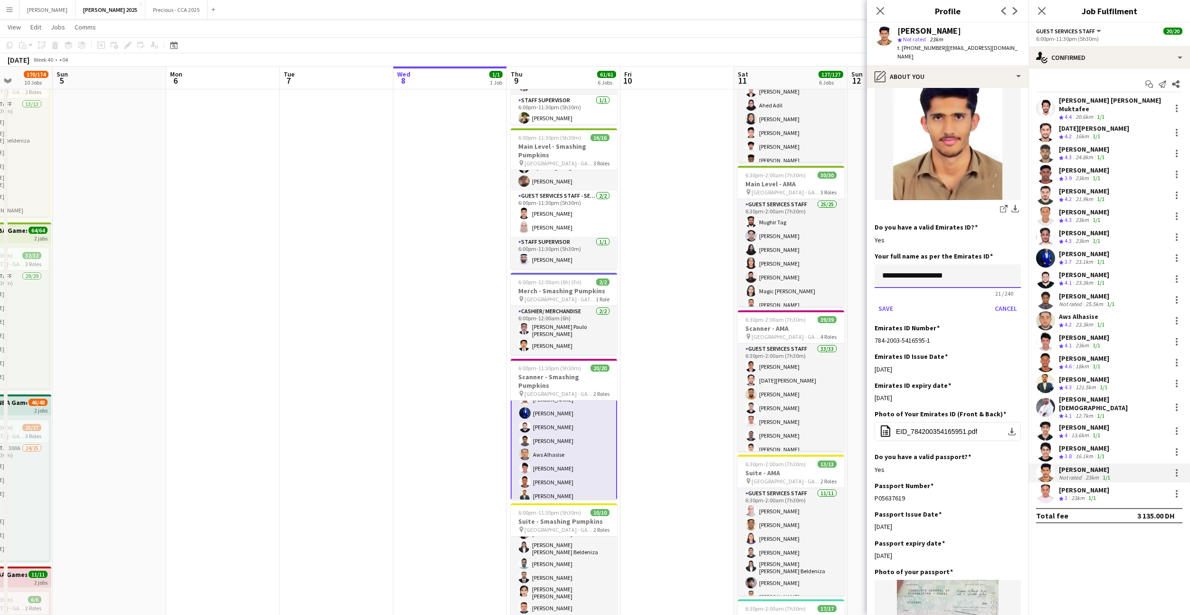
click at [882, 267] on input "**********" at bounding box center [947, 276] width 146 height 24
type input "**********"
click at [874, 301] on button "Save" at bounding box center [885, 308] width 22 height 15
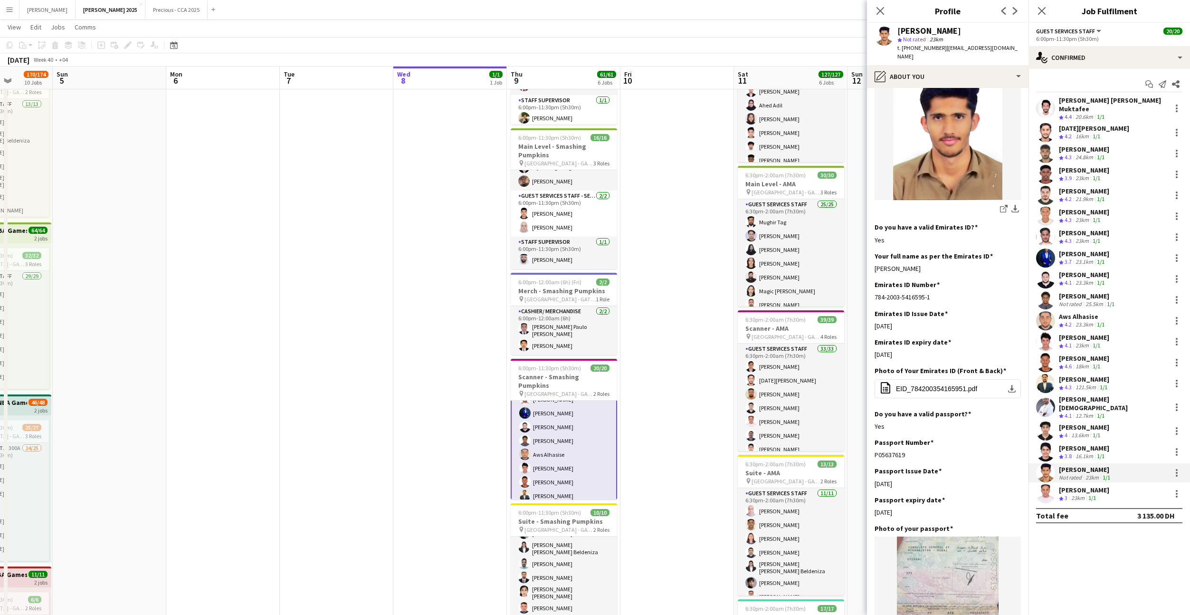
drag, startPoint x: 948, startPoint y: 256, endPoint x: 873, endPoint y: 256, distance: 74.6
click at [873, 256] on app-section-data-types "Bio Edit this field I’am a dynamic and detail-oriented event professional with …" at bounding box center [947, 351] width 161 height 527
copy div "[PERSON_NAME]"
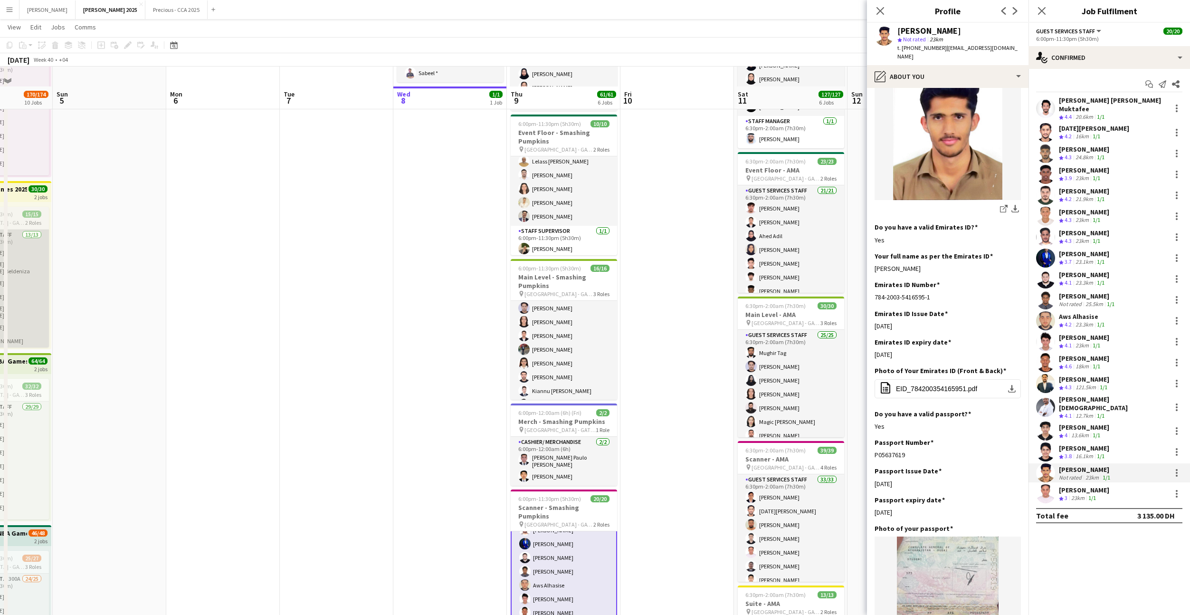
scroll to position [93, 0]
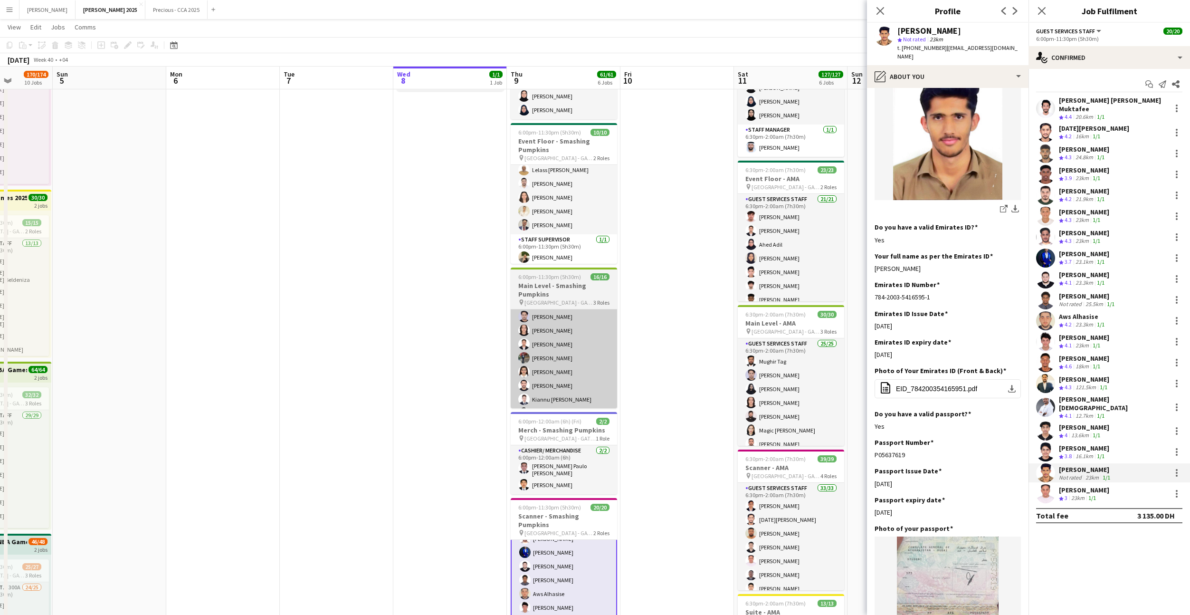
click at [575, 330] on app-card-role "Guest Services Staff 13/13 6:00pm-11:30pm (5h30m) [PERSON_NAME] Haaniya [PERSON…" at bounding box center [564, 365] width 106 height 198
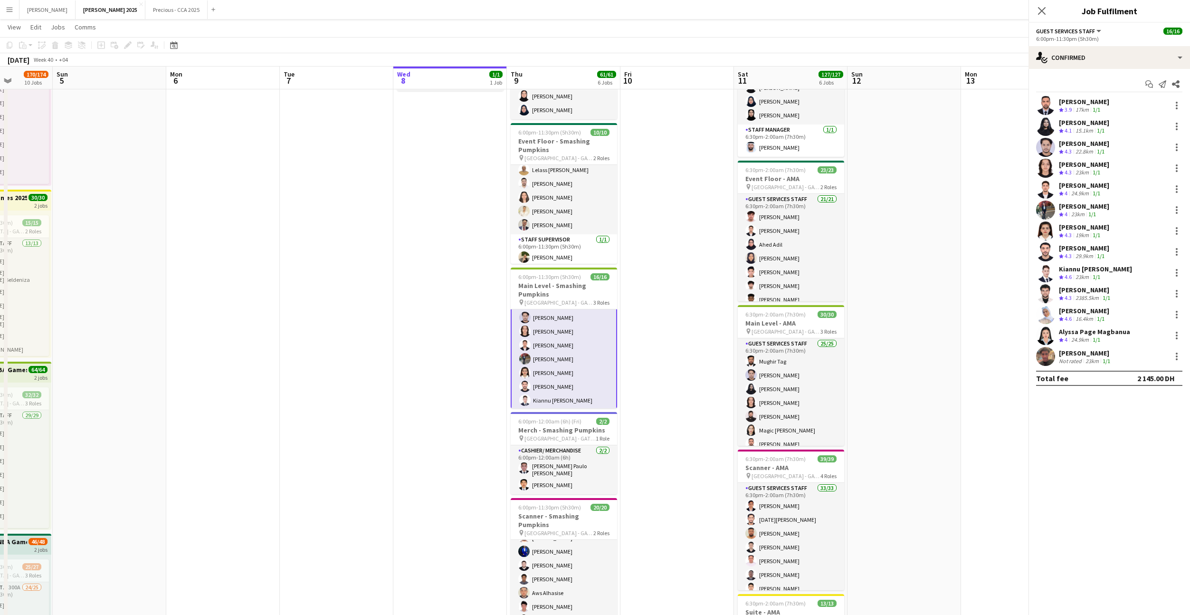
scroll to position [110, 0]
click at [1046, 357] on app-user-avatar at bounding box center [1045, 356] width 19 height 19
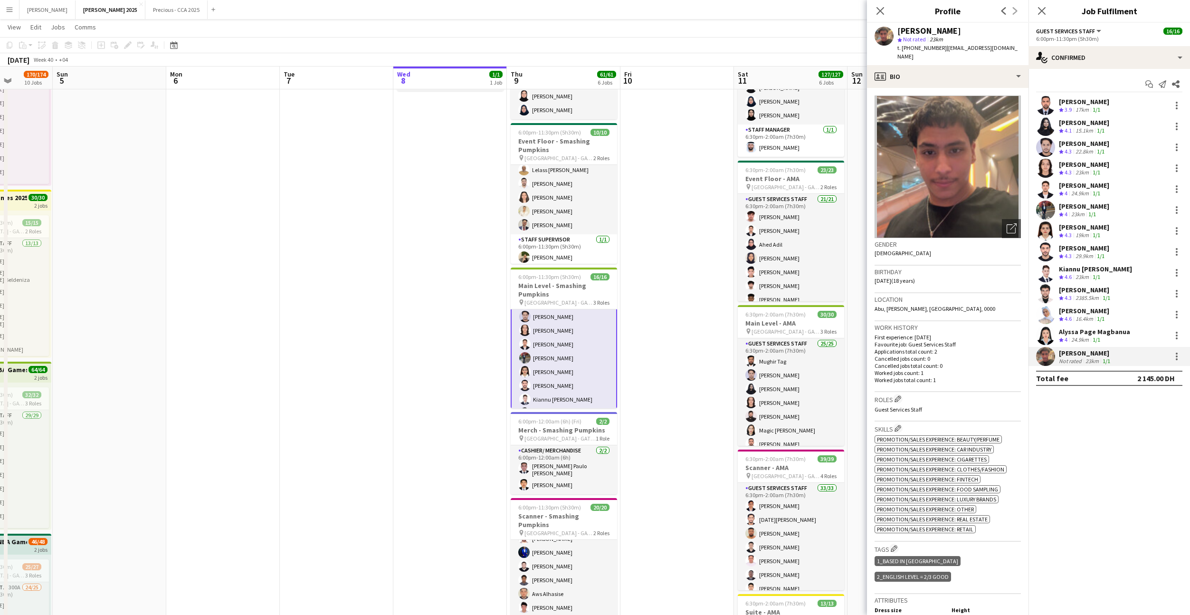
drag, startPoint x: 939, startPoint y: 47, endPoint x: 901, endPoint y: 47, distance: 38.5
click at [901, 47] on div "t. [PHONE_NUMBER] | [EMAIL_ADDRESS][DOMAIN_NAME]" at bounding box center [958, 52] width 123 height 17
copy span "[PHONE_NUMBER]"
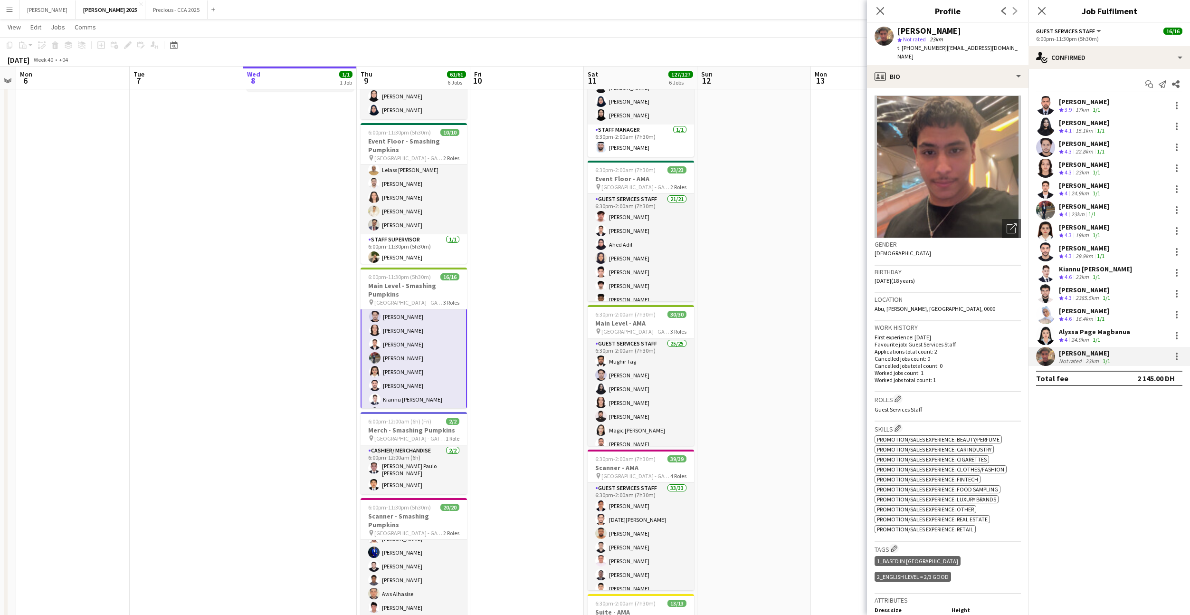
scroll to position [0, 327]
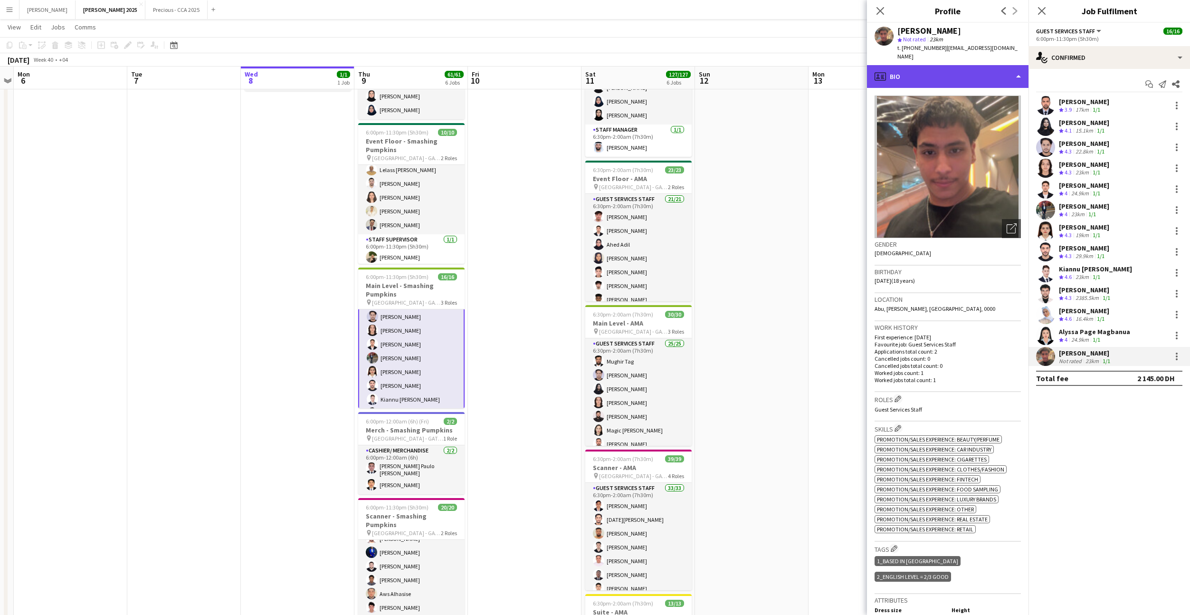
click at [911, 74] on div "profile Bio" at bounding box center [947, 76] width 161 height 23
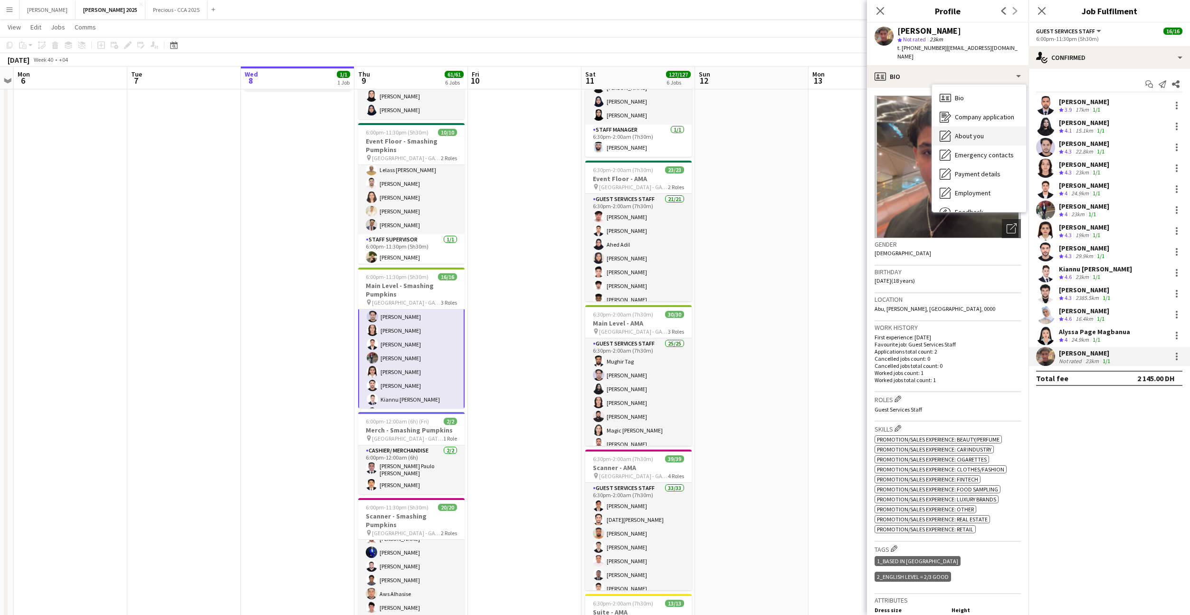
click at [964, 142] on div "About you About you" at bounding box center [979, 135] width 94 height 19
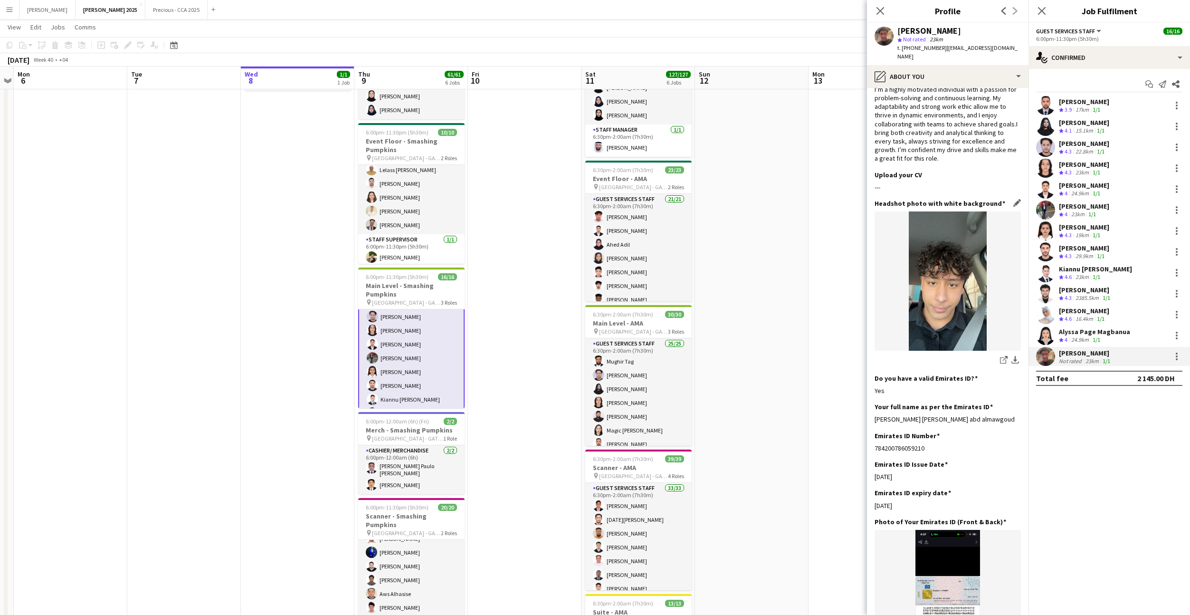
scroll to position [23, 0]
click at [1017, 408] on app-icon "Edit this field" at bounding box center [1017, 406] width 8 height 8
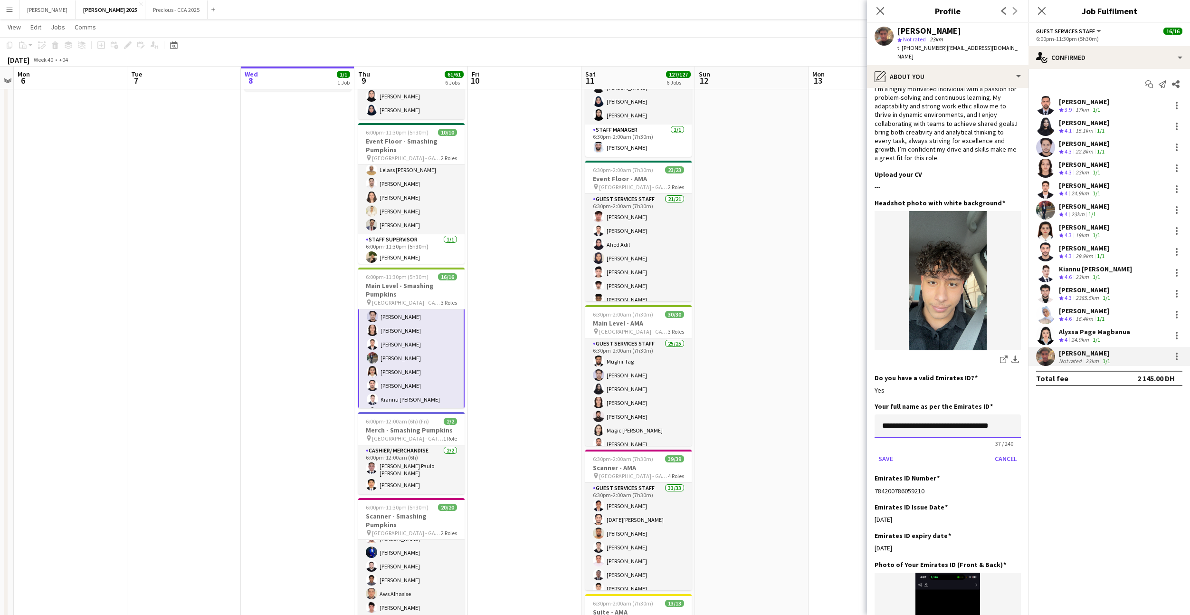
click at [922, 424] on input "**********" at bounding box center [947, 426] width 146 height 24
type input "**********"
click at [874, 451] on button "Save" at bounding box center [885, 458] width 22 height 15
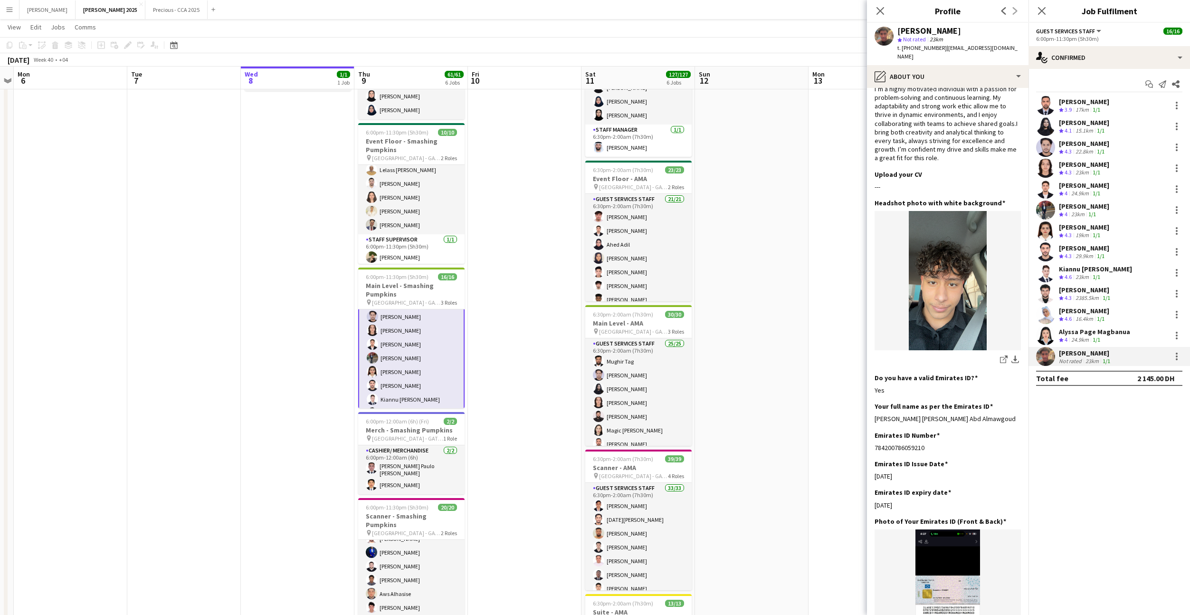
drag, startPoint x: 1012, startPoint y: 421, endPoint x: 873, endPoint y: 418, distance: 138.3
click at [873, 418] on app-section-data-types "Bio Edit this field I’m a highly motivated individual with a passion for proble…" at bounding box center [947, 351] width 161 height 527
copy div "[PERSON_NAME] [PERSON_NAME] Abd Almawgoud"
click at [1176, 357] on div at bounding box center [1176, 356] width 11 height 11
click at [1176, 357] on div at bounding box center [1176, 356] width 11 height 12
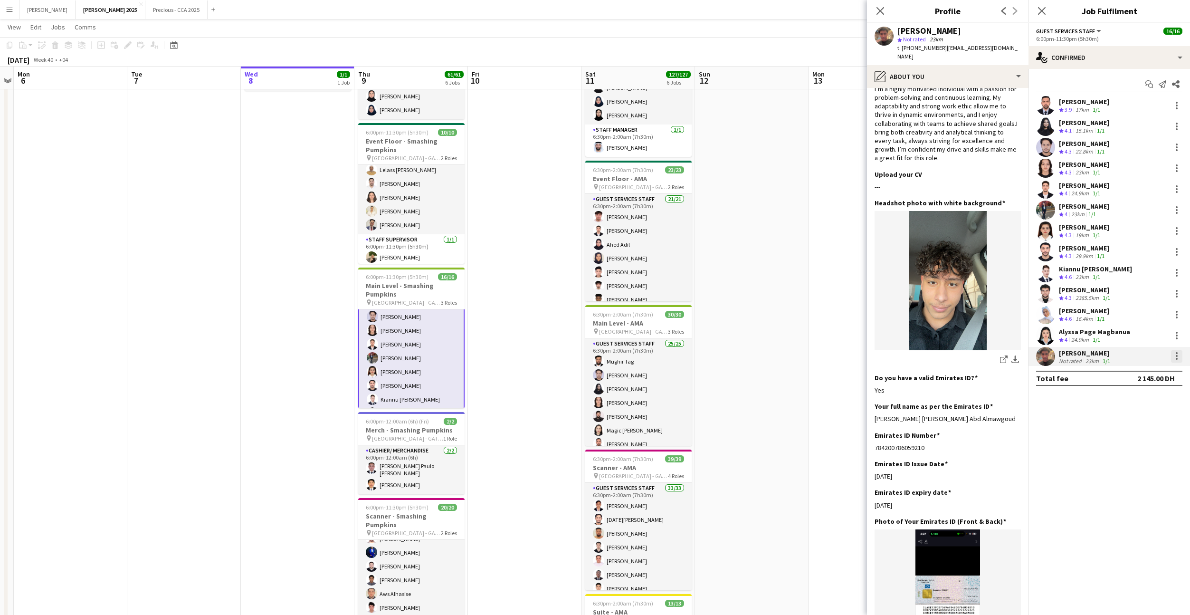
click at [1174, 354] on div at bounding box center [1176, 356] width 11 height 12
click at [1131, 441] on span "Start chat" at bounding box center [1132, 442] width 32 height 8
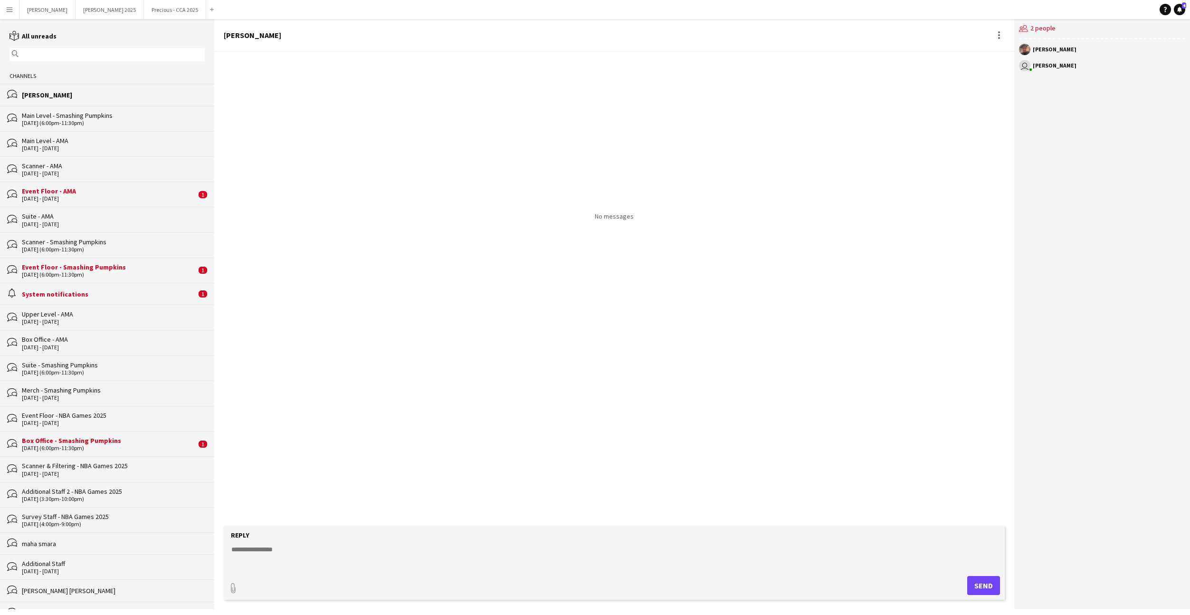
click at [318, 555] on textarea at bounding box center [615, 556] width 771 height 25
type textarea "**********"
click at [982, 582] on button "Send" at bounding box center [983, 585] width 33 height 19
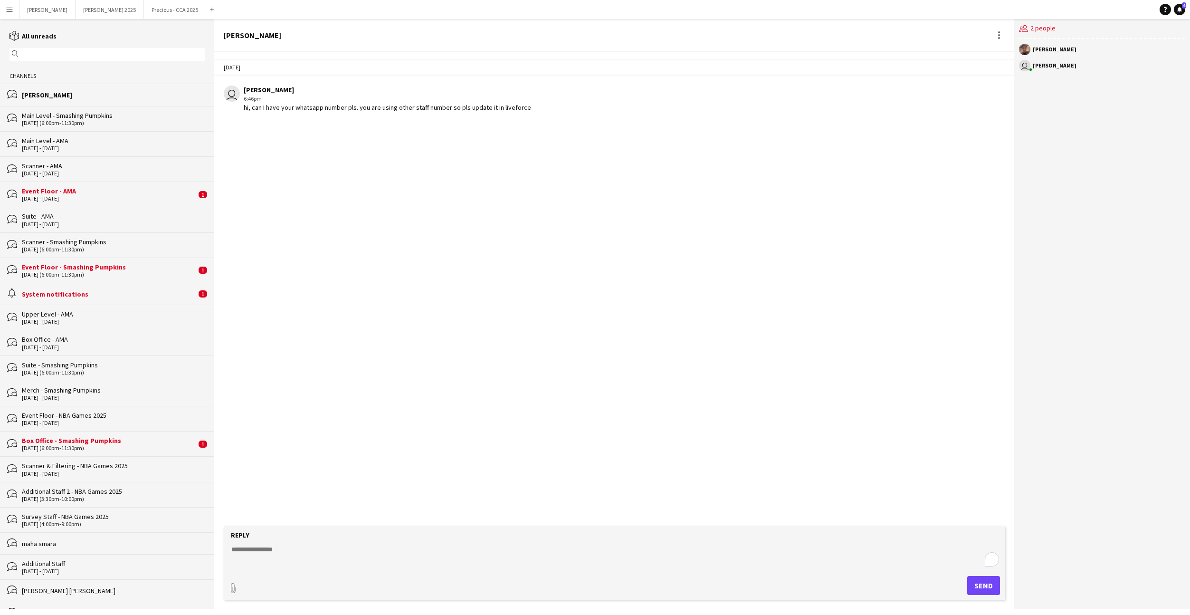
type input "**********"
click at [974, 588] on span "Upload Upload" at bounding box center [971, 584] width 41 height 11
click at [67, 21] on app-channels-list "reading All unreads magnifier Channels bubbles [PERSON_NAME] bubbles Main Level…" at bounding box center [107, 314] width 214 height 590
click at [72, 19] on div "[PERSON_NAME] [PERSON_NAME] 2025 Close Precious - CCA 2025 Close Add" at bounding box center [118, 9] width 199 height 19
click at [76, 13] on button "[PERSON_NAME] 2025 Close" at bounding box center [110, 9] width 68 height 19
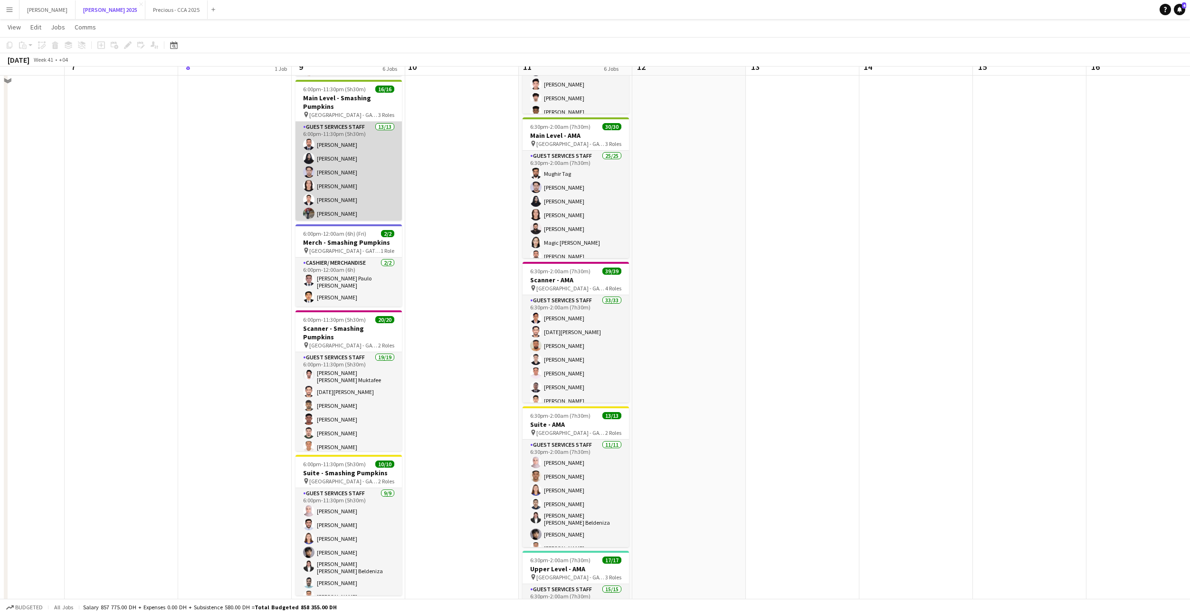
scroll to position [266, 0]
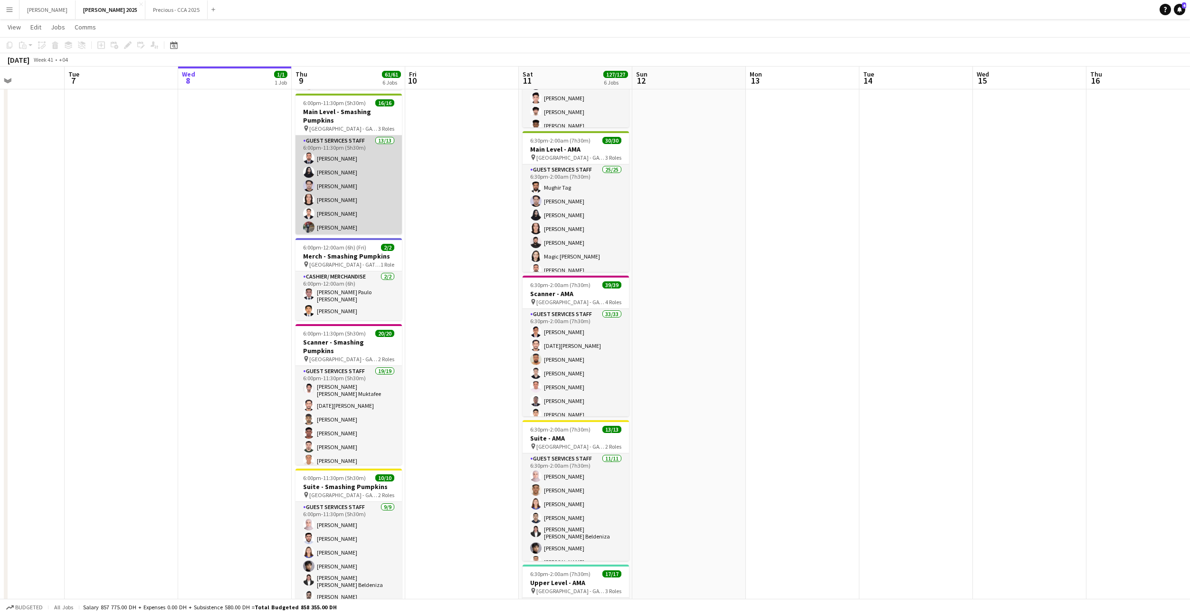
click at [347, 190] on app-card-role "Guest Services Staff 13/13 6:00pm-11:30pm (5h30m) [PERSON_NAME] Haaniya [PERSON…" at bounding box center [348, 234] width 106 height 198
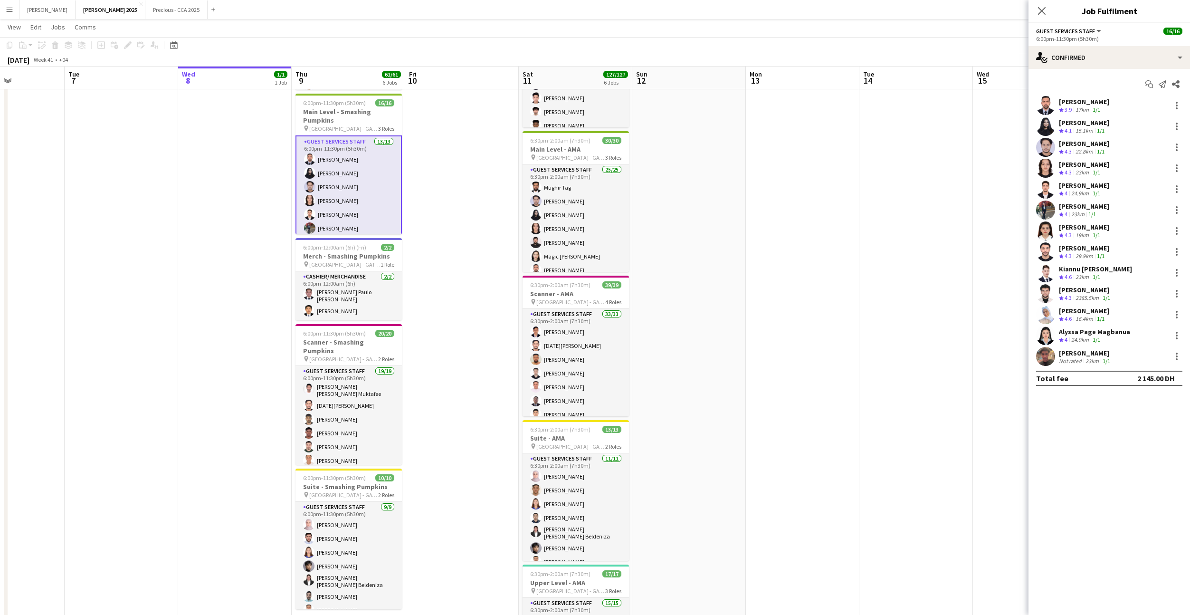
click at [1046, 145] on app-user-avatar at bounding box center [1045, 147] width 19 height 19
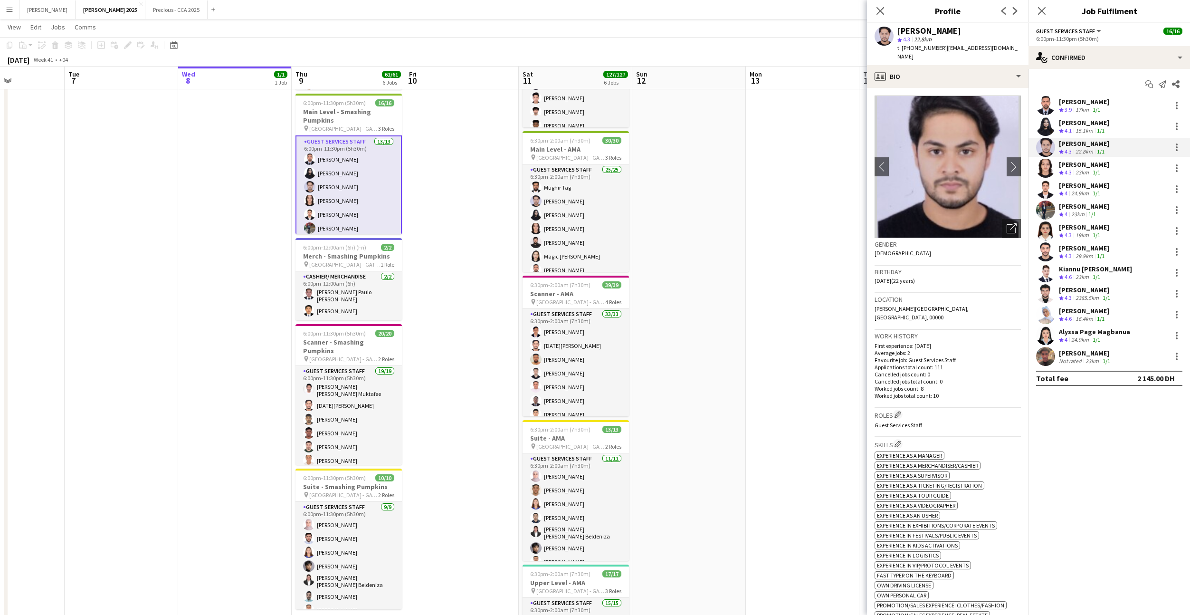
drag, startPoint x: 943, startPoint y: 48, endPoint x: 901, endPoint y: 48, distance: 41.8
click at [901, 48] on div "t. [PHONE_NUMBER] | [EMAIL_ADDRESS][DOMAIN_NAME]" at bounding box center [958, 52] width 123 height 17
copy span "[PHONE_NUMBER]"
click at [918, 66] on div "profile Bio" at bounding box center [947, 76] width 161 height 23
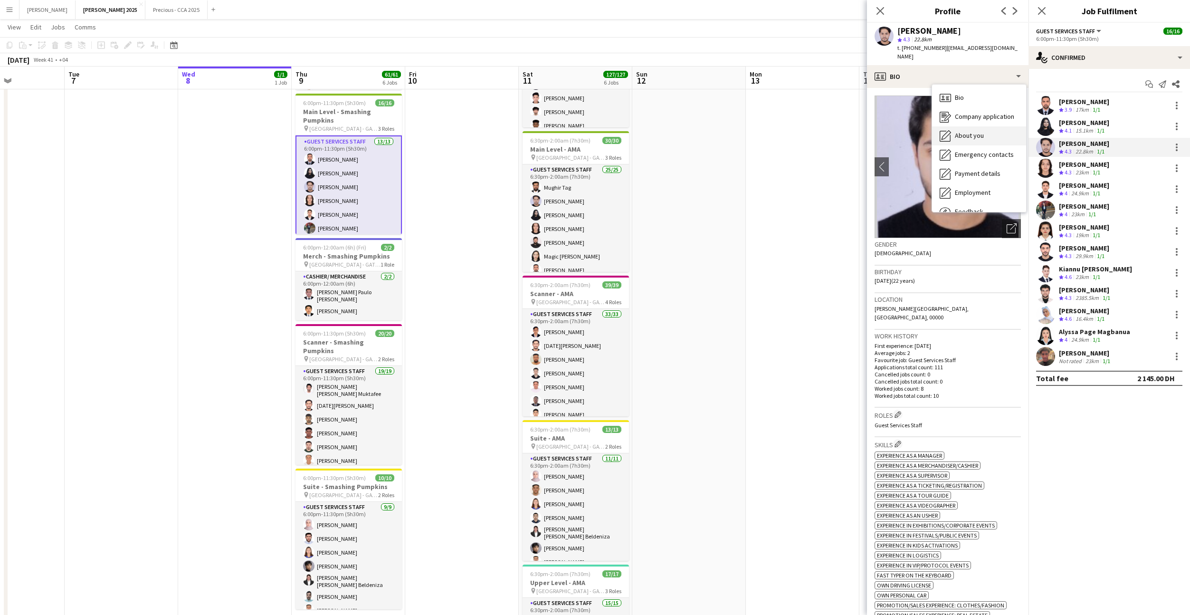
click at [962, 133] on div "About you About you" at bounding box center [979, 135] width 94 height 19
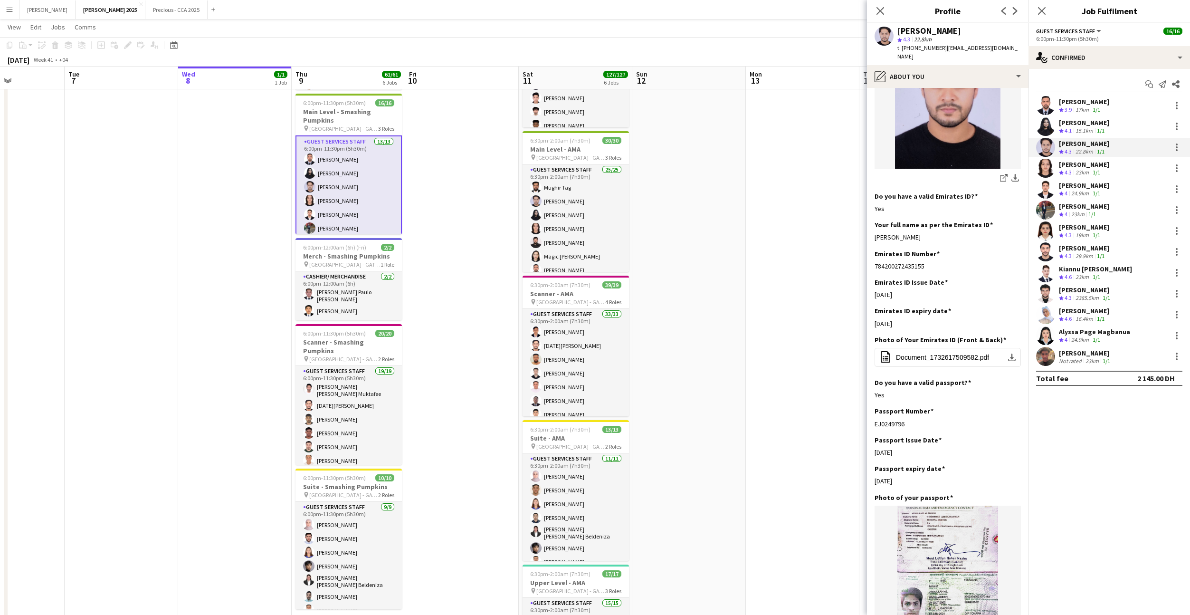
scroll to position [282, 0]
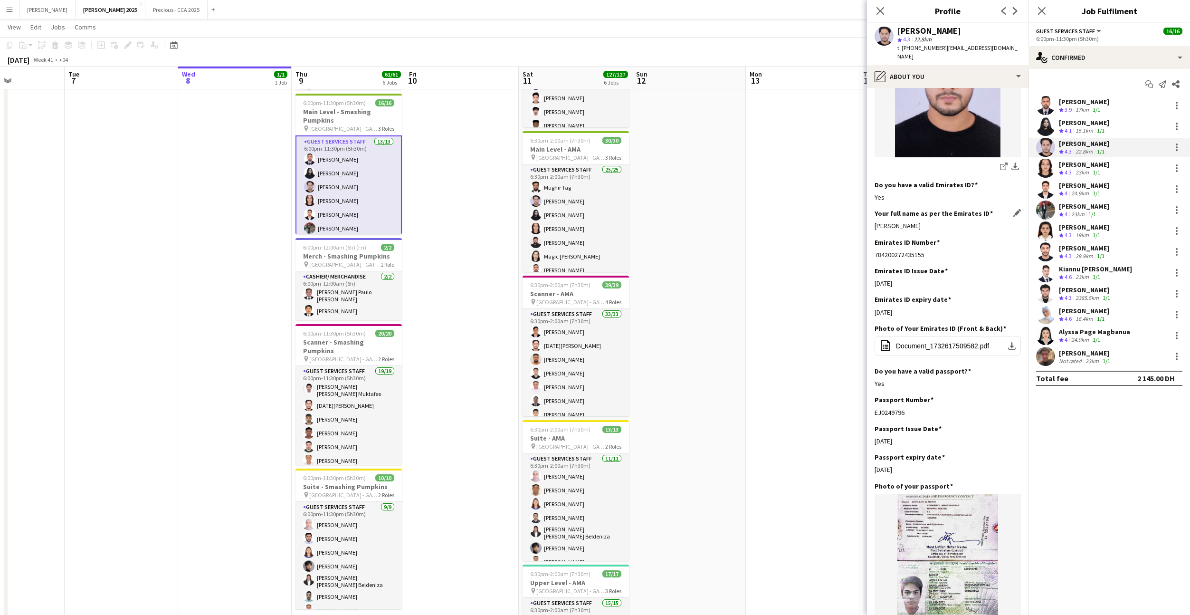
drag, startPoint x: 1009, startPoint y: 215, endPoint x: 874, endPoint y: 215, distance: 134.4
click at [874, 221] on div "[PERSON_NAME]" at bounding box center [947, 225] width 146 height 9
copy div "[PERSON_NAME]"
click at [880, 12] on icon "Close pop-in" at bounding box center [879, 10] width 9 height 9
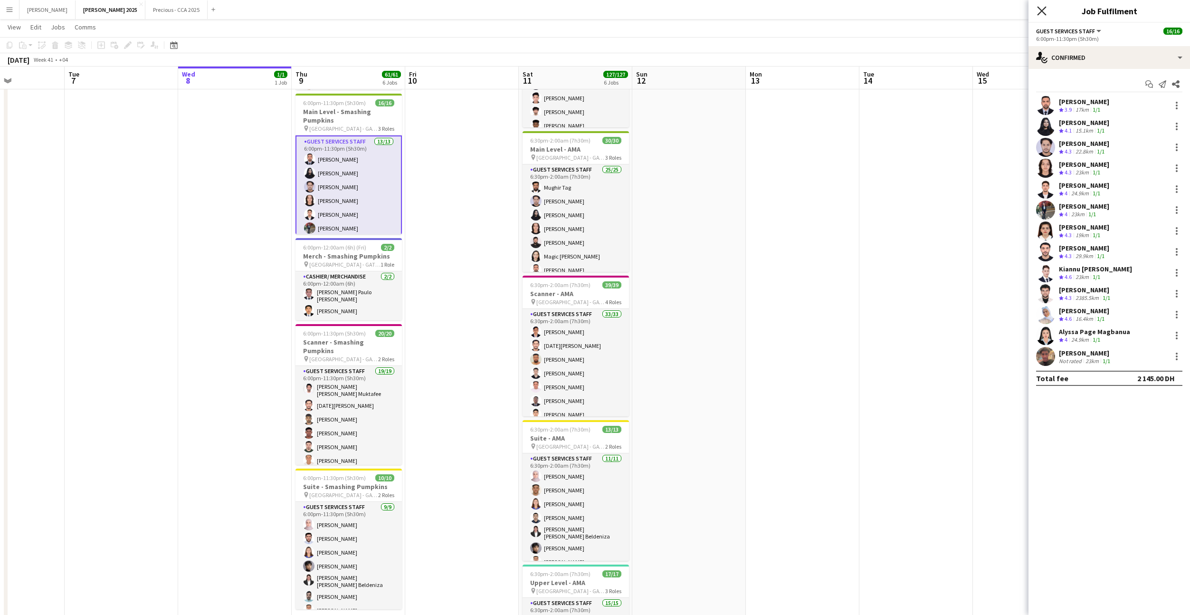
click at [1038, 12] on icon "Close pop-in" at bounding box center [1041, 10] width 9 height 9
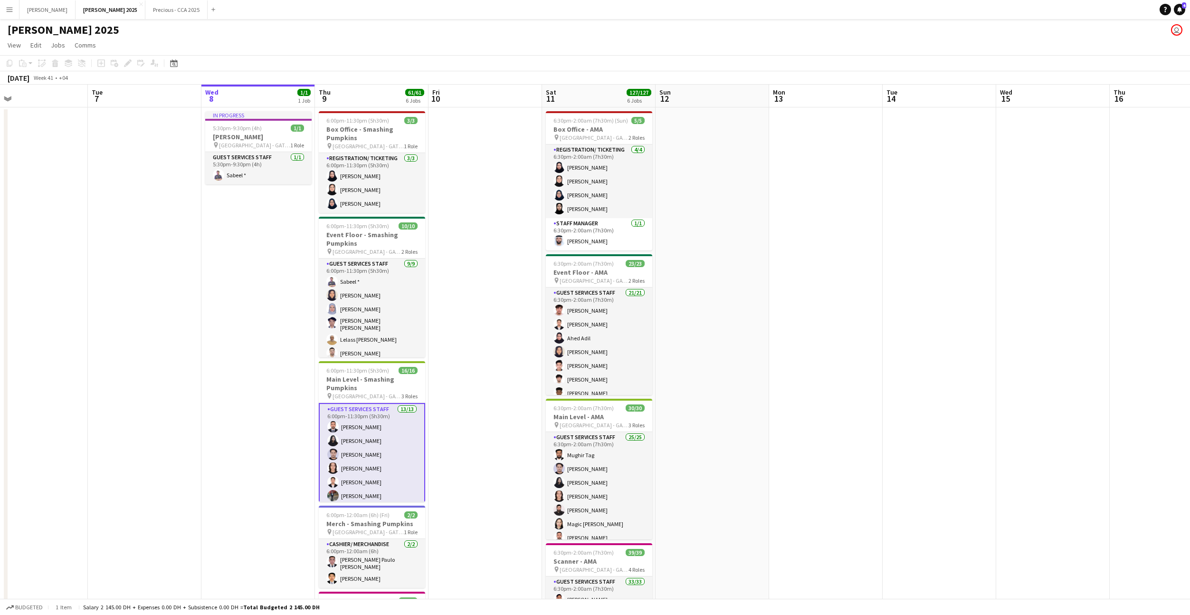
scroll to position [0, 299]
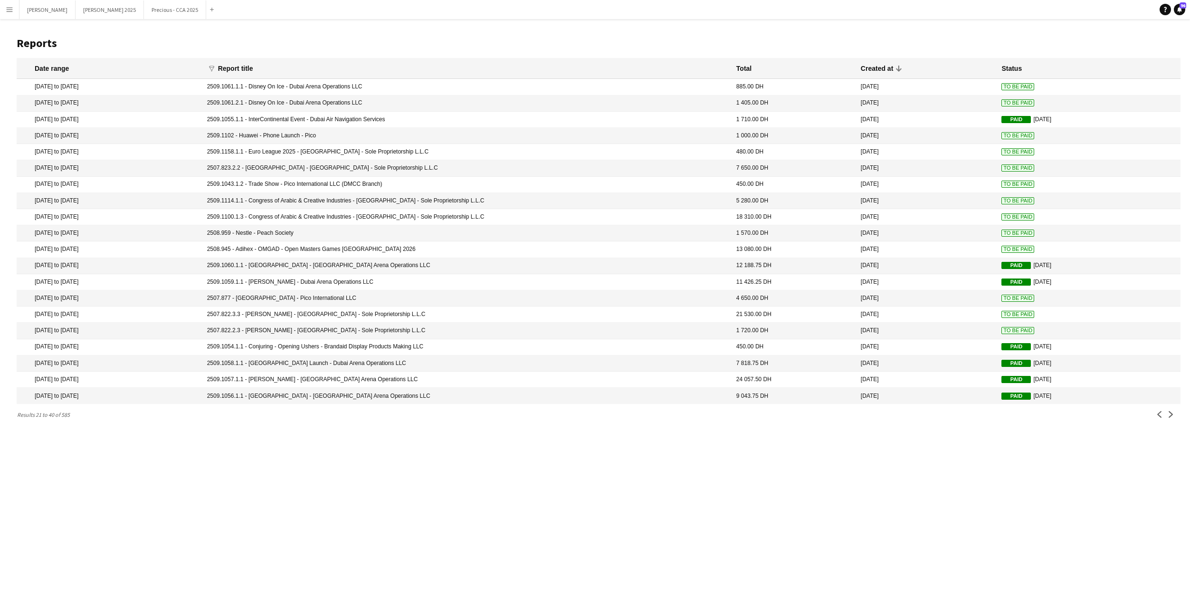
click at [8, 6] on app-icon "Menu" at bounding box center [10, 10] width 8 height 8
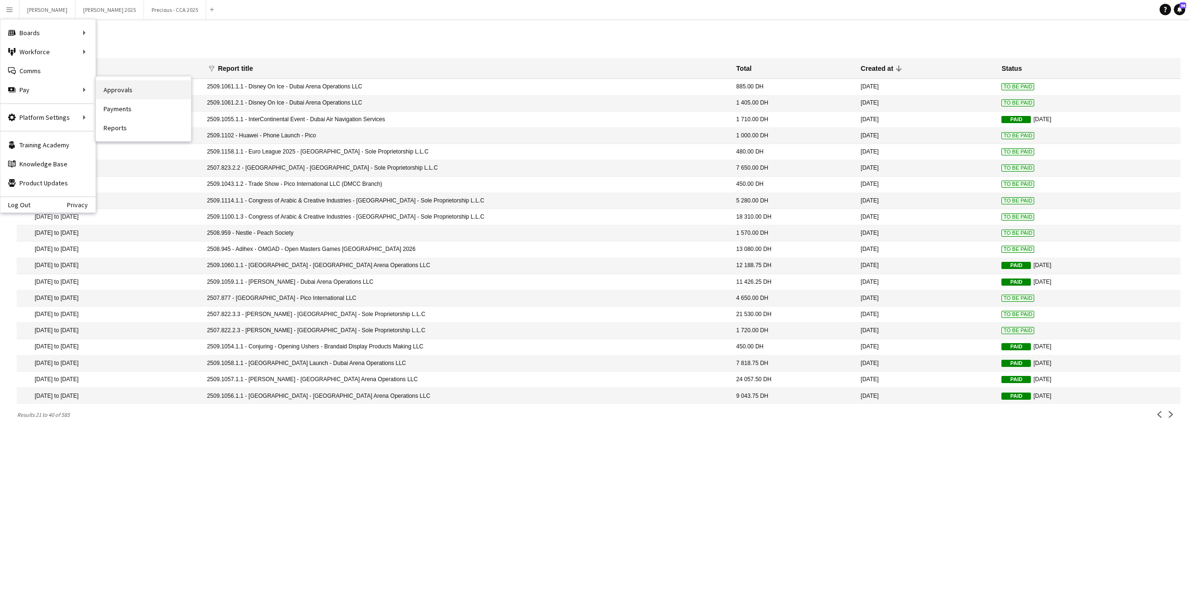
click at [120, 85] on link "Approvals" at bounding box center [143, 89] width 95 height 19
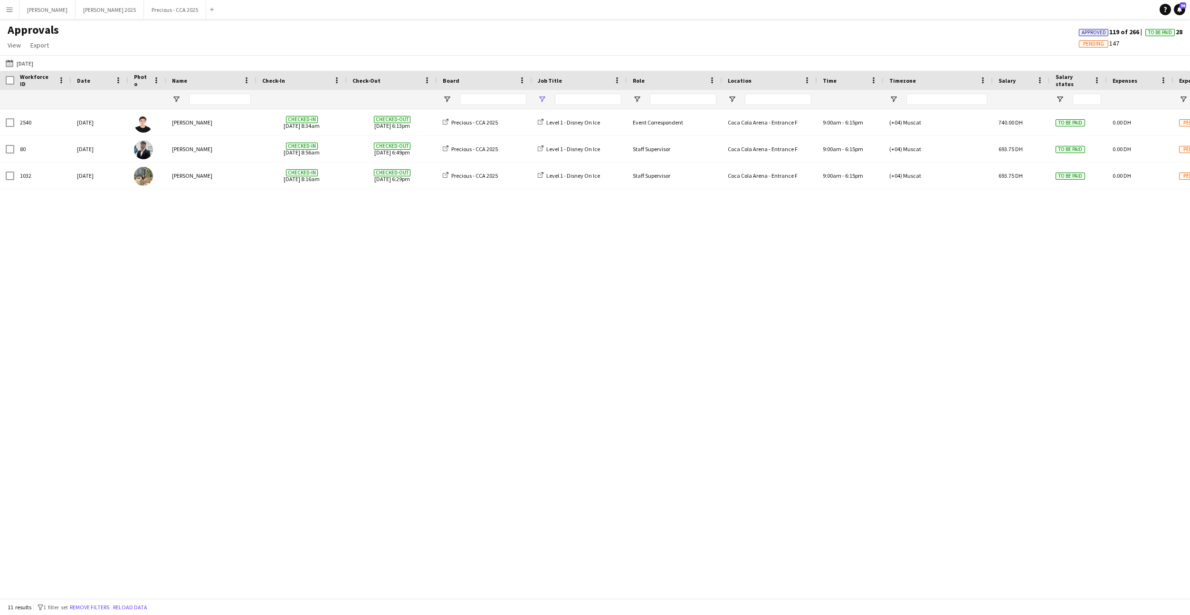
type input "**********"
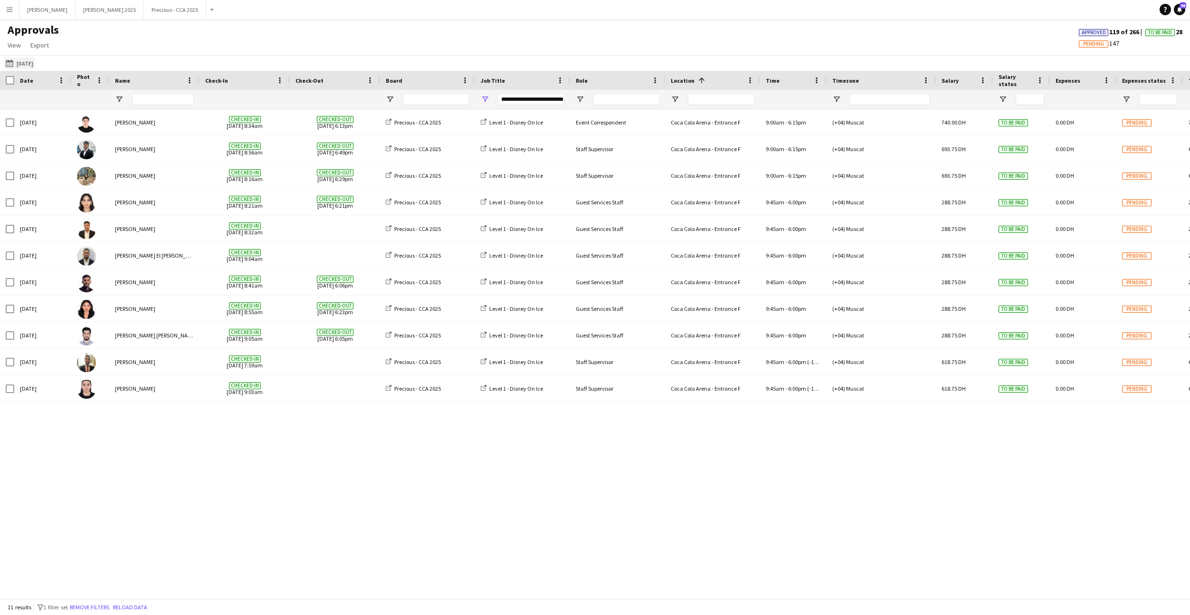
click at [35, 62] on button "28-09-2025 28-09-2025" at bounding box center [19, 62] width 31 height 11
click at [116, 99] on span "Previous month" at bounding box center [117, 100] width 19 height 19
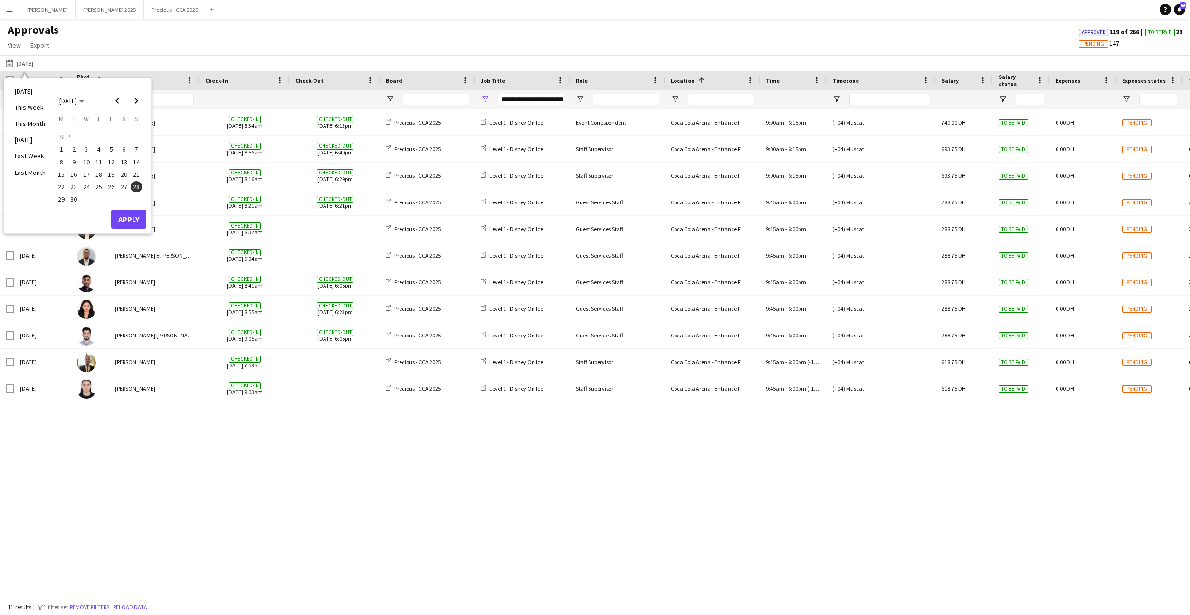
click at [121, 184] on span "27" at bounding box center [123, 186] width 11 height 11
click at [135, 186] on span "28" at bounding box center [136, 186] width 11 height 11
click at [134, 190] on span "28" at bounding box center [136, 186] width 11 height 11
click at [122, 186] on span "27" at bounding box center [123, 186] width 11 height 11
click at [135, 184] on span "28" at bounding box center [136, 186] width 11 height 11
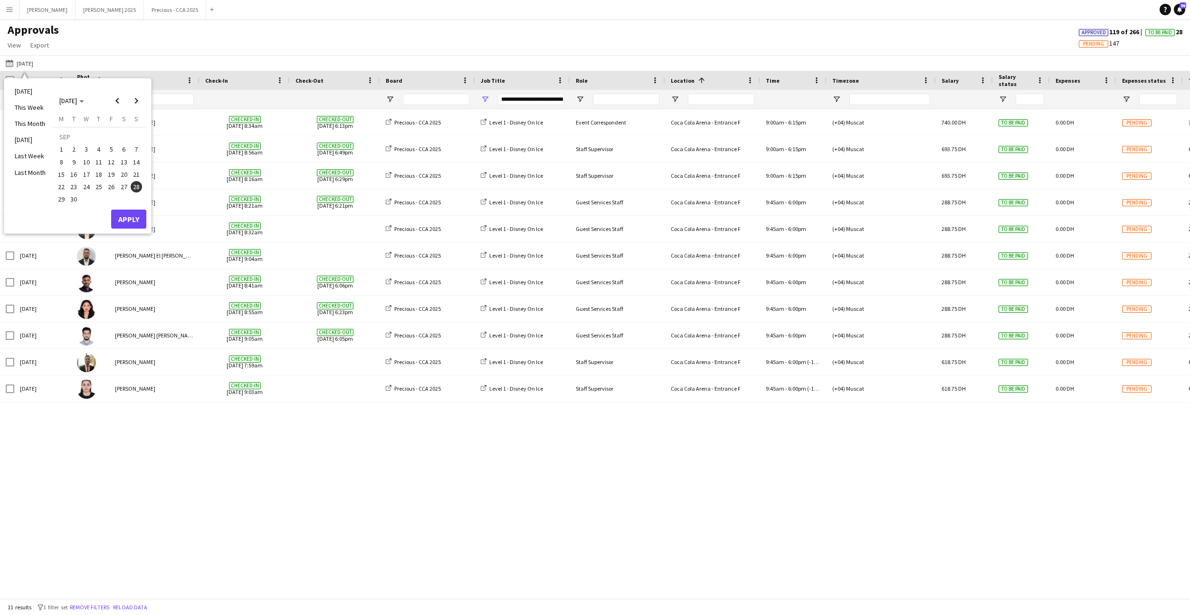
click at [124, 186] on span "27" at bounding box center [123, 186] width 11 height 11
click at [133, 213] on button "Apply" at bounding box center [128, 218] width 35 height 19
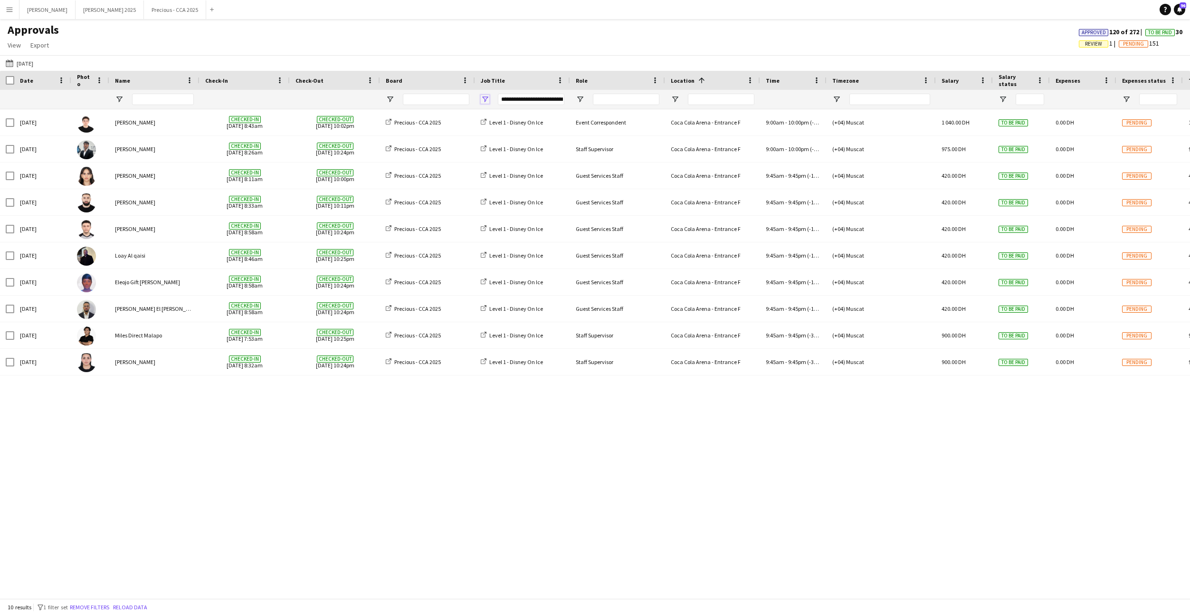
click at [485, 97] on span "Open Filter Menu" at bounding box center [485, 99] width 9 height 9
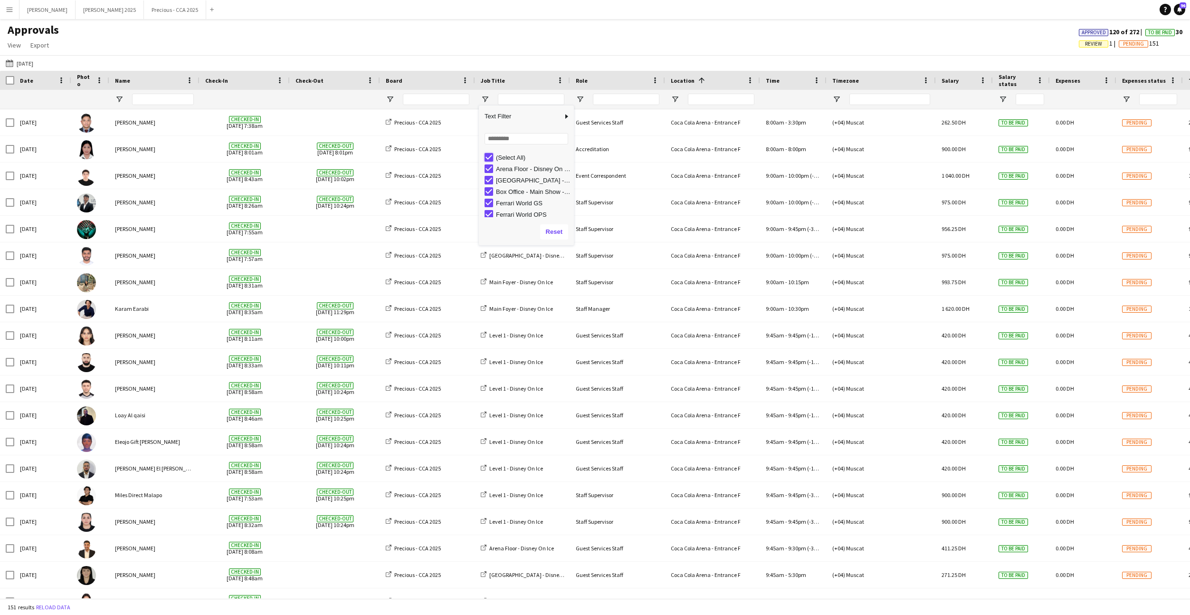
type input "***"
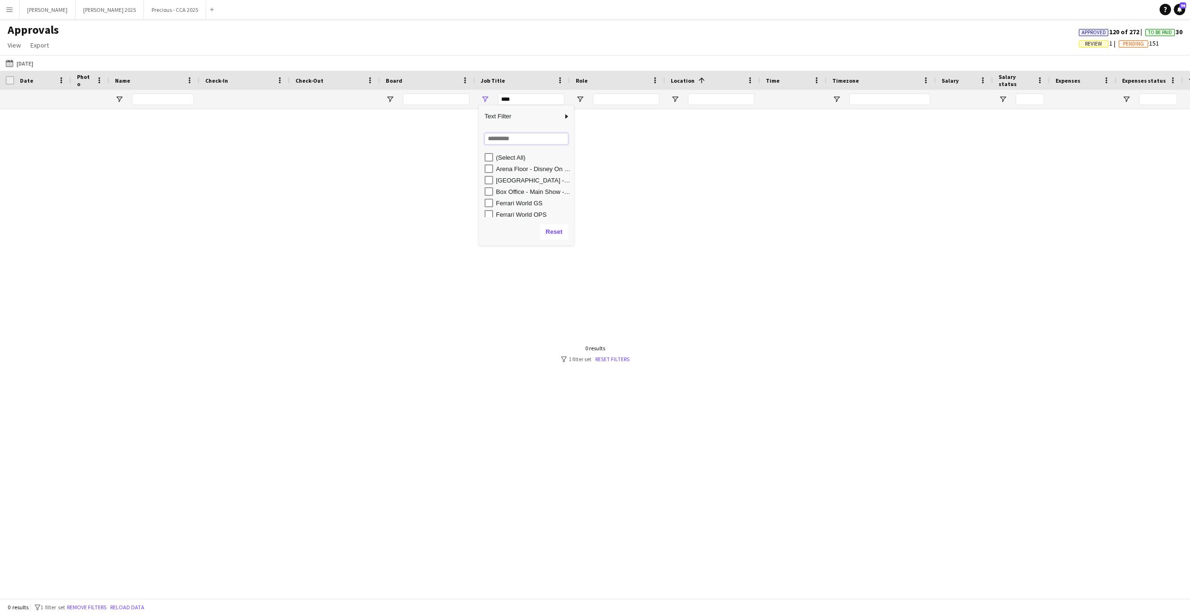
click at [506, 138] on input "Search filter values" at bounding box center [526, 138] width 84 height 11
type input "*******"
type input "**********"
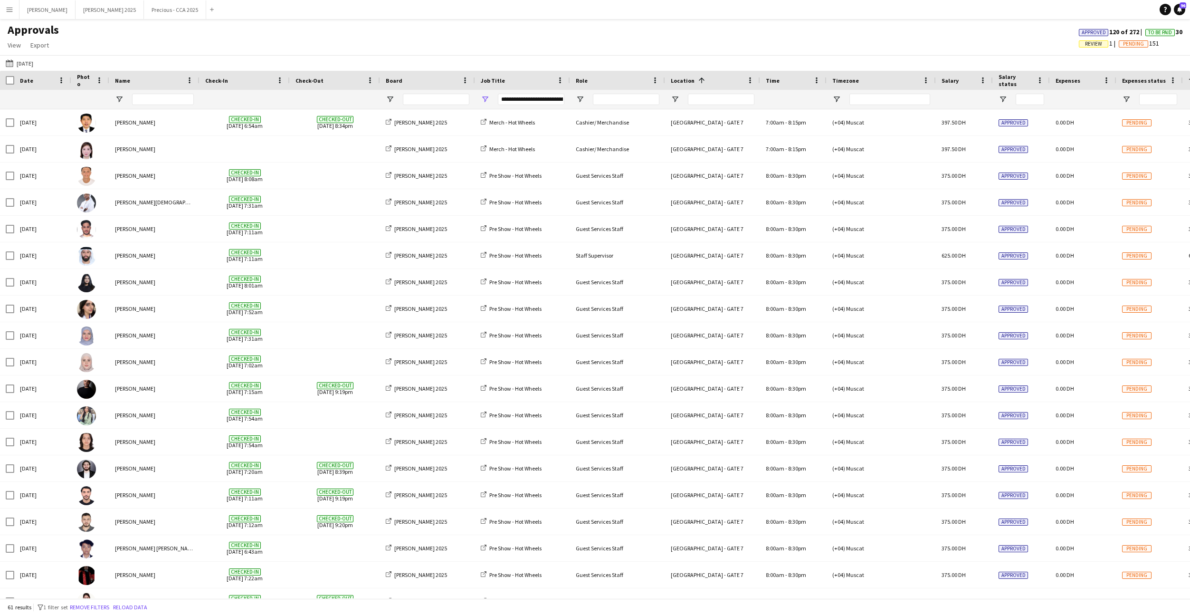
click at [459, 28] on div "Approvals View Customise view Customise filters Reset Filters Reset View Reset …" at bounding box center [595, 39] width 1190 height 32
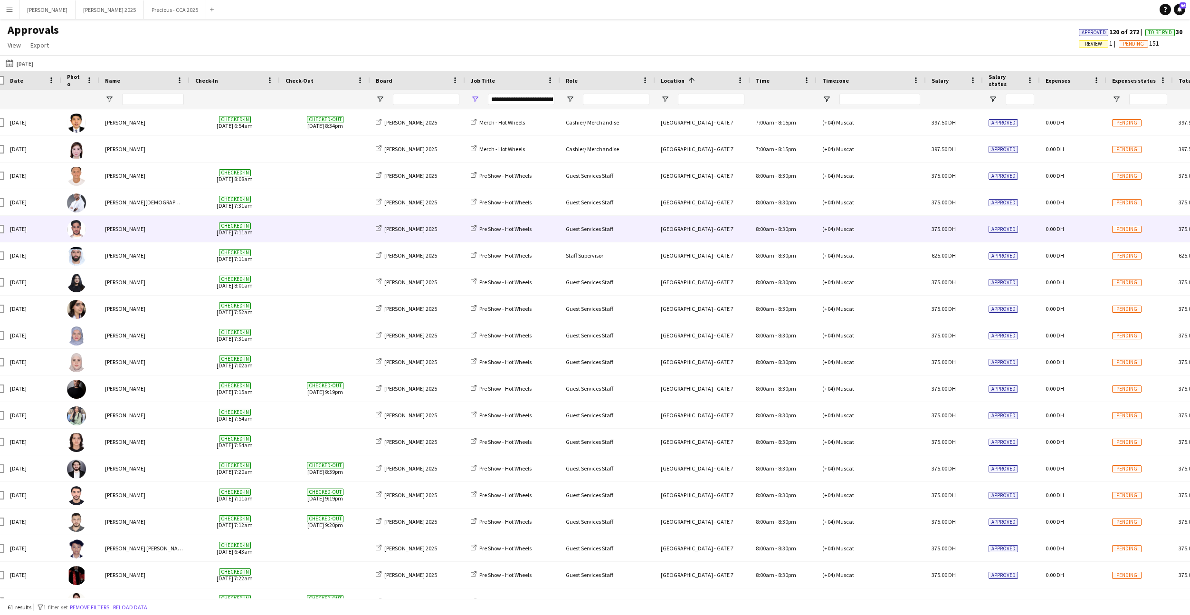
scroll to position [0, 10]
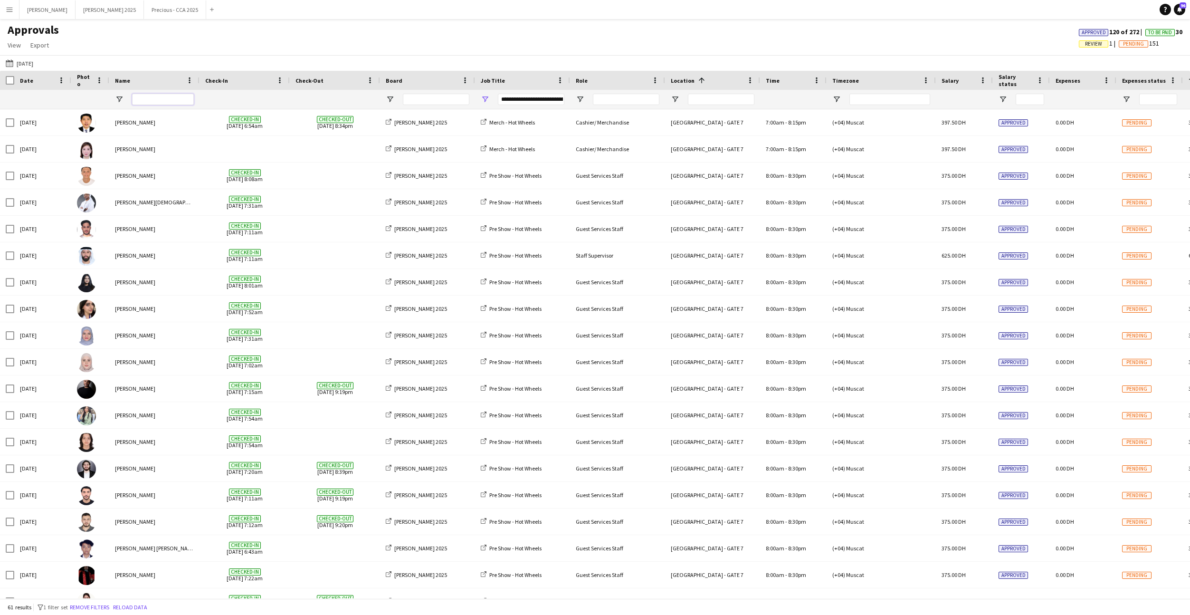
click at [157, 98] on input "Name Filter Input" at bounding box center [163, 99] width 62 height 11
type input "****"
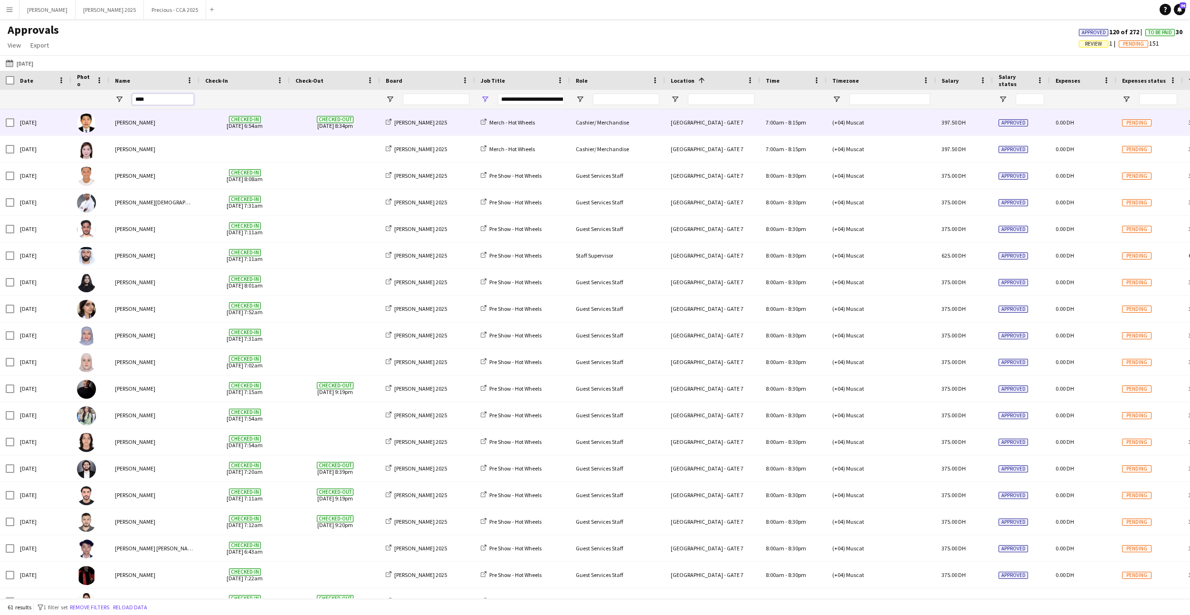
type input "**********"
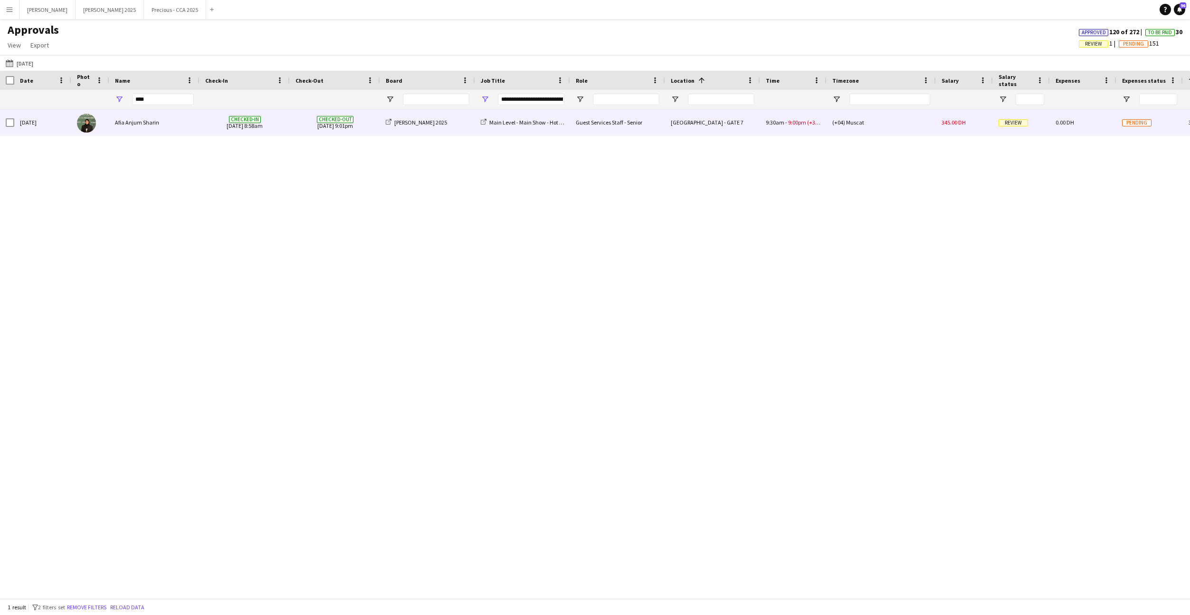
click at [180, 125] on div "Afia Anjum Sharin" at bounding box center [154, 122] width 90 height 26
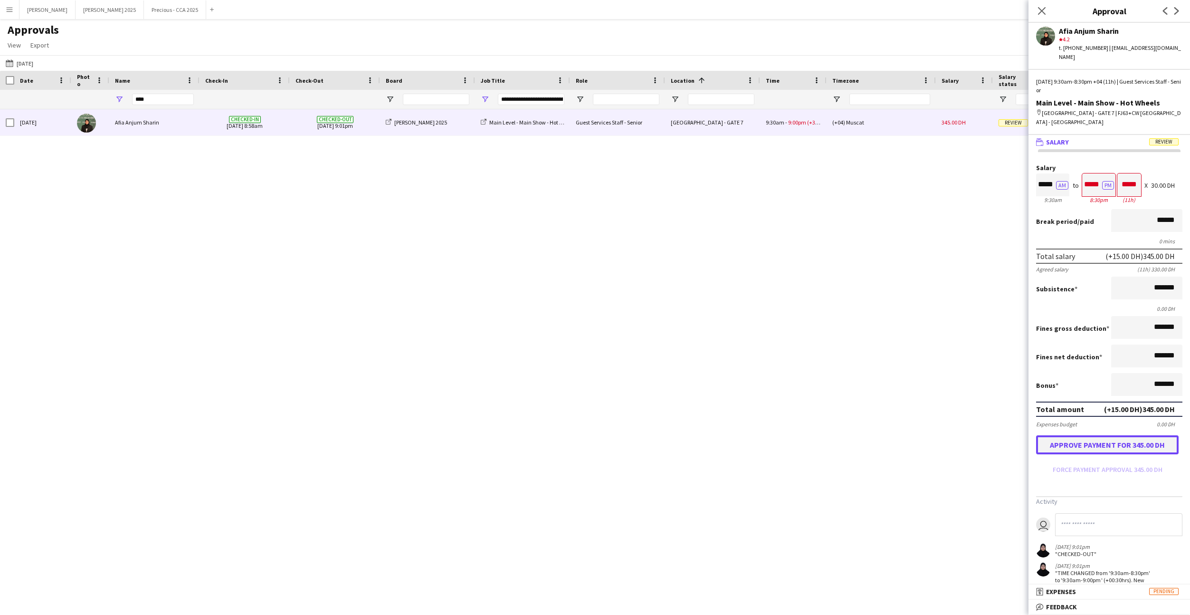
click at [1098, 435] on button "Approve payment for 345.00 DH" at bounding box center [1107, 444] width 142 height 19
click at [1044, 10] on icon "Close pop-in" at bounding box center [1041, 10] width 9 height 9
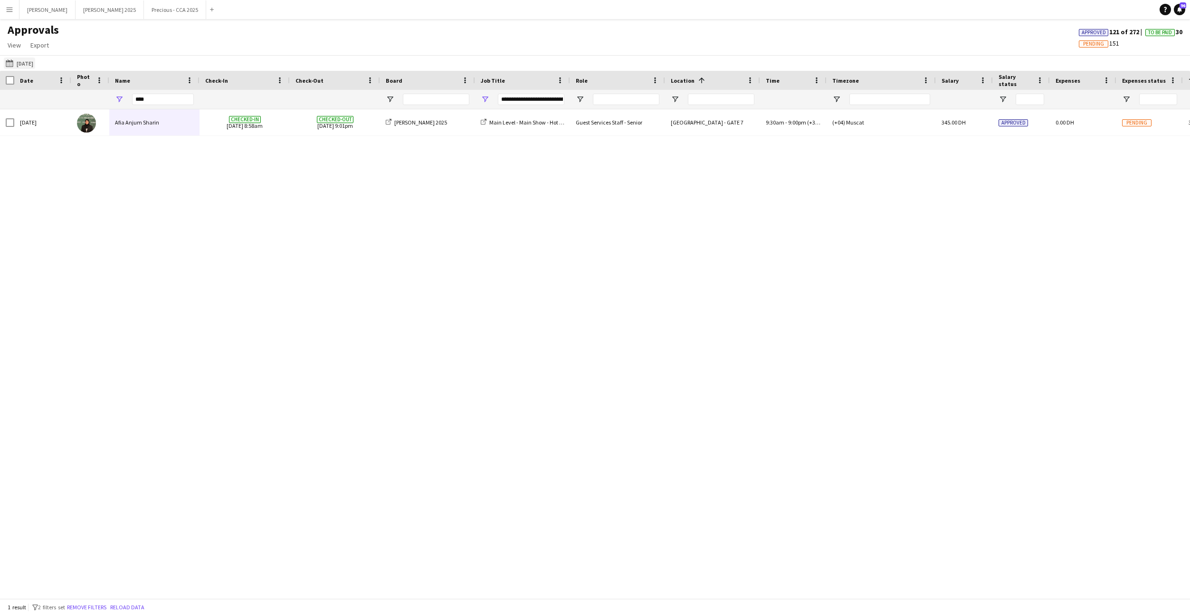
click at [27, 61] on button "28-09-2025 27-09-2025" at bounding box center [19, 62] width 31 height 11
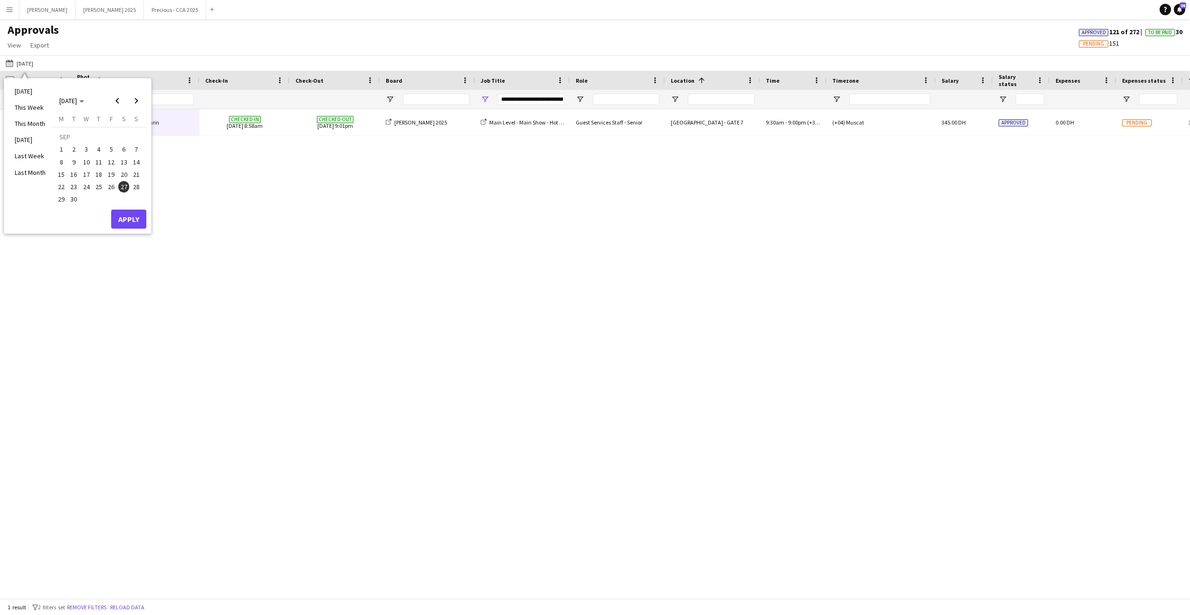
click at [135, 181] on span "28" at bounding box center [136, 186] width 11 height 11
click at [130, 220] on button "Apply" at bounding box center [128, 218] width 35 height 19
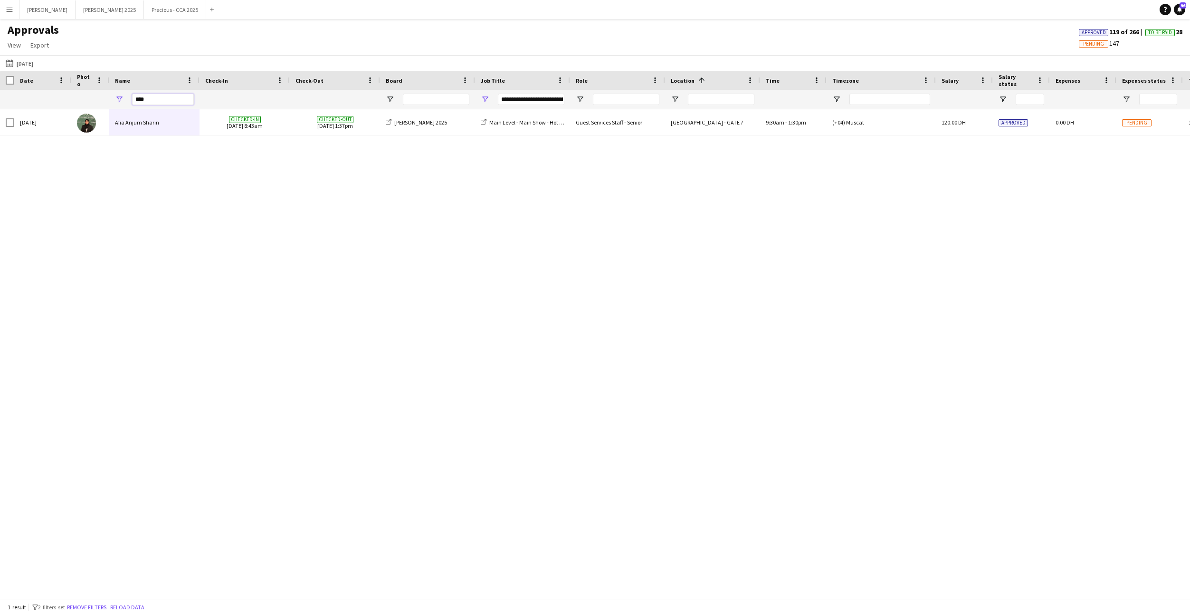
click at [160, 98] on input "****" at bounding box center [163, 99] width 62 height 11
type input "**"
type input "**********"
type input "*"
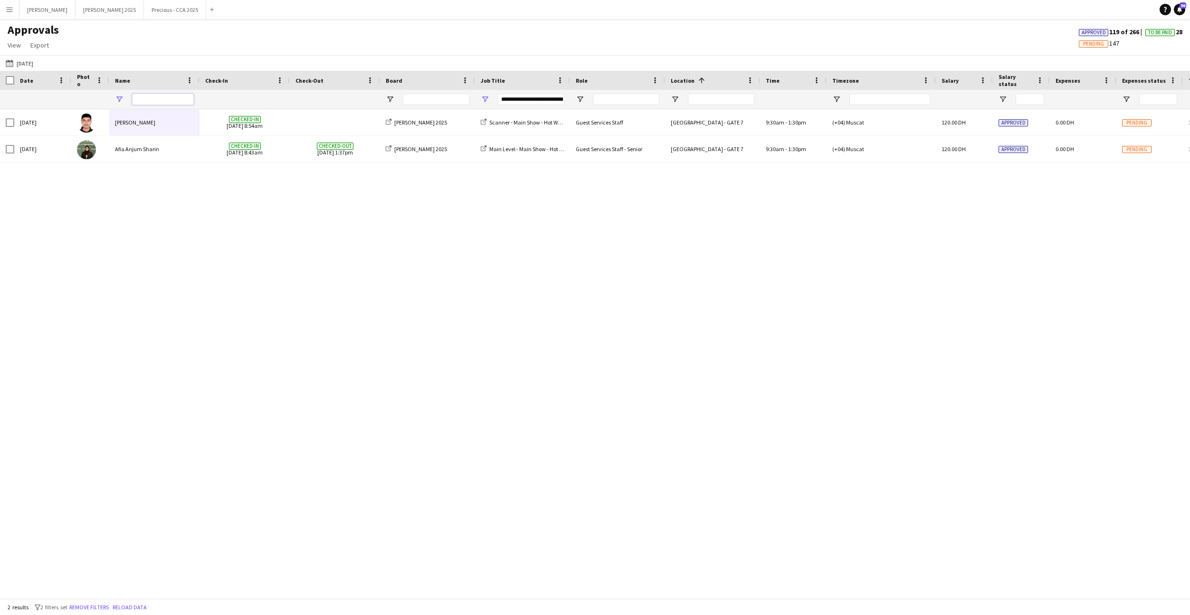
type input "**********"
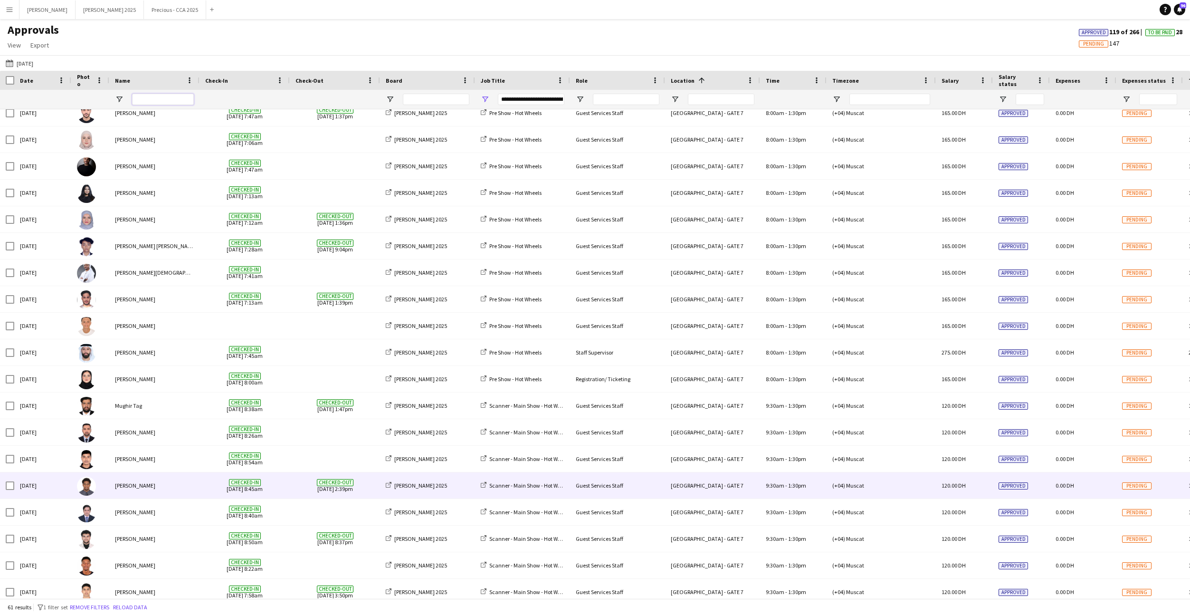
scroll to position [0, 0]
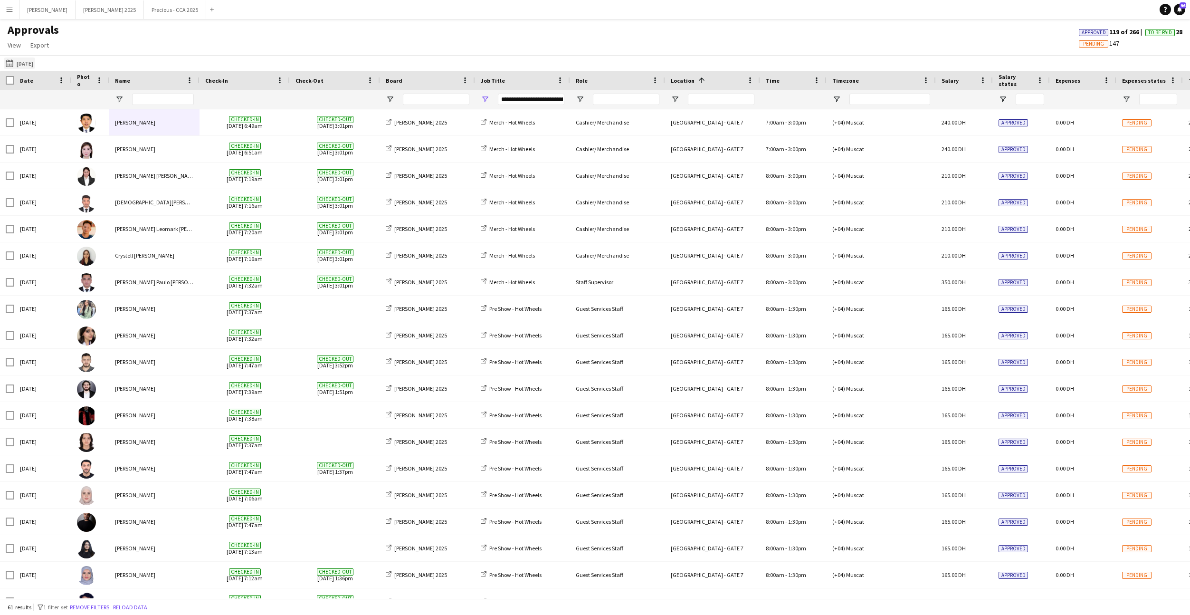
click at [32, 61] on button "28-09-2025 28-09-2025" at bounding box center [19, 62] width 31 height 11
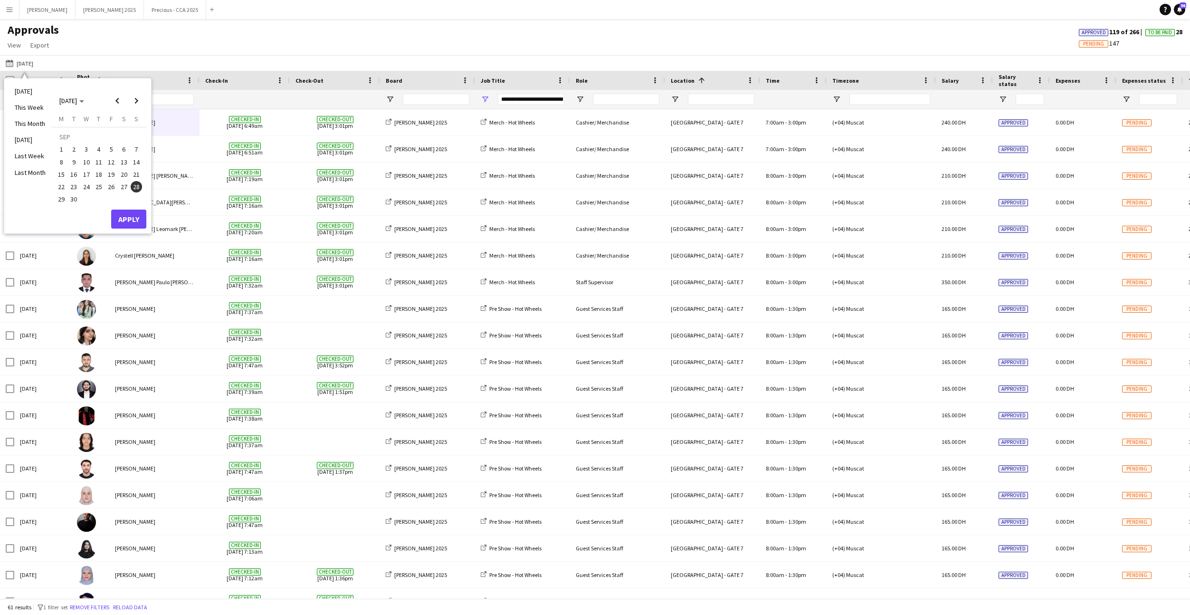
click at [126, 186] on span "27" at bounding box center [123, 186] width 11 height 11
click at [130, 219] on button "Apply" at bounding box center [128, 218] width 35 height 19
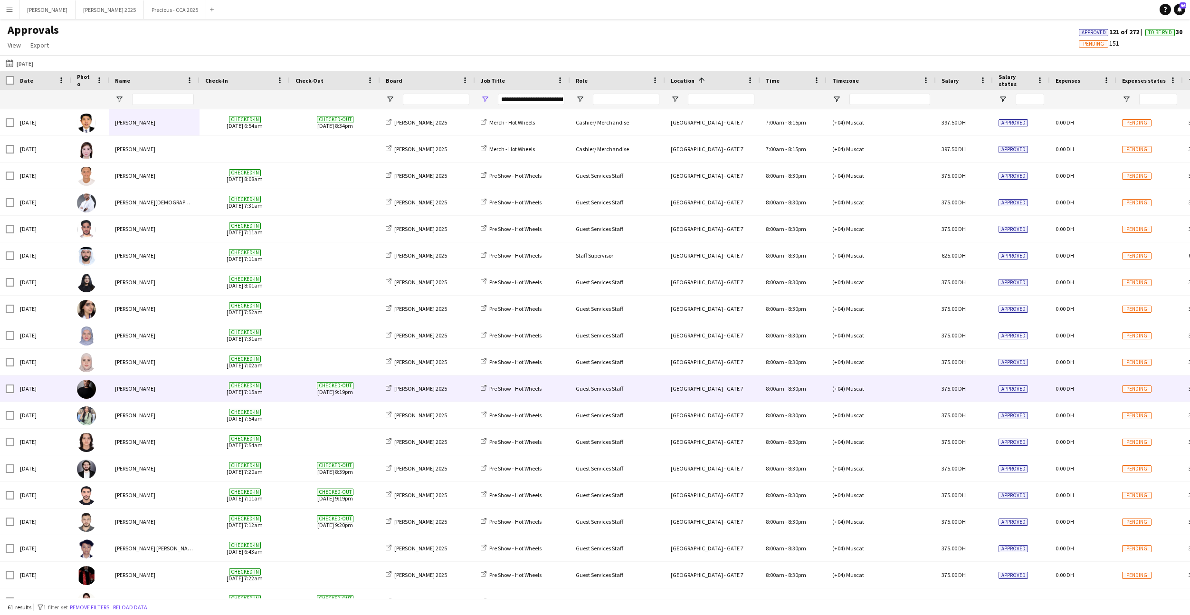
scroll to position [991, 0]
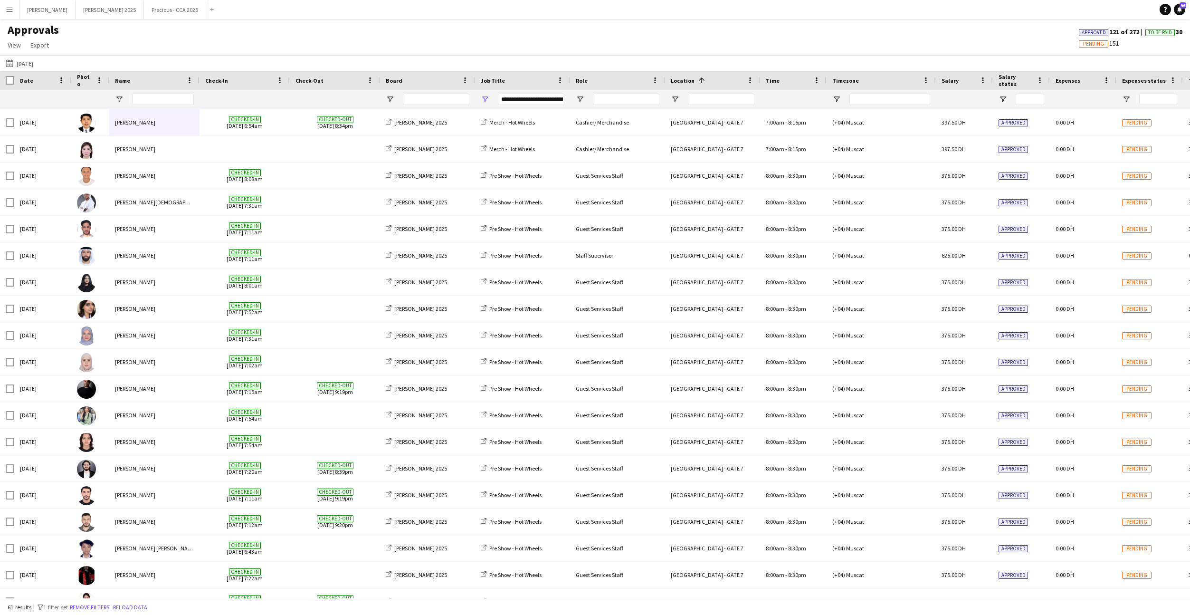
click at [12, 10] on app-icon "Menu" at bounding box center [10, 10] width 8 height 8
click at [292, 56] on div "28-09-2025 27-09-2025 Today This Week This Month Yesterday Last Week Last Month…" at bounding box center [595, 63] width 1190 height 16
click at [31, 63] on button "28-09-2025 27-09-2025" at bounding box center [19, 62] width 31 height 11
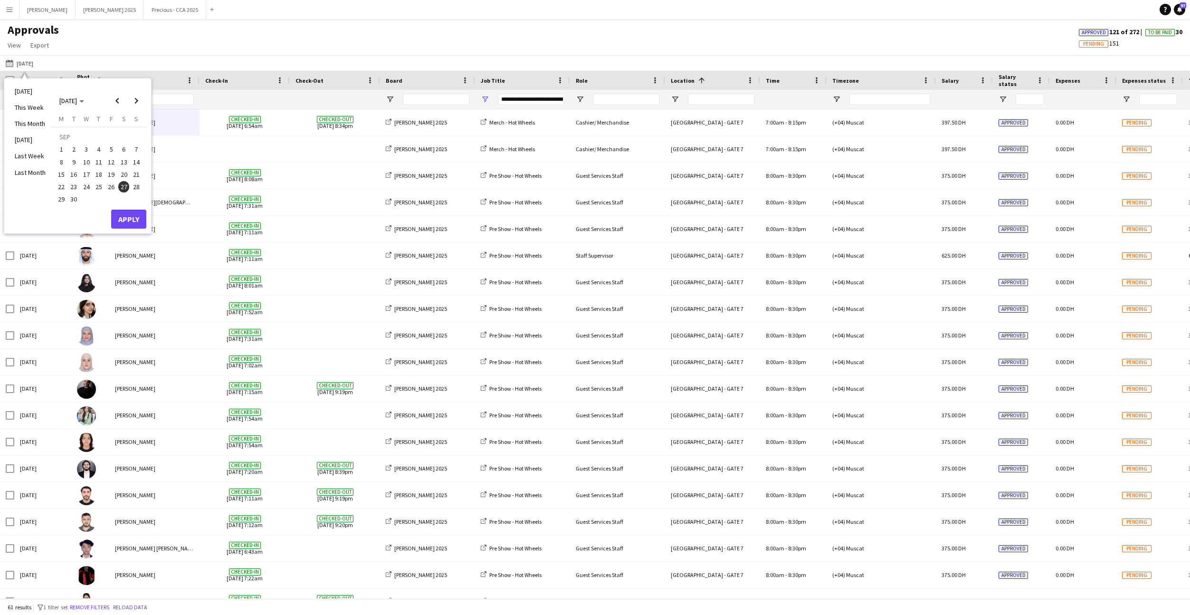
click at [111, 185] on span "26" at bounding box center [110, 186] width 11 height 11
click at [138, 186] on span "28" at bounding box center [136, 186] width 11 height 11
click at [129, 221] on button "Apply" at bounding box center [128, 218] width 35 height 19
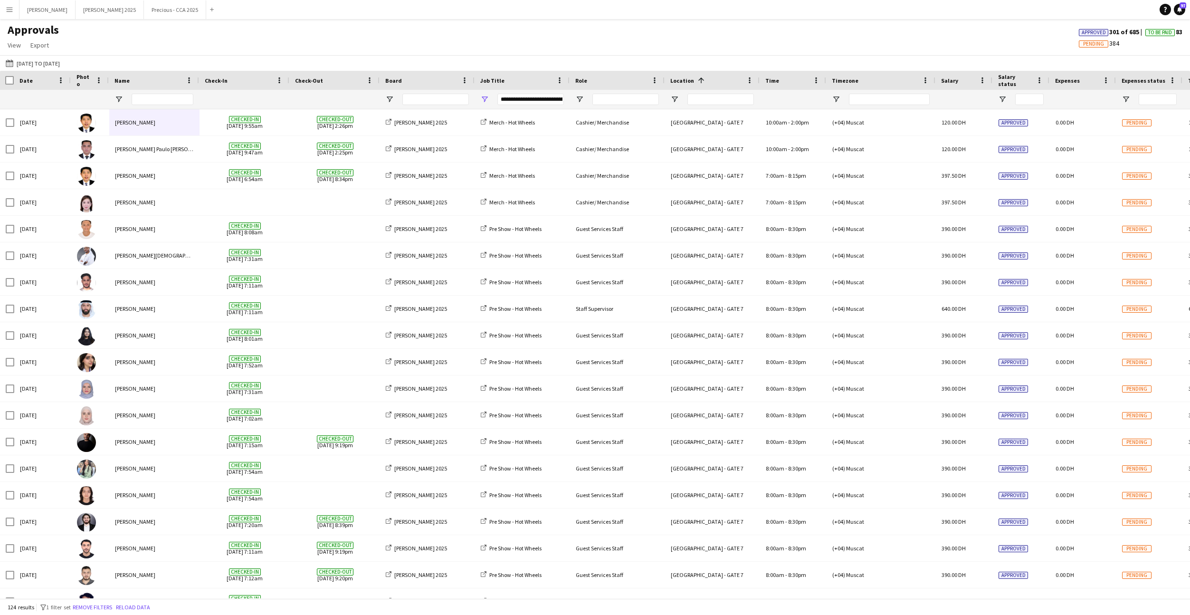
scroll to position [0, 0]
click at [485, 93] on div "**********" at bounding box center [522, 99] width 95 height 19
click at [485, 97] on span "Open Filter Menu" at bounding box center [485, 99] width 9 height 9
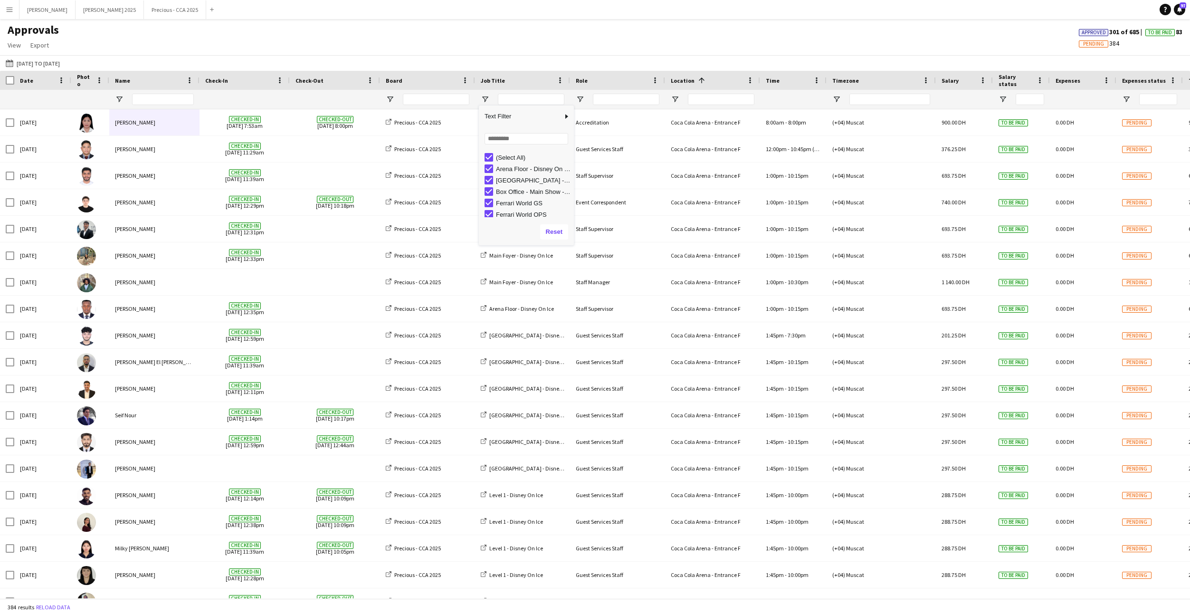
type input "***"
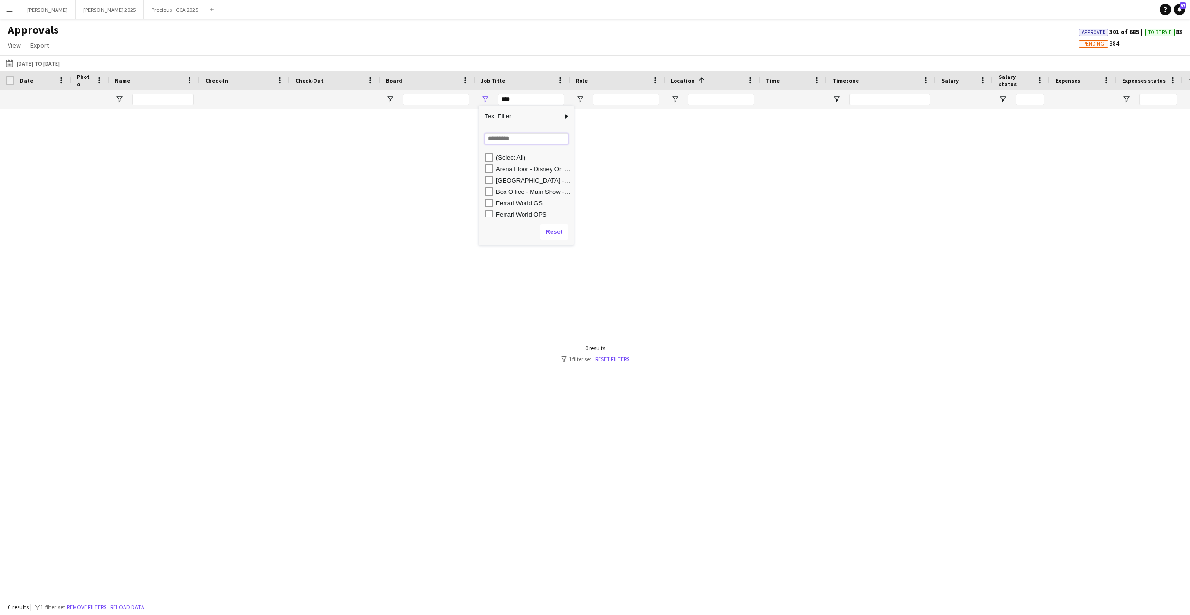
click at [504, 140] on input "Search filter values" at bounding box center [526, 138] width 84 height 11
type input "*****"
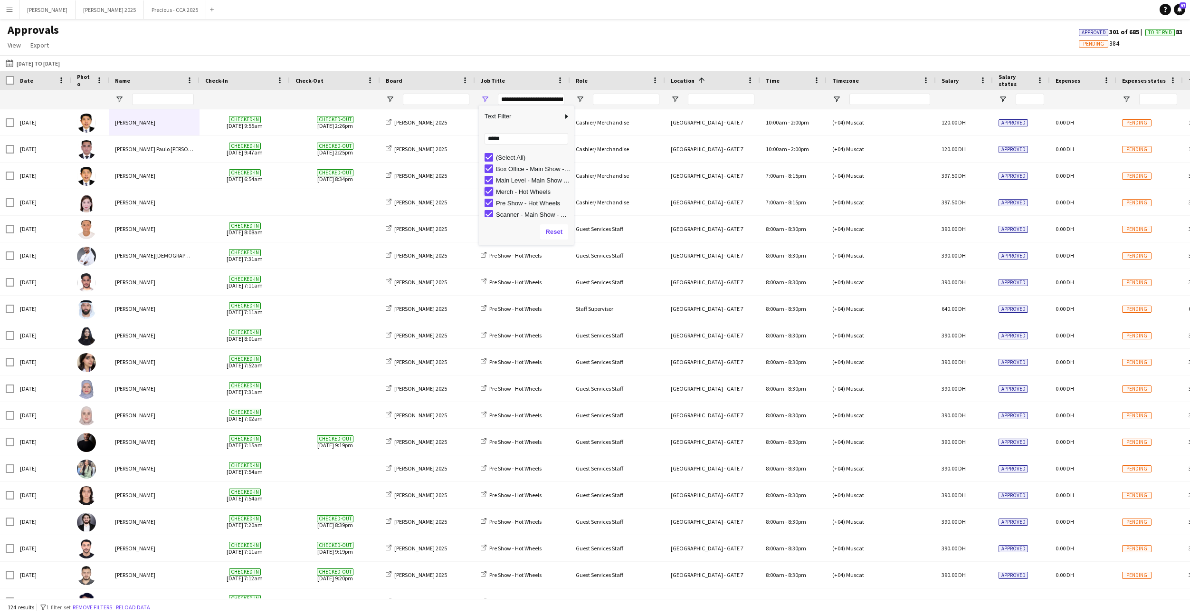
type input "**********"
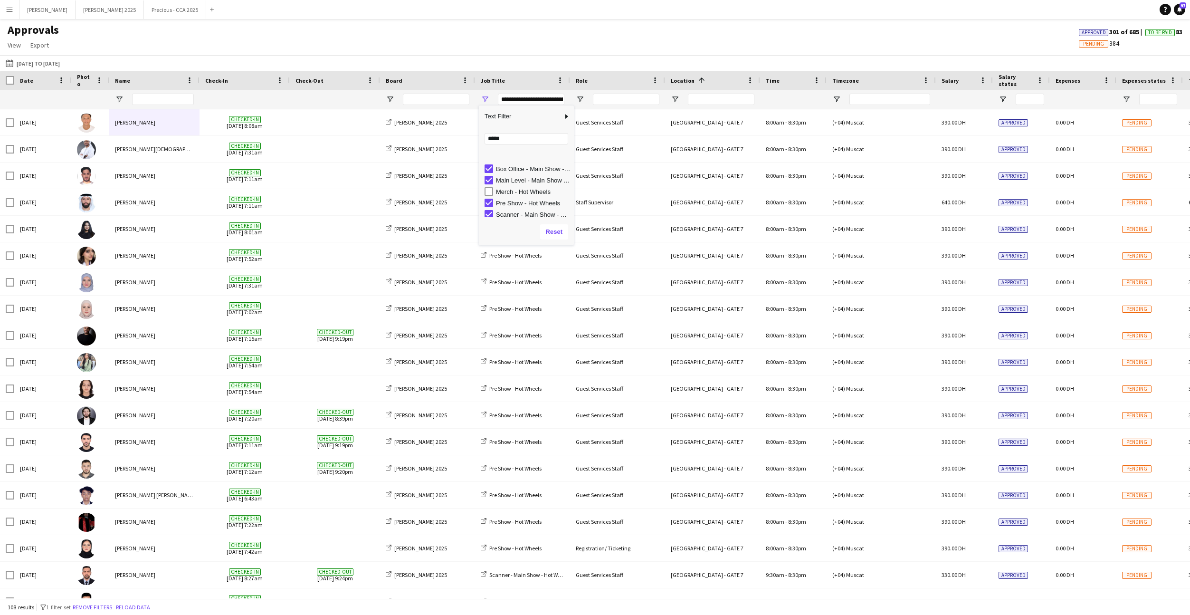
scroll to position [14, 0]
click at [447, 49] on div "Approvals View Customise view Customise filters Reset Filters Reset View Reset …" at bounding box center [595, 39] width 1190 height 32
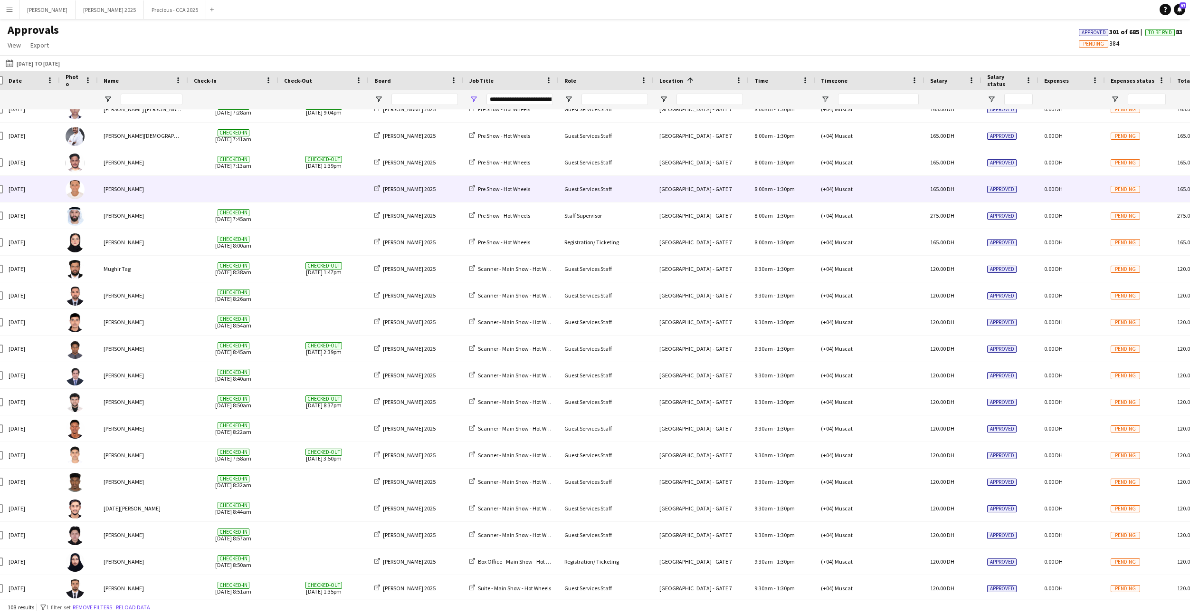
scroll to position [1888, 0]
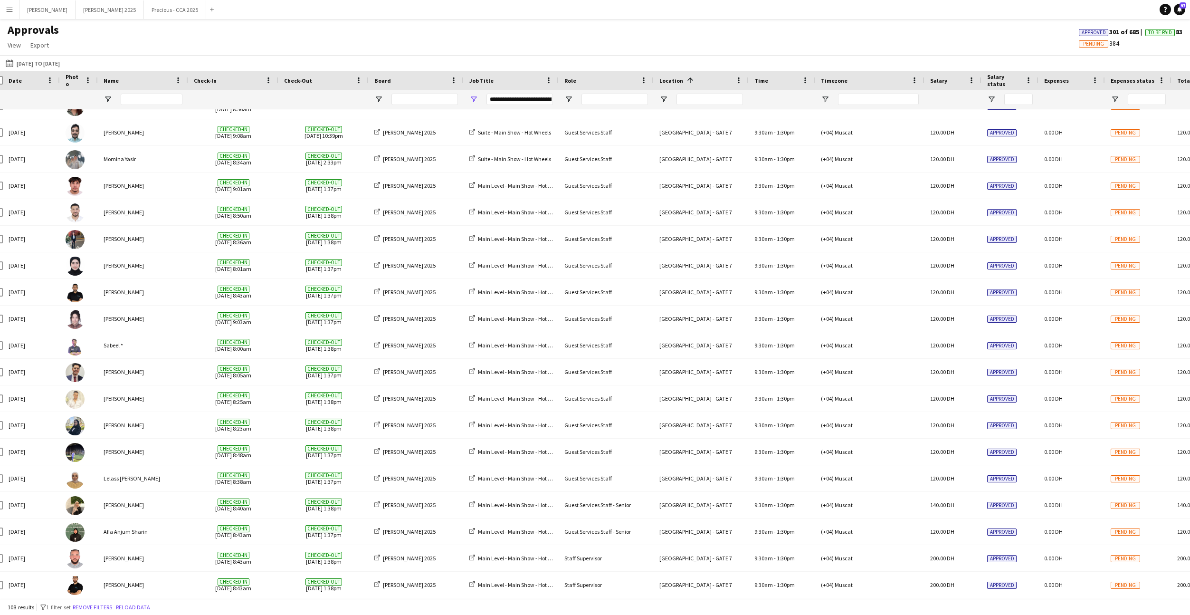
click at [13, 8] on app-icon "Menu" at bounding box center [10, 10] width 8 height 8
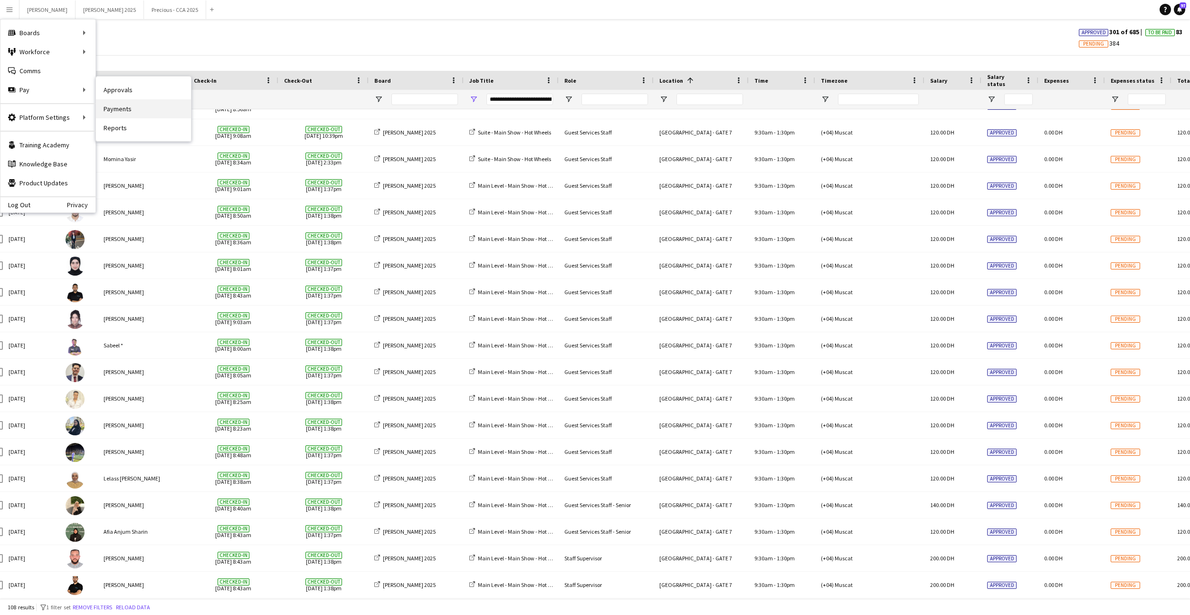
click at [102, 107] on link "Payments" at bounding box center [143, 108] width 95 height 19
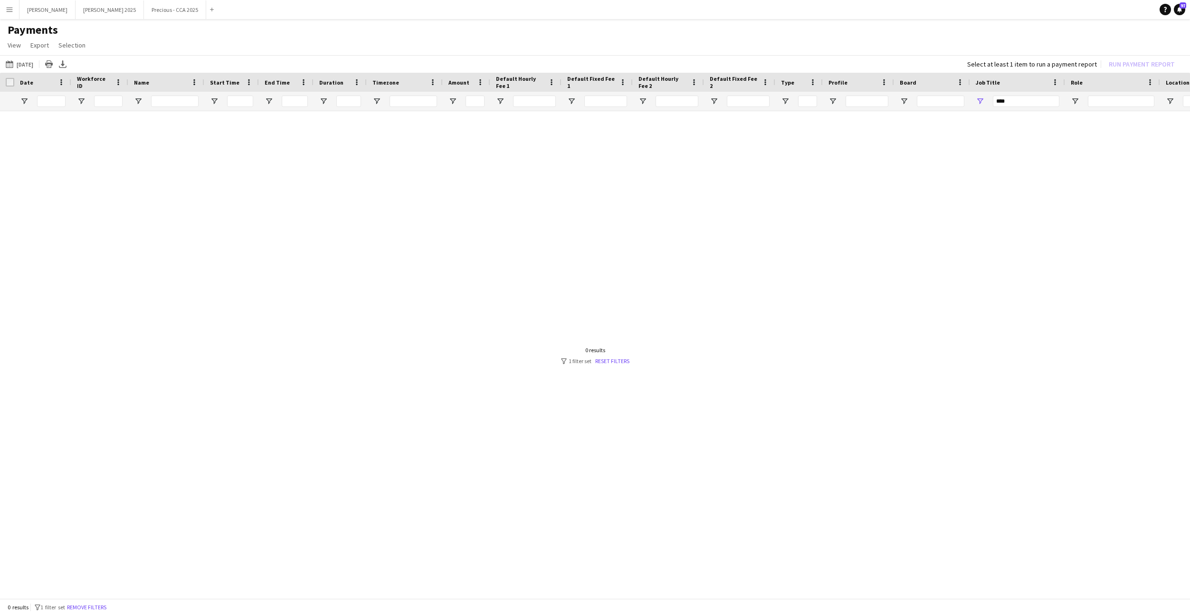
click at [606, 368] on div at bounding box center [595, 355] width 1190 height 489
click at [612, 362] on link "Reset filters" at bounding box center [612, 360] width 34 height 7
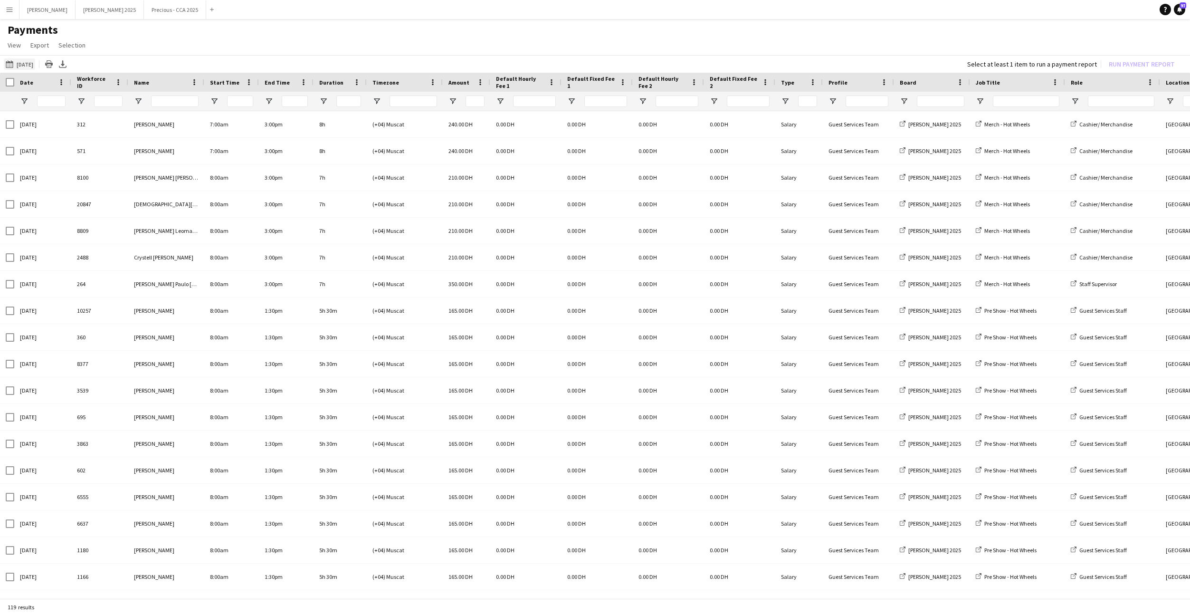
click at [30, 65] on button "28-09-2025 28-09-2025" at bounding box center [19, 63] width 31 height 11
click at [114, 100] on span "Previous month" at bounding box center [117, 101] width 19 height 19
click at [114, 189] on span "26" at bounding box center [110, 187] width 11 height 11
click at [139, 189] on span "28" at bounding box center [136, 187] width 11 height 11
click at [130, 218] on button "Apply" at bounding box center [128, 219] width 35 height 19
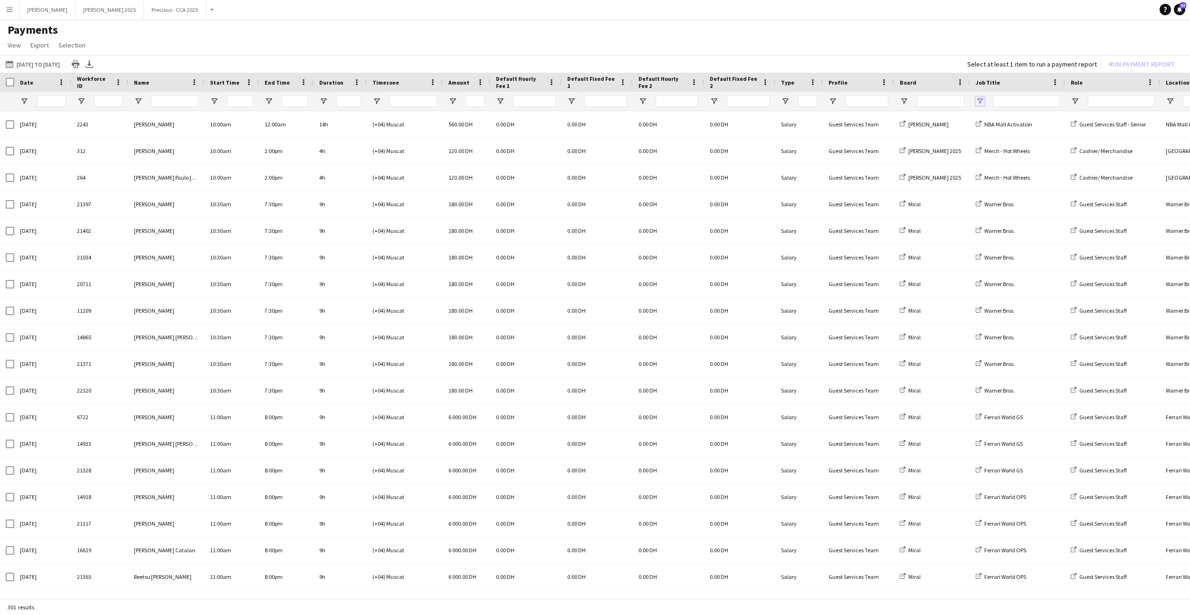
click at [982, 101] on span "Open Filter Menu" at bounding box center [980, 101] width 9 height 9
type input "***"
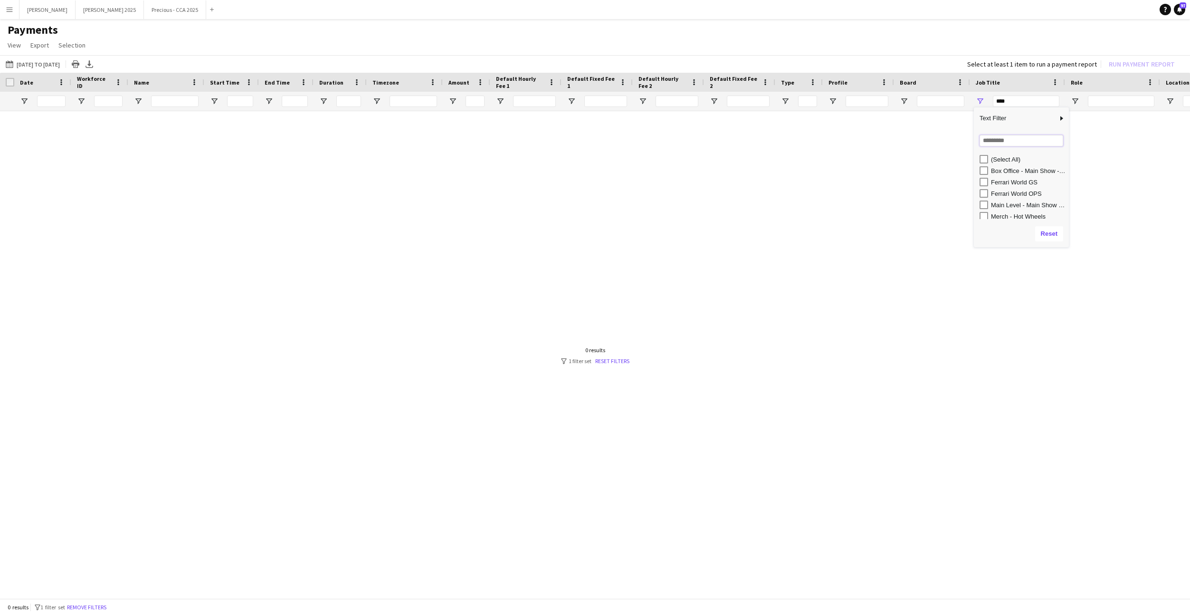
click at [1000, 140] on input "Search filter values" at bounding box center [1021, 140] width 84 height 11
type input "***"
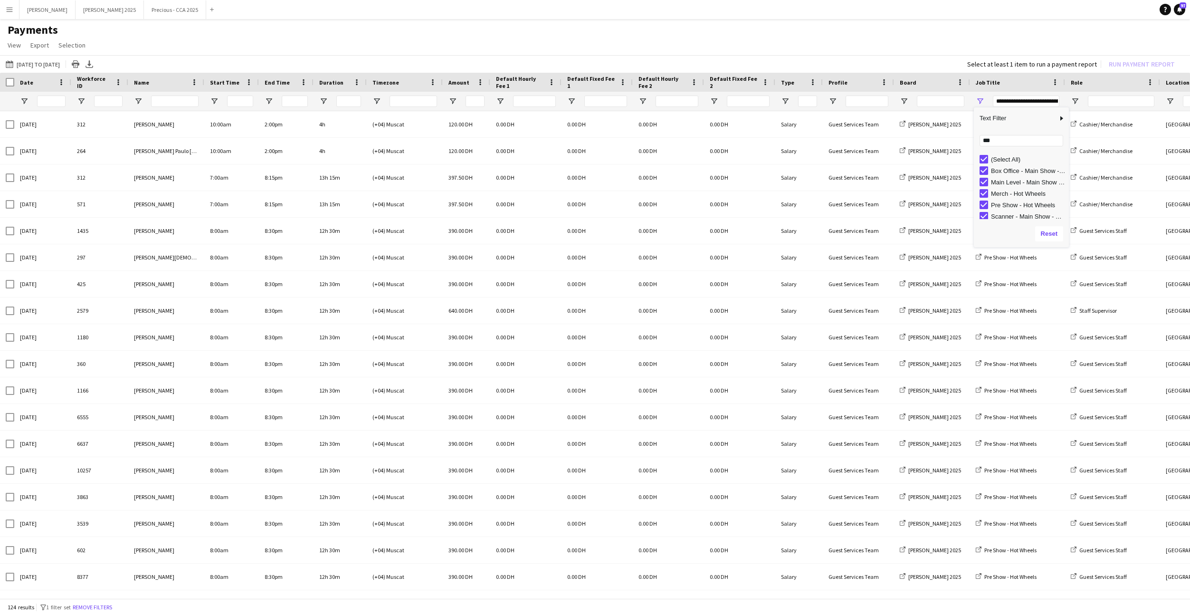
scroll to position [14, 0]
type input "**********"
click at [797, 48] on app-page-menu "View Customise view Customise filters Reset Filters Reset View Reset All Export…" at bounding box center [595, 46] width 1190 height 18
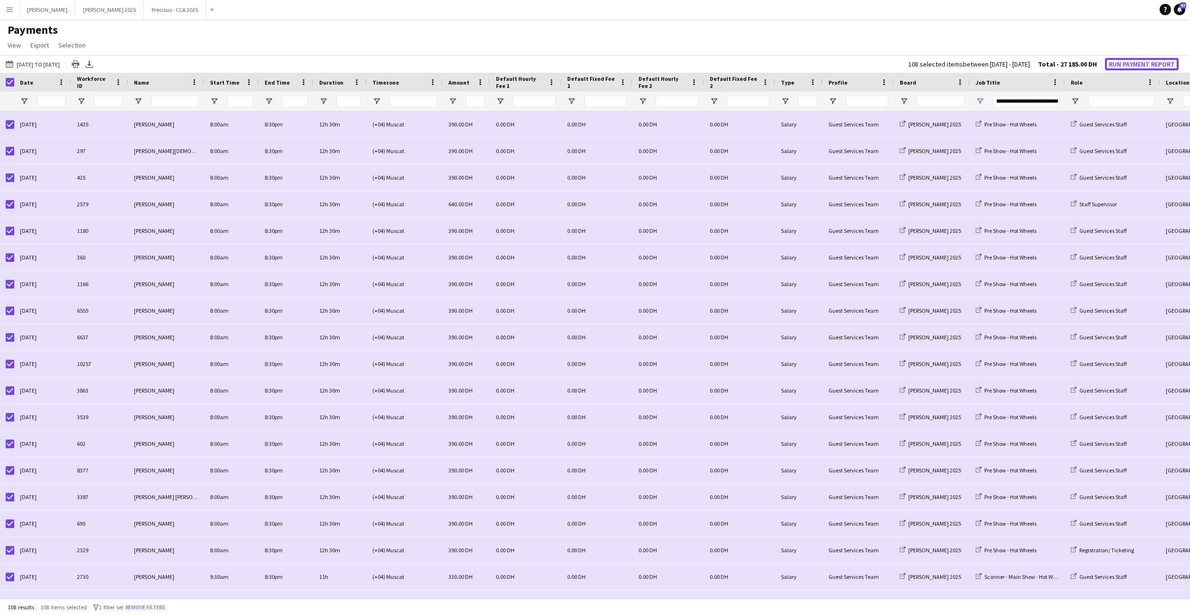
click at [1136, 64] on button "Run Payment Report" at bounding box center [1142, 64] width 74 height 12
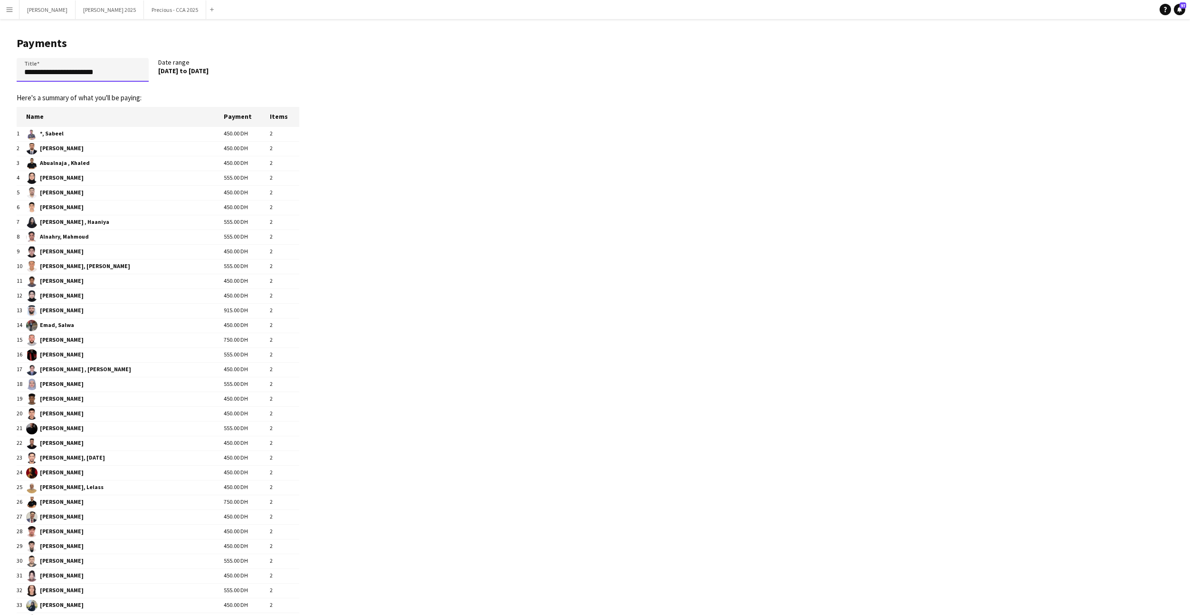
click at [84, 75] on input "**********" at bounding box center [83, 70] width 132 height 24
paste input "**********"
click at [52, 73] on input "**********" at bounding box center [83, 70] width 132 height 24
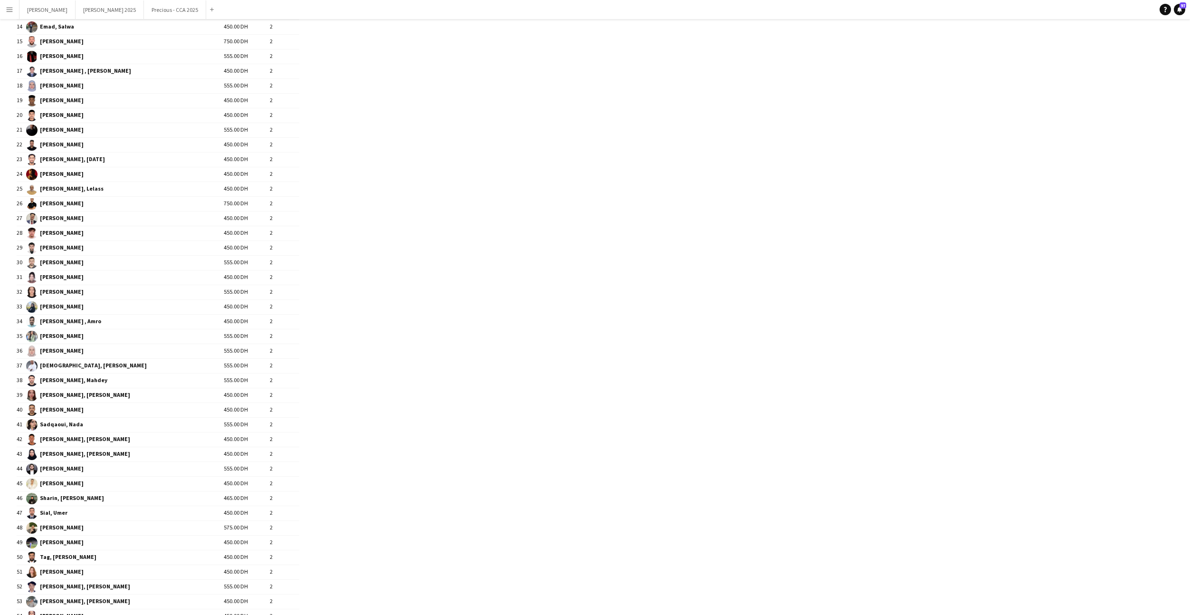
scroll to position [379, 0]
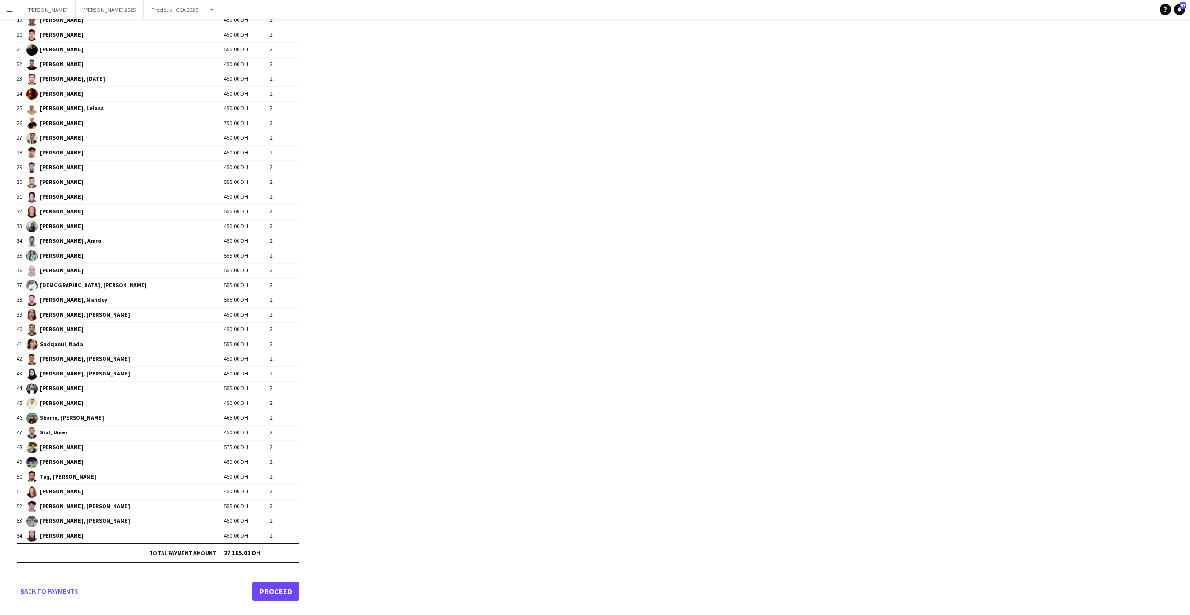
type input "**********"
click at [288, 588] on link "Proceed" at bounding box center [275, 590] width 47 height 19
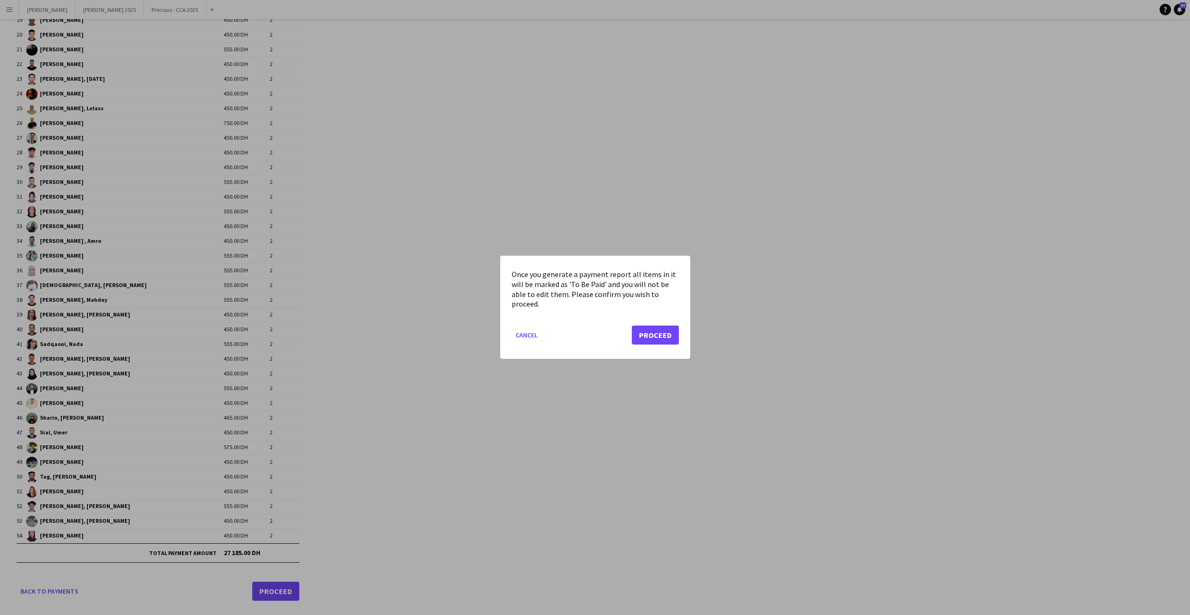
scroll to position [0, 0]
click at [663, 331] on button "Proceed" at bounding box center [655, 335] width 47 height 19
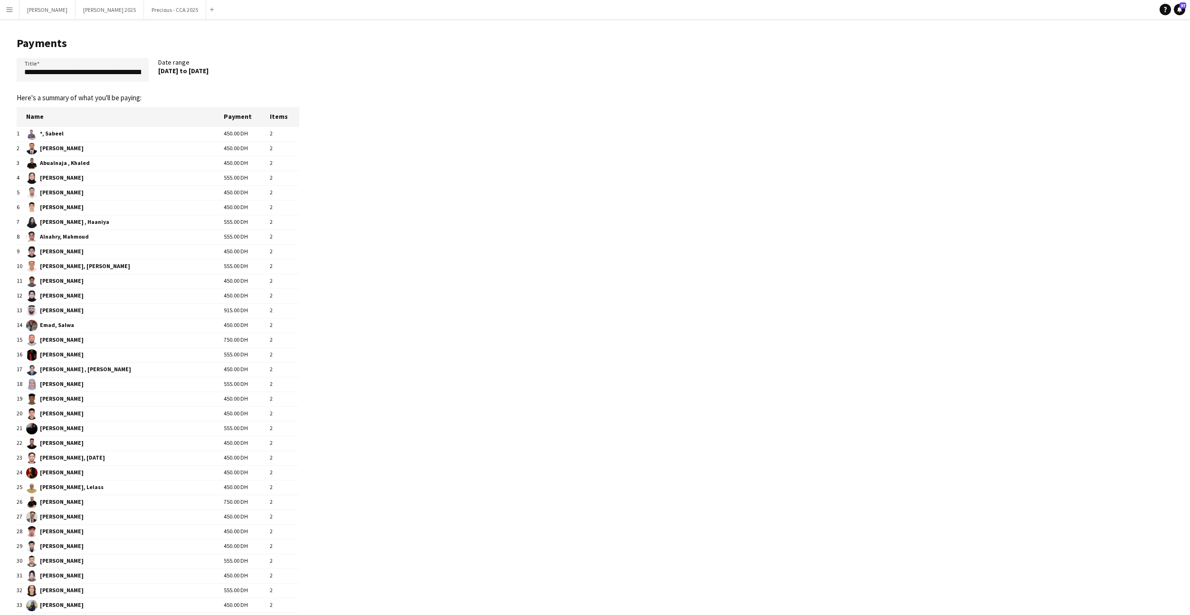
scroll to position [379, 0]
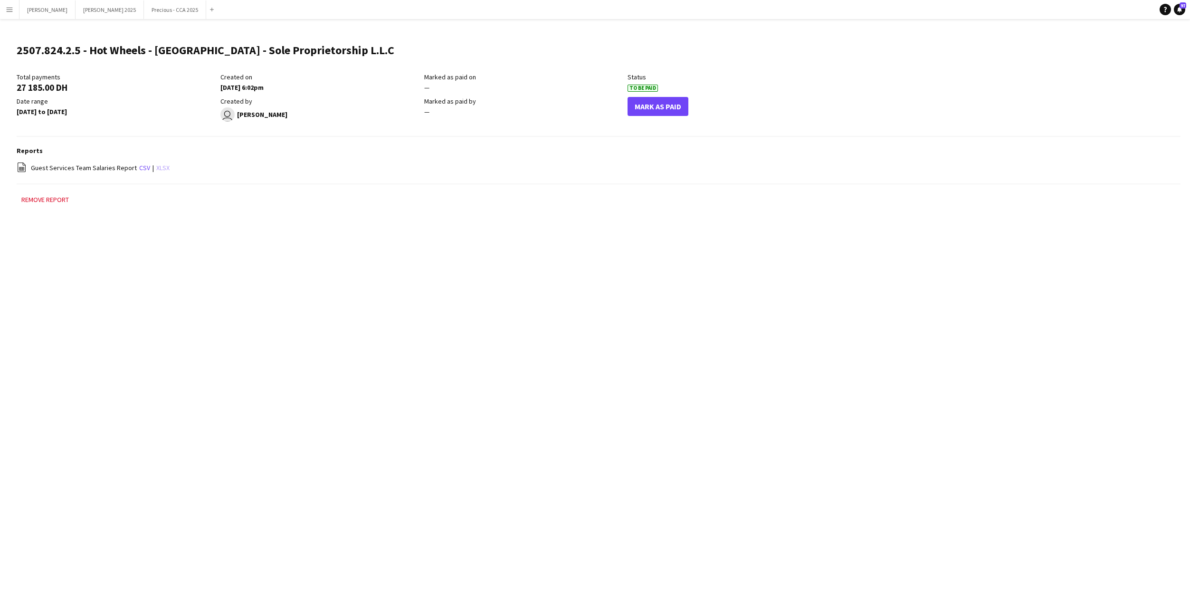
click at [159, 167] on link "xlsx" at bounding box center [162, 167] width 13 height 9
click at [11, 9] on app-icon "Menu" at bounding box center [10, 10] width 8 height 8
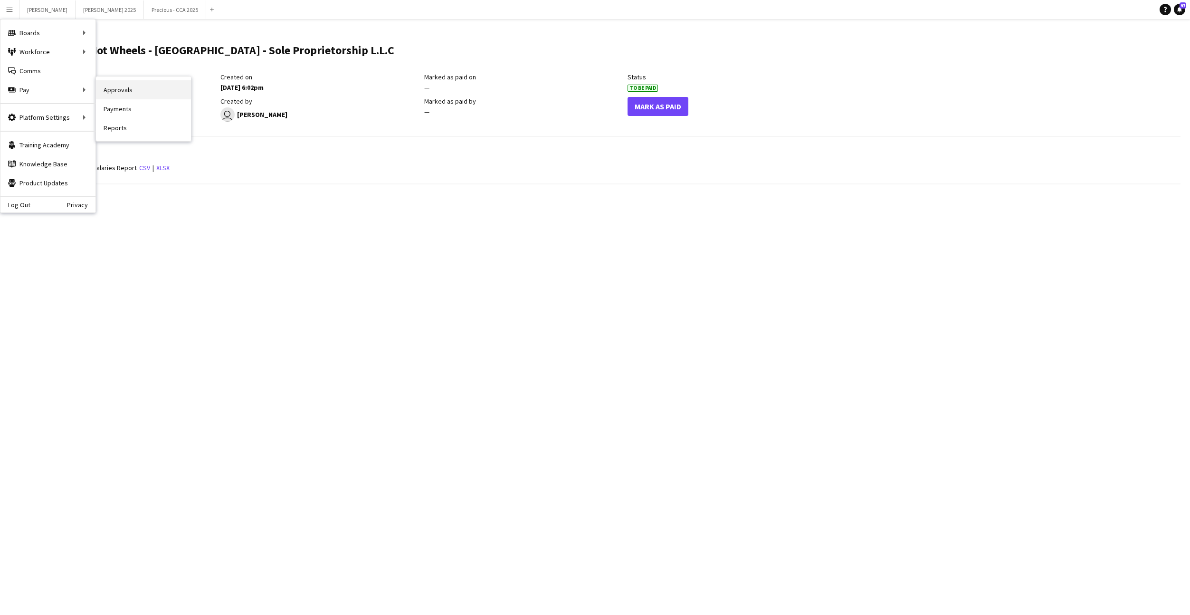
click at [114, 92] on link "Approvals" at bounding box center [143, 89] width 95 height 19
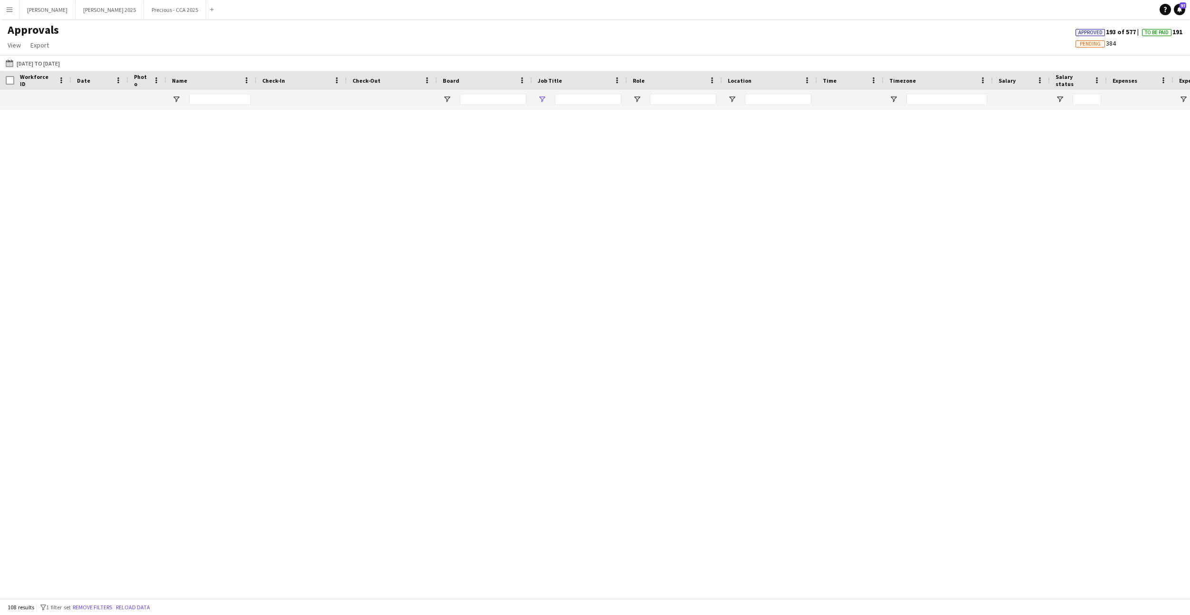
type input "**********"
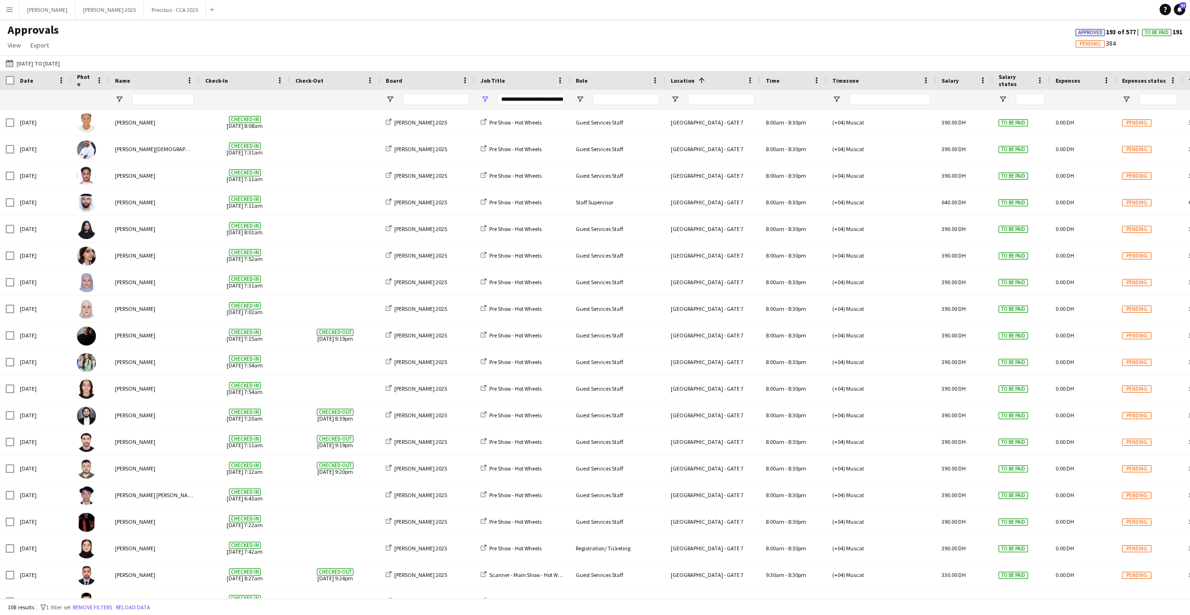
click at [11, 6] on app-icon "Menu" at bounding box center [10, 10] width 8 height 8
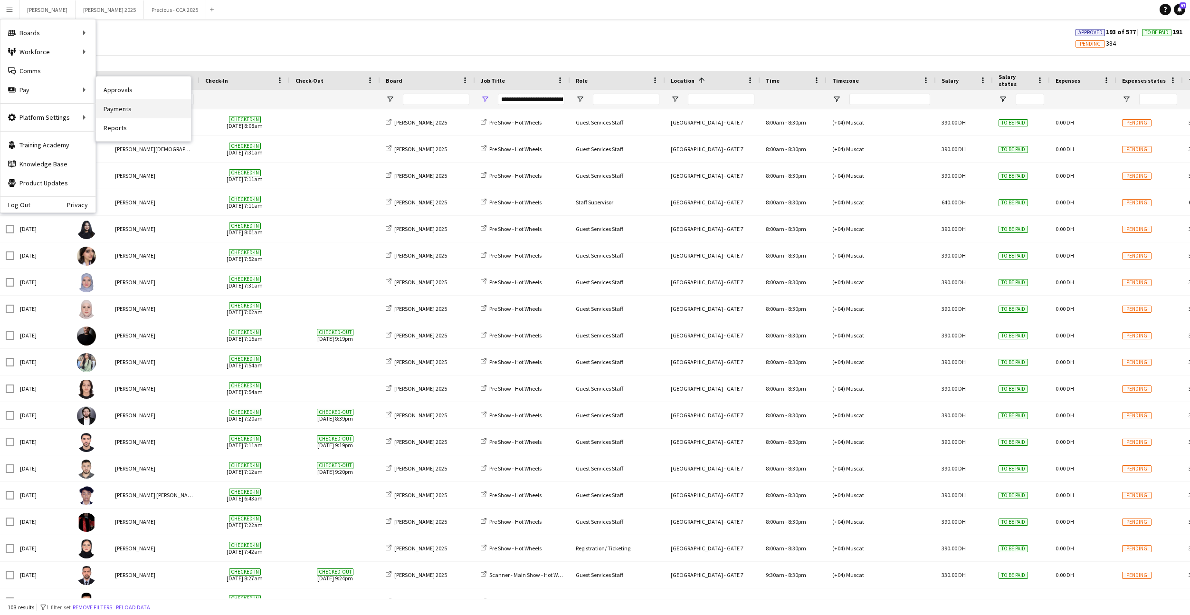
click at [108, 104] on link "Payments" at bounding box center [143, 108] width 95 height 19
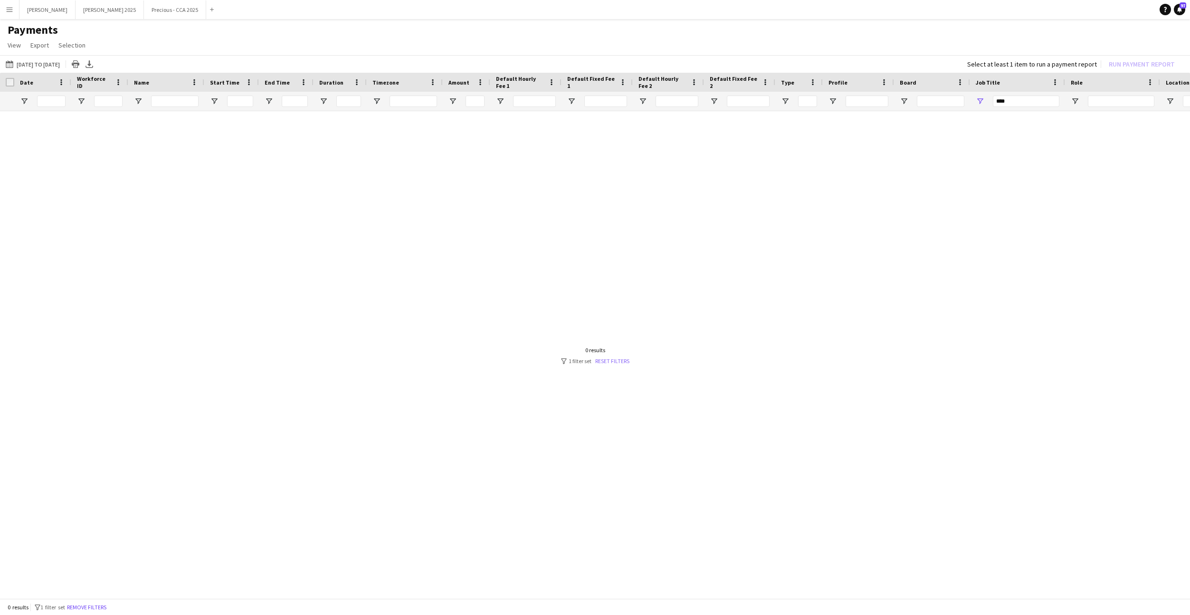
click at [611, 361] on link "Reset filters" at bounding box center [612, 360] width 34 height 7
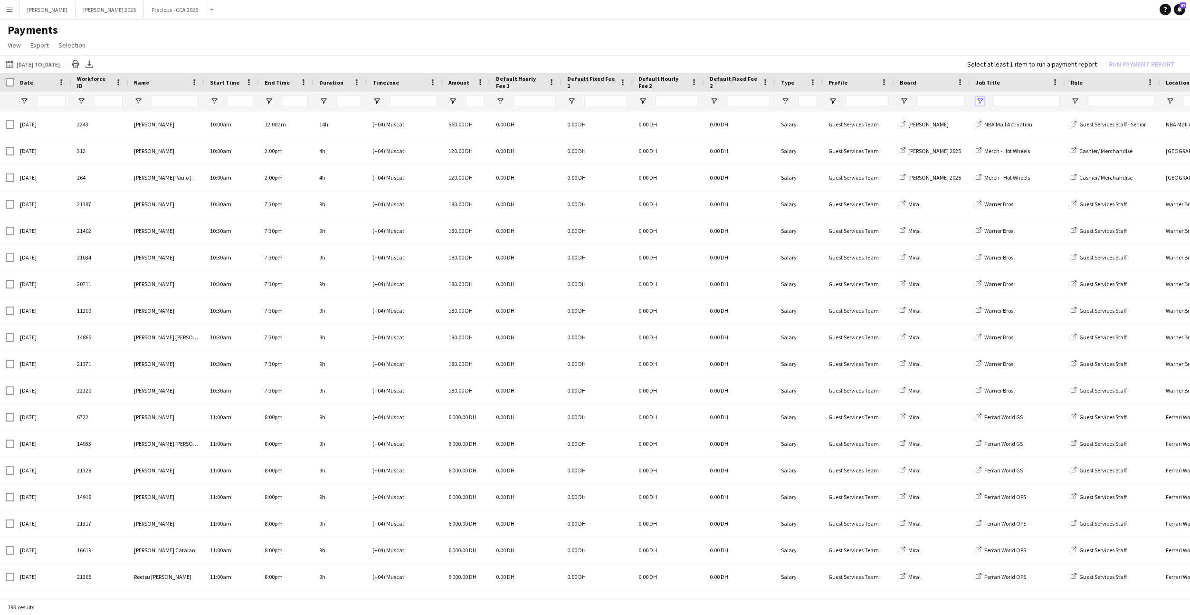
click at [981, 104] on span "Open Filter Menu" at bounding box center [980, 101] width 9 height 9
type input "***"
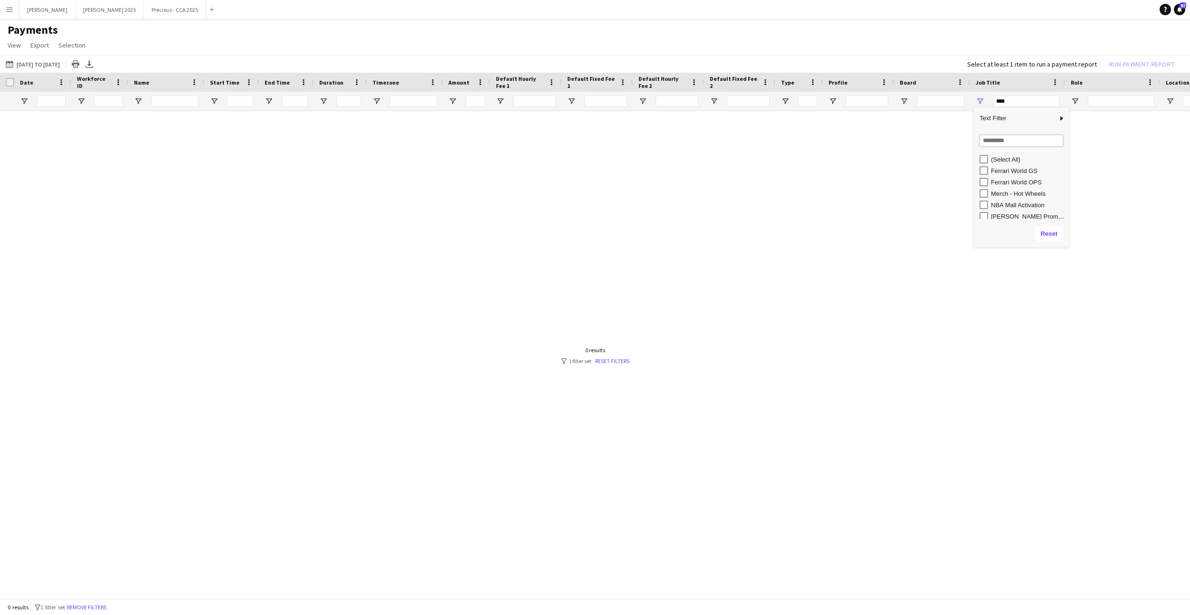
click at [1004, 141] on input "Search filter values" at bounding box center [1021, 140] width 84 height 11
type input "***"
type input "**********"
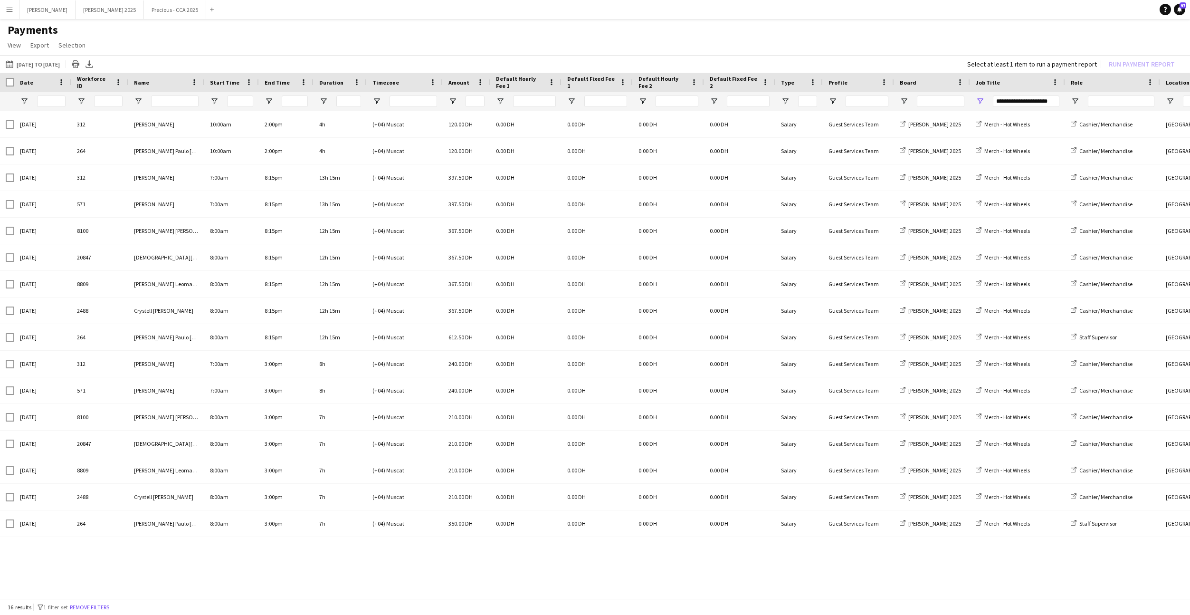
click at [821, 46] on app-page-menu "View Customise view Customise filters Reset Filters Reset View Reset All Export…" at bounding box center [595, 46] width 1190 height 18
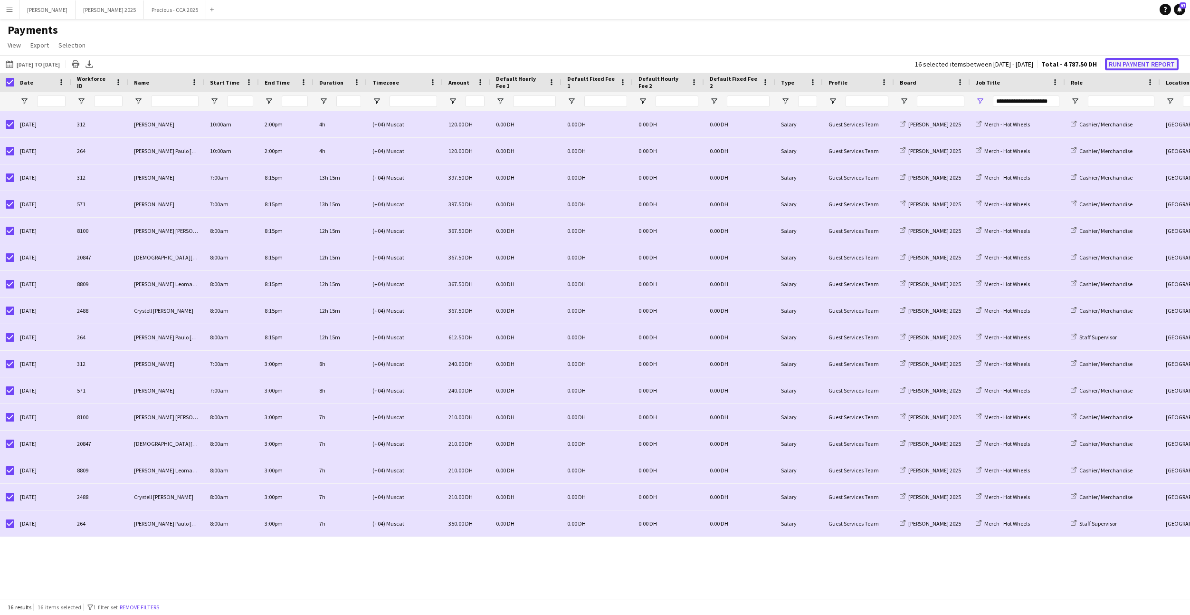
click at [1134, 64] on button "Run Payment Report" at bounding box center [1142, 64] width 74 height 12
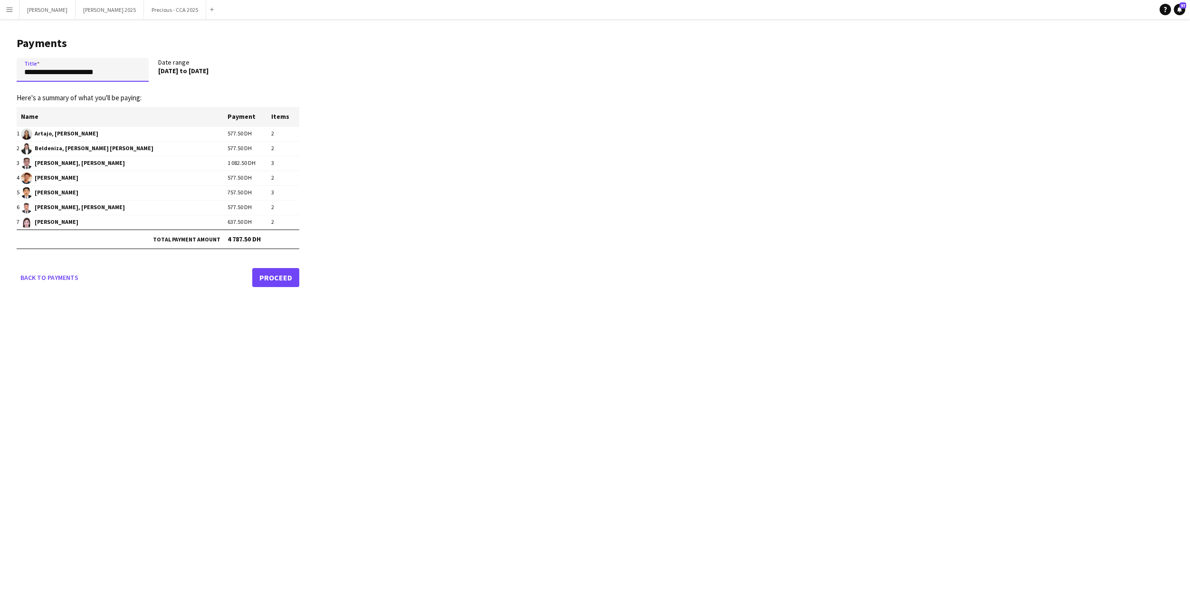
click at [105, 73] on input "**********" at bounding box center [83, 70] width 132 height 24
paste input "**********"
click at [51, 71] on input "**********" at bounding box center [83, 70] width 132 height 24
type input "**********"
click at [266, 279] on link "Proceed" at bounding box center [275, 277] width 47 height 19
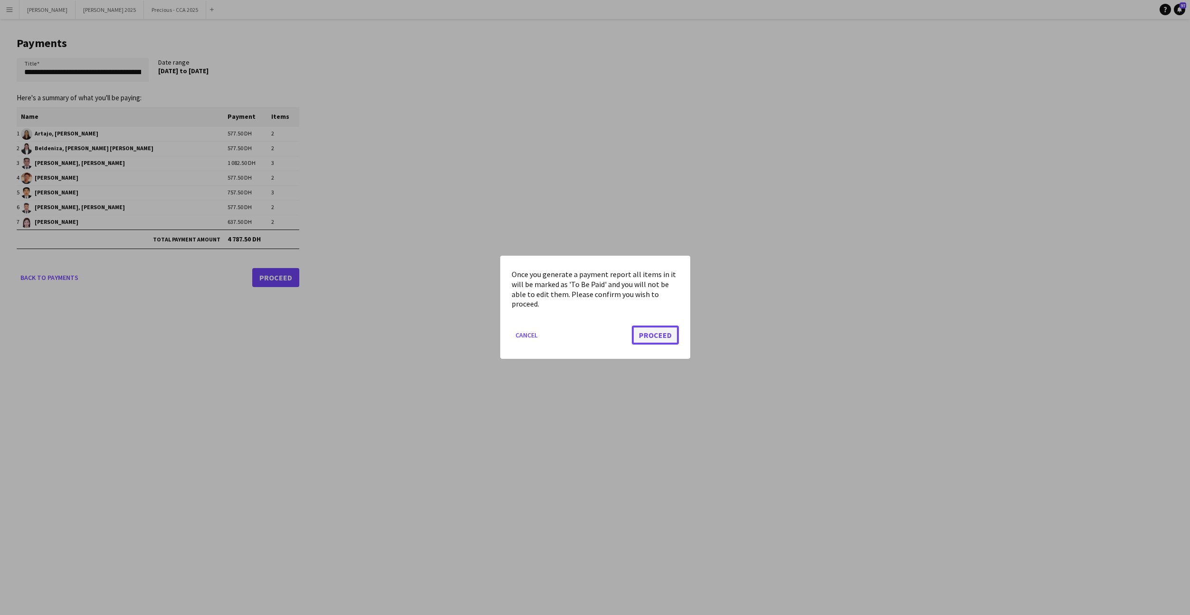
click at [661, 332] on button "Proceed" at bounding box center [655, 335] width 47 height 19
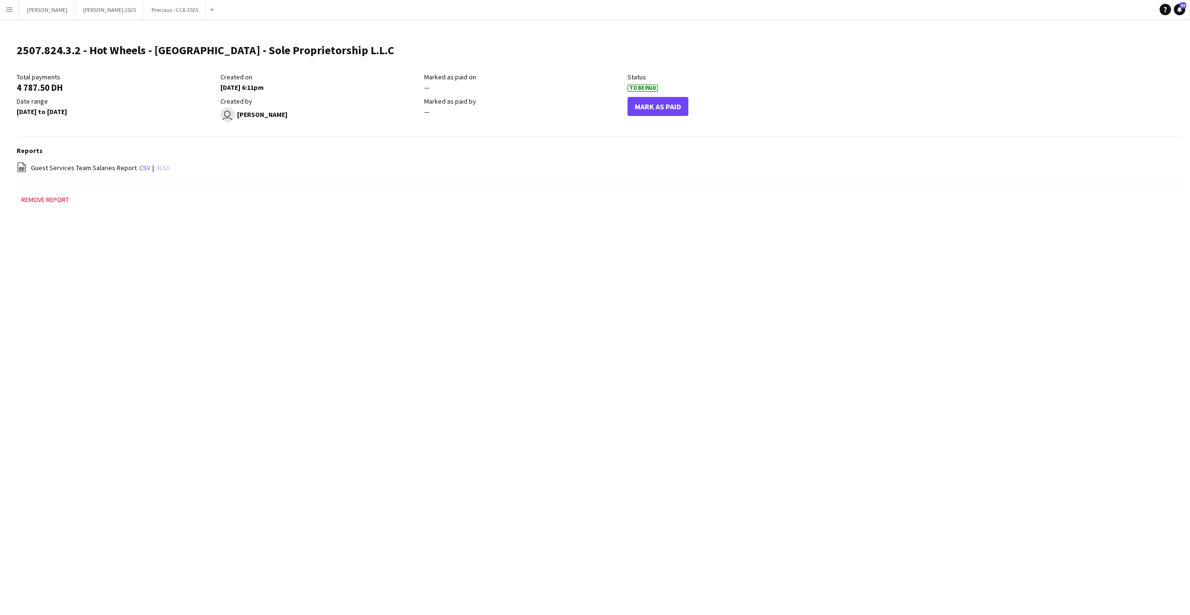
click at [156, 166] on link "xlsx" at bounding box center [162, 167] width 13 height 9
